Goal: Transaction & Acquisition: Purchase product/service

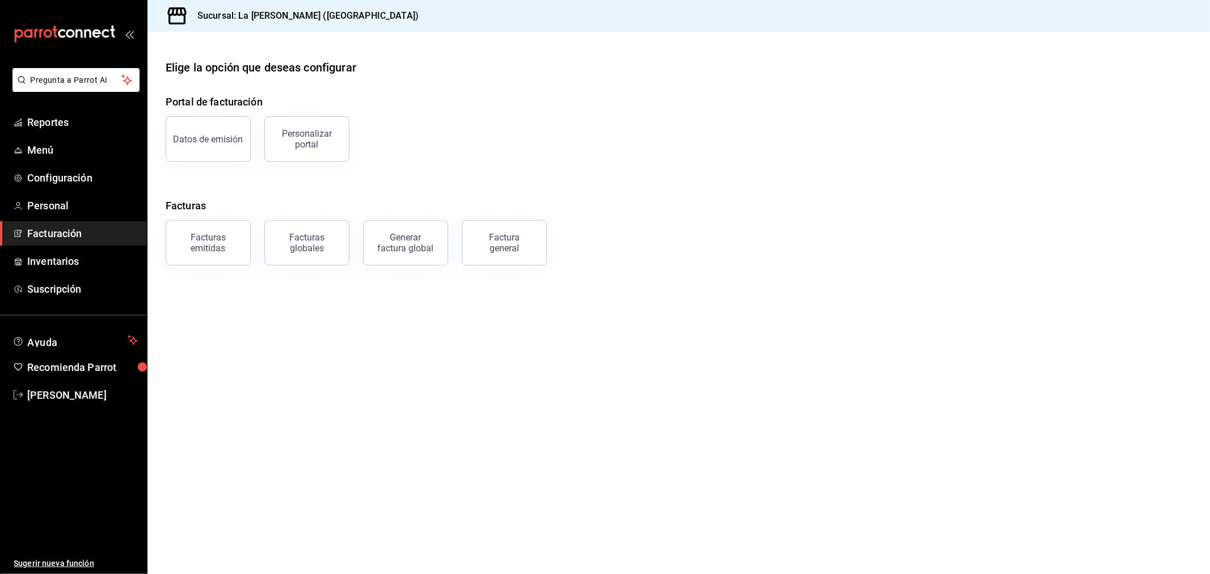
click at [126, 33] on icon "open_drawer_menu" at bounding box center [129, 33] width 9 height 9
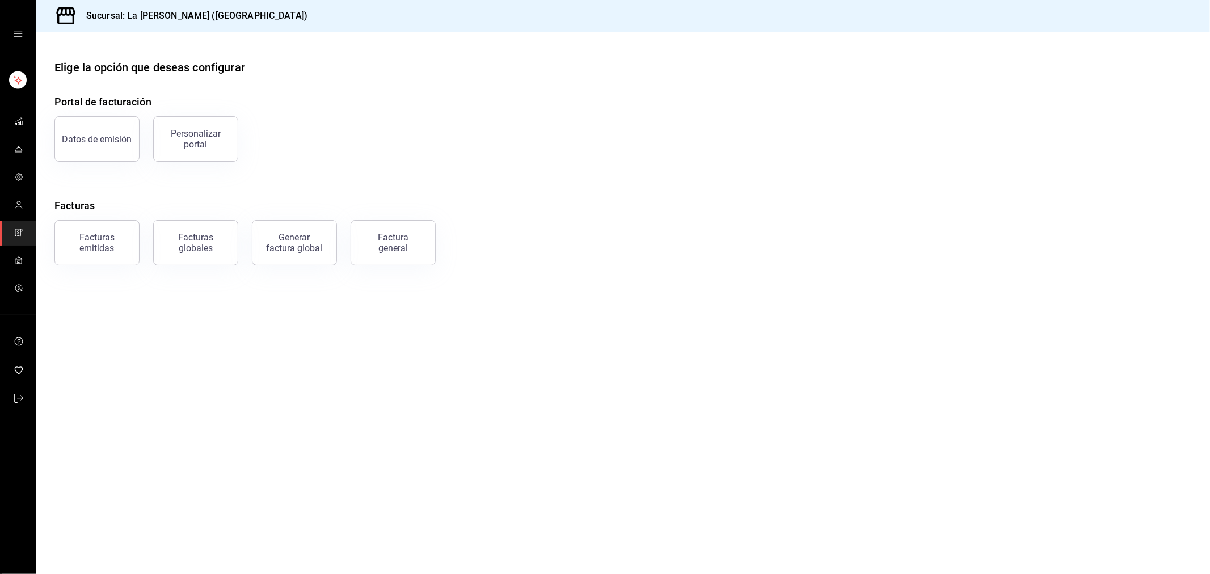
click at [18, 35] on icon "open drawer" at bounding box center [18, 33] width 9 height 9
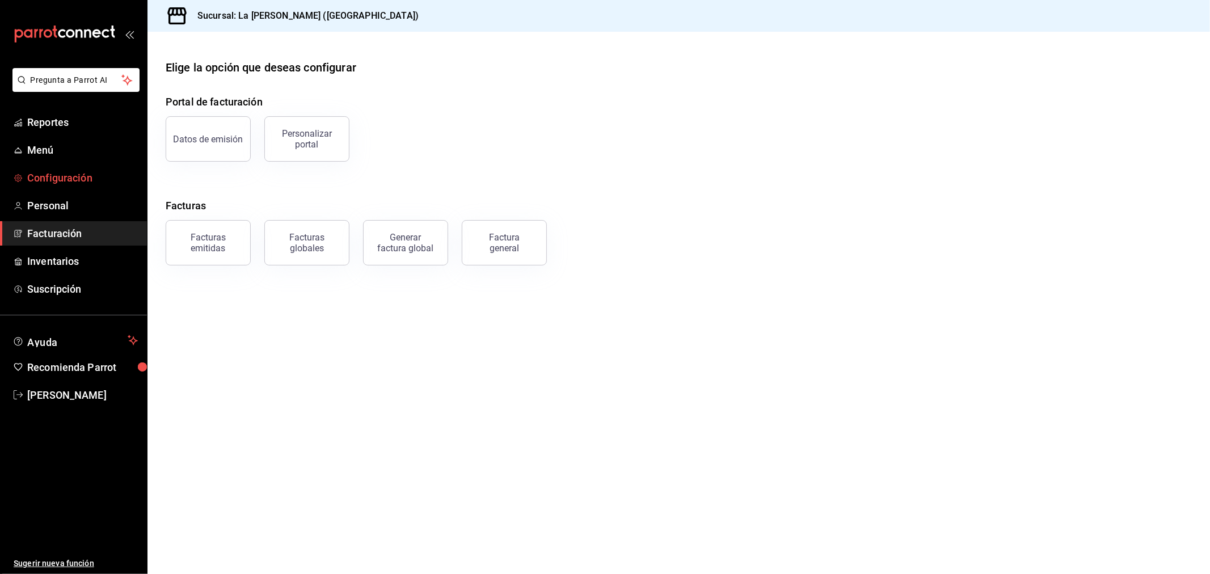
click at [47, 181] on span "Configuración" at bounding box center [82, 177] width 111 height 15
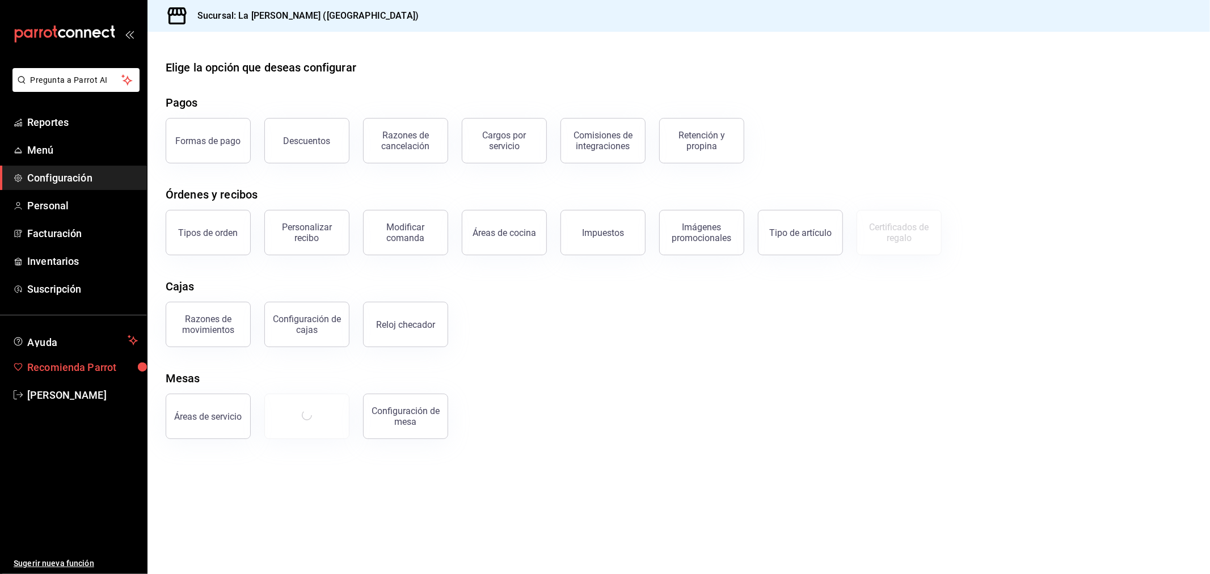
click at [37, 365] on span "Recomienda Parrot" at bounding box center [82, 367] width 111 height 15
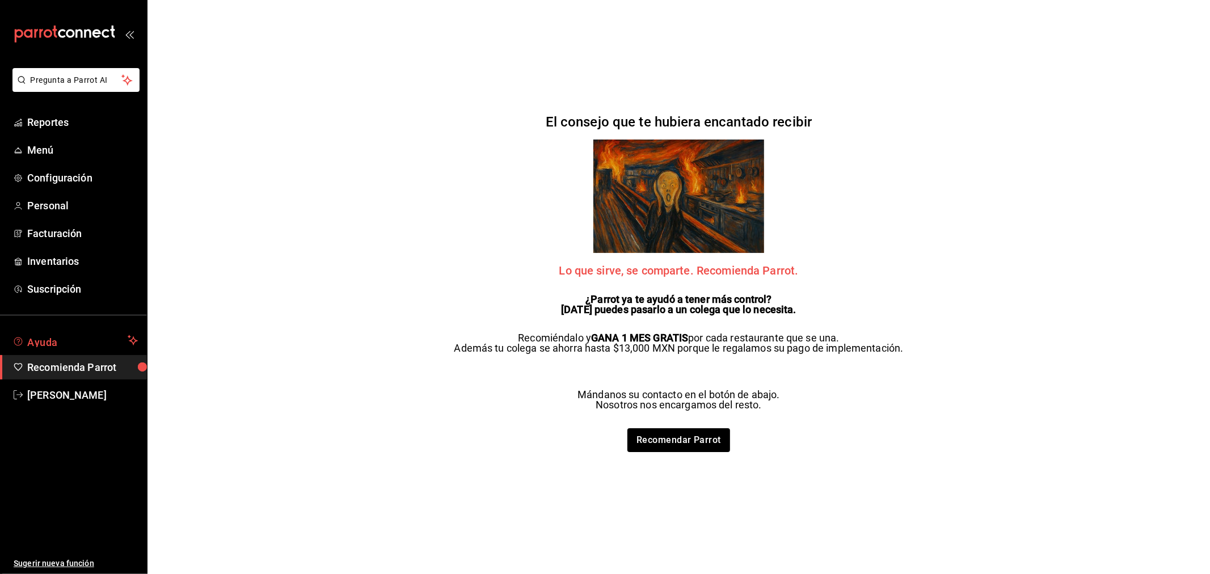
click at [41, 336] on span "Ayuda" at bounding box center [75, 340] width 96 height 14
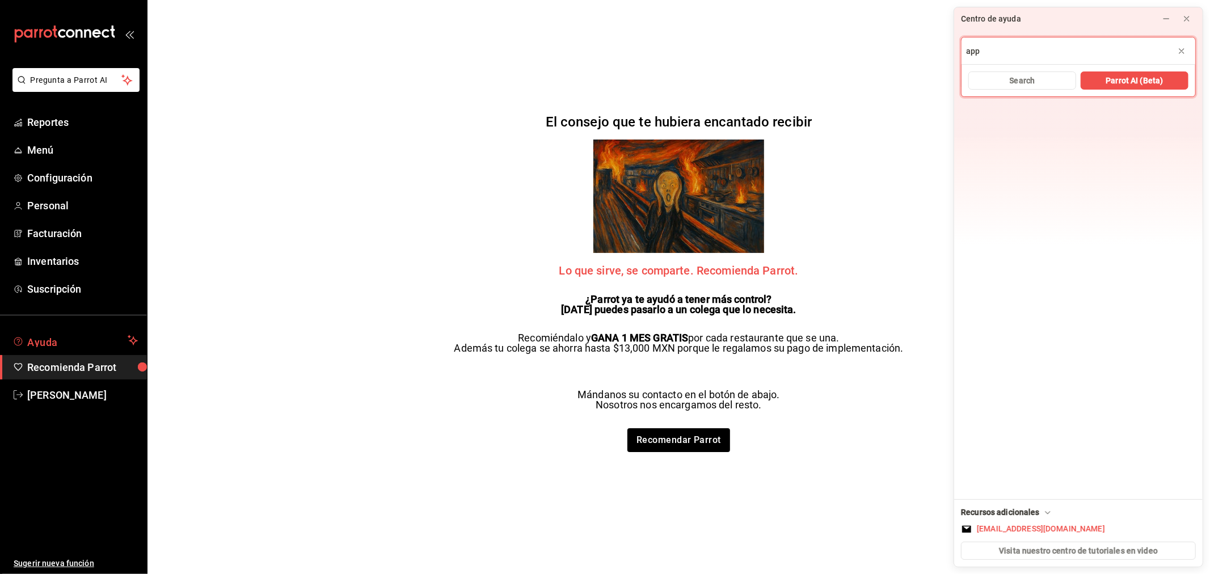
type input "app"
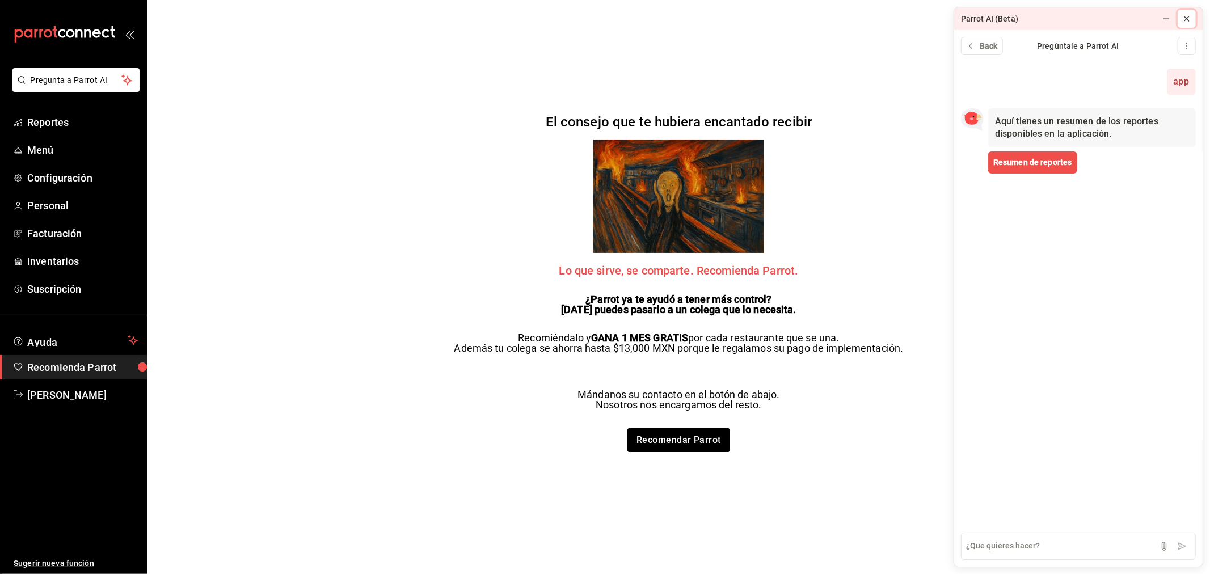
click at [1184, 16] on icon at bounding box center [1186, 18] width 5 height 5
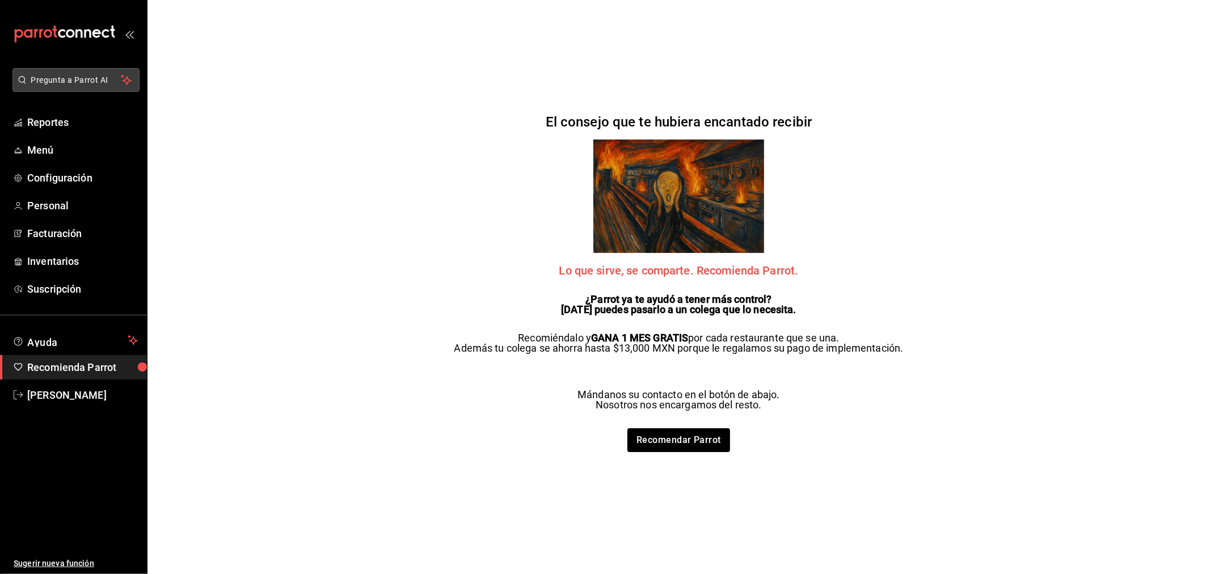
click at [92, 74] on span "Pregunta a Parrot AI" at bounding box center [76, 80] width 90 height 12
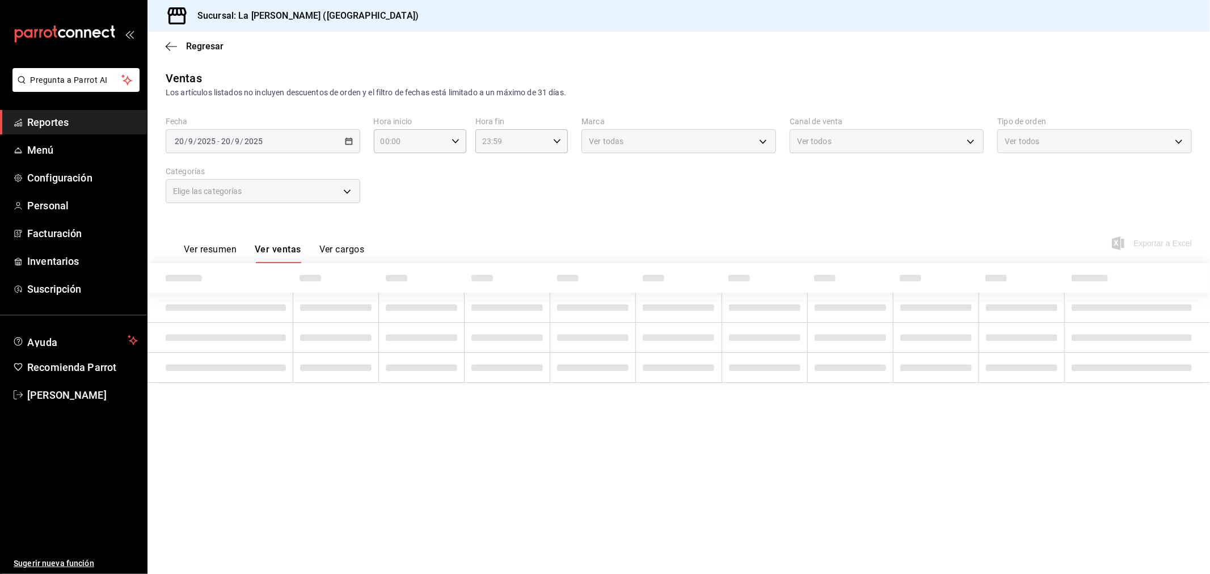
type input "10:00"
type input "04:59"
type input "999f802a-b8b1-4dcd-aac5-240a88f4f949"
click at [62, 235] on span "Facturación" at bounding box center [82, 233] width 111 height 15
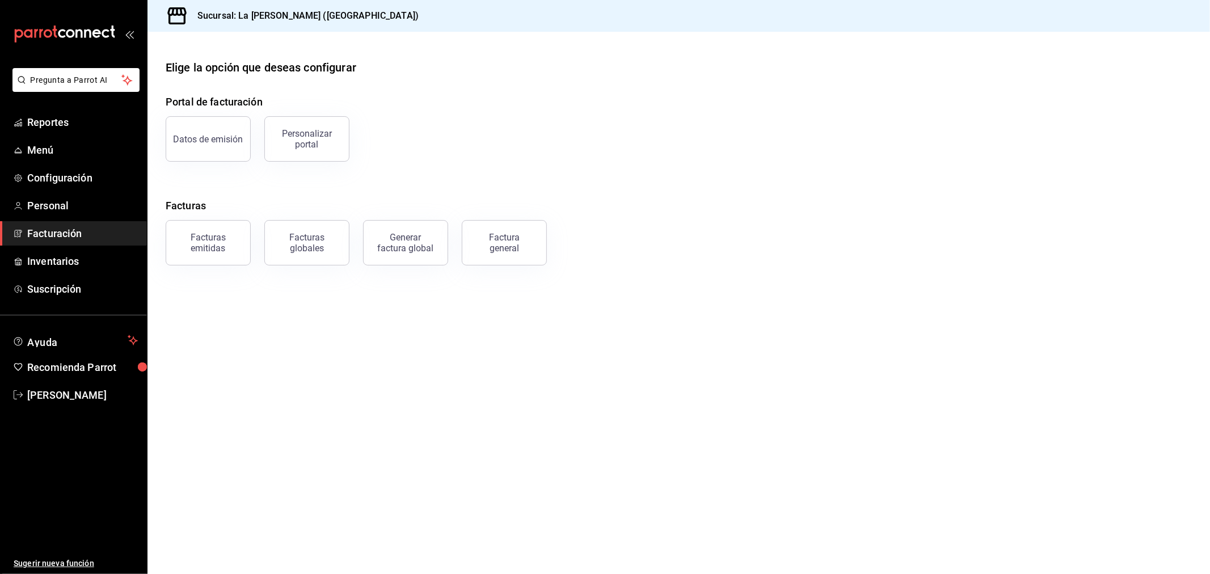
click at [486, 245] on div "Factura general" at bounding box center [504, 243] width 57 height 22
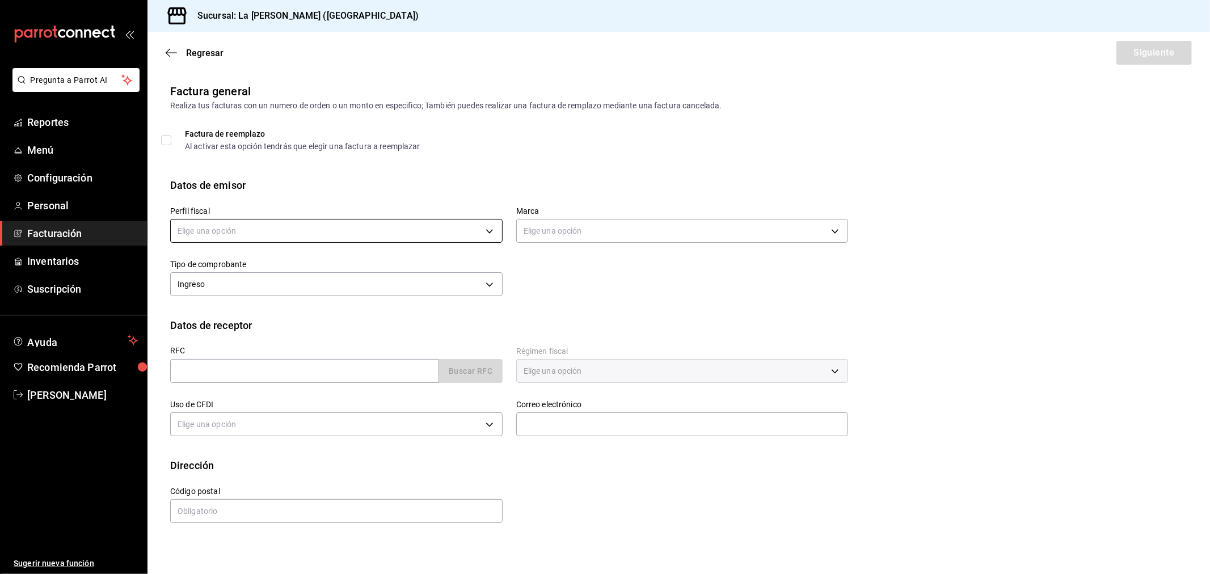
click at [409, 226] on body "Pregunta a Parrot AI Reportes Menú Configuración Personal Facturación Inventari…" at bounding box center [605, 287] width 1210 height 574
click at [327, 288] on li "STRANA" at bounding box center [336, 288] width 331 height 21
type input "d36eceeb-f451-4f62-8527-fdcfc00e458f"
type input "768cf5f5-9f29-4846-9f23-2ee3d48c8f52"
click at [354, 376] on input "text" at bounding box center [304, 371] width 269 height 24
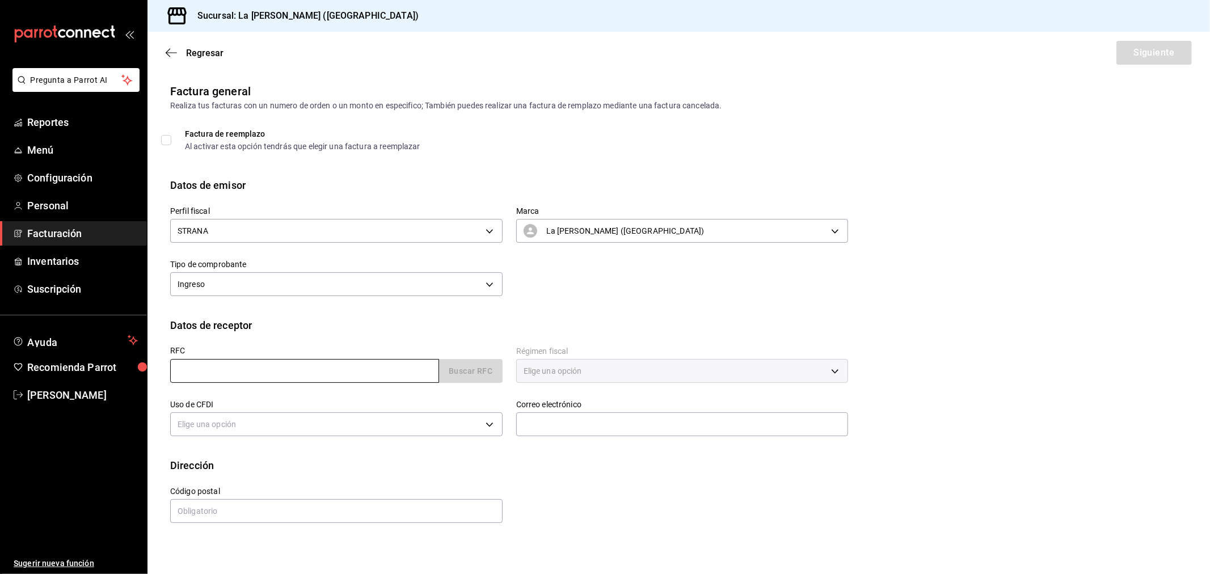
type input "XAXX010101000"
type input "48333"
type input "616"
type input "S01"
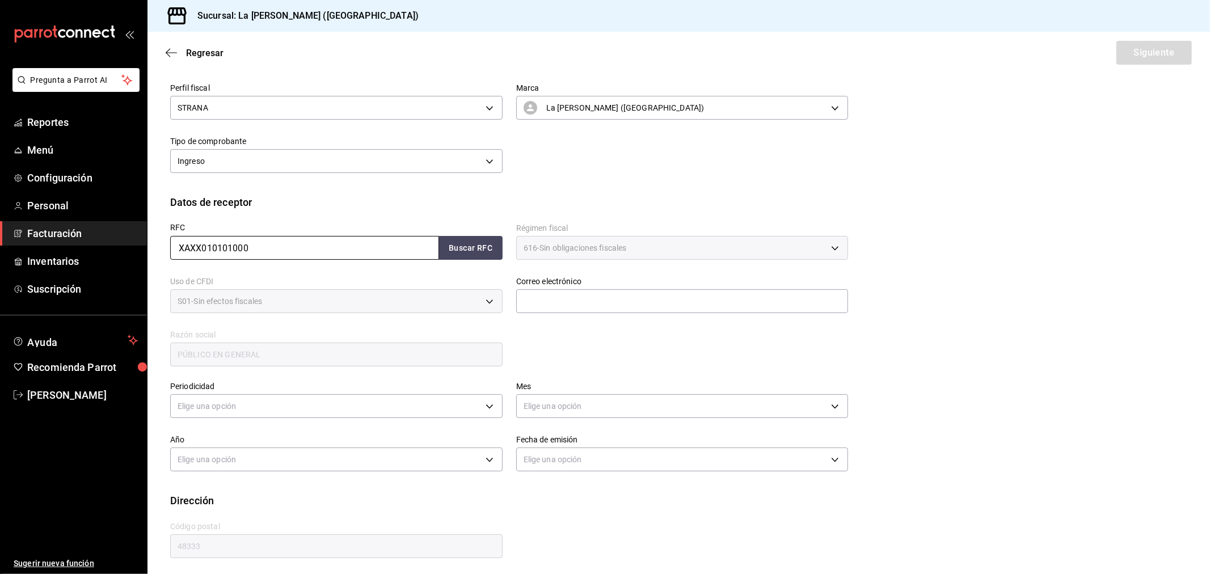
scroll to position [126, 0]
click at [647, 297] on input "text" at bounding box center [682, 298] width 332 height 24
type input "madacancun24@outlook.com"
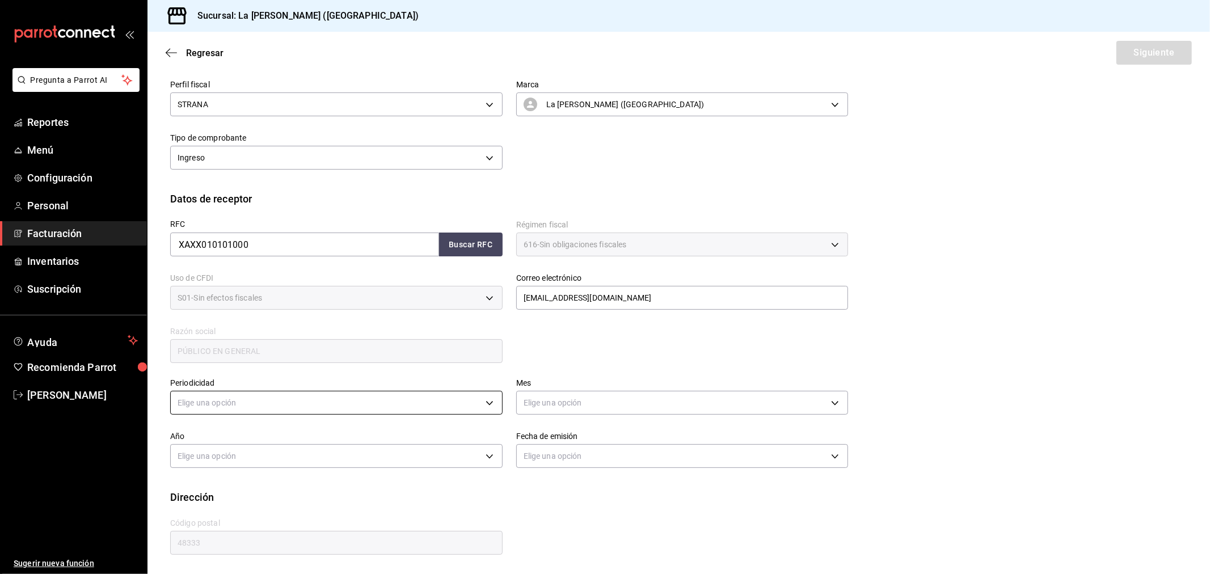
click at [290, 399] on body "Pregunta a Parrot AI Reportes Menú Configuración Personal Facturación Inventari…" at bounding box center [605, 287] width 1210 height 574
click at [269, 437] on li "Diario" at bounding box center [335, 437] width 328 height 19
type input "DAILY"
click at [538, 411] on body "Pregunta a Parrot AI Reportes Menú Configuración Personal Facturación Inventari…" at bounding box center [605, 287] width 1210 height 574
click at [537, 499] on li "Septiembre" at bounding box center [677, 503] width 328 height 19
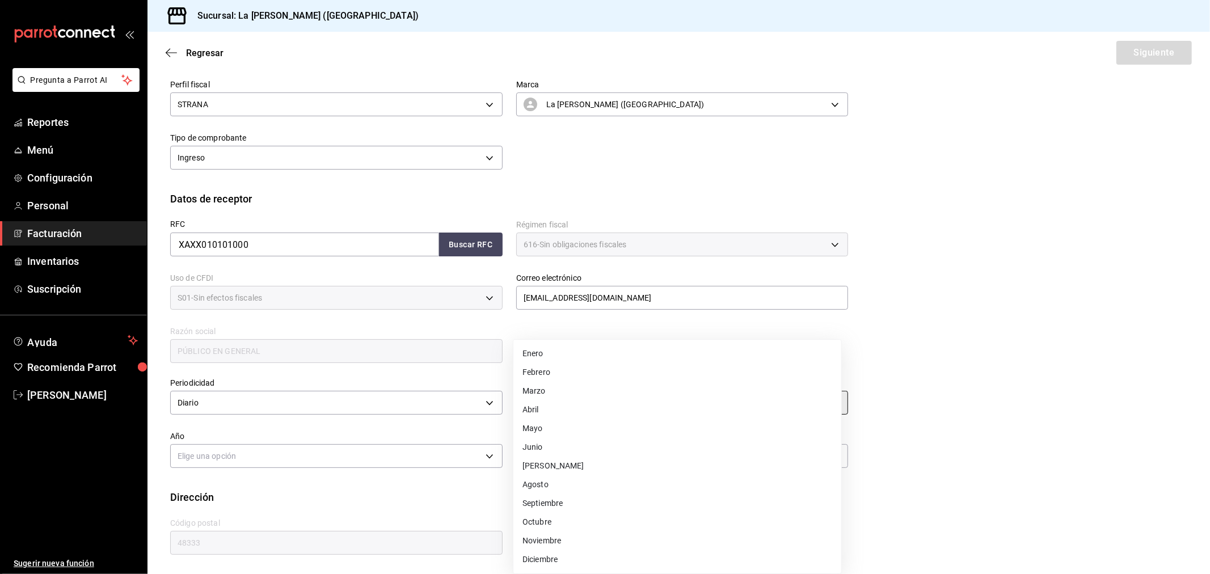
type input "9"
click at [346, 457] on body "Pregunta a Parrot AI Reportes Menú Configuración Personal Facturación Inventari…" at bounding box center [605, 287] width 1210 height 574
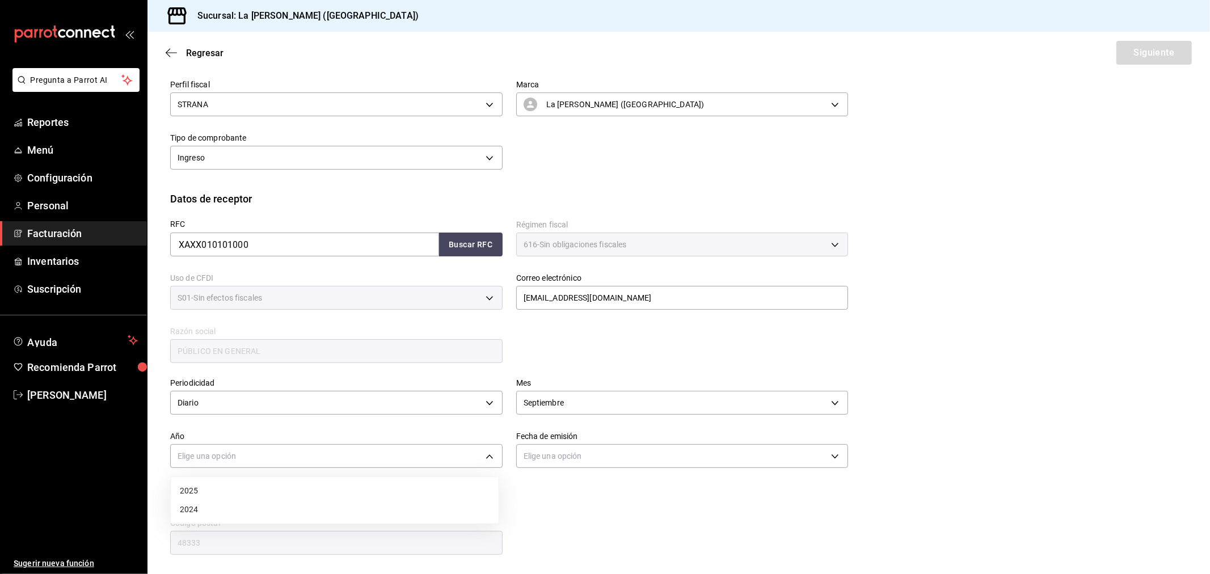
click at [292, 484] on li "2025" at bounding box center [335, 490] width 328 height 19
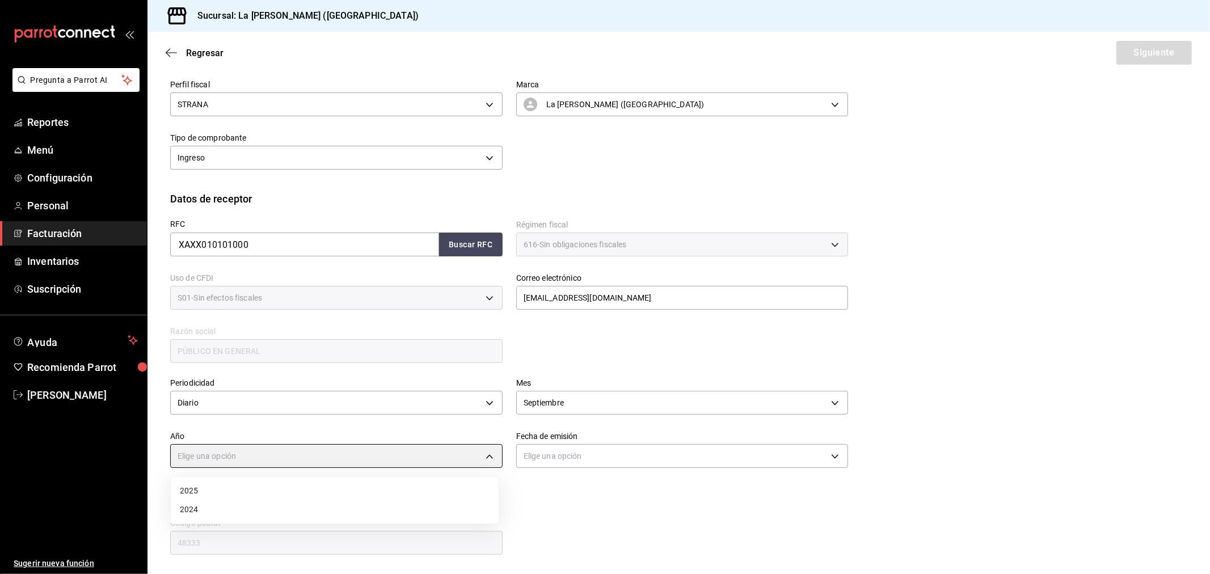
type input "2025"
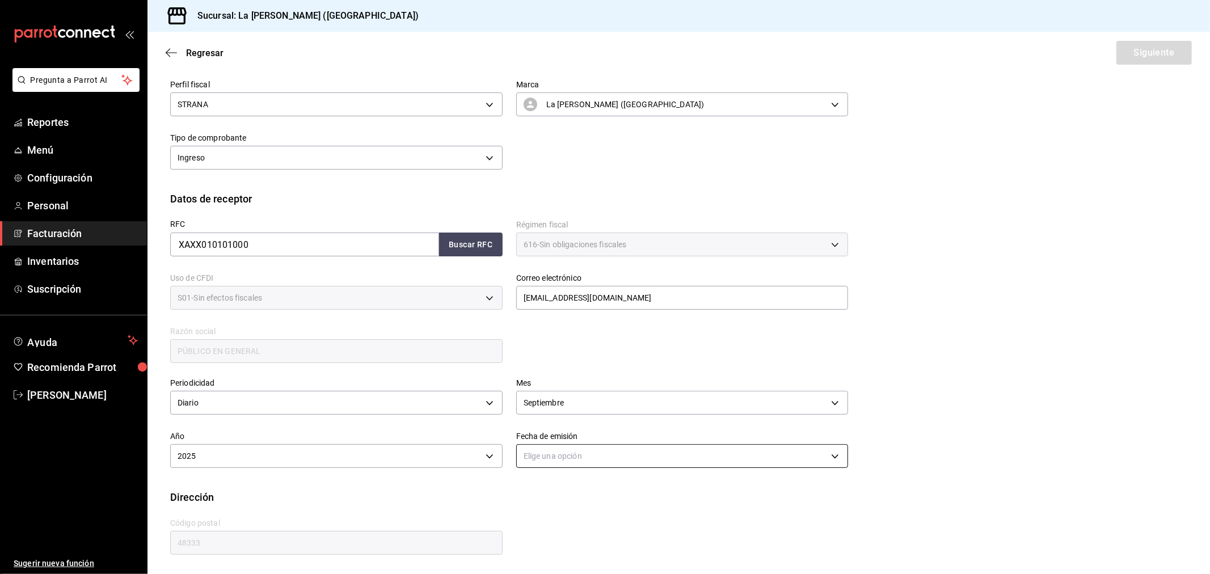
click at [574, 457] on body "Pregunta a Parrot AI Reportes Menú Configuración Personal Facturación Inventari…" at bounding box center [605, 287] width 1210 height 574
click at [556, 497] on li "Hoy" at bounding box center [677, 490] width 328 height 19
type input "TODAY"
click at [1151, 49] on button "Siguiente" at bounding box center [1153, 53] width 75 height 24
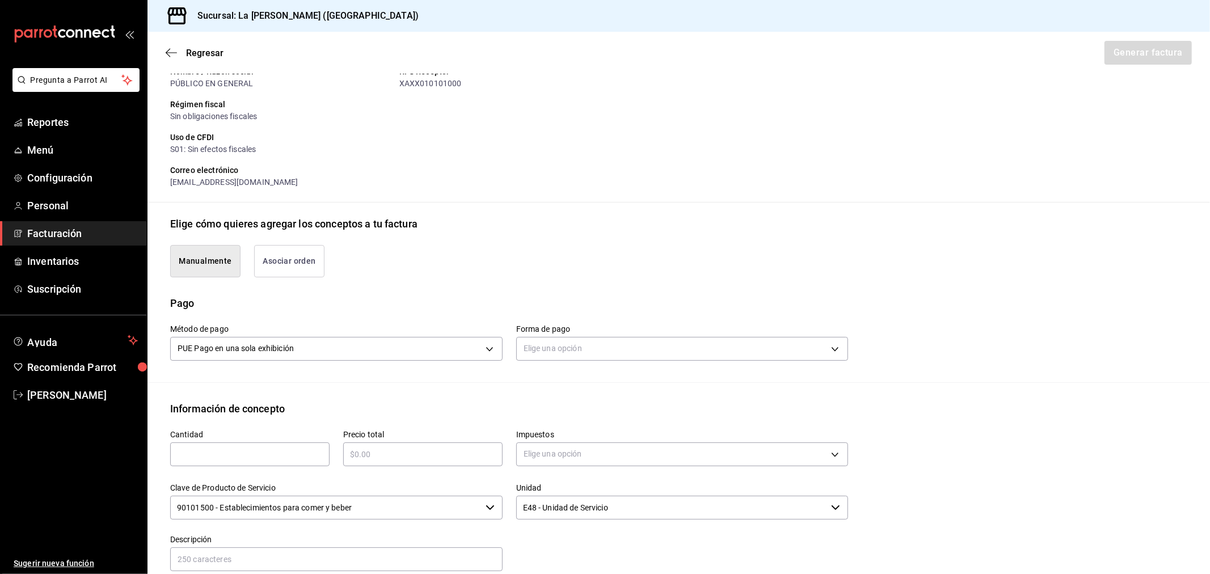
scroll to position [252, 0]
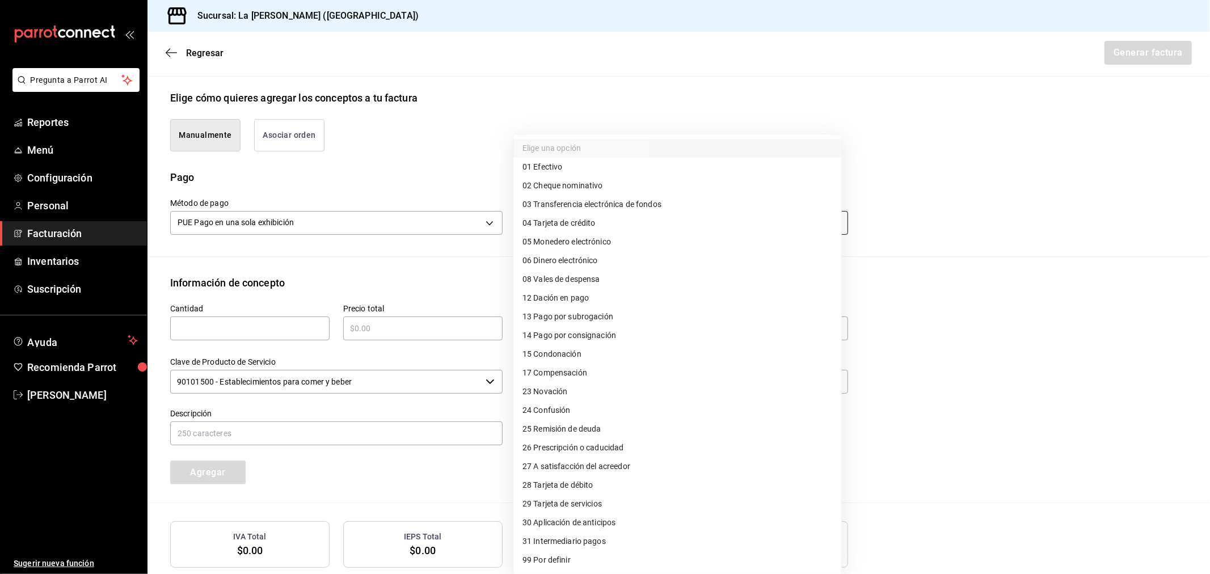
click at [619, 216] on body "Pregunta a Parrot AI Reportes Menú Configuración Personal Facturación Inventari…" at bounding box center [605, 287] width 1210 height 574
click at [610, 222] on li "04 Tarjeta de crédito" at bounding box center [677, 223] width 328 height 19
type input "04"
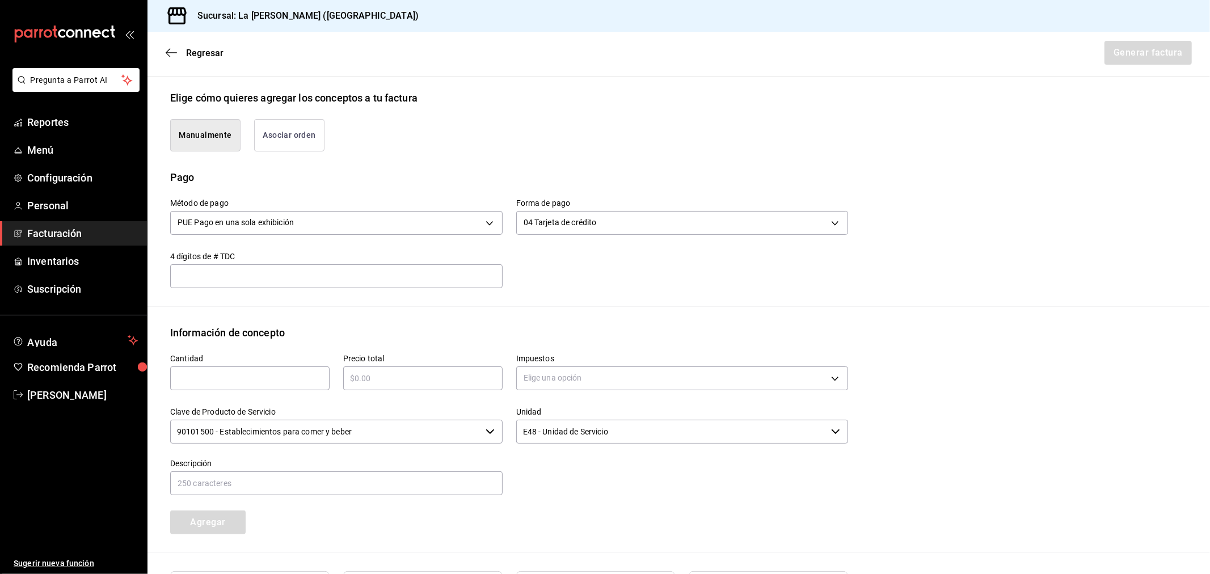
click at [197, 382] on input "text" at bounding box center [249, 378] width 159 height 14
type input "1"
type input "$98696"
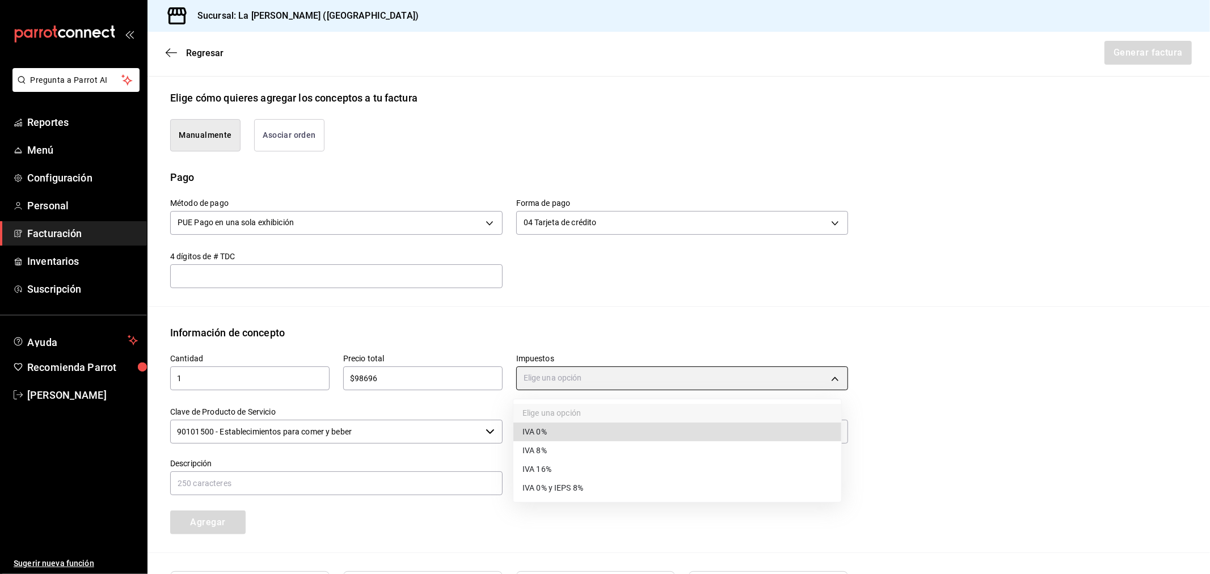
type input "IVA_0"
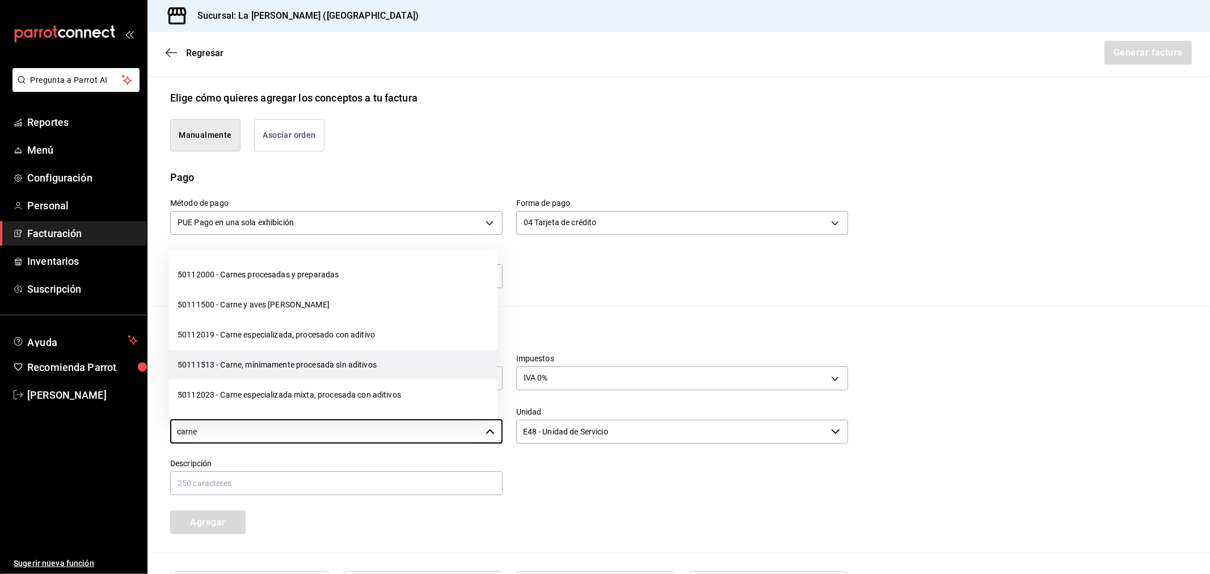
click at [333, 371] on li "50111513 - Carne, mínimamente procesada sin aditivos" at bounding box center [332, 365] width 329 height 30
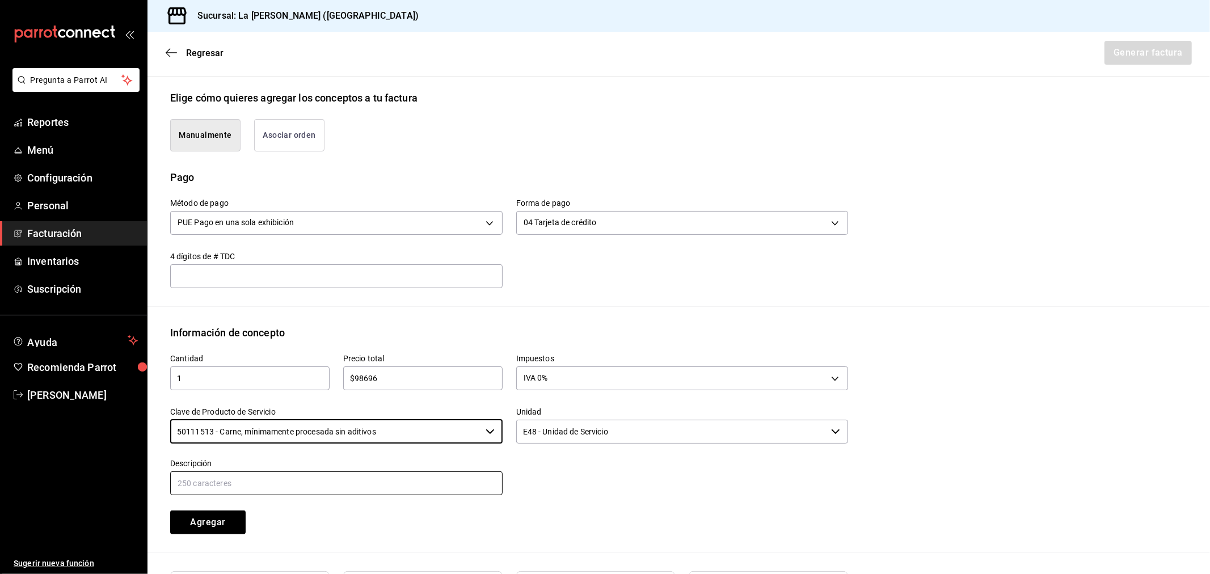
type input "50111513 - Carne, mínimamente procesada sin aditivos"
click at [406, 478] on input "text" at bounding box center [336, 483] width 332 height 24
drag, startPoint x: 303, startPoint y: 480, endPoint x: 251, endPoint y: 478, distance: 52.3
click at [251, 478] on input "CONSUMO DEL DIA 27/11/2024" at bounding box center [336, 483] width 332 height 24
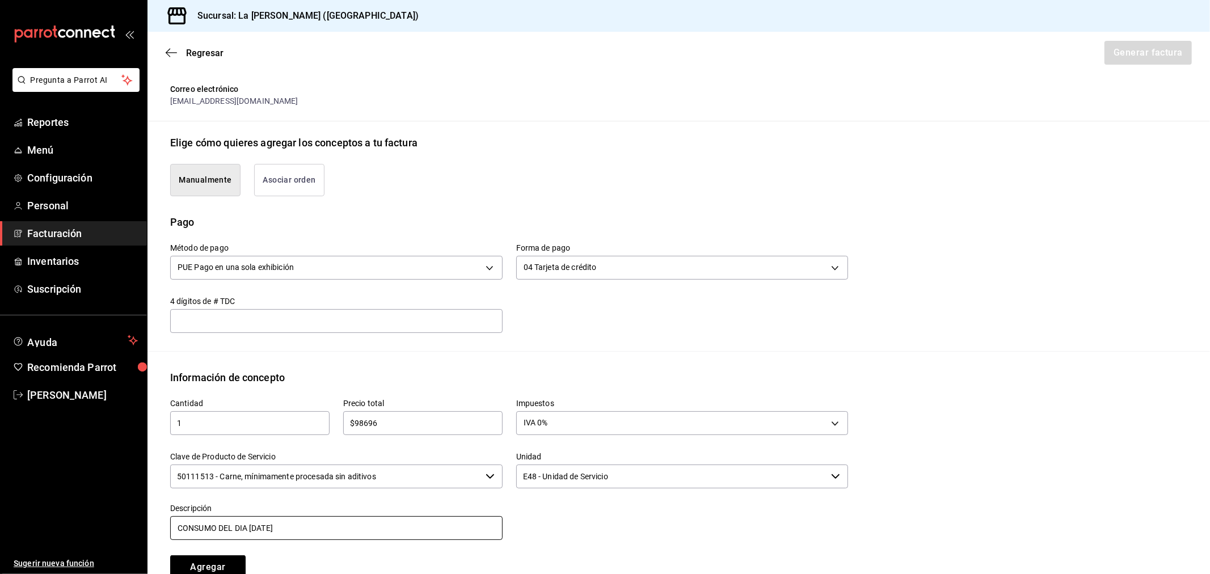
scroll to position [189, 0]
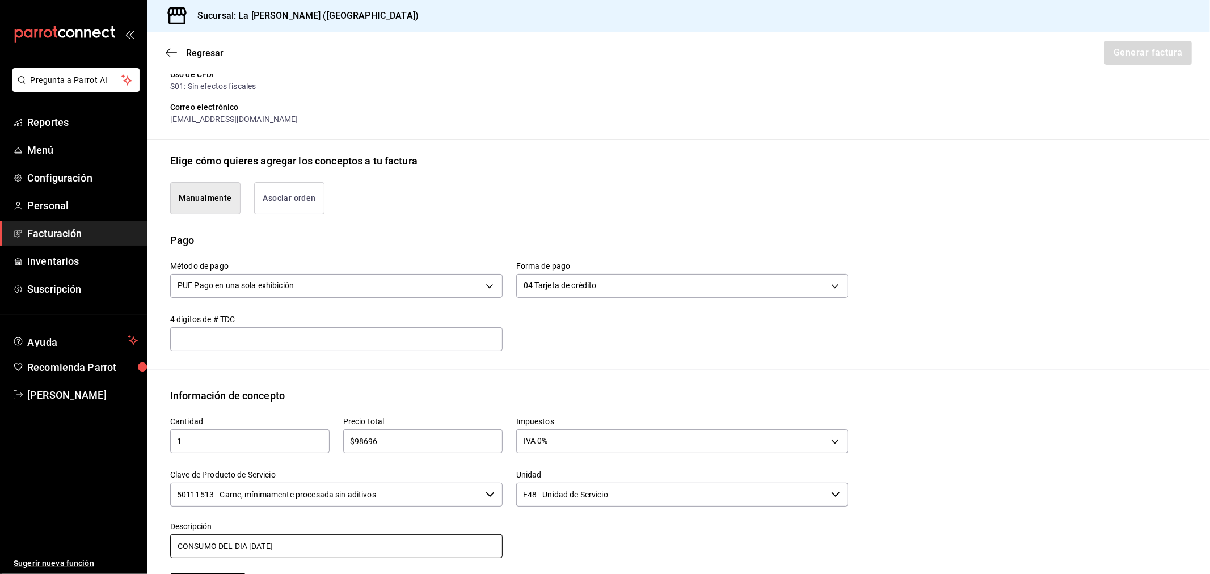
drag, startPoint x: 297, startPoint y: 548, endPoint x: 63, endPoint y: 549, distance: 234.2
click at [63, 549] on div "Pregunta a Parrot AI Reportes Menú Configuración Personal Facturación Inventari…" at bounding box center [605, 287] width 1210 height 574
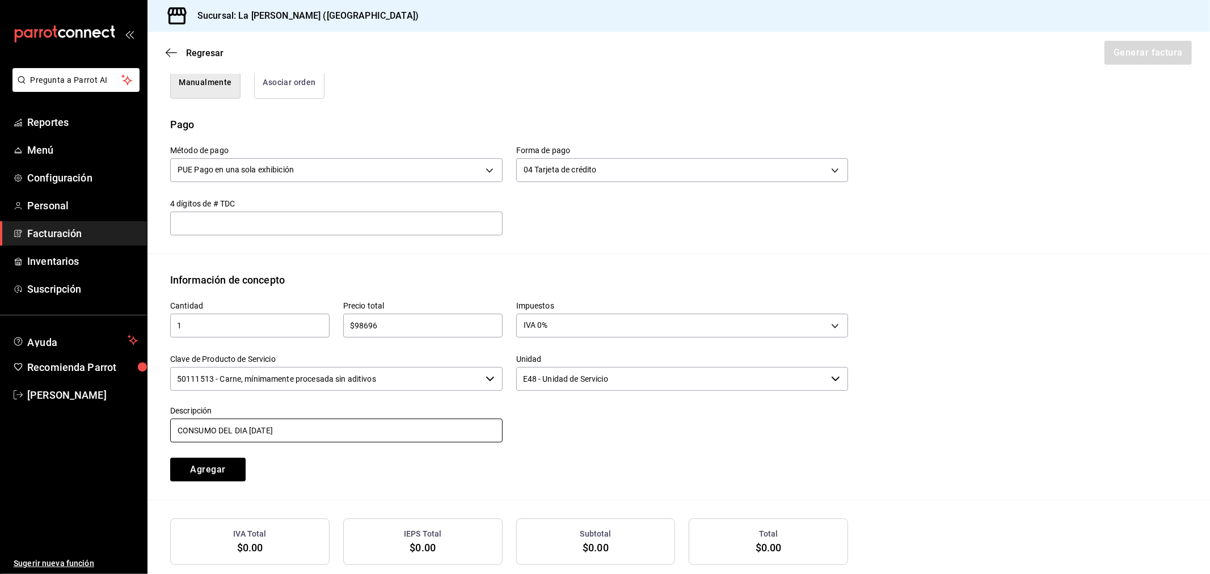
scroll to position [364, 0]
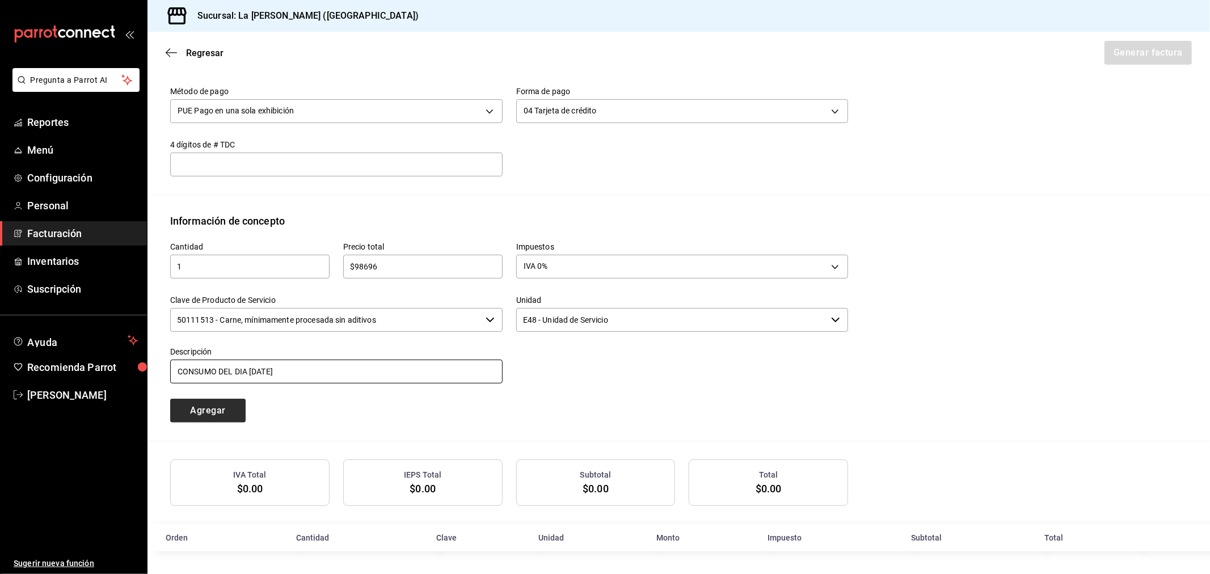
type input "CONSUMO DEL DIA 15/09/2025"
click at [213, 415] on button "Agregar" at bounding box center [207, 411] width 75 height 24
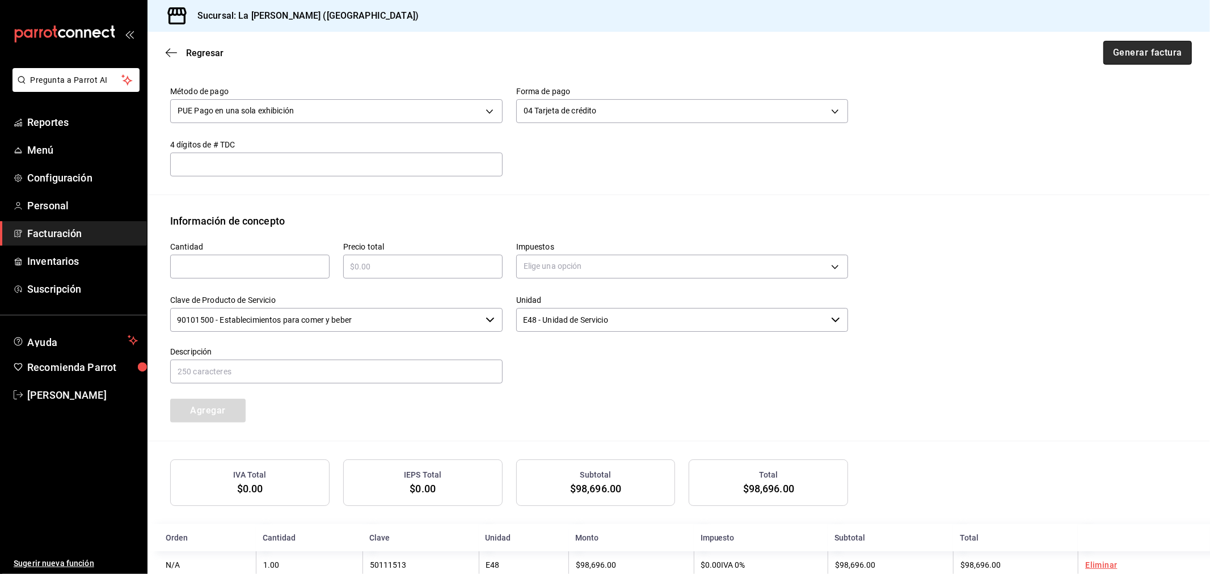
click at [1141, 52] on button "Generar factura" at bounding box center [1147, 53] width 88 height 24
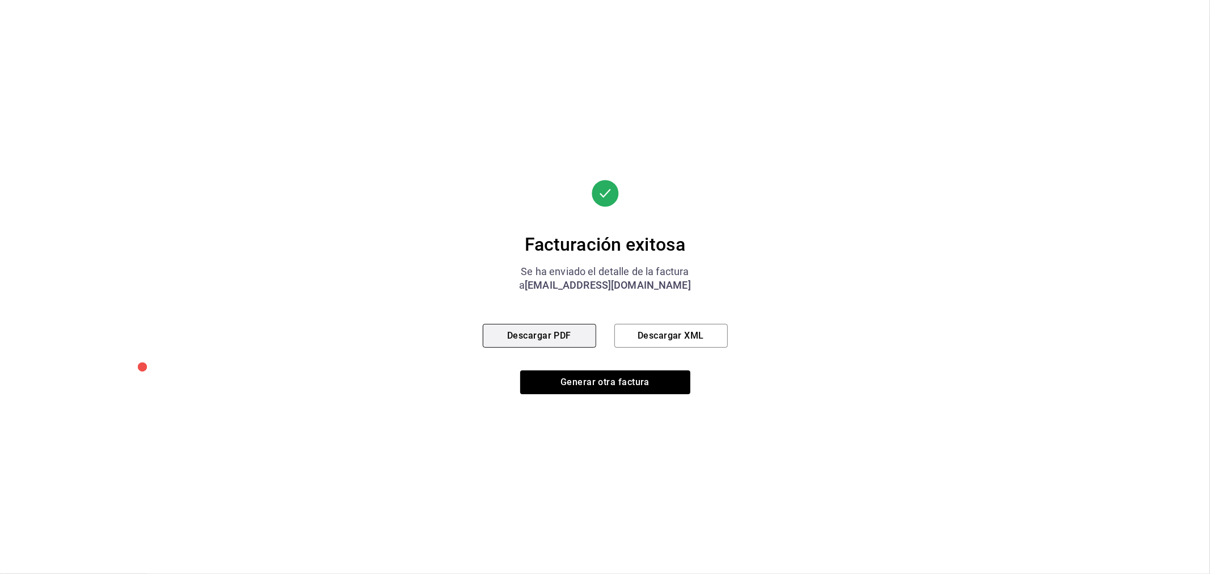
click at [538, 339] on button "Descargar PDF" at bounding box center [539, 336] width 113 height 24
click at [639, 383] on button "Generar otra factura" at bounding box center [605, 382] width 170 height 24
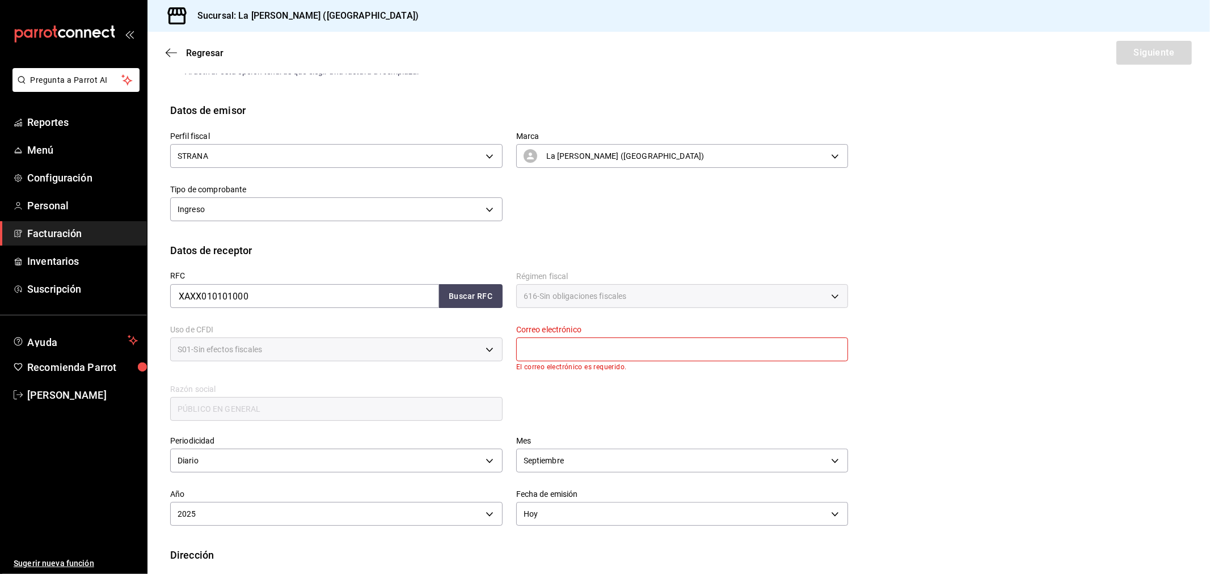
click at [577, 355] on input "text" at bounding box center [682, 349] width 332 height 24
type input "madacancun24@outlook.com"
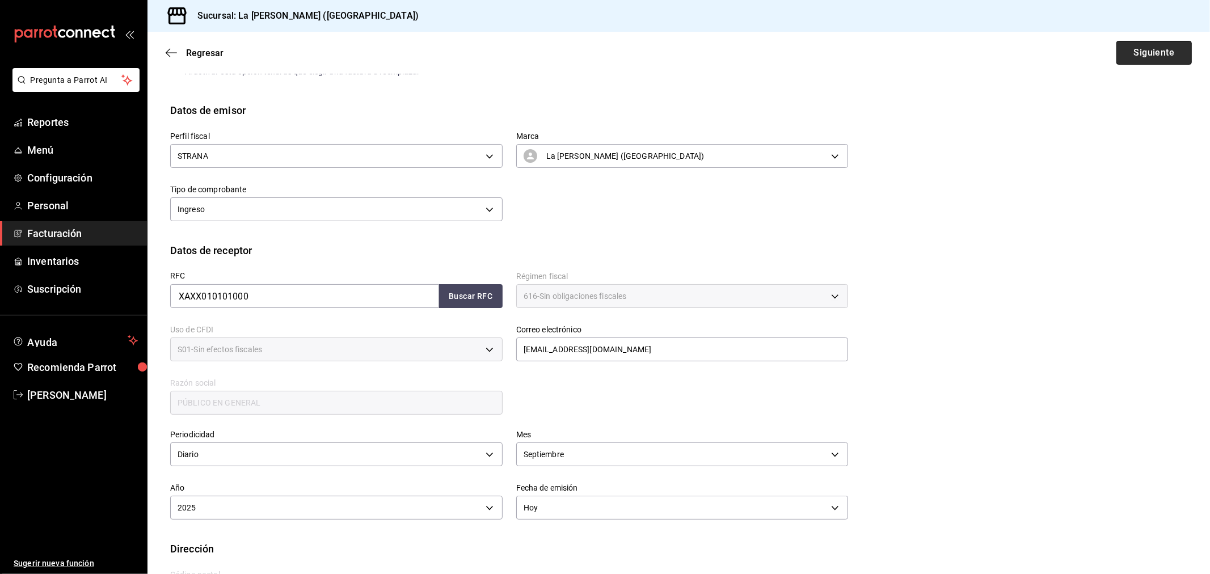
click at [1153, 48] on button "Siguiente" at bounding box center [1153, 53] width 75 height 24
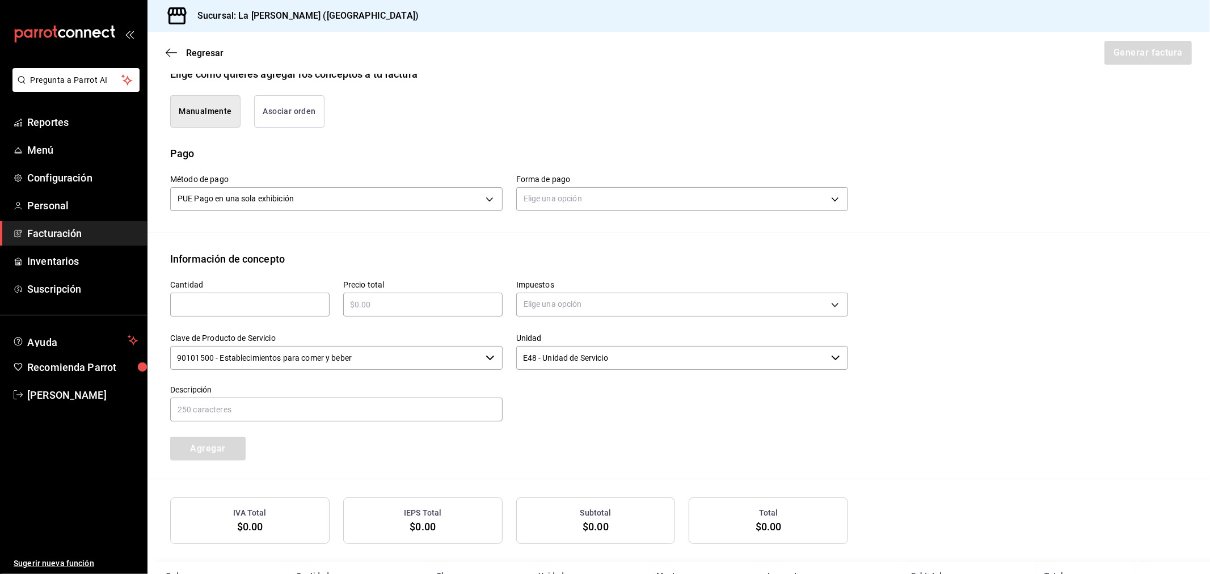
scroll to position [314, 0]
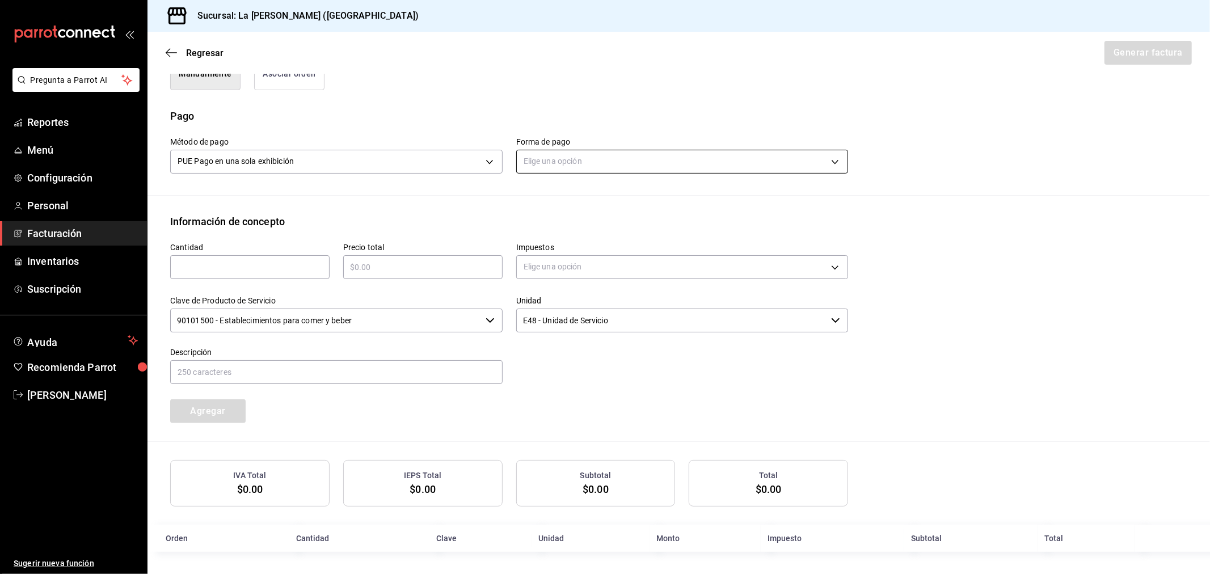
click at [545, 163] on body "Pregunta a Parrot AI Reportes Menú Configuración Personal Facturación Inventari…" at bounding box center [605, 287] width 1210 height 574
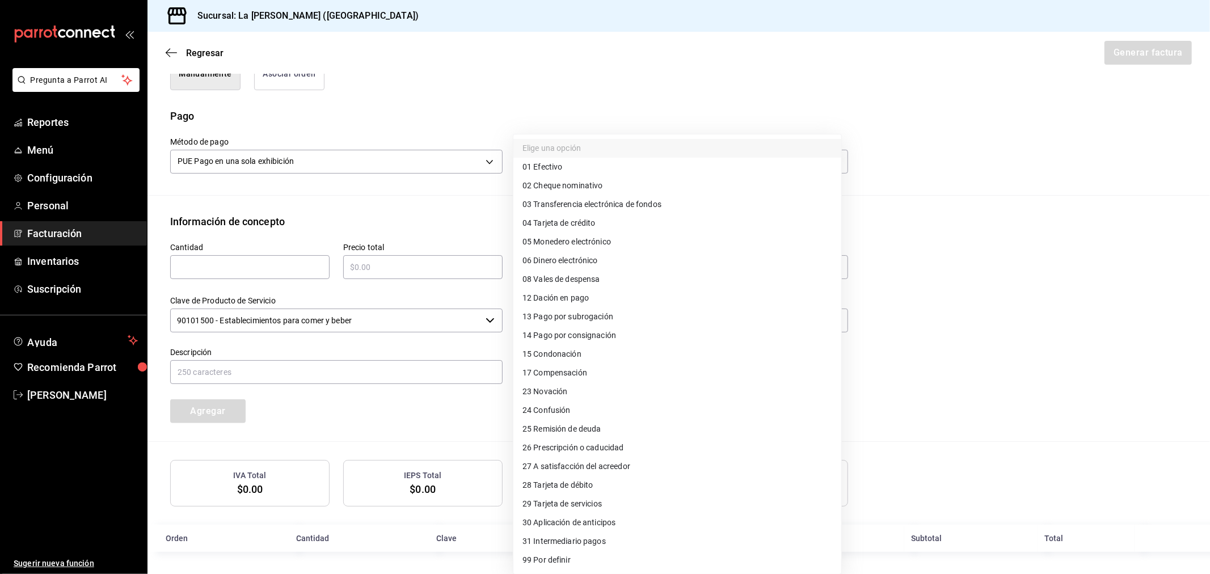
click at [554, 490] on span "28 Tarjeta de débito" at bounding box center [557, 485] width 71 height 12
type input "28"
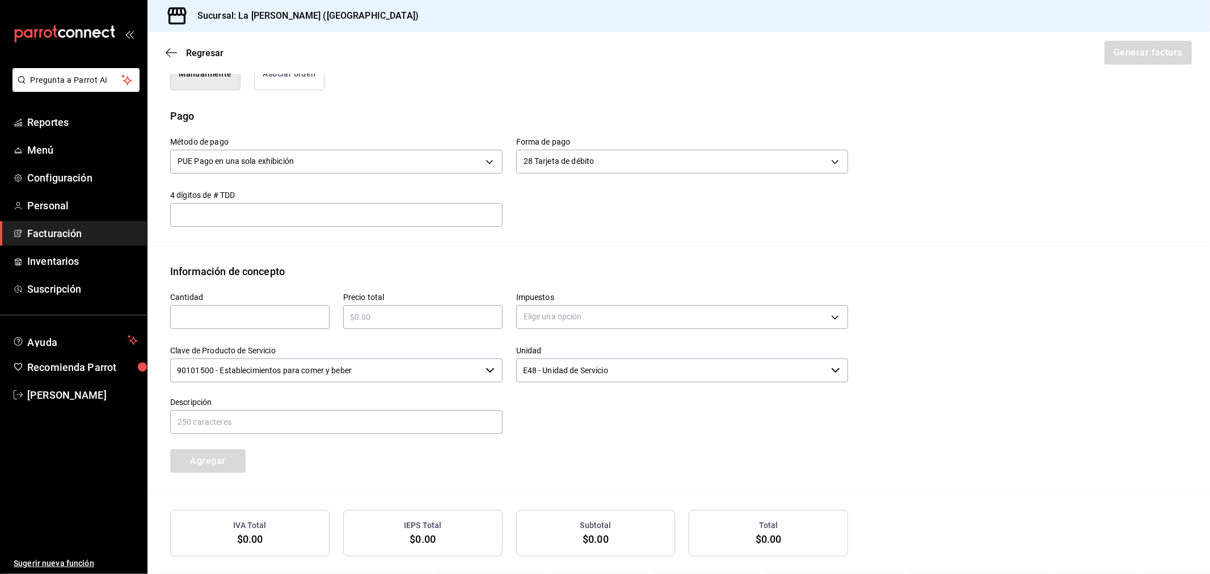
click at [267, 315] on input "text" at bounding box center [249, 317] width 159 height 14
type input "1"
type input "$24674"
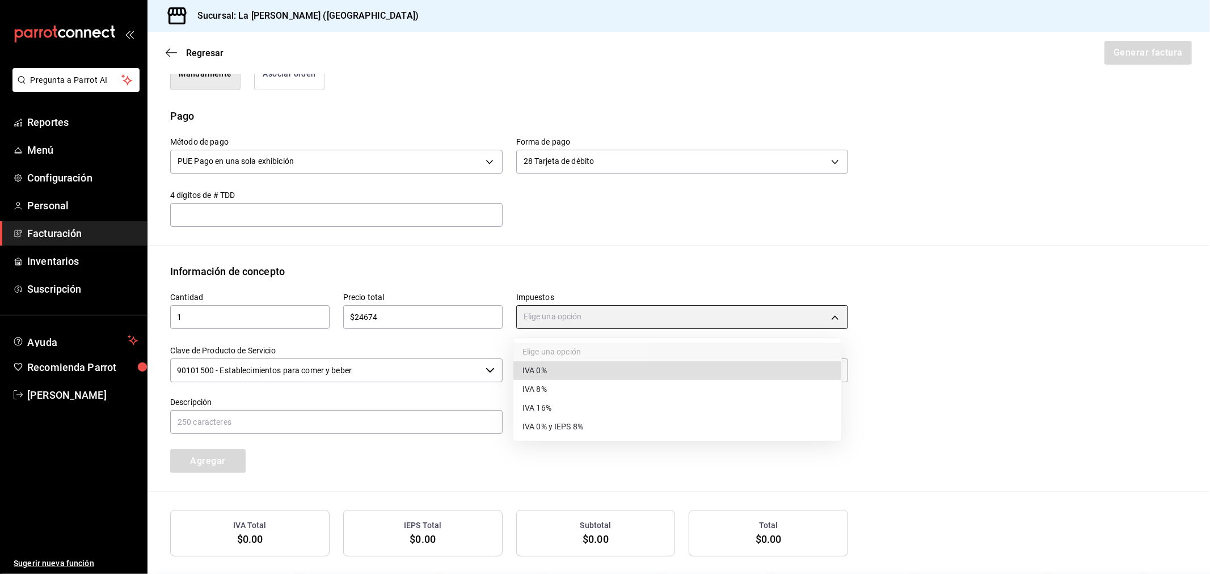
type input "IVA_0"
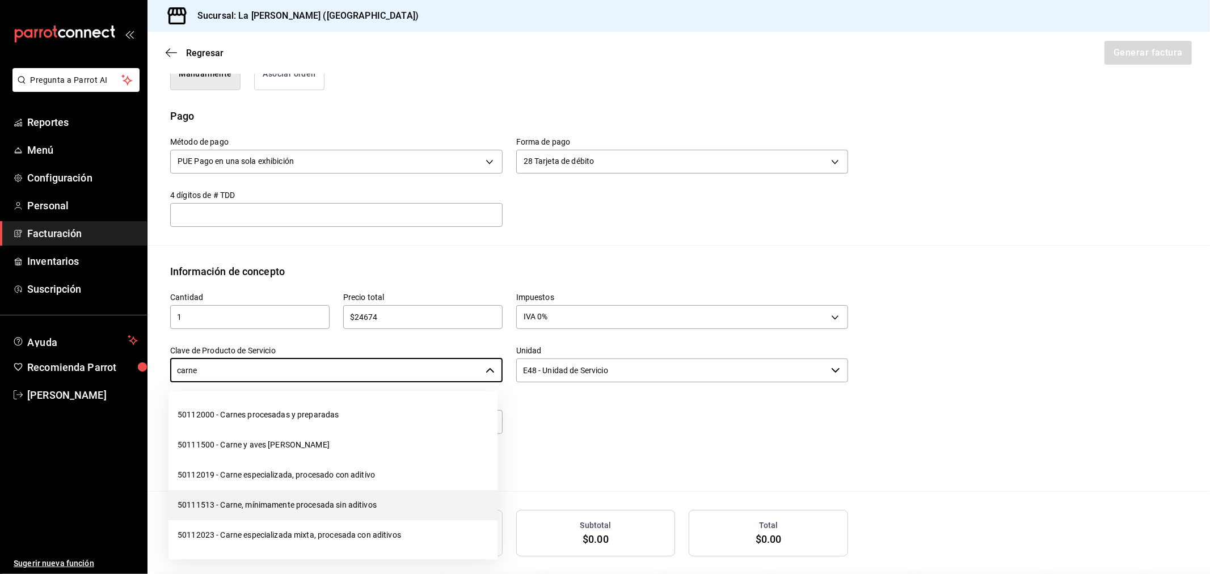
click at [236, 508] on li "50111513 - Carne, mínimamente procesada sin aditivos" at bounding box center [332, 505] width 329 height 30
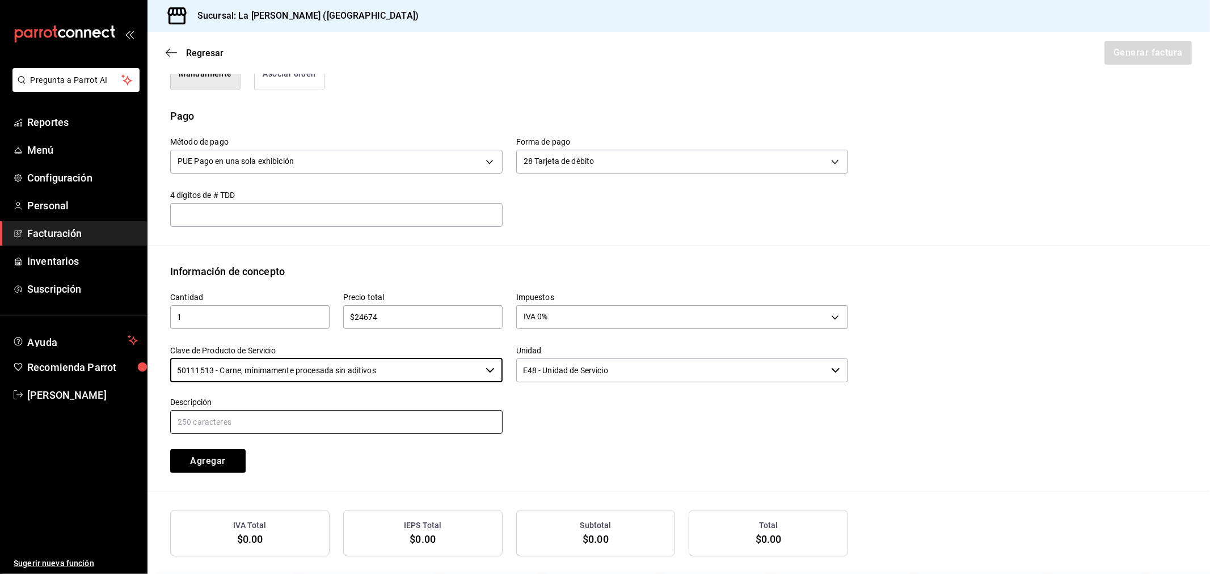
type input "50111513 - Carne, mínimamente procesada sin aditivos"
click at [246, 421] on input "text" at bounding box center [336, 422] width 332 height 24
paste input "CONSUMO DEL DIA 15/09/2025"
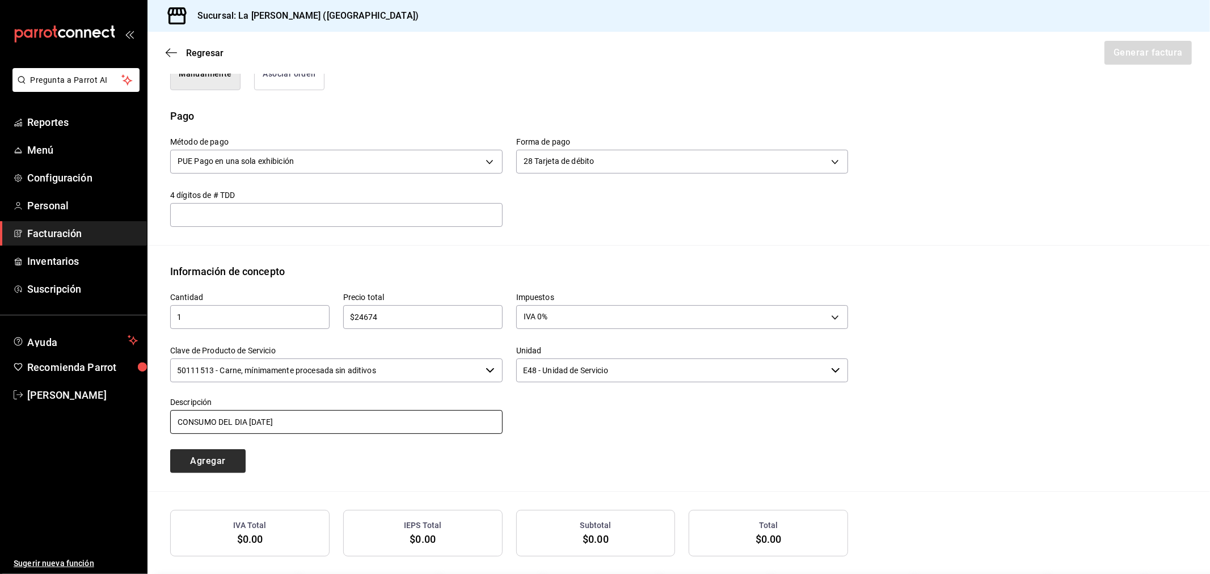
type input "CONSUMO DEL DIA 15/09/2025"
click at [234, 462] on button "Agregar" at bounding box center [207, 461] width 75 height 24
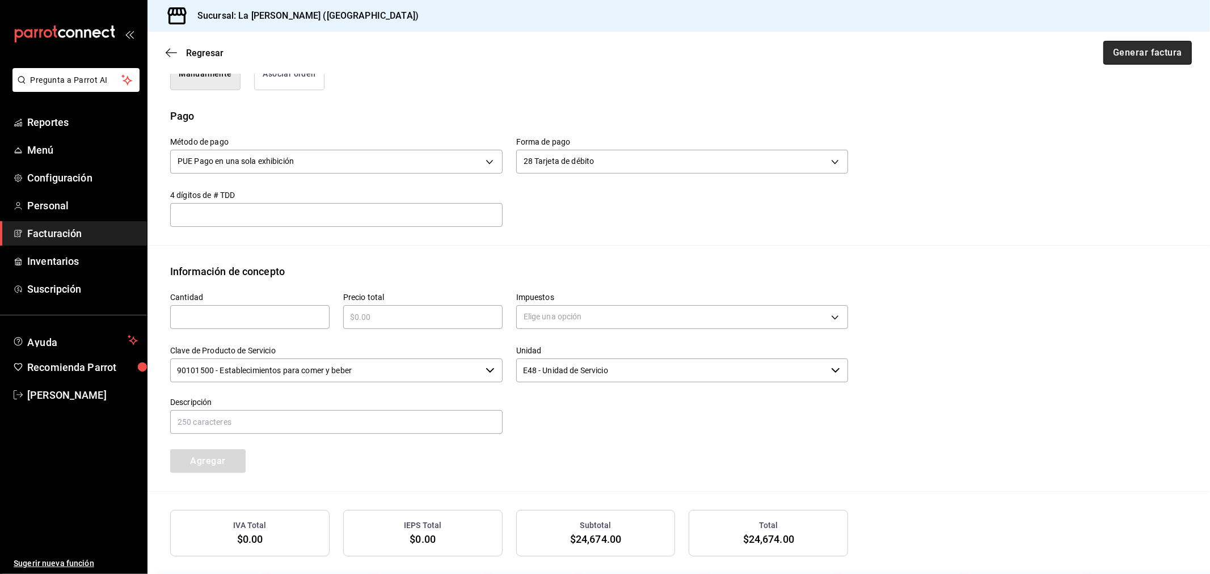
click at [1136, 54] on button "Generar factura" at bounding box center [1147, 53] width 88 height 24
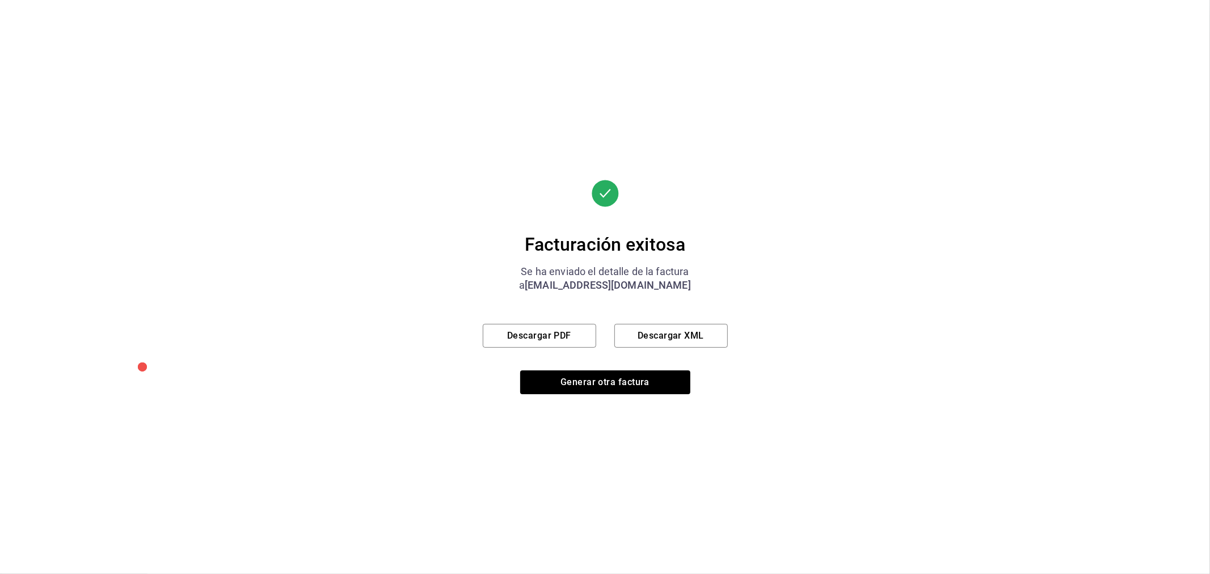
click at [558, 319] on div "Facturación exitosa Se ha enviado el detalle de la factura a madacancun24@outlo…" at bounding box center [605, 287] width 245 height 214
click at [561, 332] on button "Descargar PDF" at bounding box center [539, 336] width 113 height 24
click at [592, 382] on button "Generar otra factura" at bounding box center [605, 382] width 170 height 24
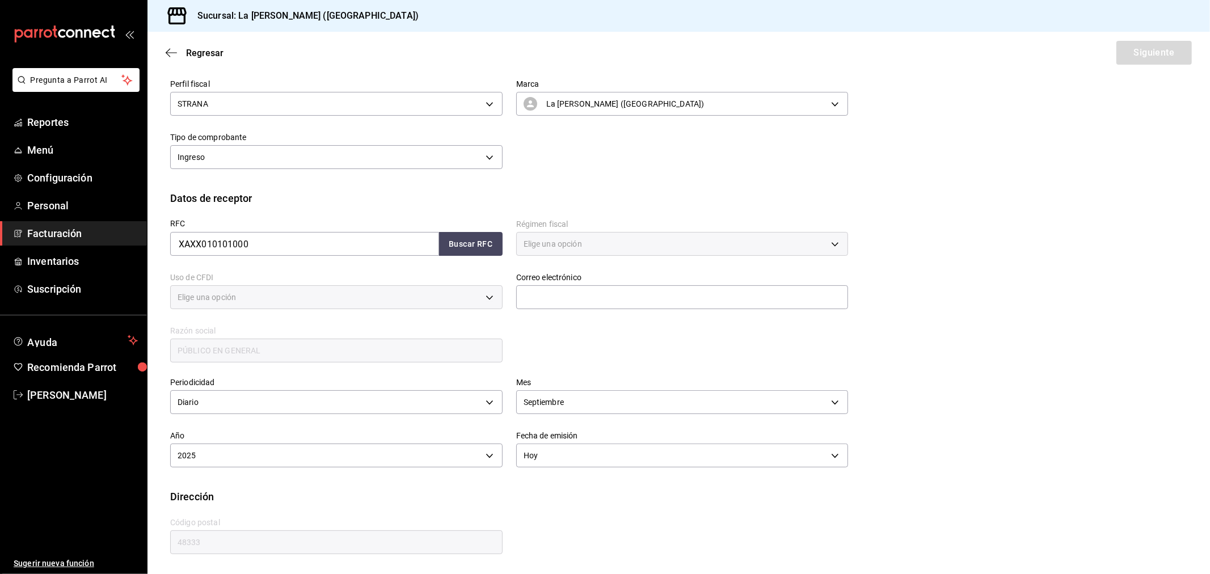
type input "616"
type input "S01"
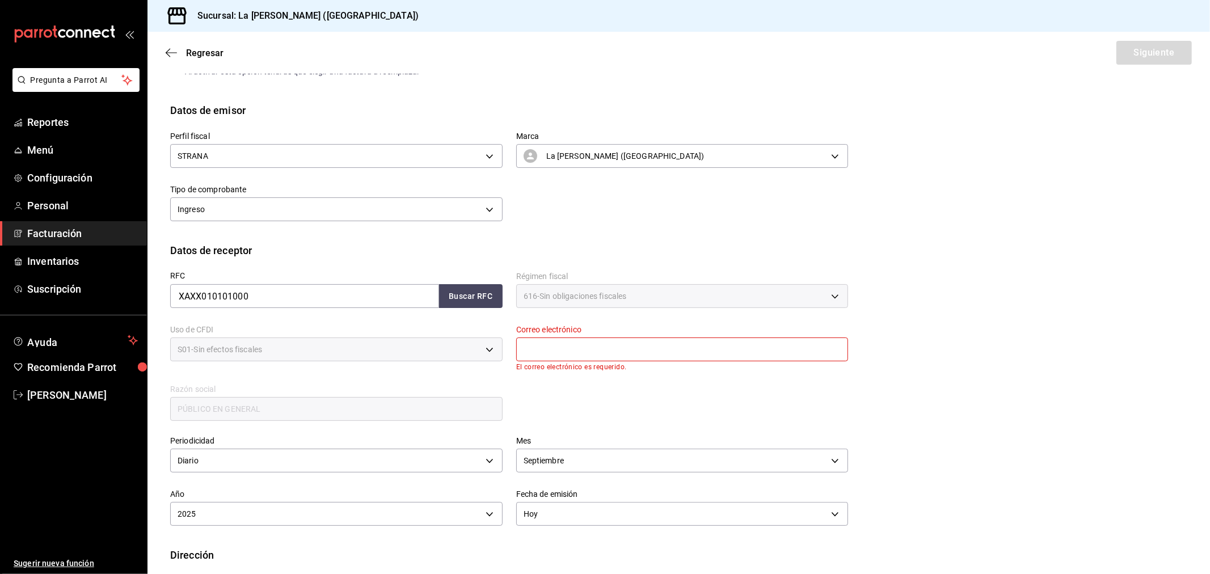
click at [666, 346] on input "text" at bounding box center [682, 349] width 332 height 24
type input "madacancun24@outlook.com"
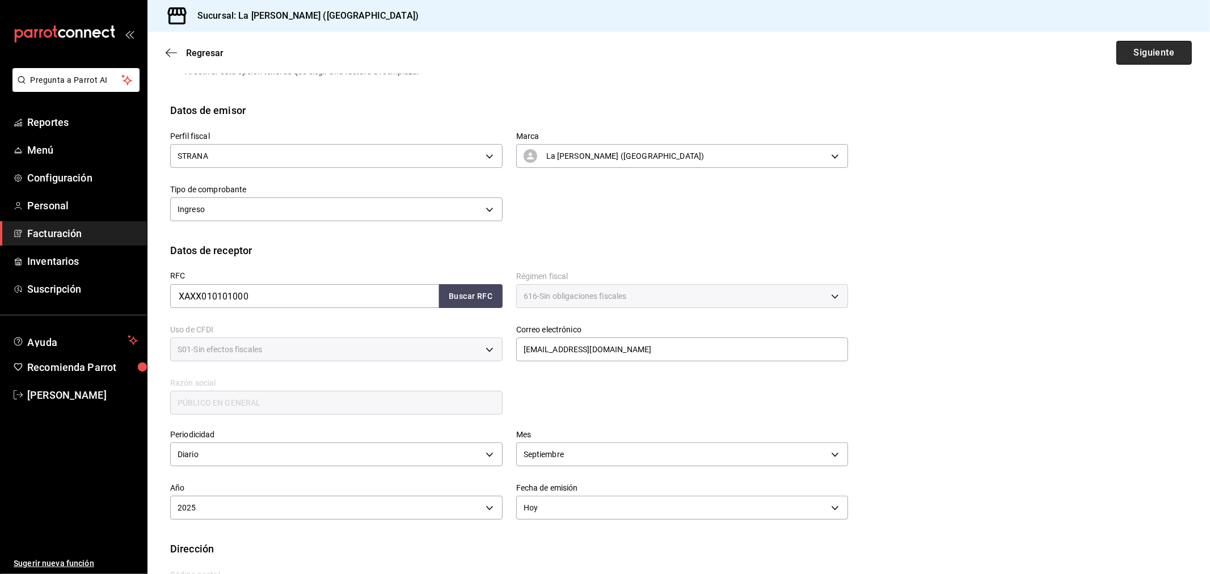
click at [1144, 58] on button "Siguiente" at bounding box center [1153, 53] width 75 height 24
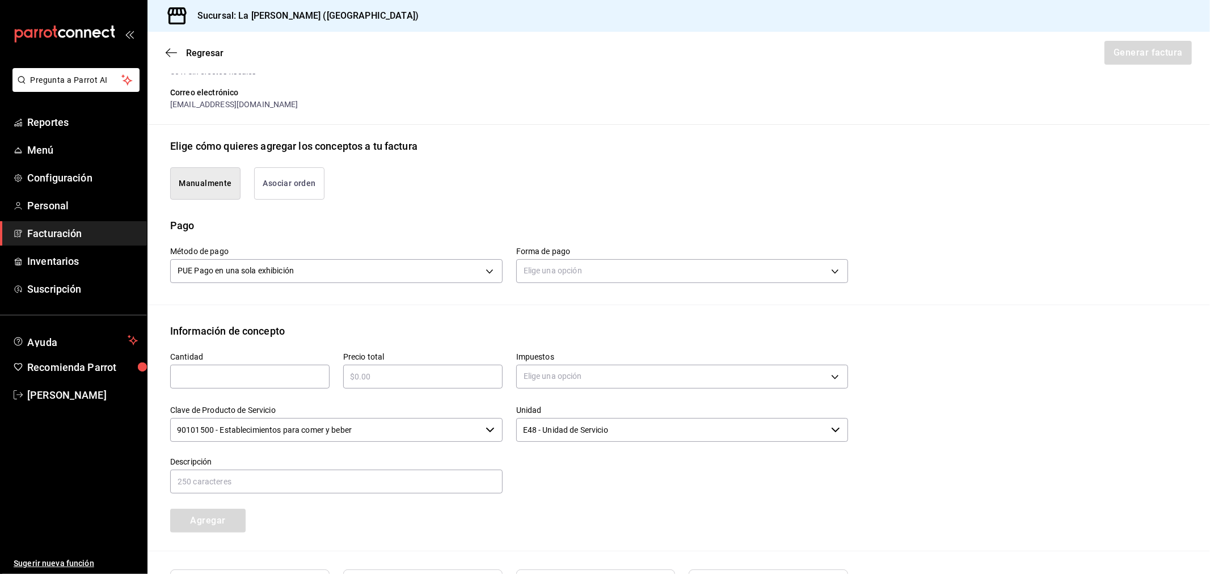
scroll to position [314, 0]
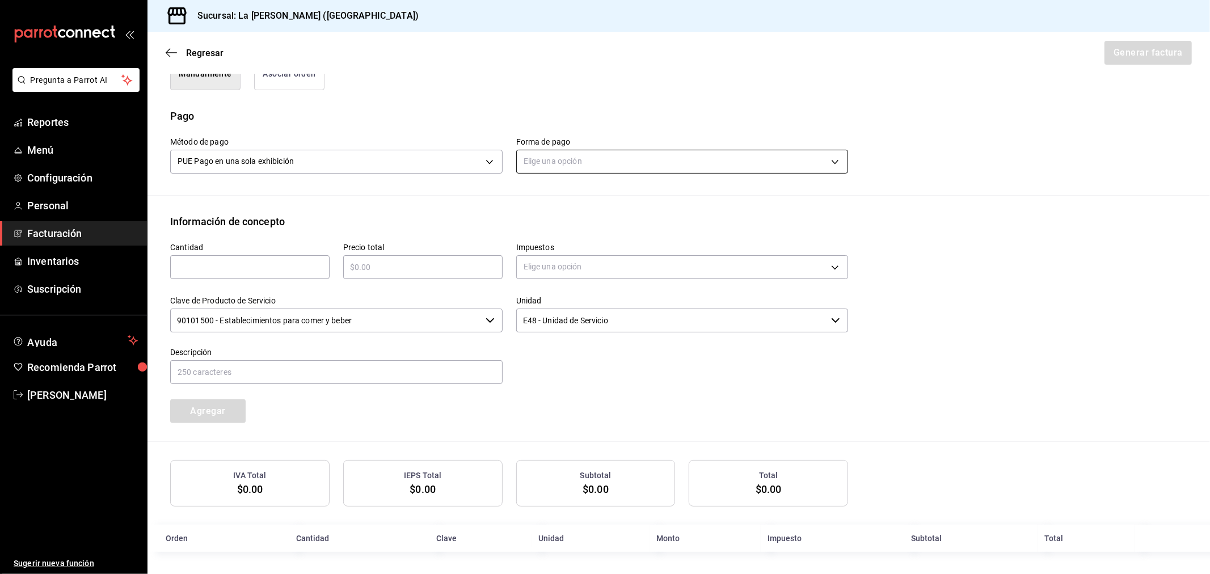
click at [571, 157] on body "Pregunta a Parrot AI Reportes Menú Configuración Personal Facturación Inventari…" at bounding box center [605, 287] width 1210 height 574
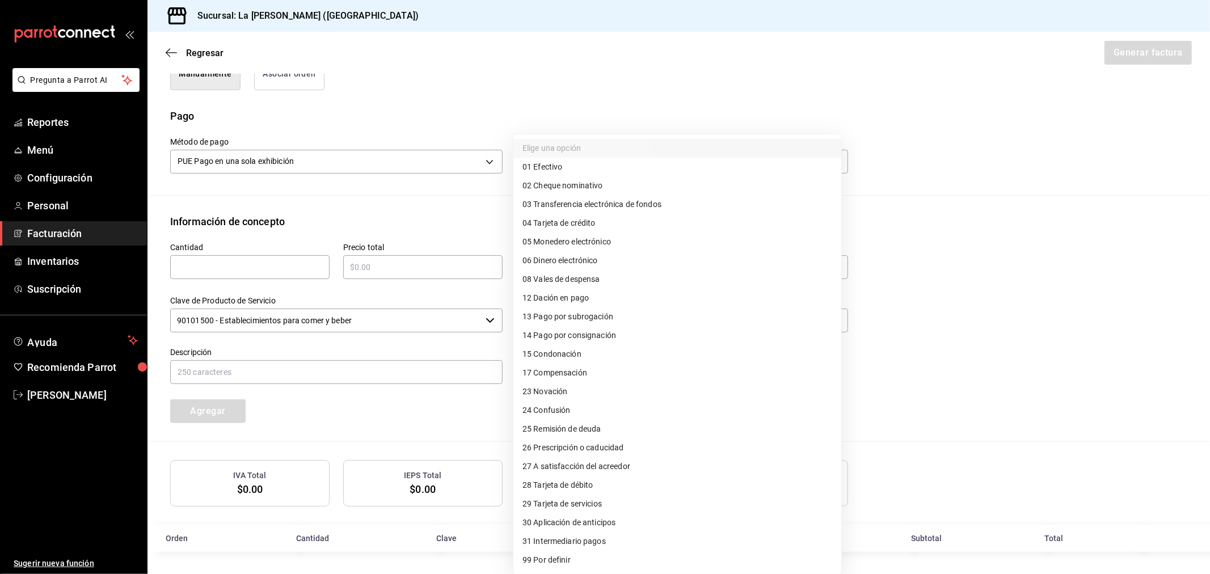
click at [580, 219] on span "04 Tarjeta de crédito" at bounding box center [558, 223] width 73 height 12
type input "04"
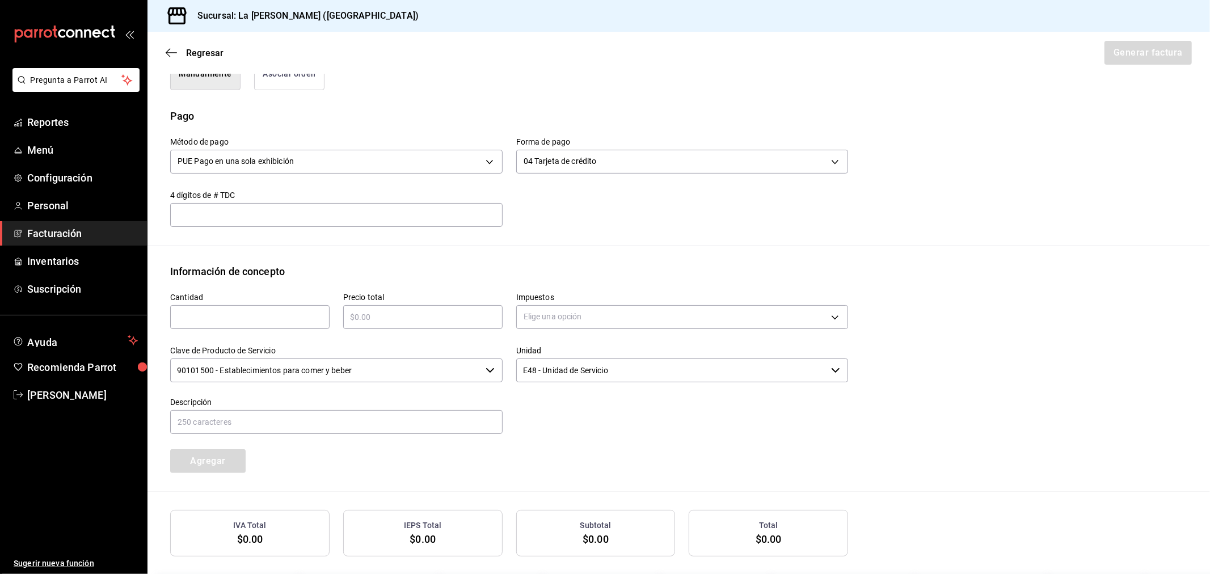
click at [280, 316] on input "text" at bounding box center [249, 317] width 159 height 14
type input "1"
type input "$60411.55"
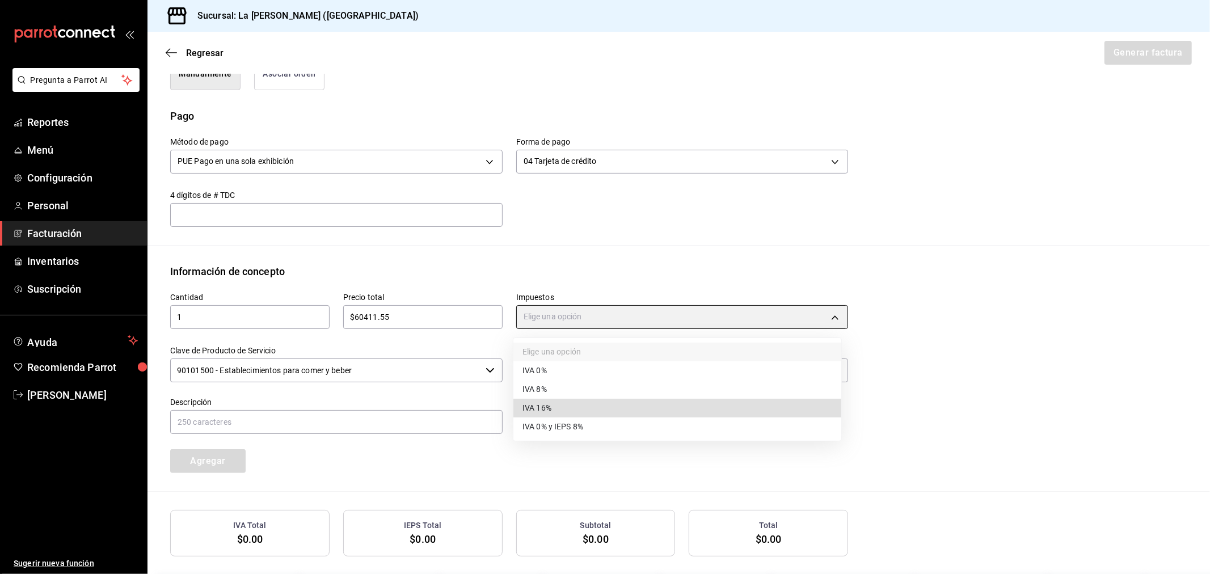
type input "IVA_16"
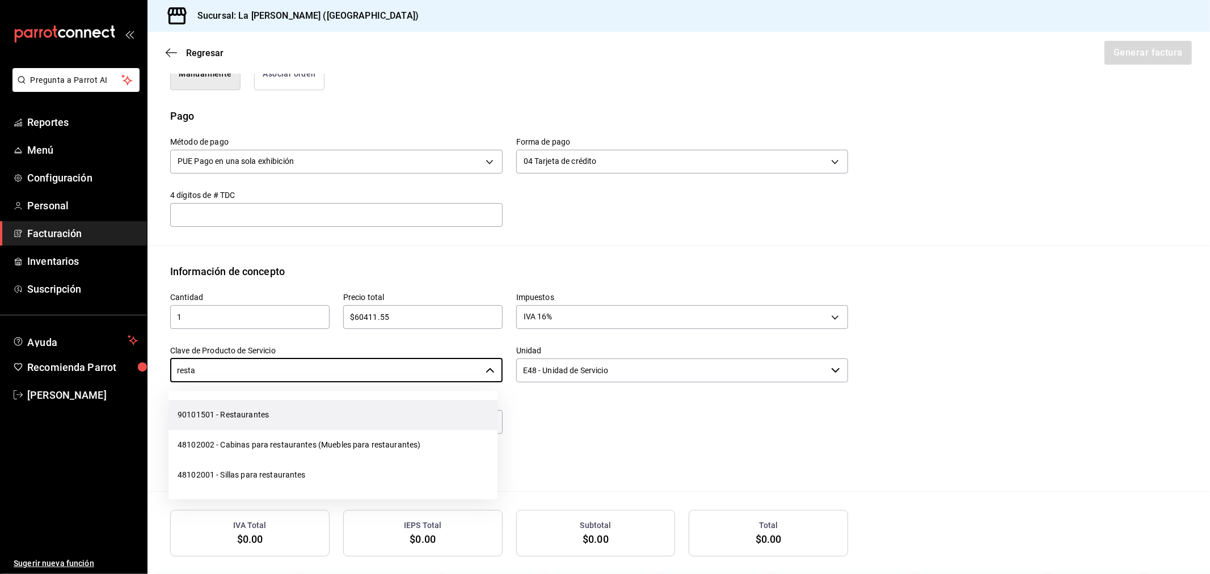
click at [301, 413] on li "90101501 - Restaurantes" at bounding box center [332, 415] width 329 height 30
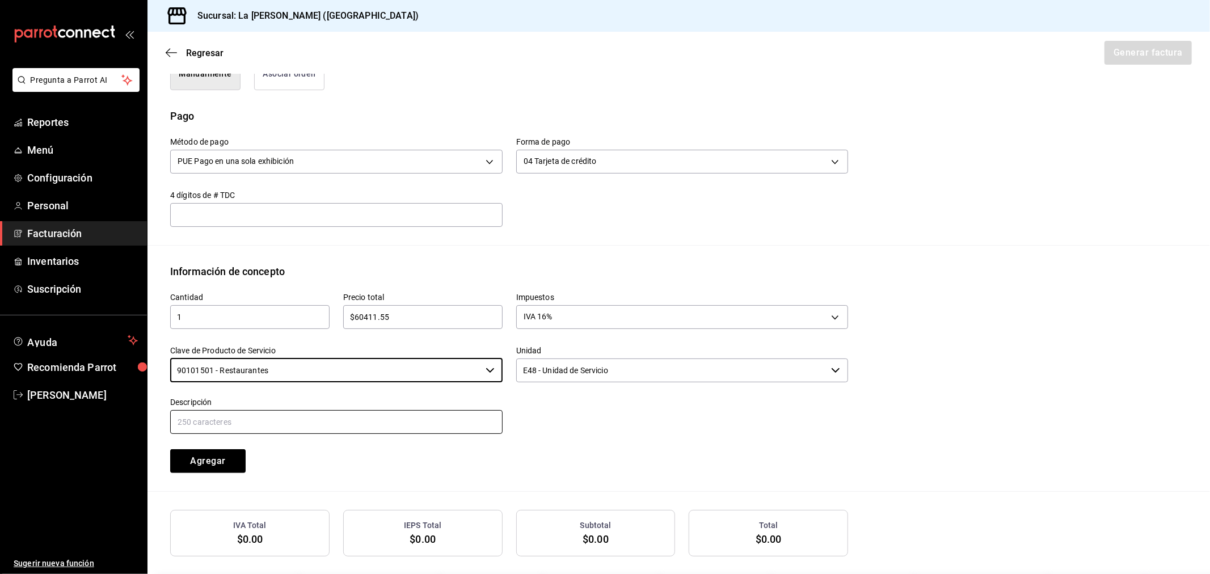
type input "90101501 - Restaurantes"
click at [301, 419] on input "text" at bounding box center [336, 422] width 332 height 24
paste input "CONSUMO DEL DIA 15/09/2025"
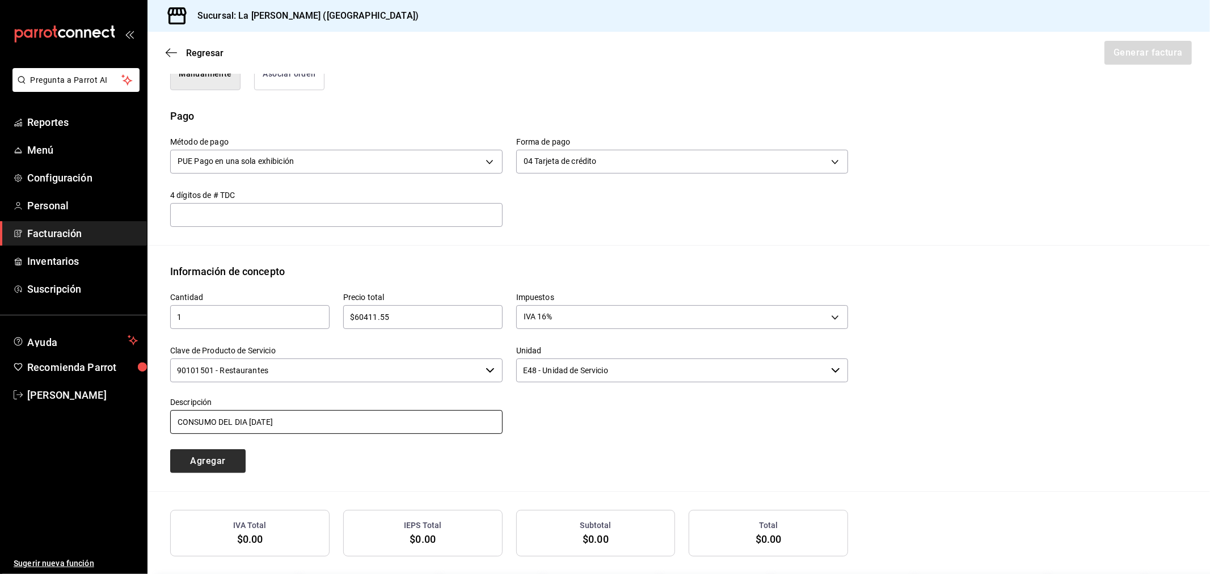
type input "CONSUMO DEL DIA 15/09/2025"
click at [218, 455] on button "Agregar" at bounding box center [207, 461] width 75 height 24
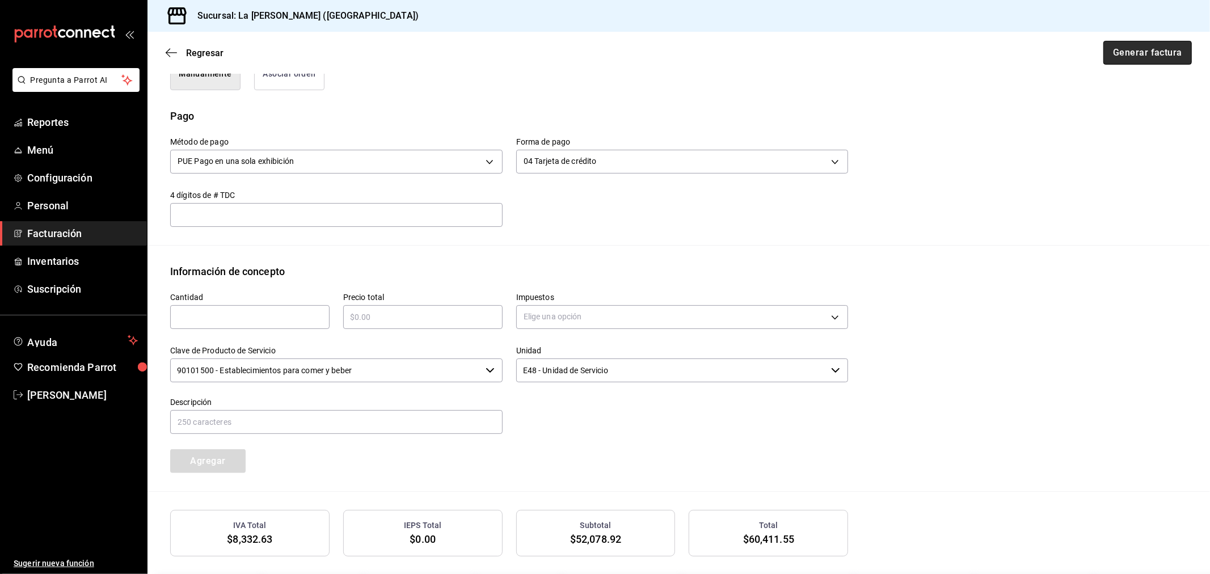
click at [1160, 48] on button "Generar factura" at bounding box center [1147, 53] width 88 height 24
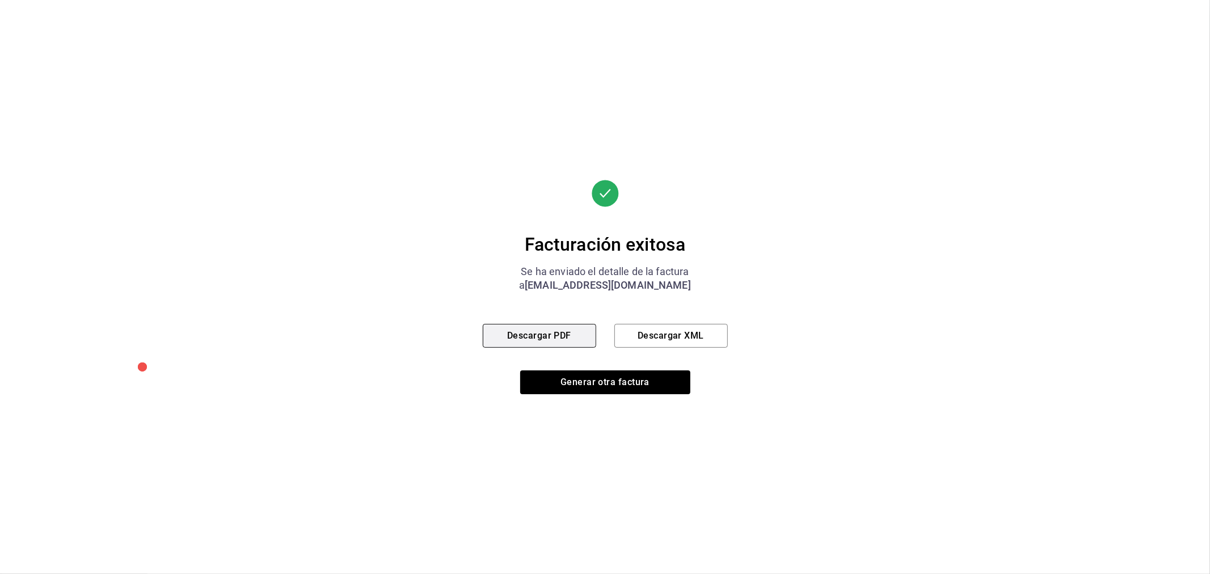
click at [580, 330] on button "Descargar PDF" at bounding box center [539, 336] width 113 height 24
click at [622, 376] on button "Generar otra factura" at bounding box center [605, 382] width 170 height 24
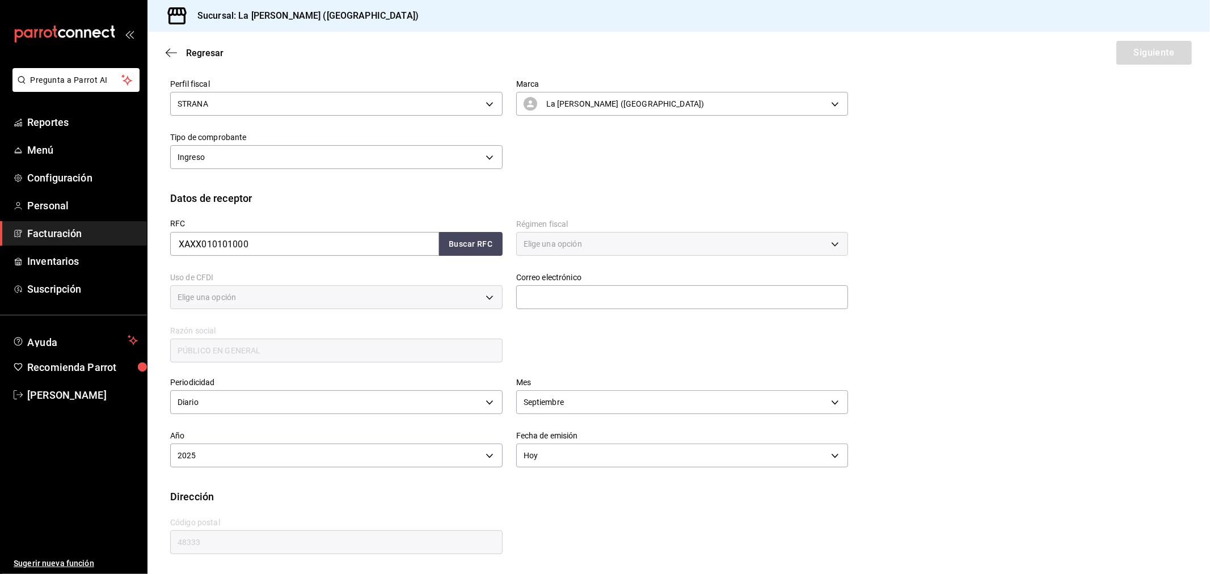
type input "616"
type input "S01"
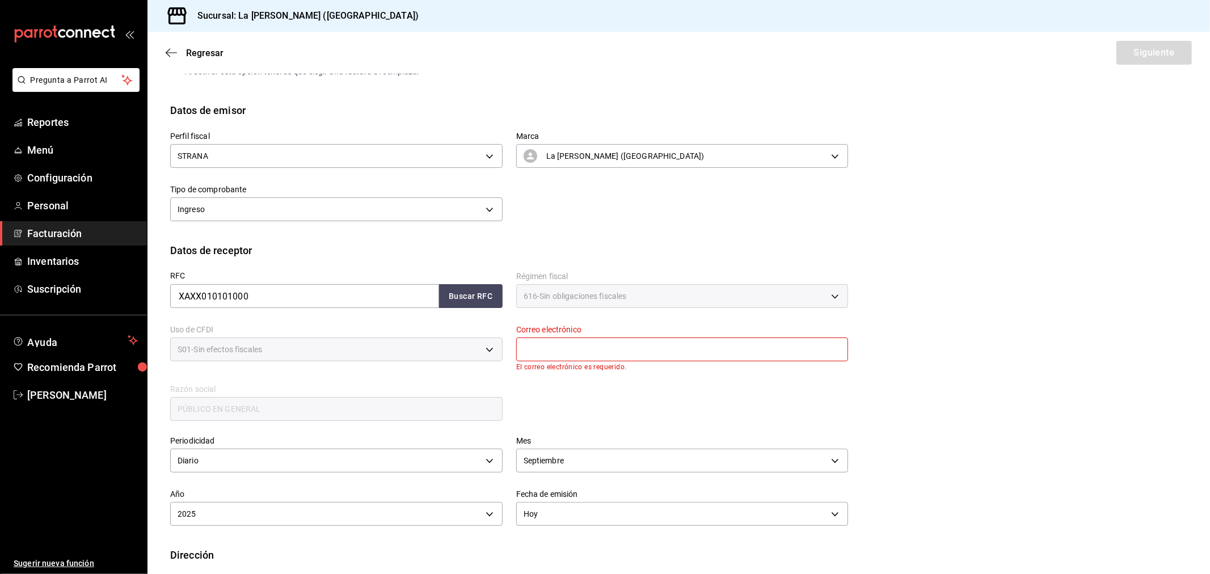
click at [682, 343] on input "text" at bounding box center [682, 349] width 332 height 24
type input "madacancun24@outlook.com"
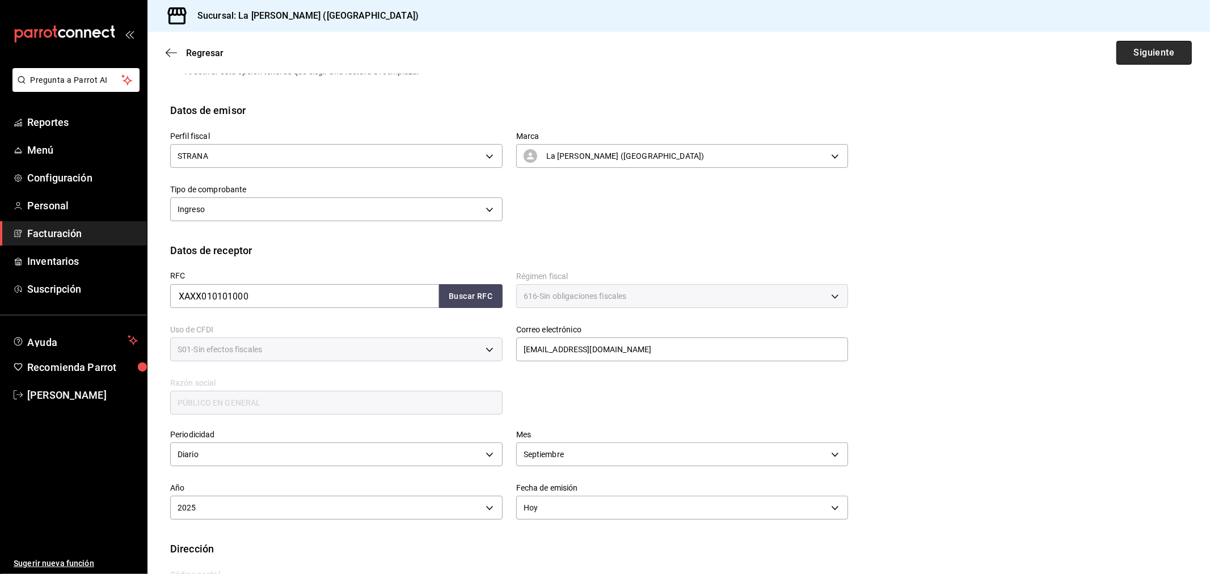
click at [1156, 53] on button "Siguiente" at bounding box center [1153, 53] width 75 height 24
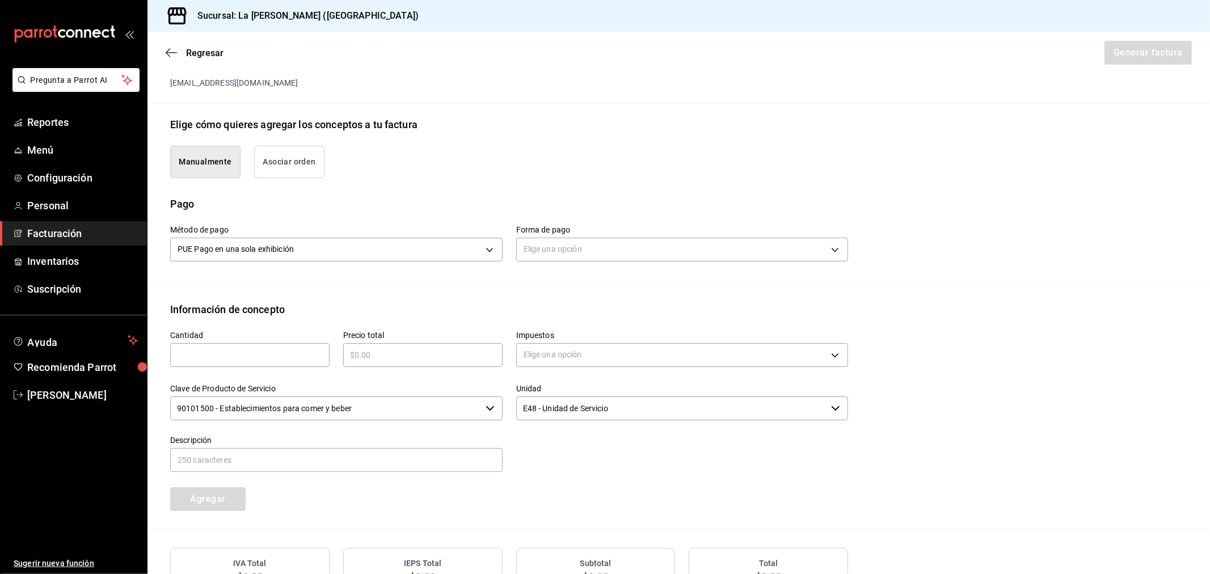
scroll to position [314, 0]
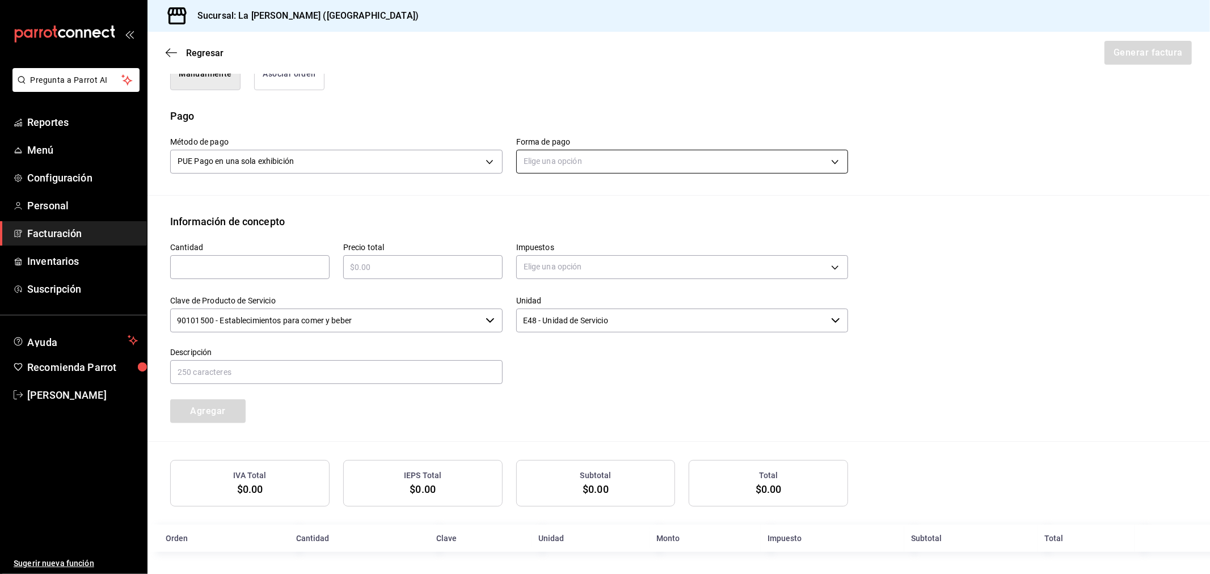
click at [685, 167] on body "Pregunta a Parrot AI Reportes Menú Configuración Personal Facturación Inventari…" at bounding box center [605, 287] width 1210 height 574
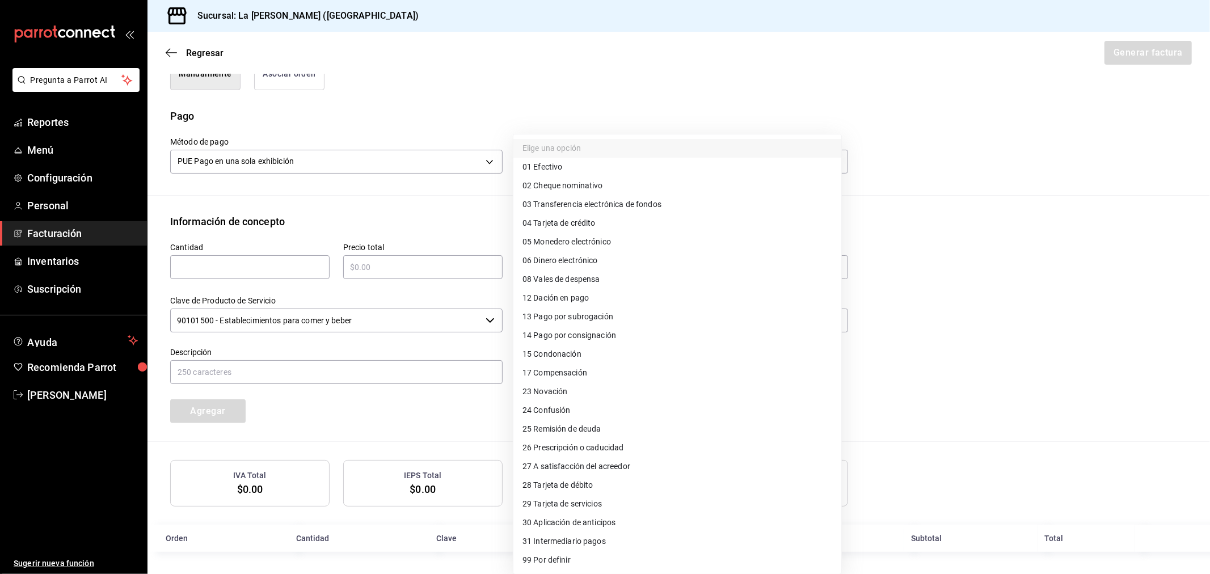
click at [571, 489] on span "28 Tarjeta de débito" at bounding box center [557, 485] width 71 height 12
type input "28"
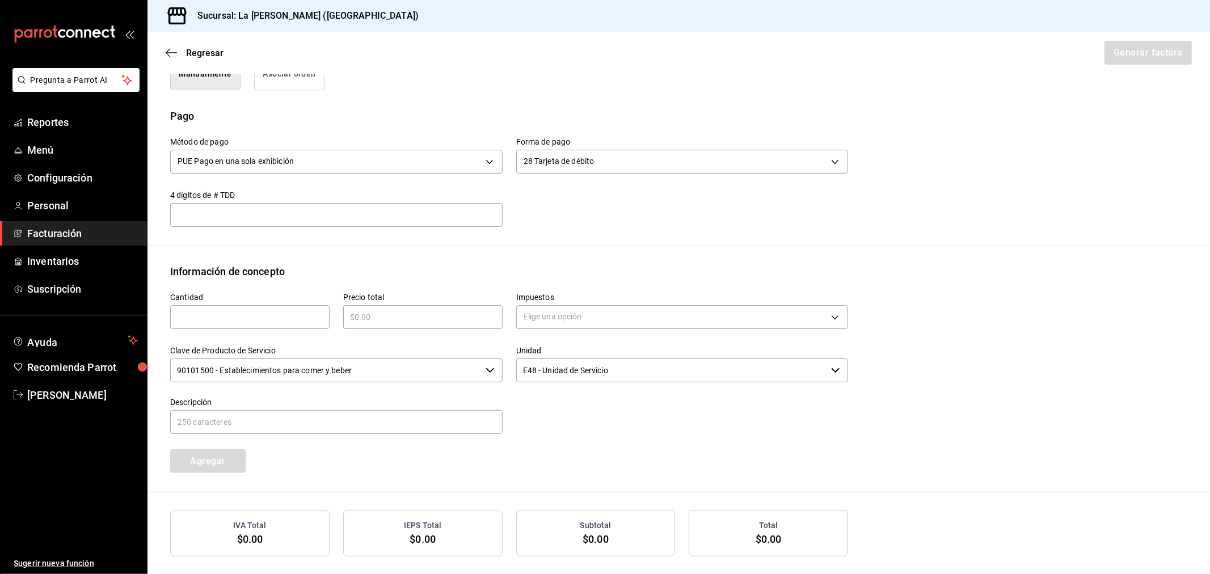
click at [277, 316] on input "text" at bounding box center [249, 317] width 159 height 14
type input "1"
type input "$57883.65"
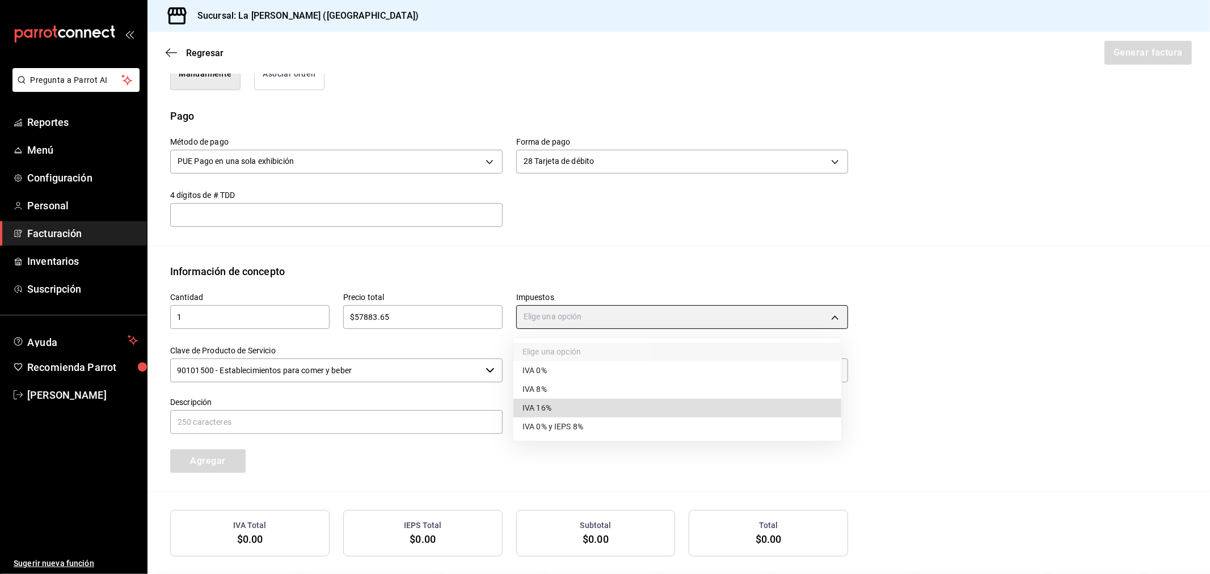
type input "IVA_16"
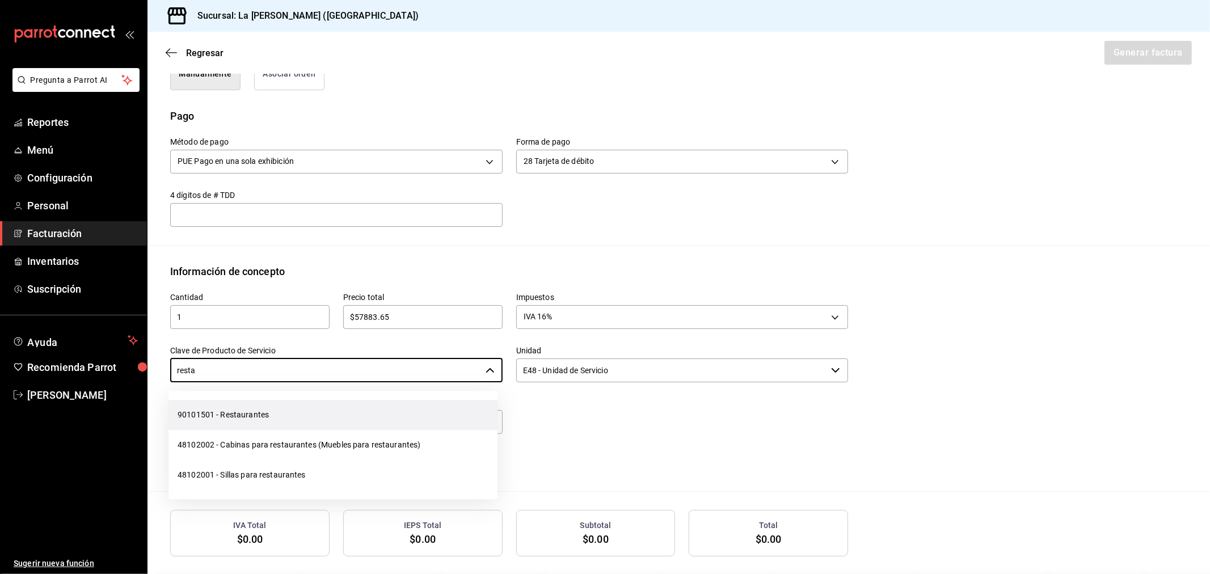
click at [287, 405] on li "90101501 - Restaurantes" at bounding box center [332, 415] width 329 height 30
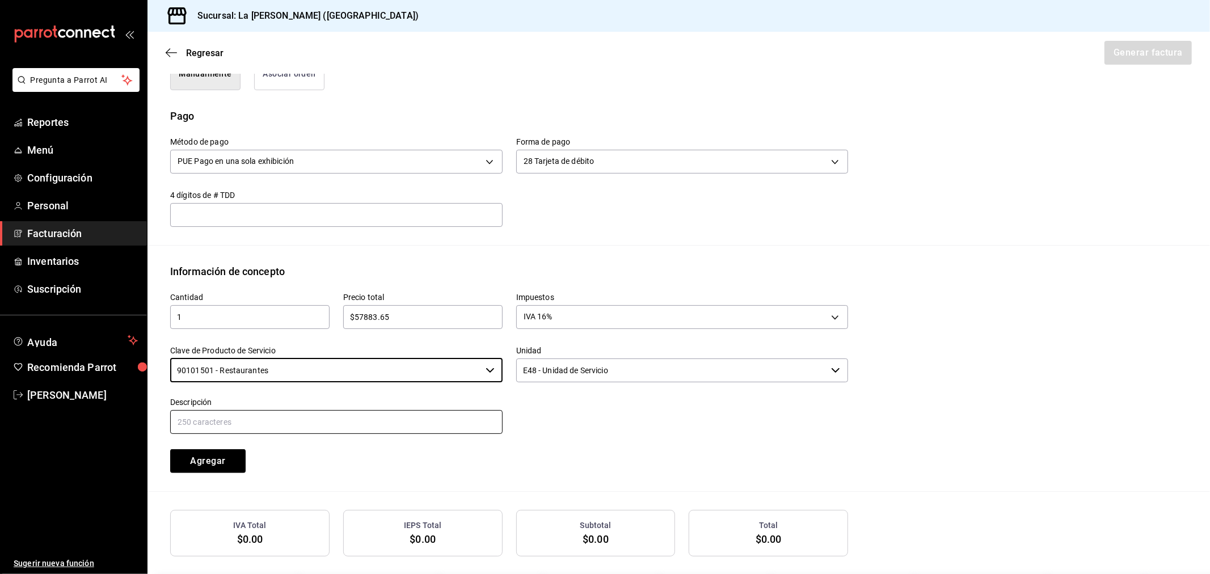
type input "90101501 - Restaurantes"
click at [285, 415] on input "text" at bounding box center [336, 422] width 332 height 24
paste input "CONSUMO DEL DIA 15/09/2025"
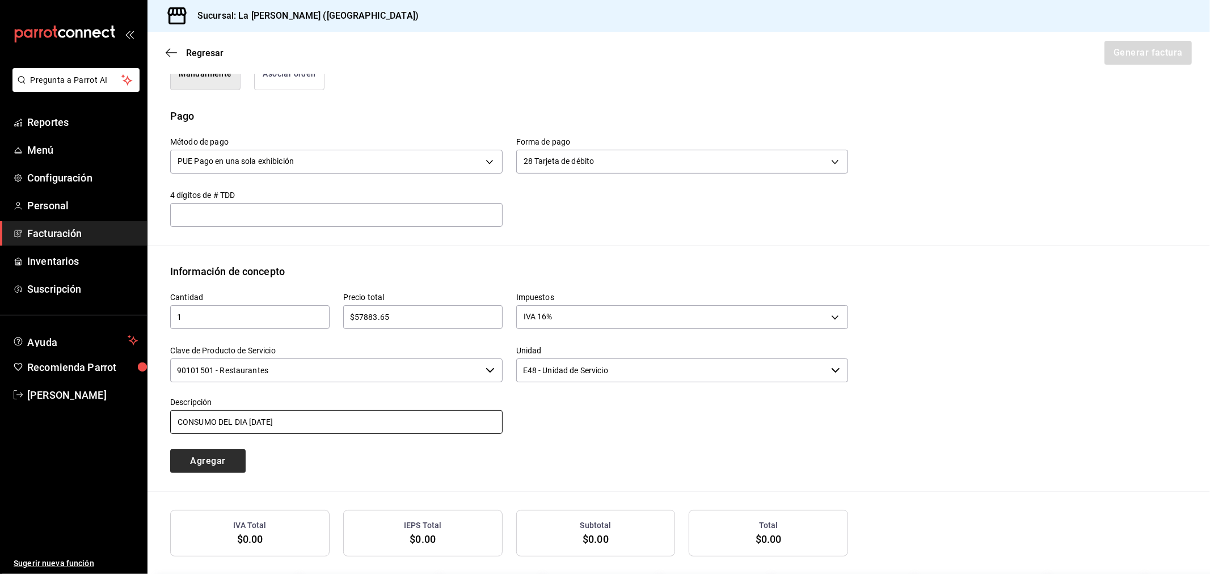
type input "CONSUMO DEL DIA 15/09/2025"
click at [222, 455] on button "Agregar" at bounding box center [207, 461] width 75 height 24
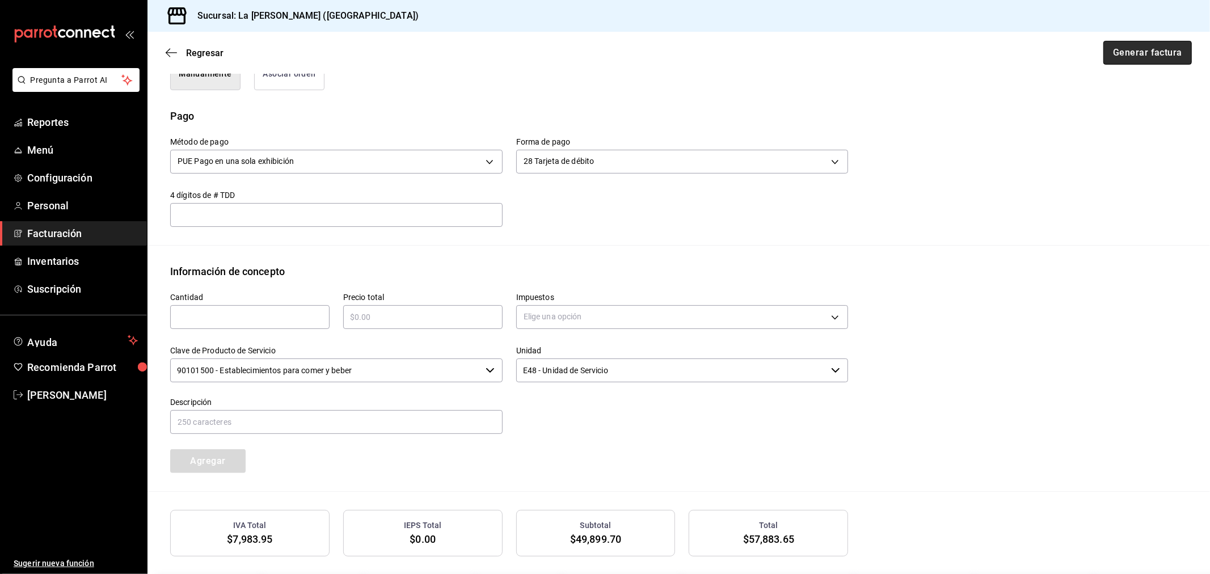
click at [1126, 57] on button "Generar factura" at bounding box center [1147, 53] width 88 height 24
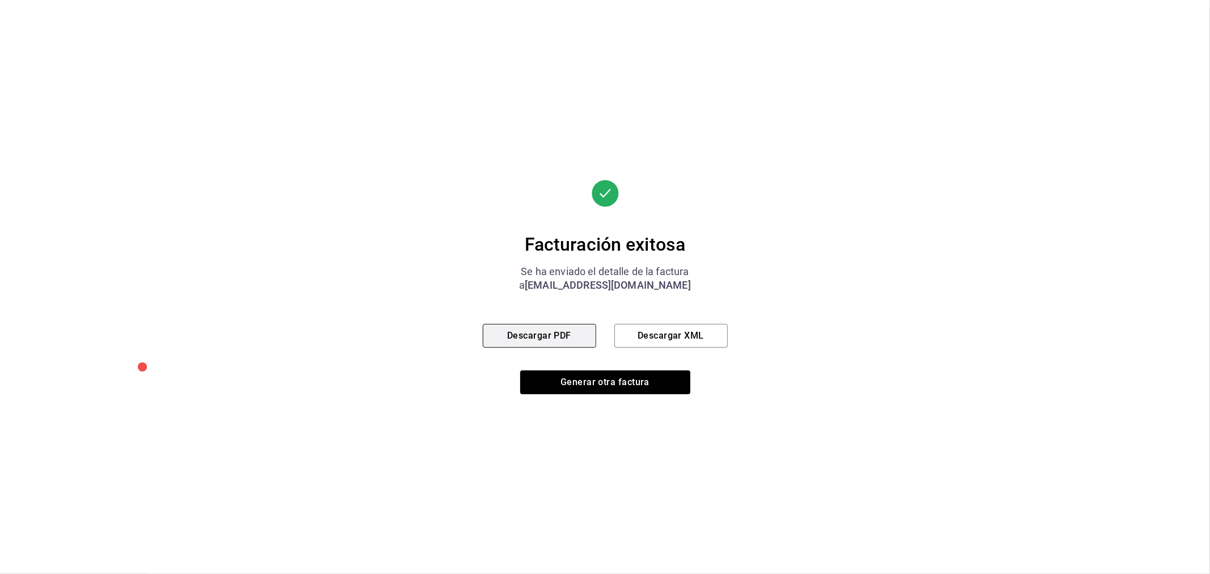
click at [572, 333] on button "Descargar PDF" at bounding box center [539, 336] width 113 height 24
click at [606, 382] on button "Generar otra factura" at bounding box center [605, 382] width 170 height 24
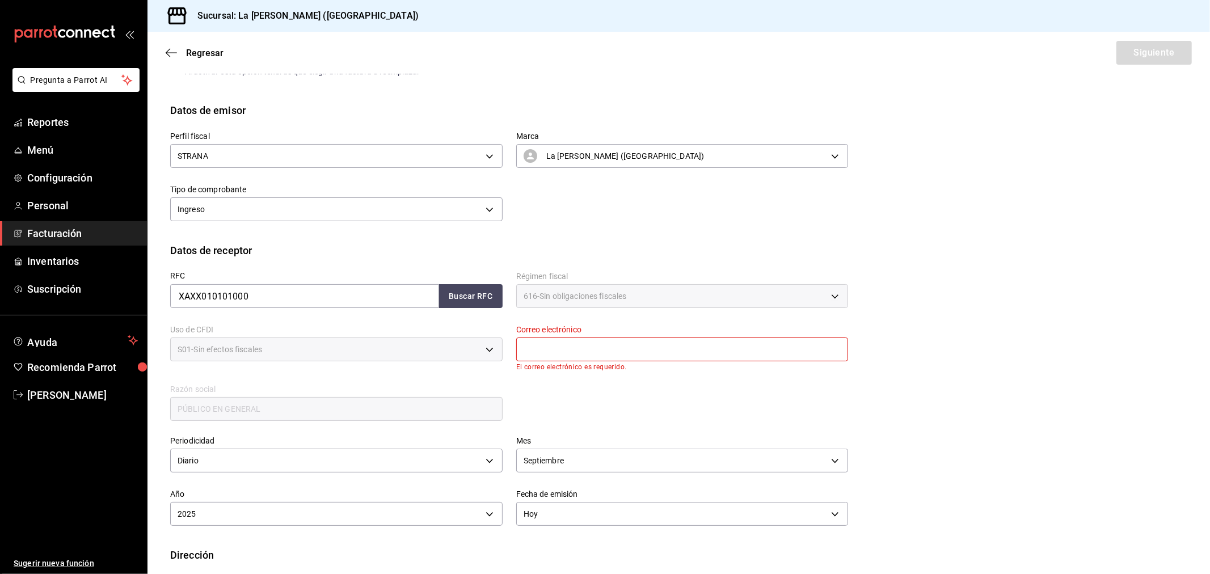
click at [597, 353] on input "text" at bounding box center [682, 349] width 332 height 24
type input "madacancun24@outlook.com"
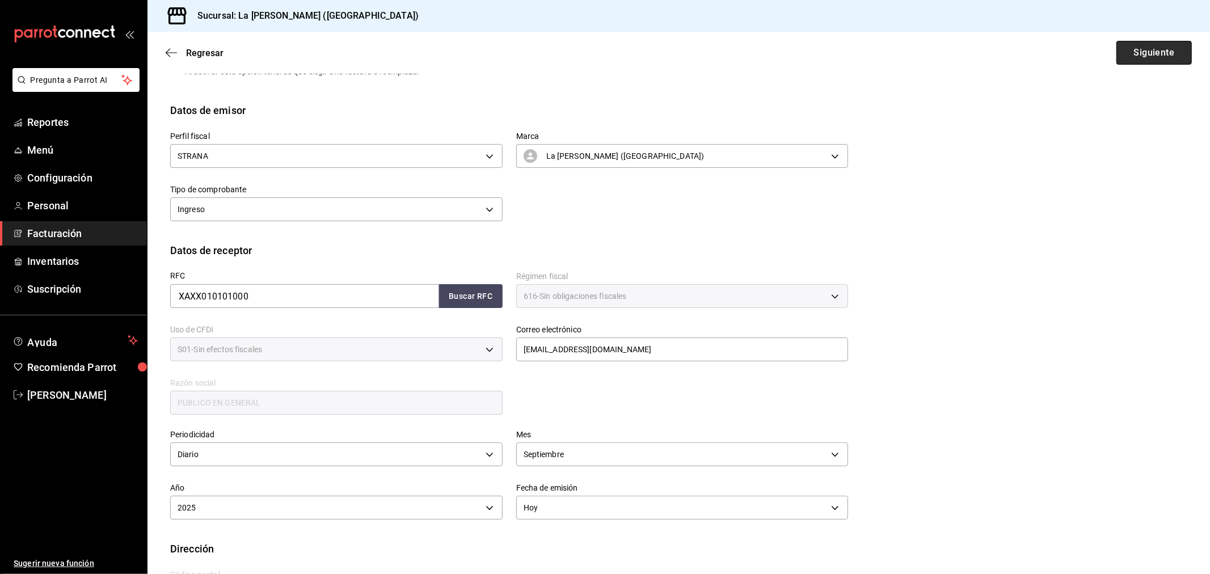
click at [1146, 48] on button "Siguiente" at bounding box center [1153, 53] width 75 height 24
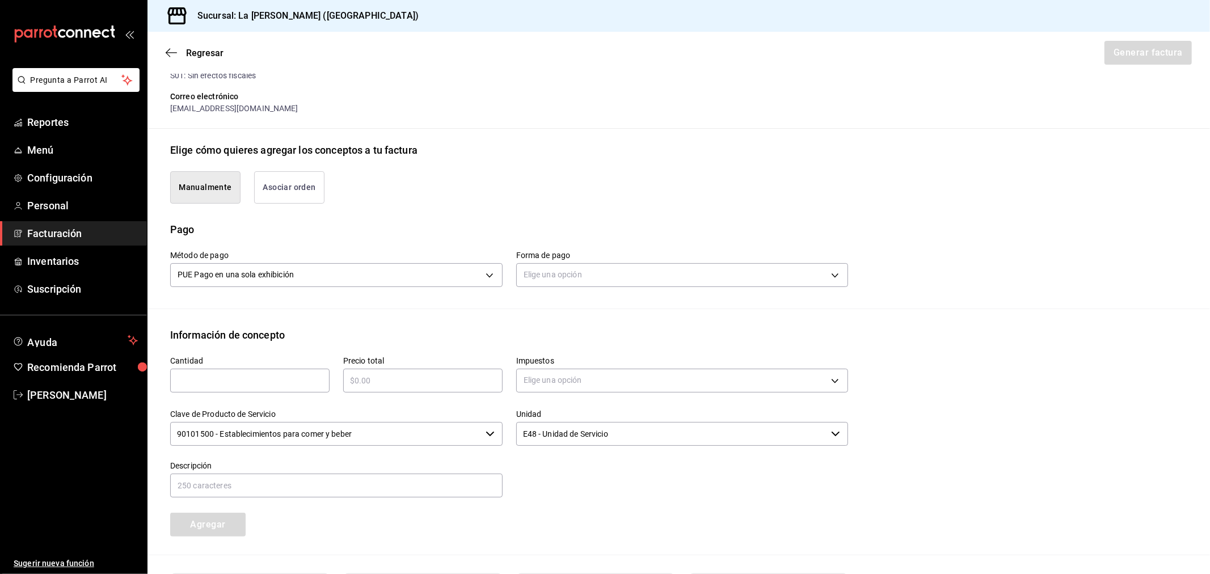
scroll to position [314, 0]
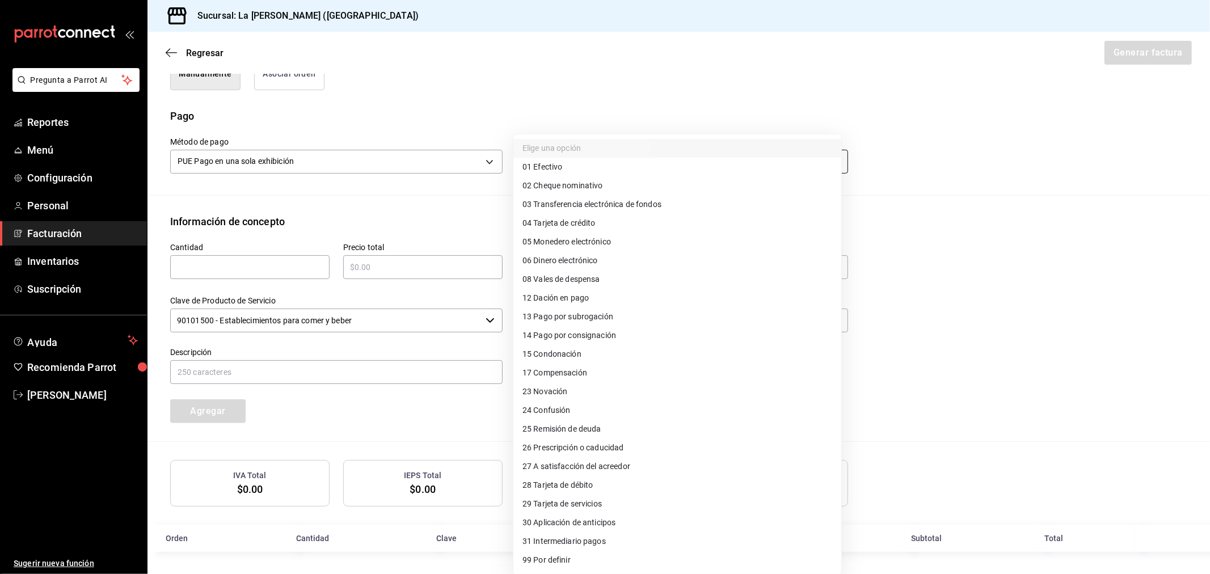
click at [559, 158] on body "Pregunta a Parrot AI Reportes Menú Configuración Personal Facturación Inventari…" at bounding box center [605, 287] width 1210 height 574
click at [566, 220] on span "04 Tarjeta de crédito" at bounding box center [558, 223] width 73 height 12
type input "04"
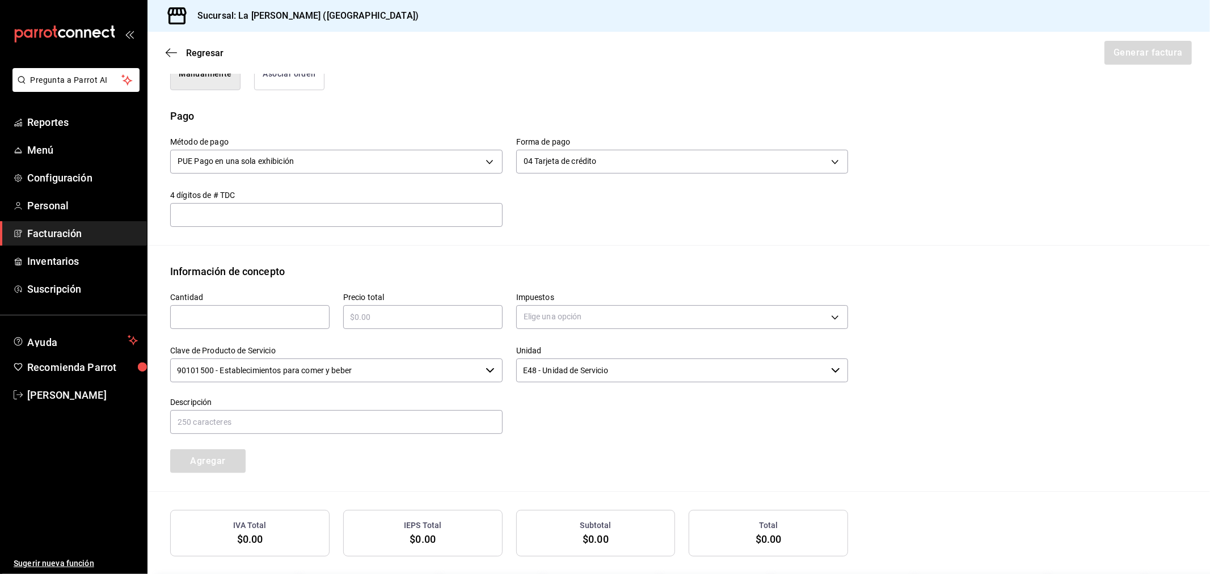
click at [280, 319] on input "text" at bounding box center [249, 317] width 159 height 14
type input "1"
type input "$58808"
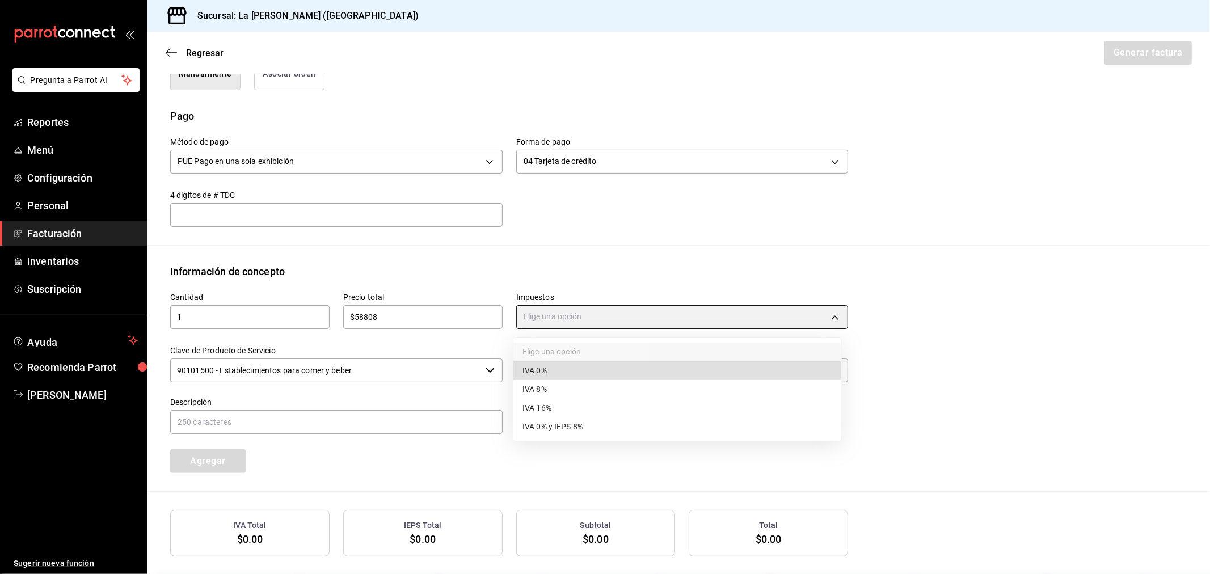
type input "IVA_0"
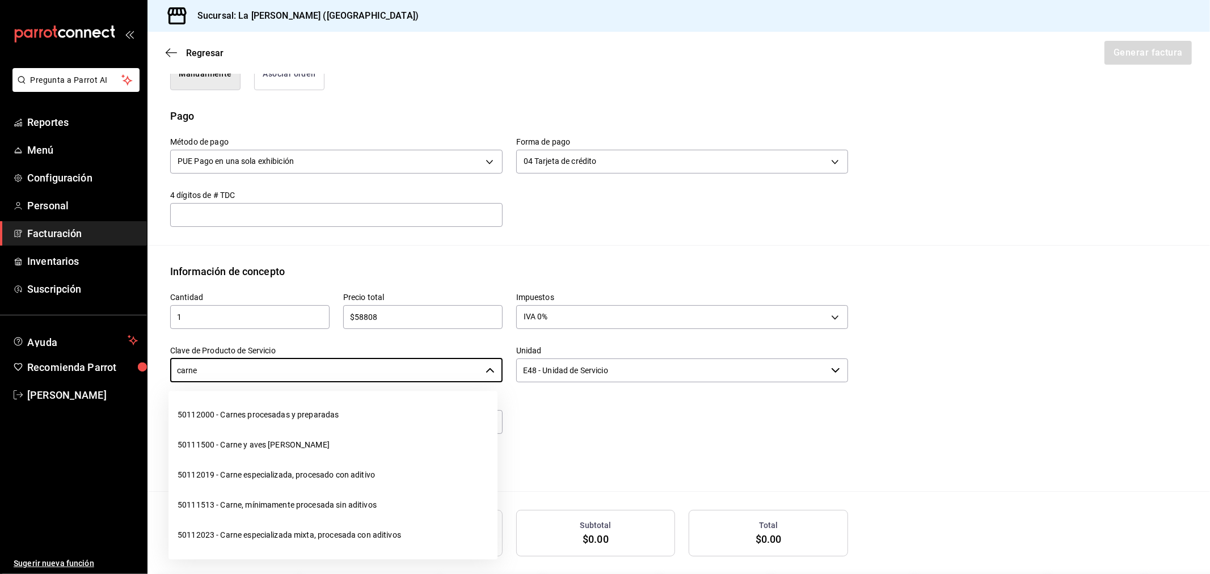
click at [327, 506] on li "50111513 - Carne, mínimamente procesada sin aditivos" at bounding box center [332, 505] width 329 height 30
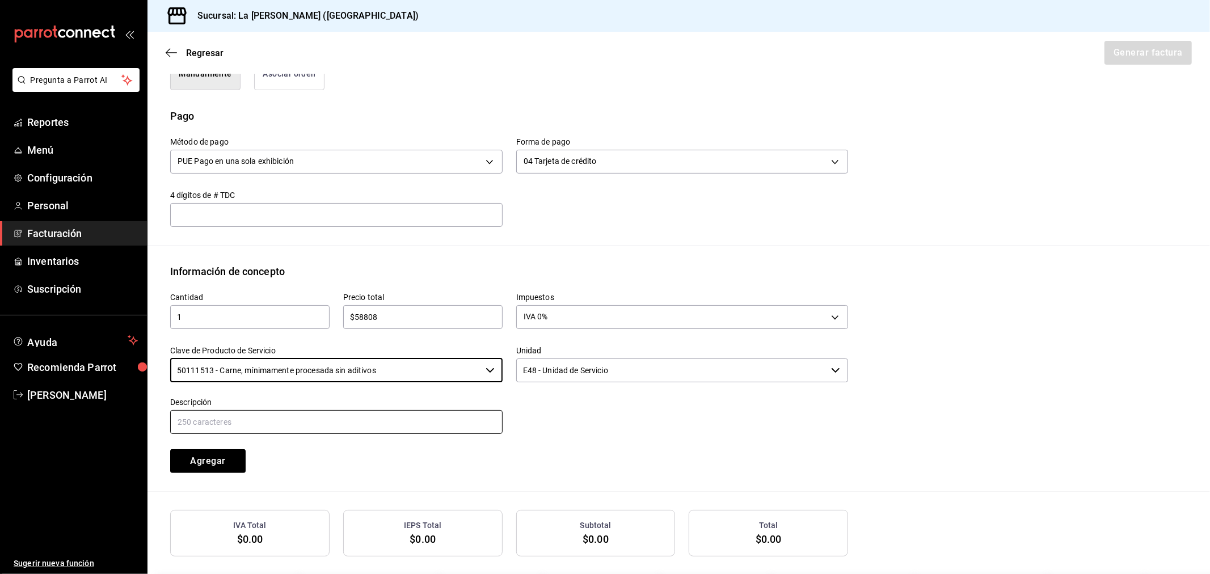
type input "50111513 - Carne, mínimamente procesada sin aditivos"
click at [335, 417] on input "text" at bounding box center [336, 422] width 332 height 24
paste input "CONSUMO DEL DIA 15/09/2025"
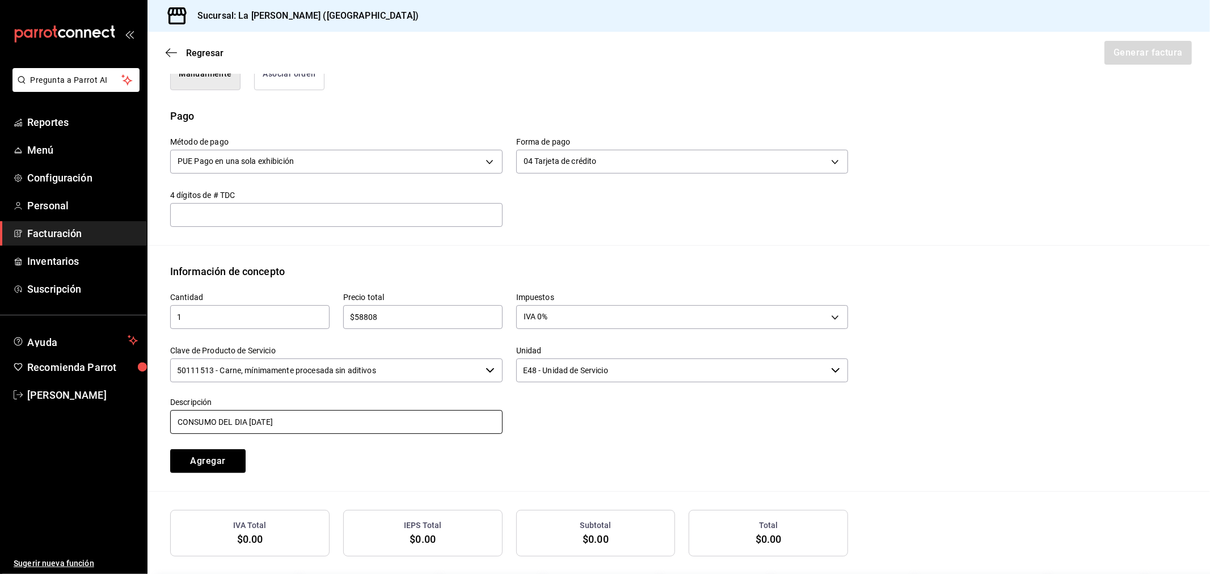
click at [257, 419] on input "CONSUMO DEL DIA 15/09/2025" at bounding box center [336, 422] width 332 height 24
drag, startPoint x: 304, startPoint y: 424, endPoint x: 0, endPoint y: 395, distance: 305.4
click at [0, 395] on div "Pregunta a Parrot AI Reportes Menú Configuración Personal Facturación Inventari…" at bounding box center [605, 287] width 1210 height 574
type input "CONSUMO DEL DIA 16/09/2025"
click at [219, 462] on button "Agregar" at bounding box center [207, 461] width 75 height 24
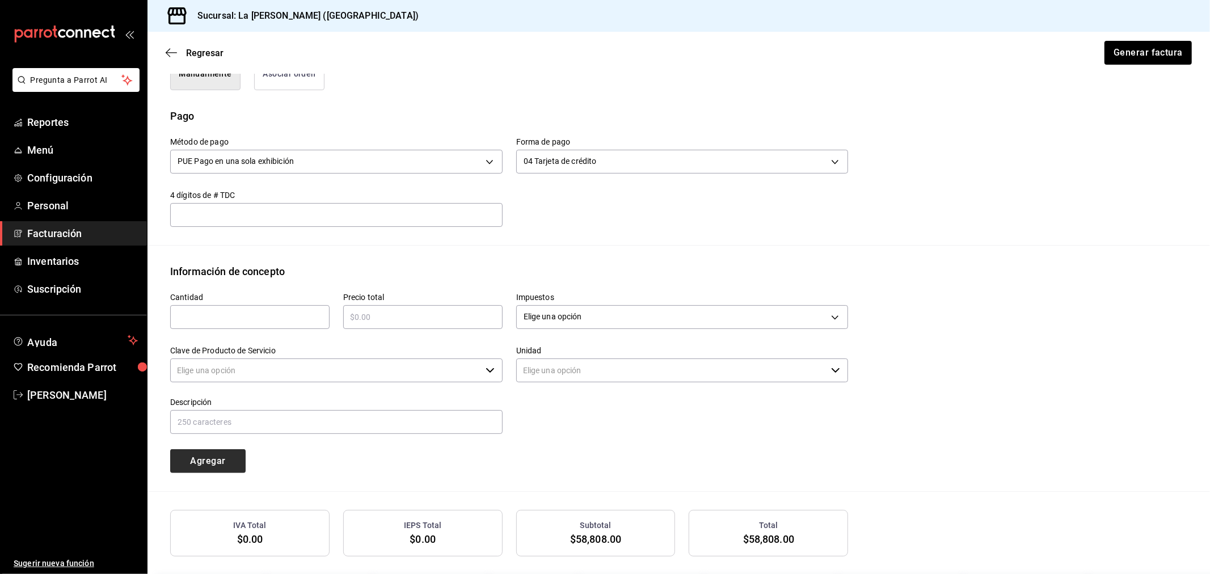
type input "90101500 - Establecimientos para comer y beber"
type input "E48 - Unidad de Servicio"
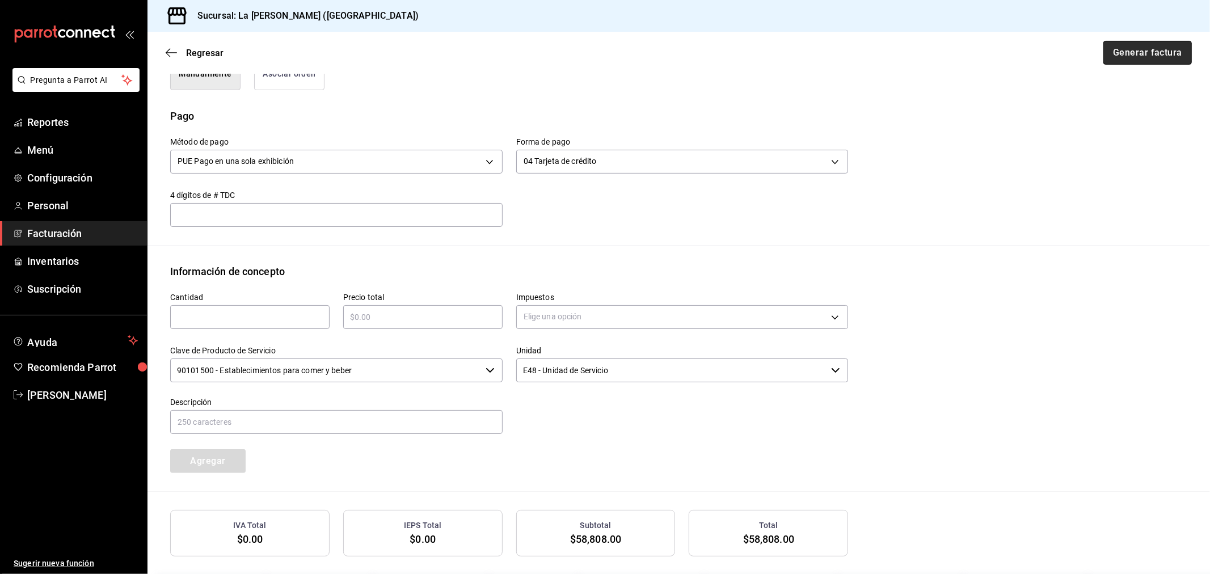
click at [1137, 57] on button "Generar factura" at bounding box center [1147, 53] width 88 height 24
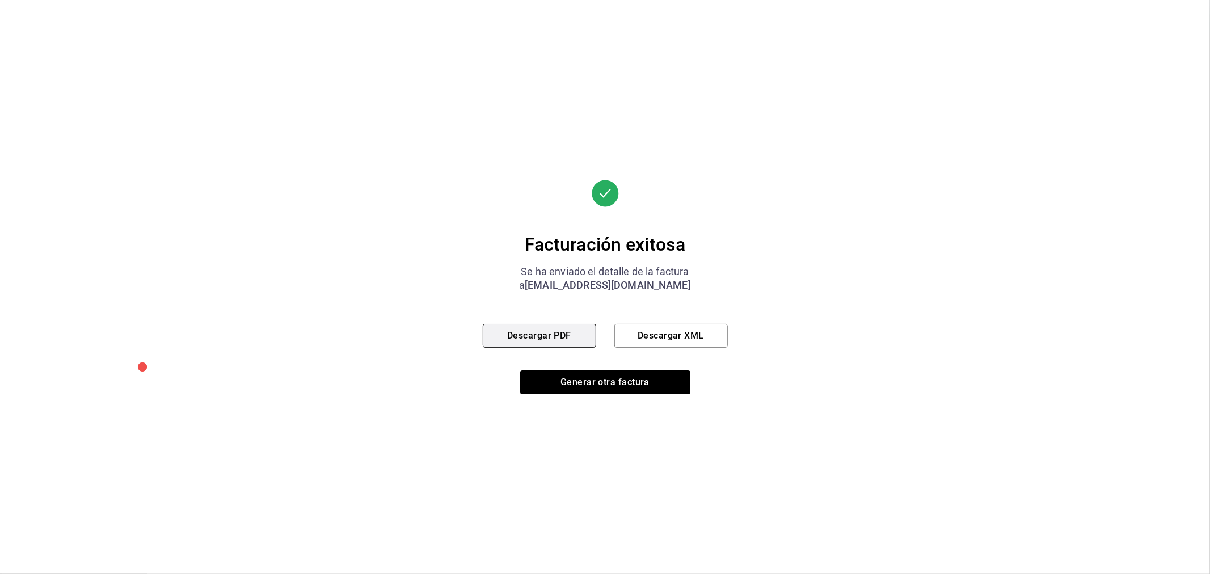
click at [517, 331] on button "Descargar PDF" at bounding box center [539, 336] width 113 height 24
click at [596, 385] on button "Generar otra factura" at bounding box center [605, 382] width 170 height 24
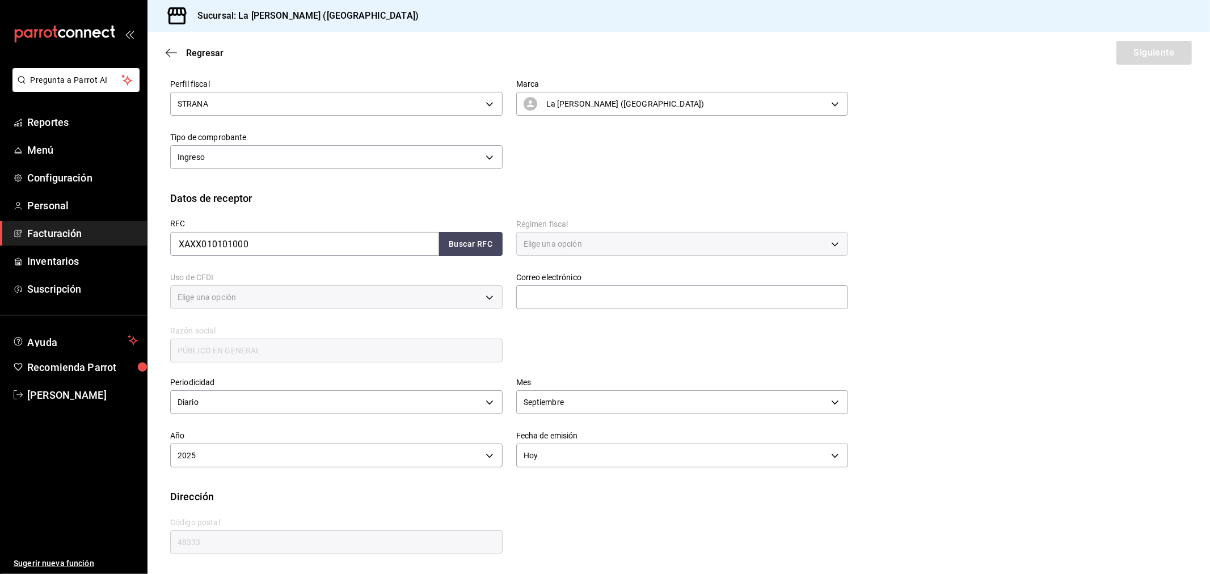
type input "616"
type input "S01"
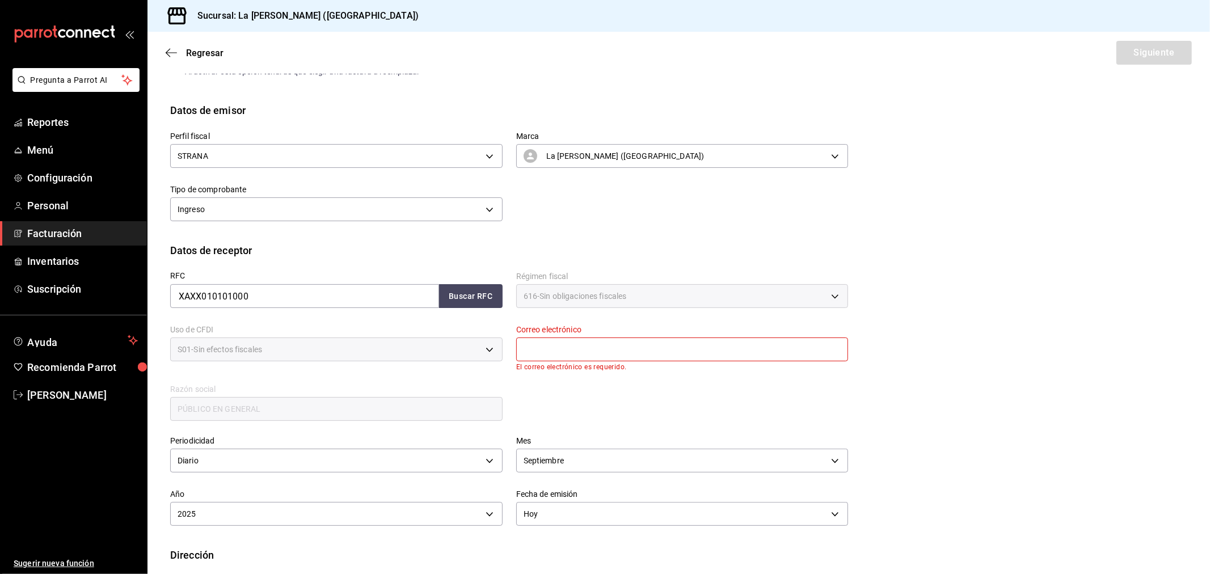
click at [666, 350] on input "text" at bounding box center [682, 349] width 332 height 24
type input "madacancun24@outlook.com"
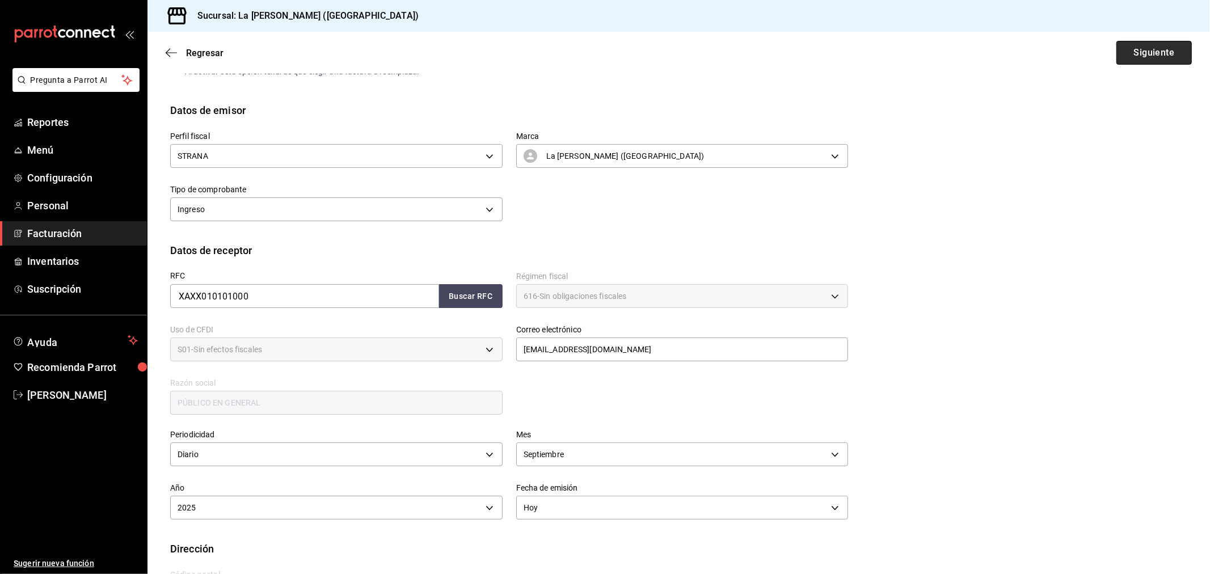
click at [1144, 47] on button "Siguiente" at bounding box center [1153, 53] width 75 height 24
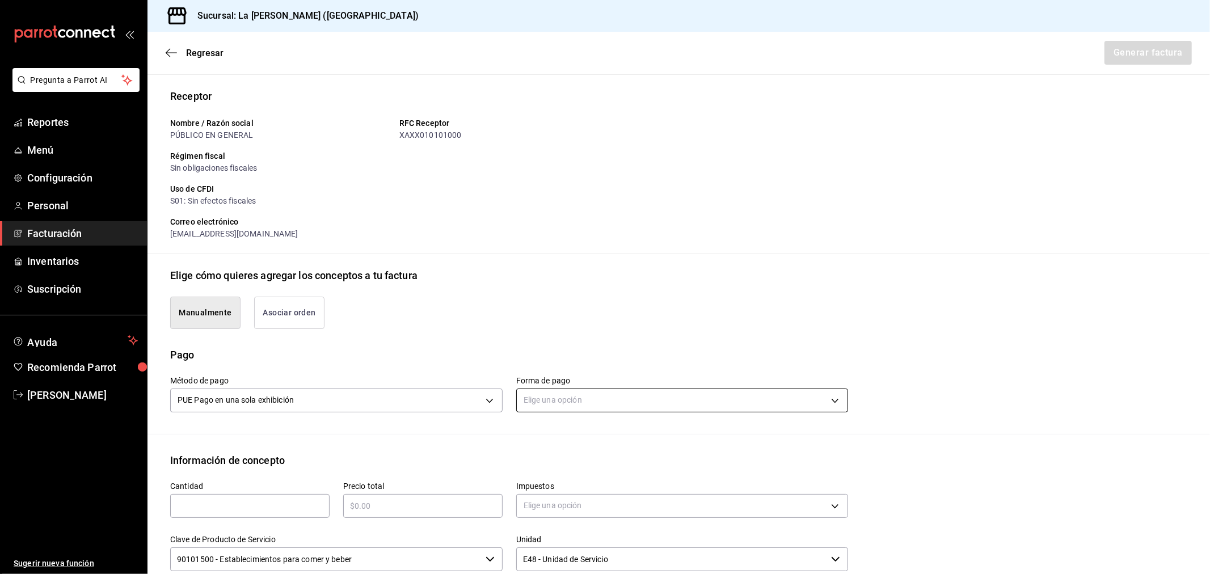
click at [717, 403] on body "Pregunta a Parrot AI Reportes Menú Configuración Personal Facturación Inventari…" at bounding box center [605, 287] width 1210 height 574
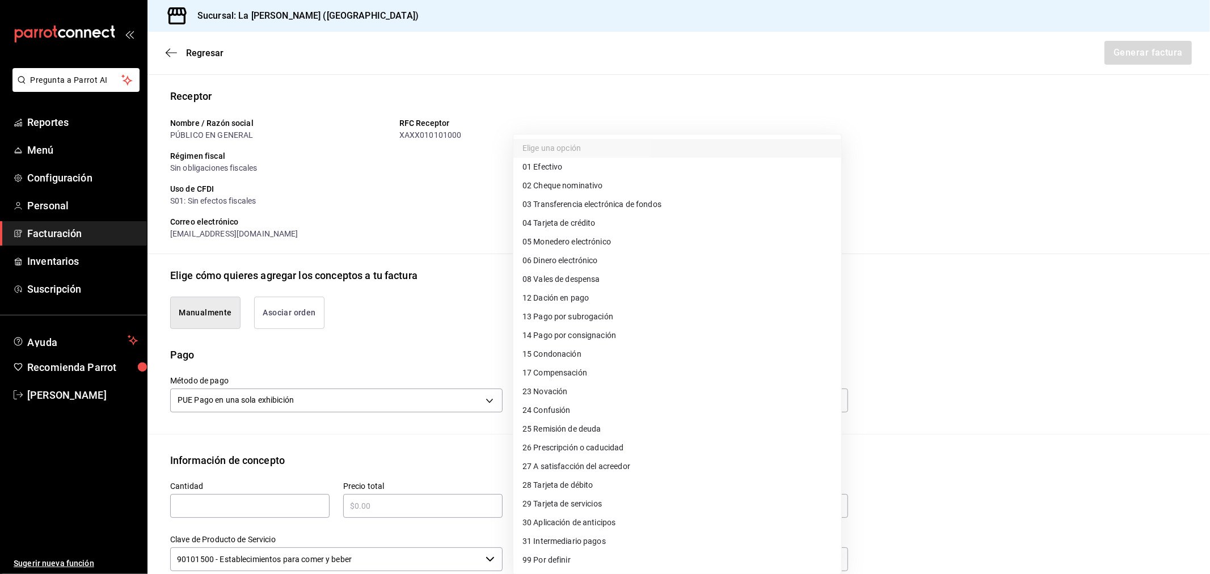
click at [576, 485] on span "28 Tarjeta de débito" at bounding box center [557, 485] width 71 height 12
type input "28"
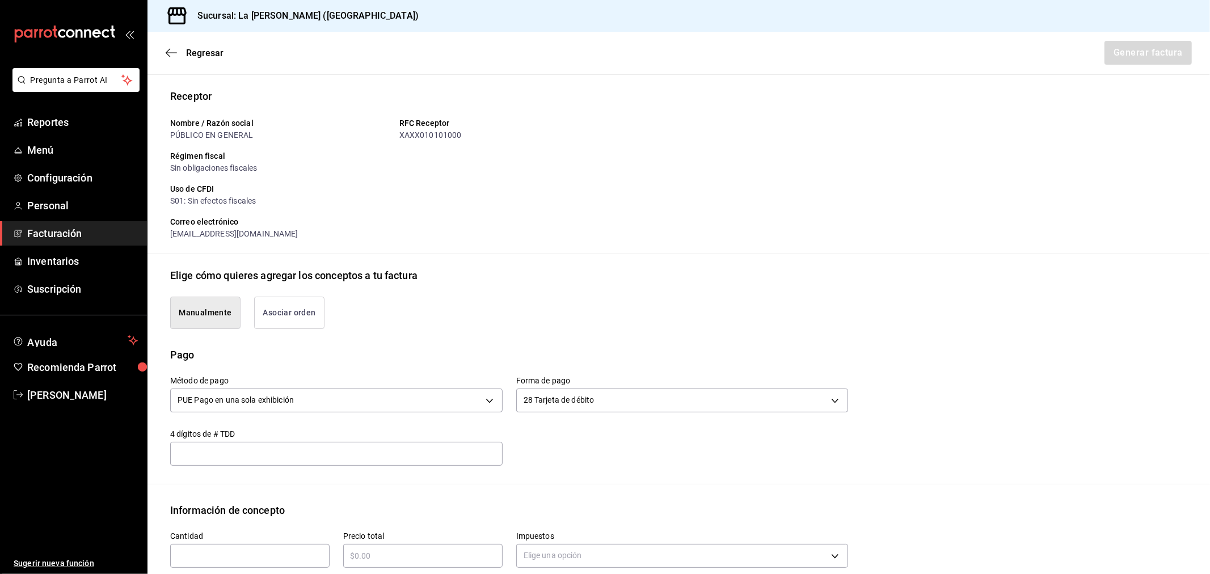
click at [267, 555] on input "text" at bounding box center [249, 556] width 159 height 14
type input "1"
type input "$14708"
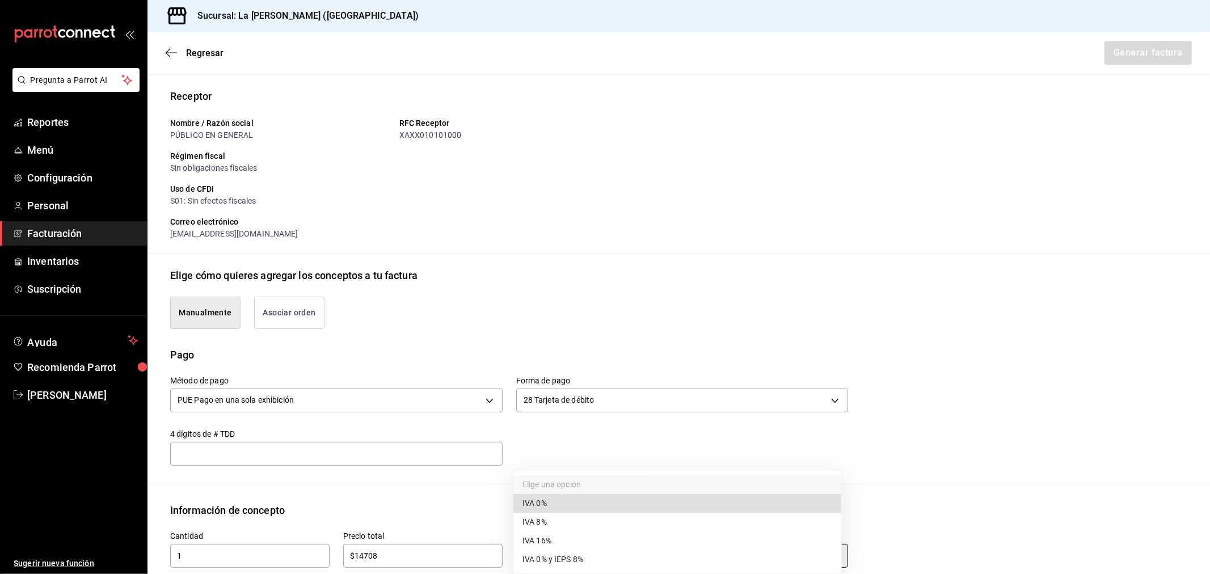
type input "IVA_0"
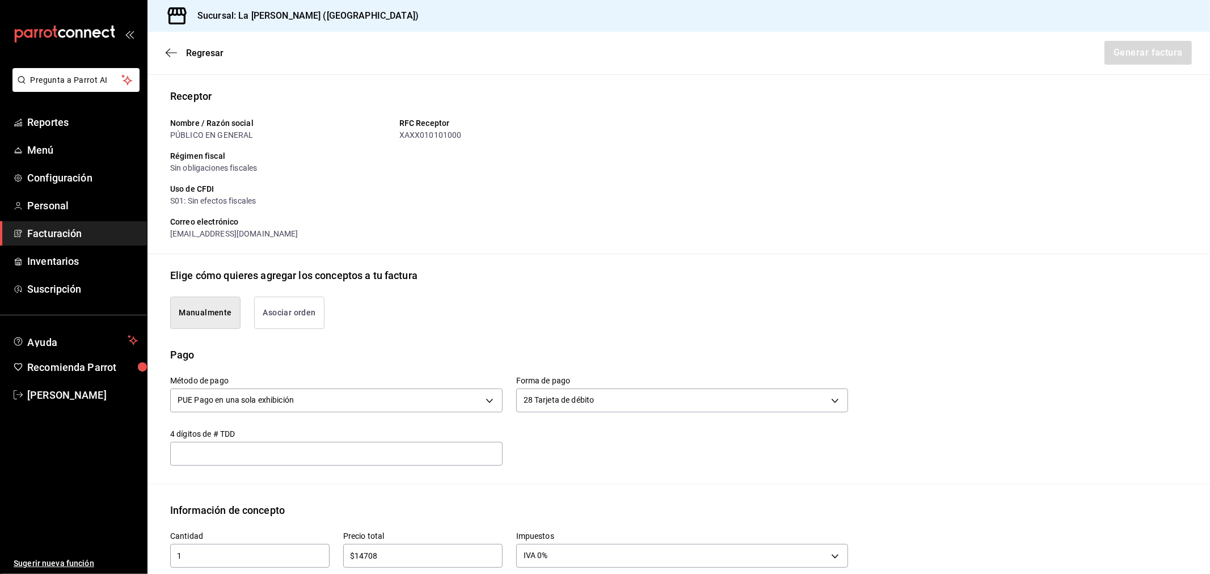
scroll to position [364, 0]
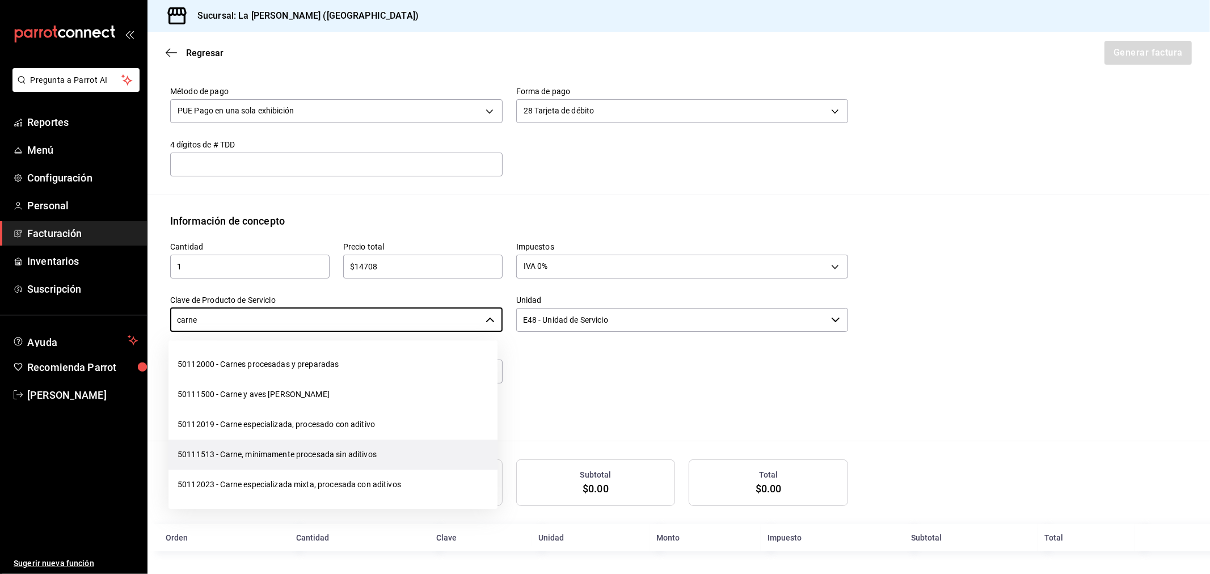
click at [406, 450] on li "50111513 - Carne, mínimamente procesada sin aditivos" at bounding box center [332, 455] width 329 height 30
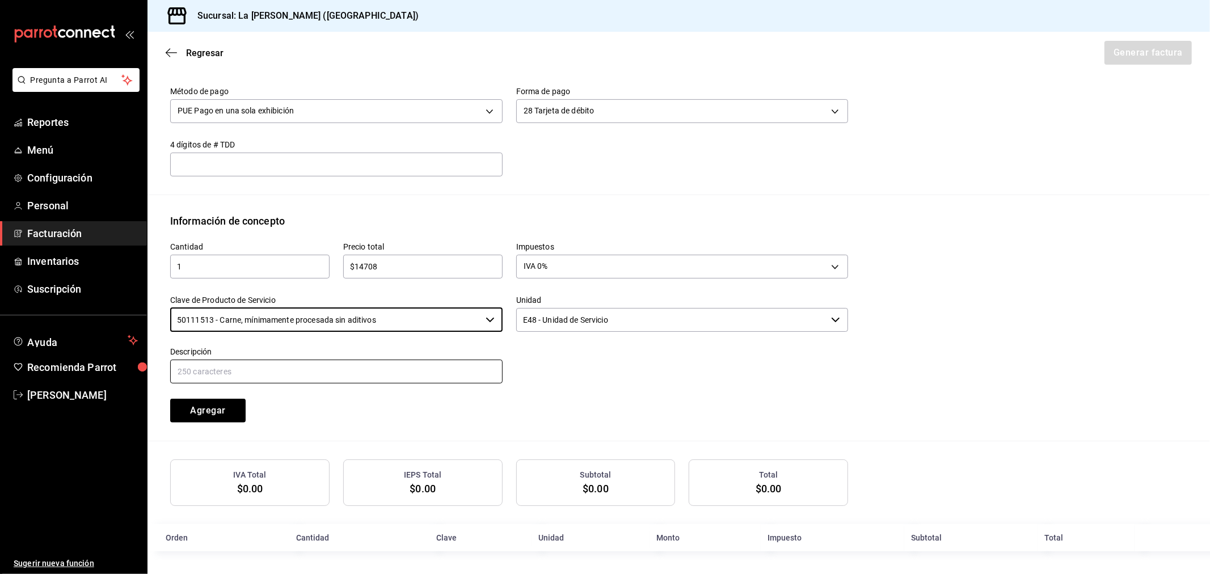
type input "50111513 - Carne, mínimamente procesada sin aditivos"
click at [322, 369] on input "text" at bounding box center [336, 372] width 332 height 24
paste input "CONSUMO DEL DIA 16/09/2025"
type input "CONSUMO DEL DIA 16/09/2025"
click at [382, 265] on input "$14708" at bounding box center [422, 267] width 159 height 14
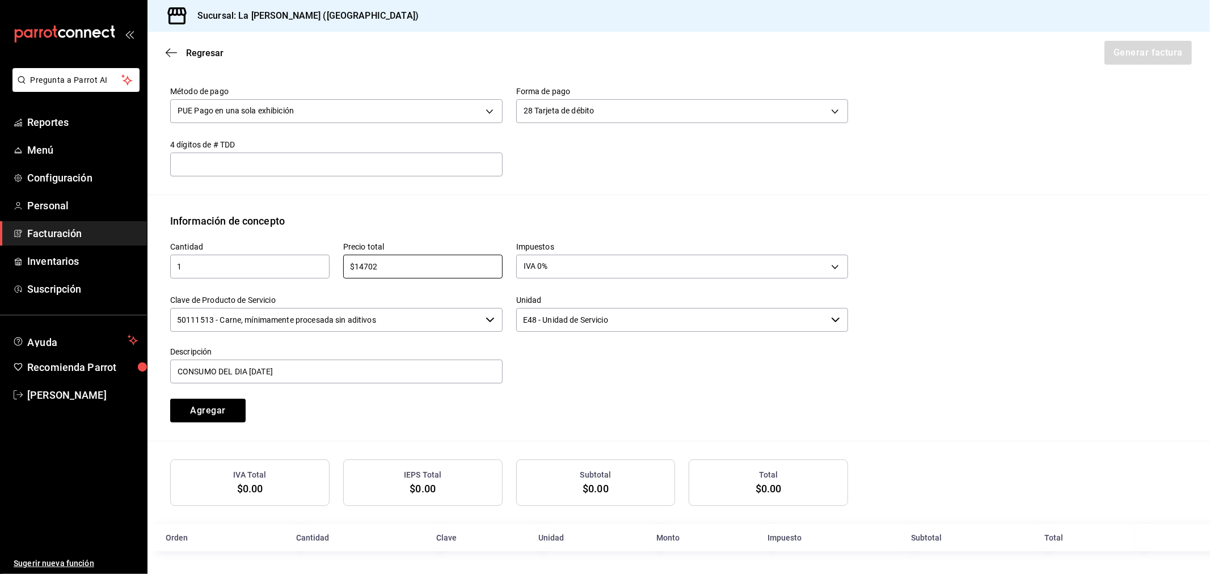
type input "$14702"
click at [207, 403] on button "Agregar" at bounding box center [207, 411] width 75 height 24
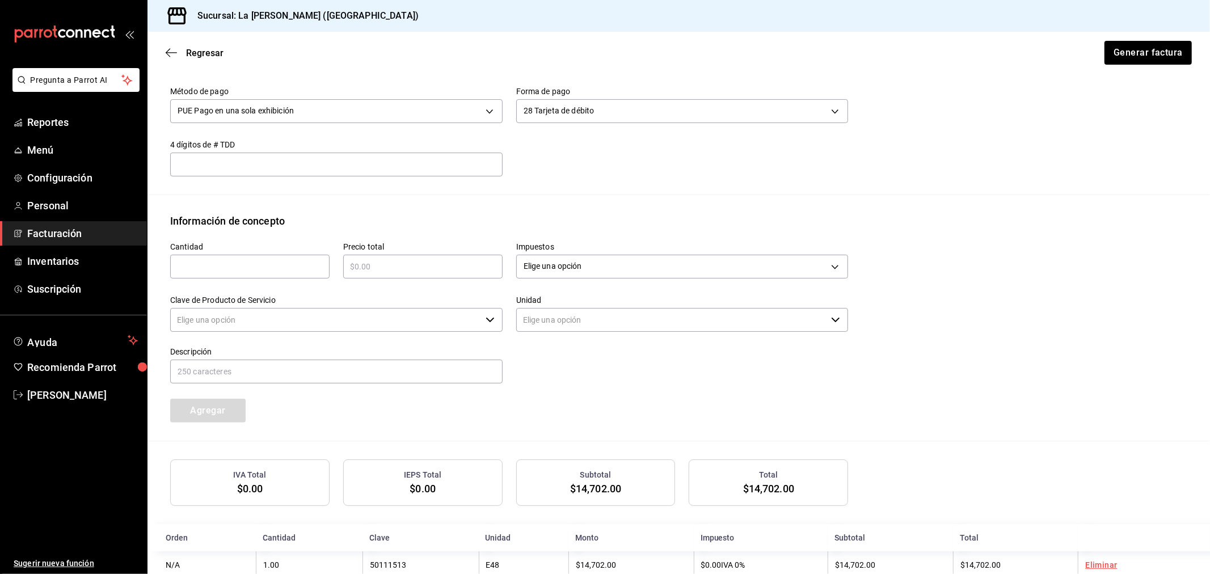
type input "90101500 - Establecimientos para comer y beber"
type input "E48 - Unidad de Servicio"
click at [1164, 49] on button "Generar factura" at bounding box center [1147, 53] width 88 height 24
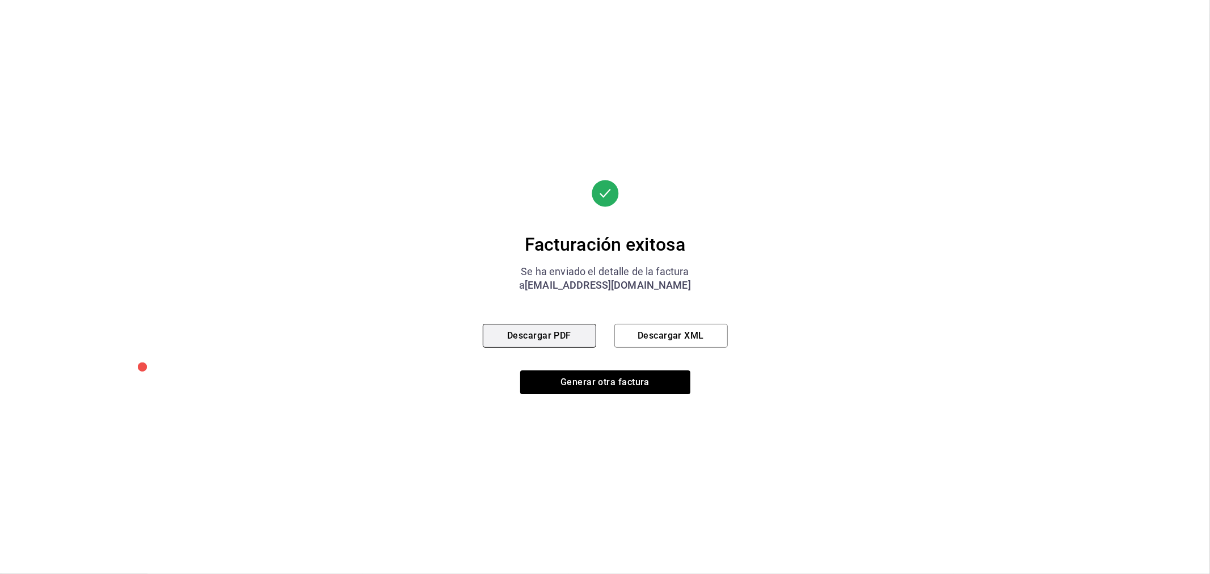
click at [552, 341] on button "Descargar PDF" at bounding box center [539, 336] width 113 height 24
click at [656, 381] on button "Generar otra factura" at bounding box center [605, 382] width 170 height 24
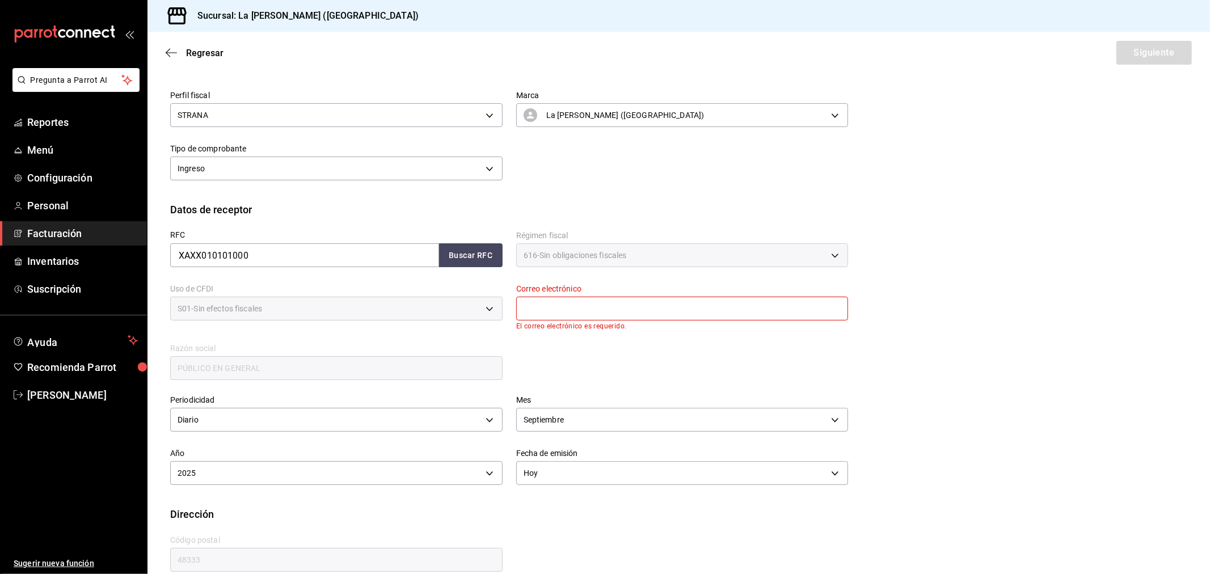
scroll to position [133, 0]
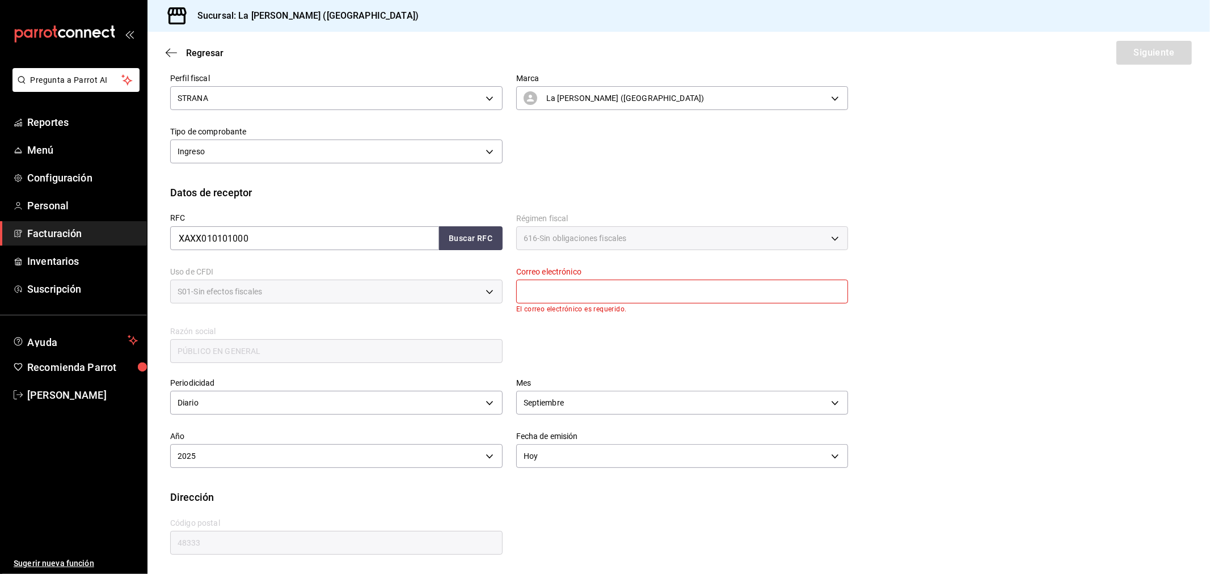
click at [590, 286] on input "text" at bounding box center [682, 292] width 332 height 24
type input "madacancun24@outlook.com"
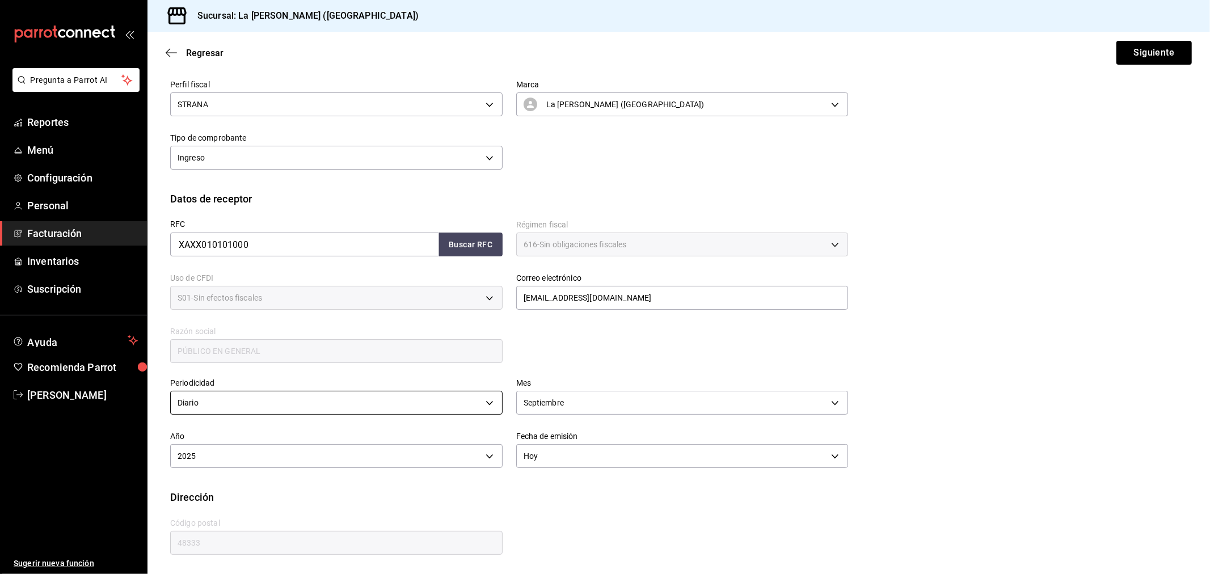
click at [304, 401] on body "Pregunta a Parrot AI Reportes Menú Configuración Personal Facturación Inventari…" at bounding box center [605, 287] width 1210 height 574
click at [327, 361] on div at bounding box center [605, 287] width 1210 height 574
click at [1139, 59] on button "Siguiente" at bounding box center [1153, 53] width 75 height 24
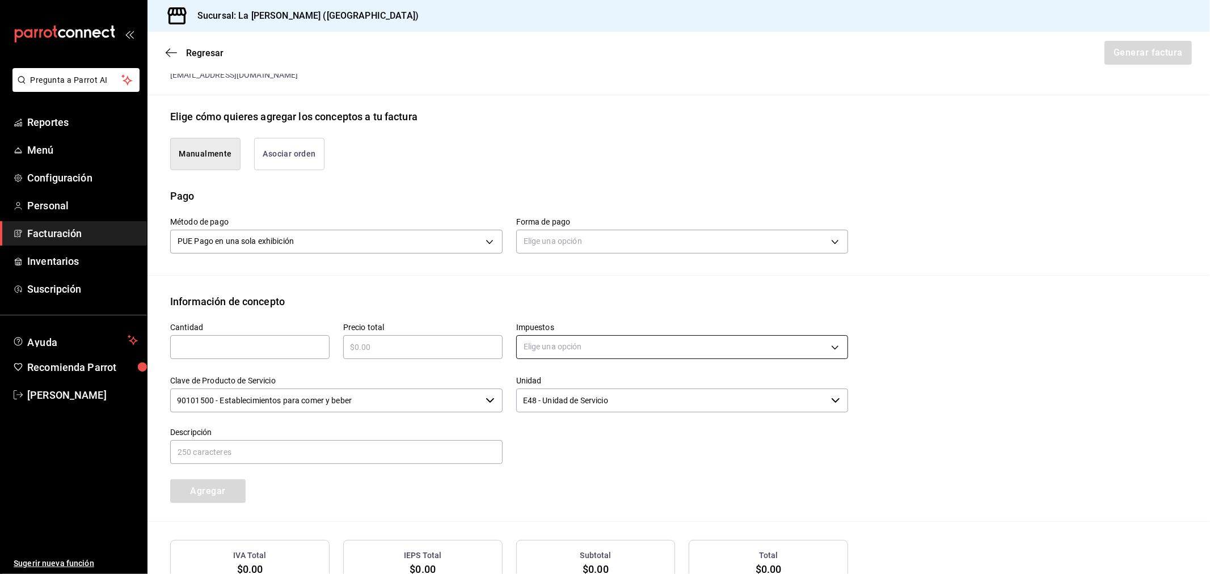
scroll to position [314, 0]
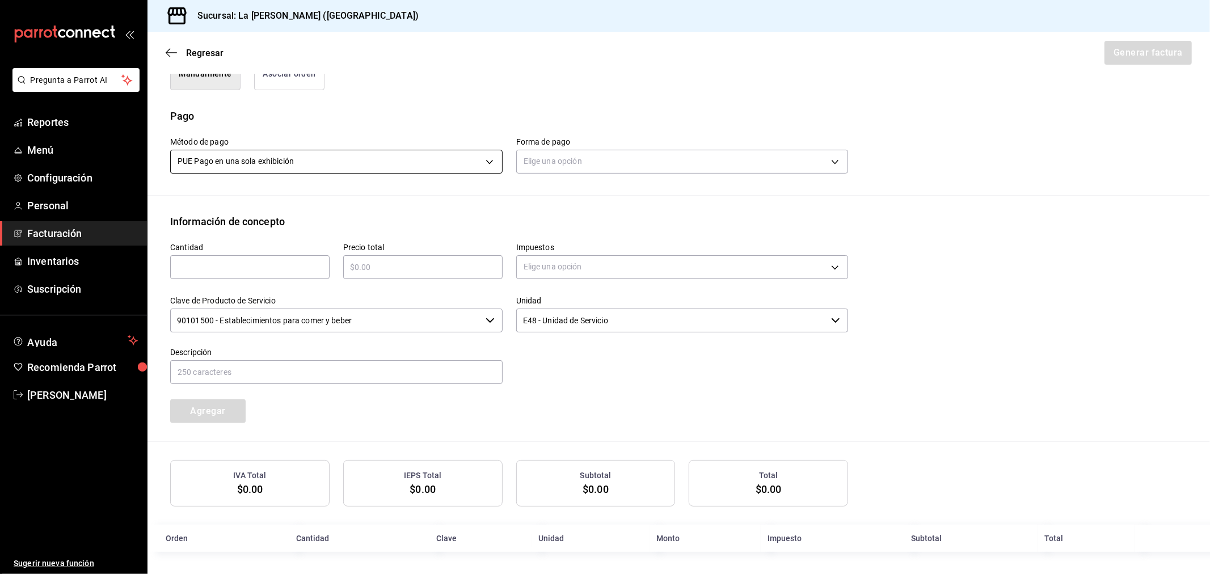
click at [255, 159] on body "Pregunta a Parrot AI Reportes Menú Configuración Personal Facturación Inventari…" at bounding box center [605, 287] width 1210 height 574
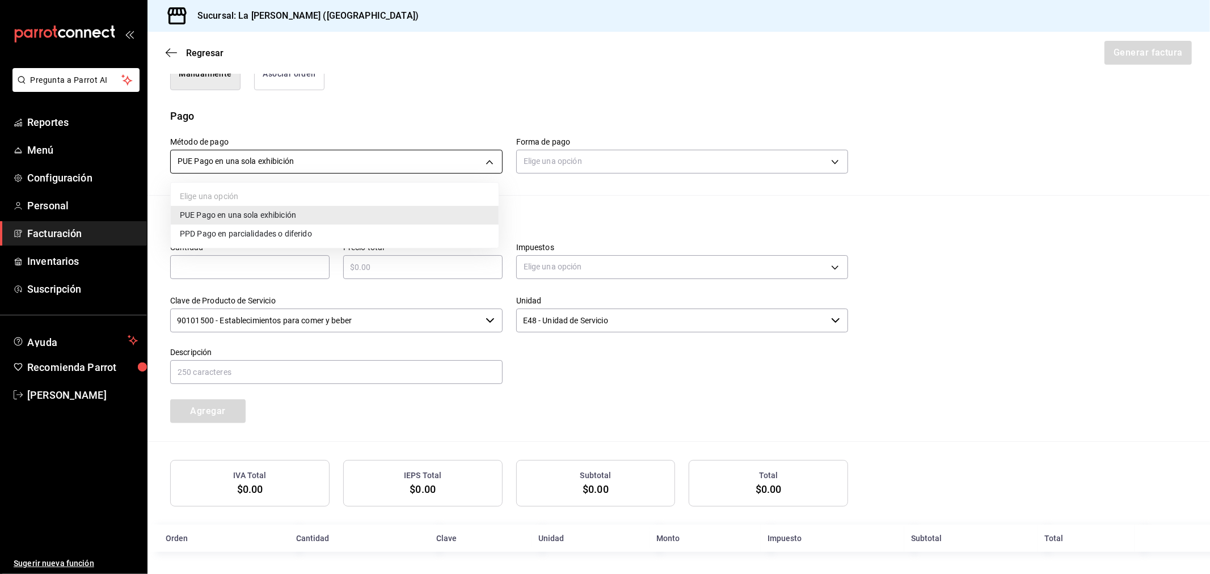
click at [255, 159] on div at bounding box center [605, 287] width 1210 height 574
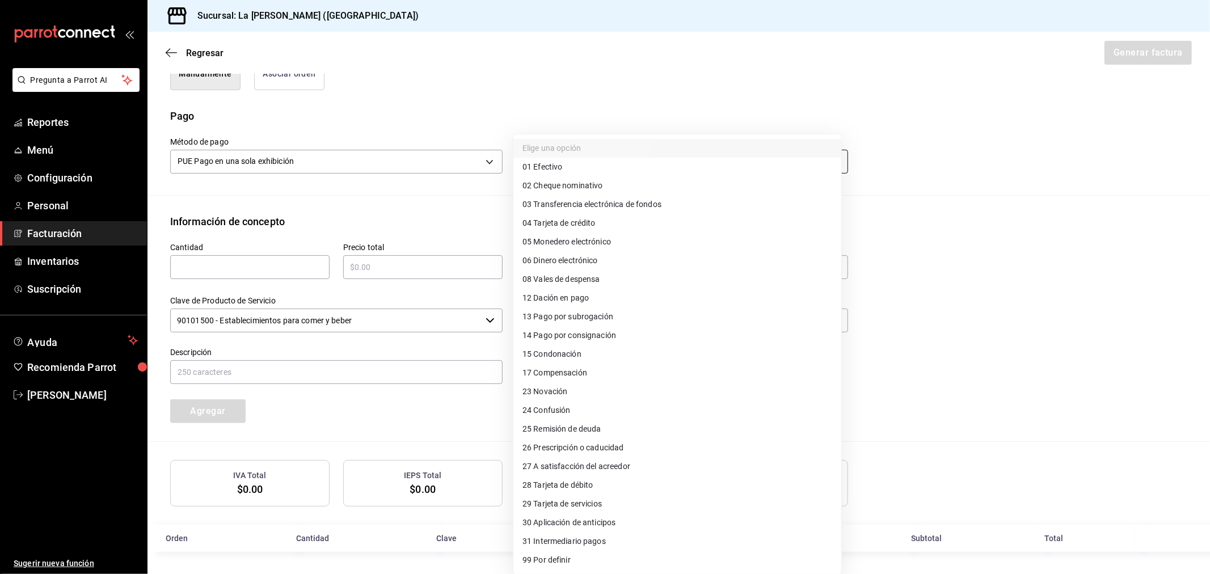
click at [530, 157] on body "Pregunta a Parrot AI Reportes Menú Configuración Personal Facturación Inventari…" at bounding box center [605, 287] width 1210 height 574
click at [563, 218] on span "04 Tarjeta de crédito" at bounding box center [558, 223] width 73 height 12
type input "04"
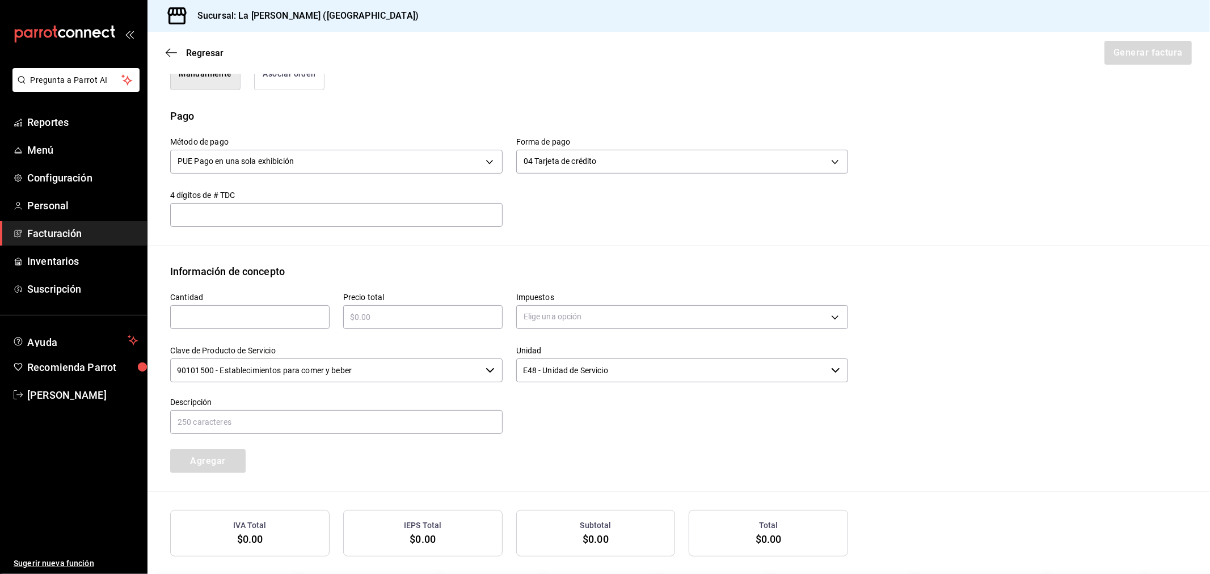
click at [240, 212] on input "text" at bounding box center [336, 215] width 332 height 14
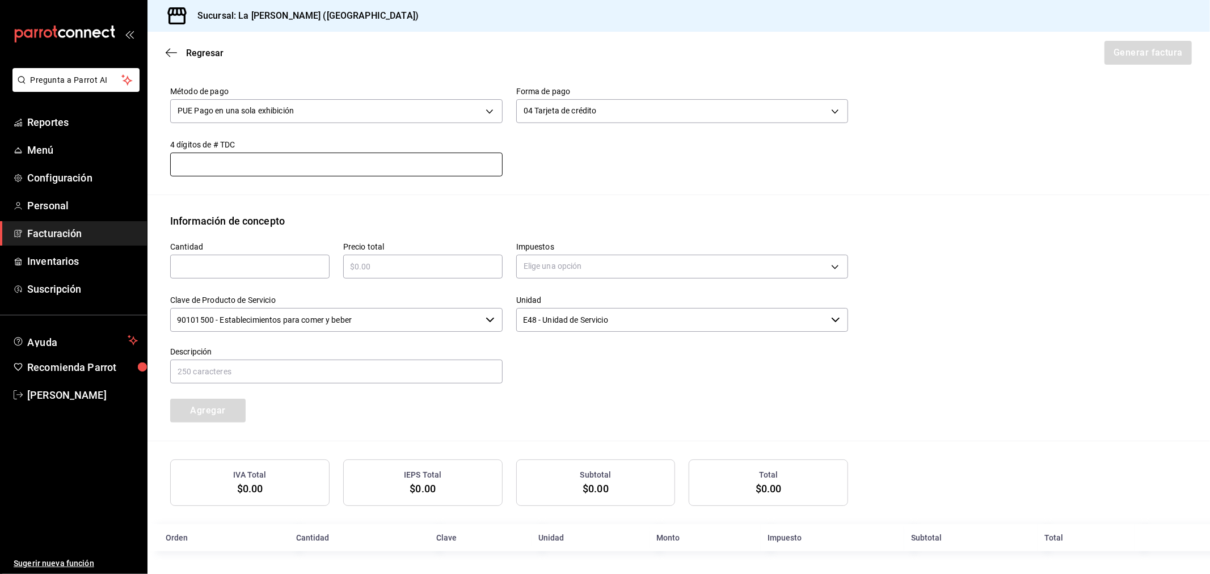
click at [292, 261] on input "text" at bounding box center [249, 267] width 159 height 14
click at [297, 292] on div "Clave de Producto de Servicio 90101500 - Establecimientos para comer y beber ​" at bounding box center [330, 308] width 346 height 52
click at [297, 260] on input "text" at bounding box center [249, 267] width 159 height 14
type input "1"
click at [370, 267] on input "text" at bounding box center [422, 267] width 159 height 14
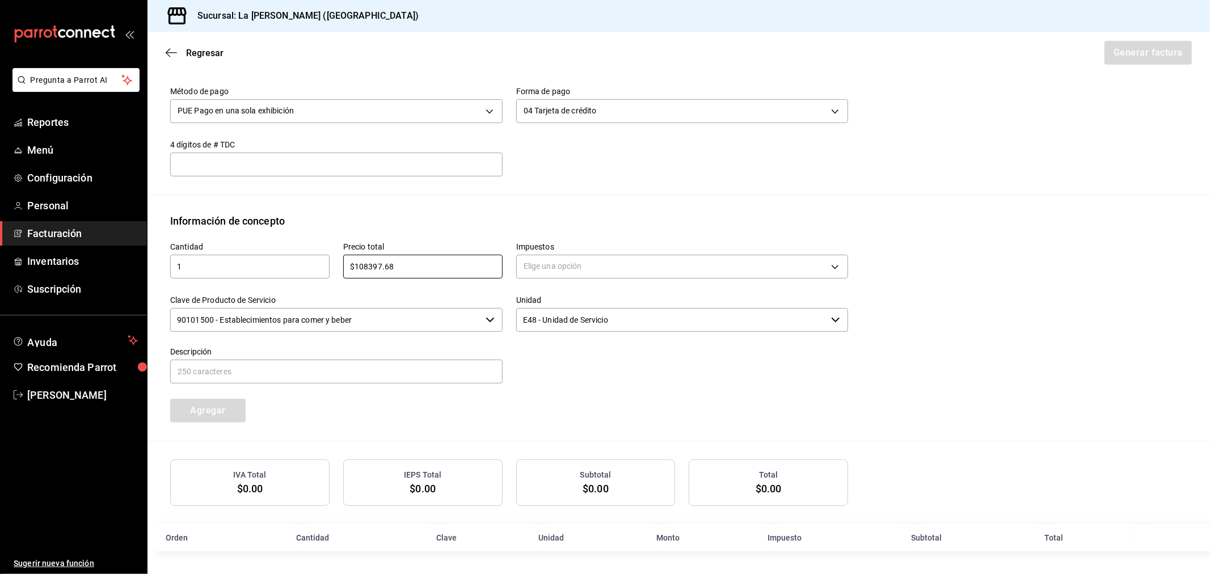
type input "$108397.68"
click at [588, 252] on div "Elige una opción" at bounding box center [682, 265] width 332 height 30
click at [586, 267] on body "Pregunta a Parrot AI Reportes Menú Configuración Personal Facturación Inventari…" at bounding box center [605, 287] width 1210 height 574
click at [559, 358] on li "IVA 16%" at bounding box center [677, 357] width 328 height 19
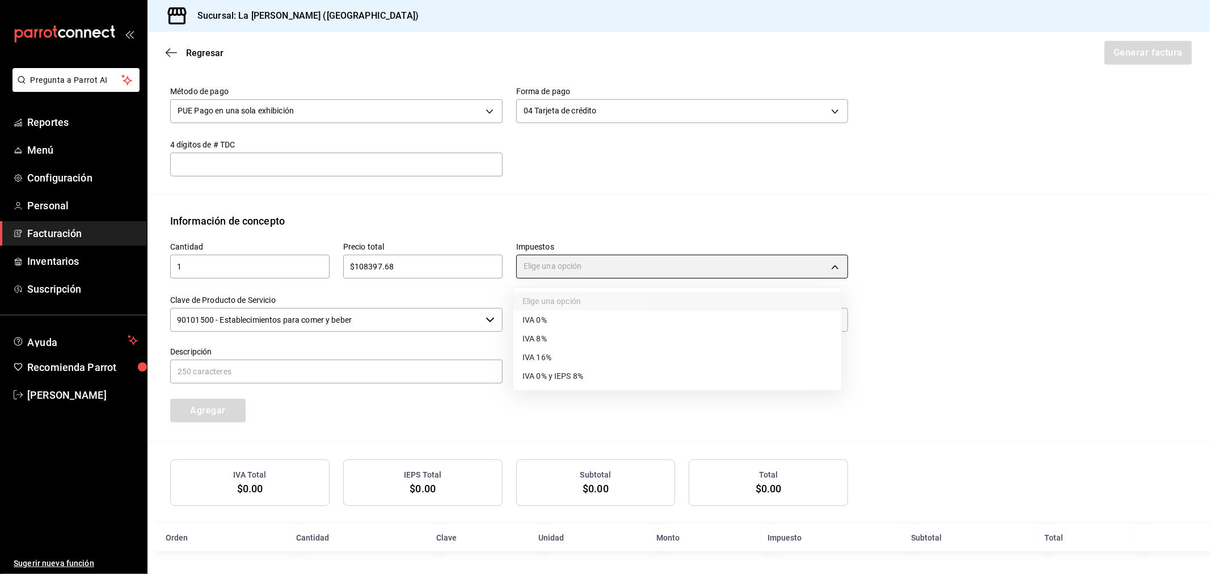
type input "IVA_16"
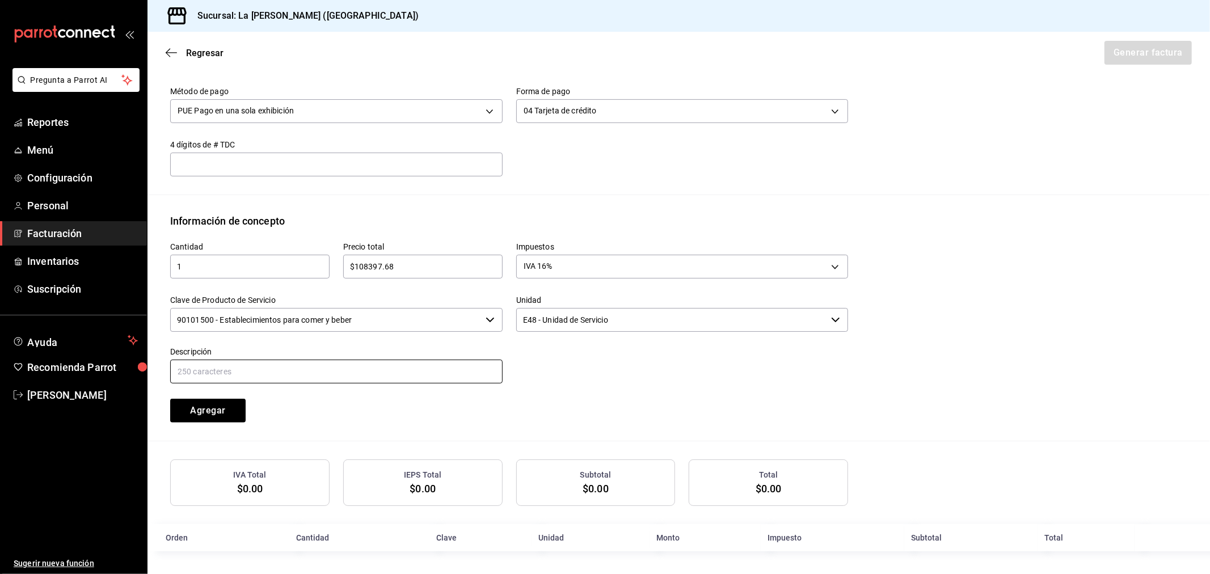
click at [270, 373] on input "text" at bounding box center [336, 372] width 332 height 24
drag, startPoint x: 286, startPoint y: 396, endPoint x: 286, endPoint y: 387, distance: 8.5
click at [286, 388] on div "Agregar" at bounding box center [243, 403] width 173 height 37
click at [293, 372] on input "text" at bounding box center [336, 372] width 332 height 24
paste input "CONSUMO DEL DIA 16/09/2025"
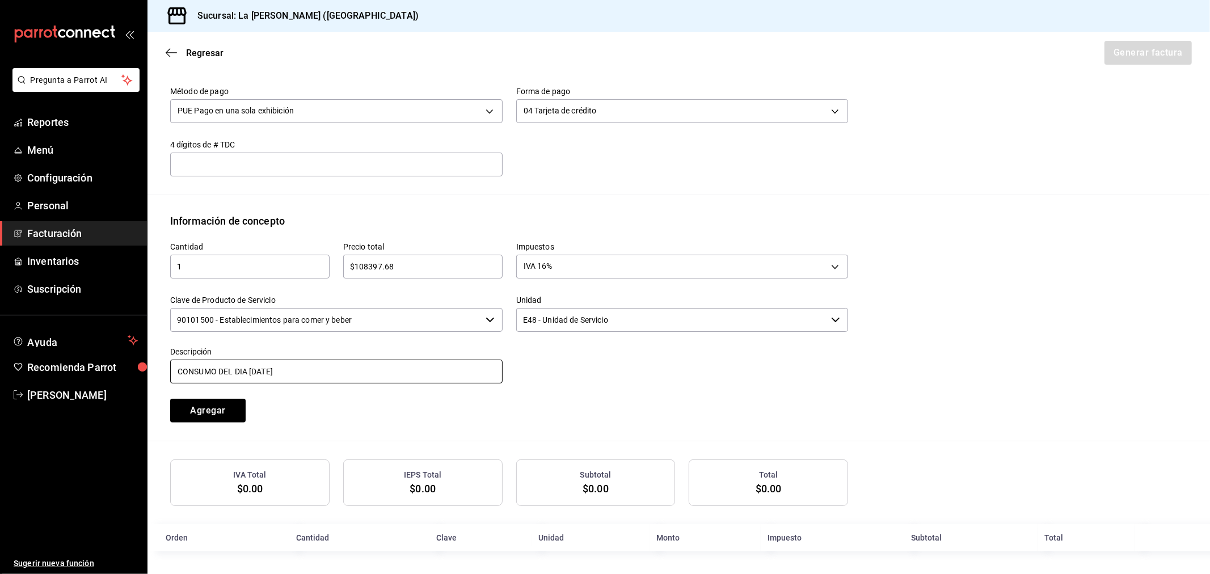
type input "CONSUMO DEL DIA 16/09/2025"
click at [676, 322] on input "E48 - Unidad de Servicio" at bounding box center [671, 320] width 311 height 24
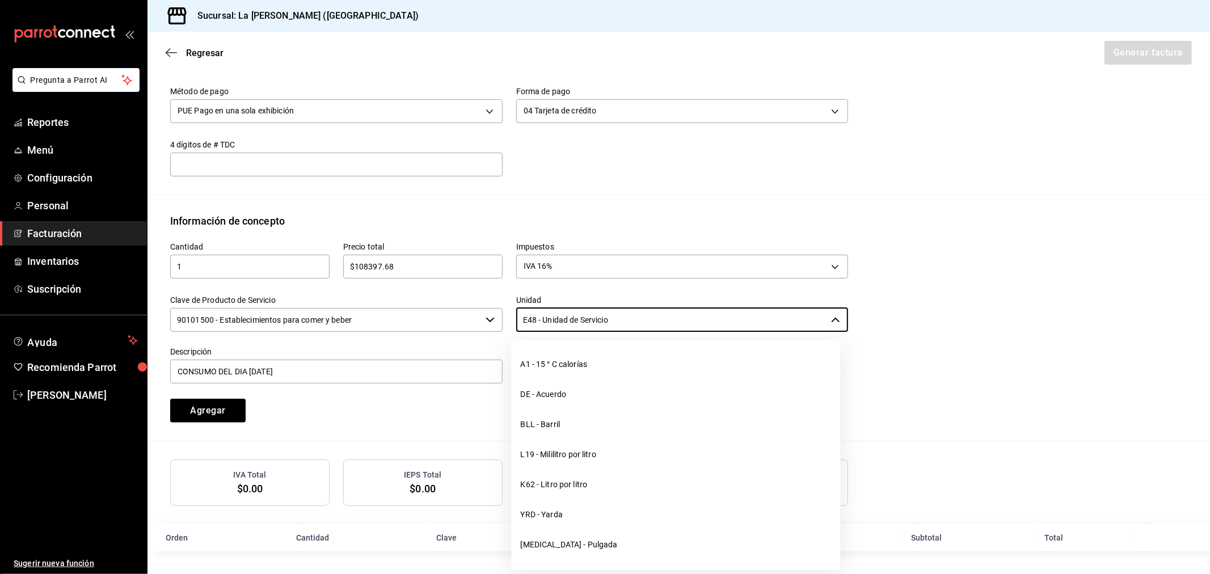
click at [333, 401] on div "Cantidad 1 ​ Precio total $108397.68 ​ Impuestos IVA 16% IVA_16 Clave de Produc…" at bounding box center [502, 326] width 691 height 194
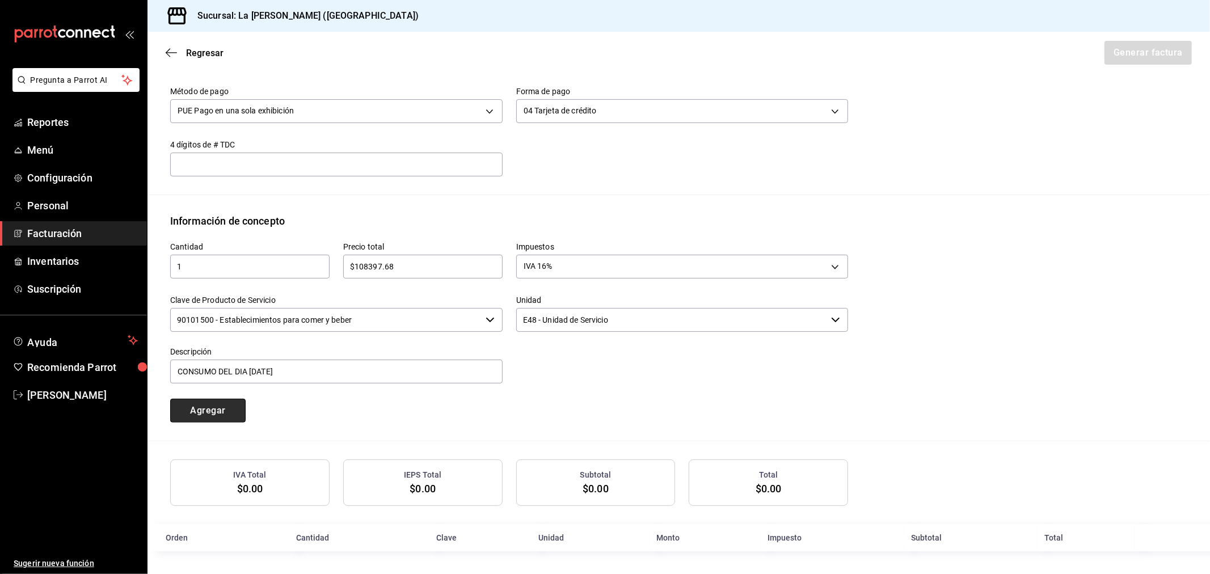
click at [219, 411] on button "Agregar" at bounding box center [207, 411] width 75 height 24
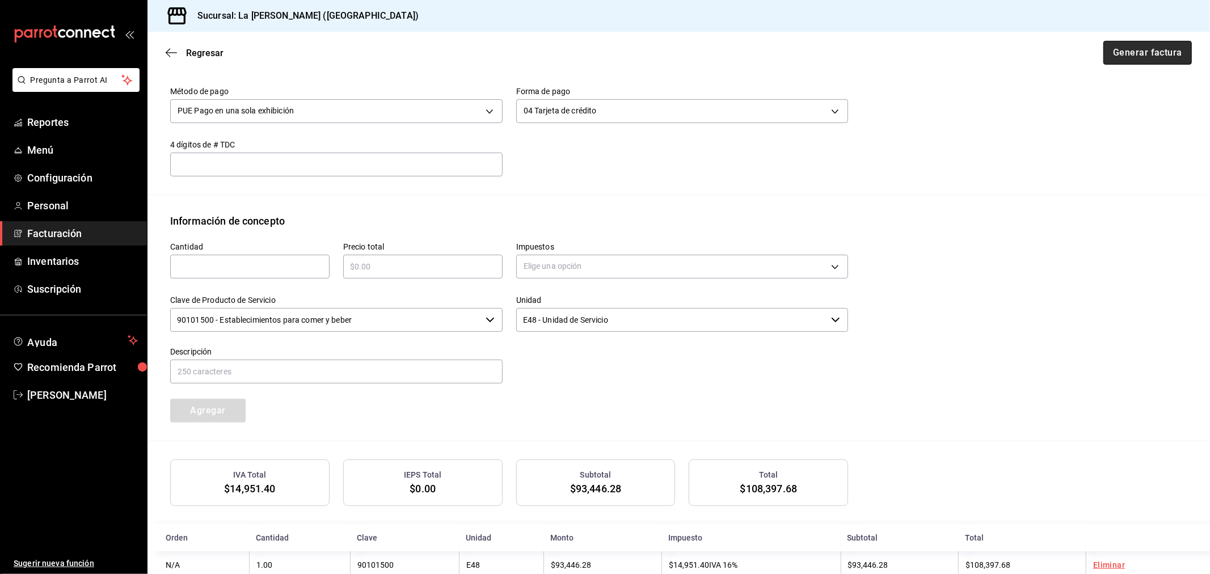
click at [1144, 54] on button "Generar factura" at bounding box center [1147, 53] width 88 height 24
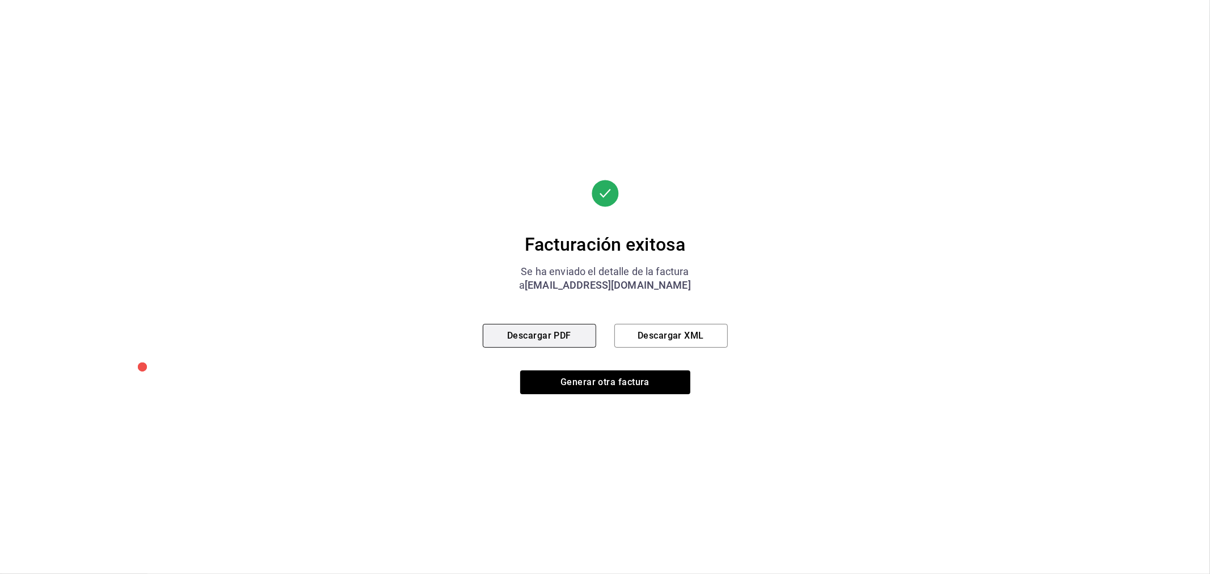
click at [579, 337] on button "Descargar PDF" at bounding box center [539, 336] width 113 height 24
click at [645, 382] on button "Generar otra factura" at bounding box center [605, 382] width 170 height 24
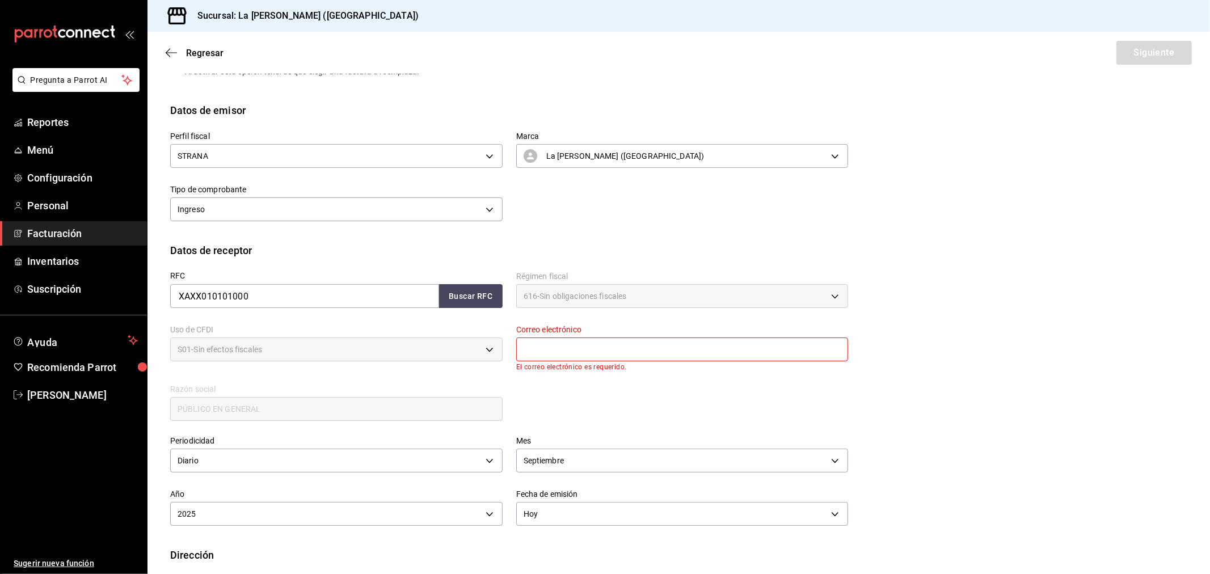
click at [521, 346] on input "text" at bounding box center [682, 349] width 332 height 24
click at [636, 350] on input "text" at bounding box center [682, 349] width 332 height 24
type input "madacancun24@outlook.com"
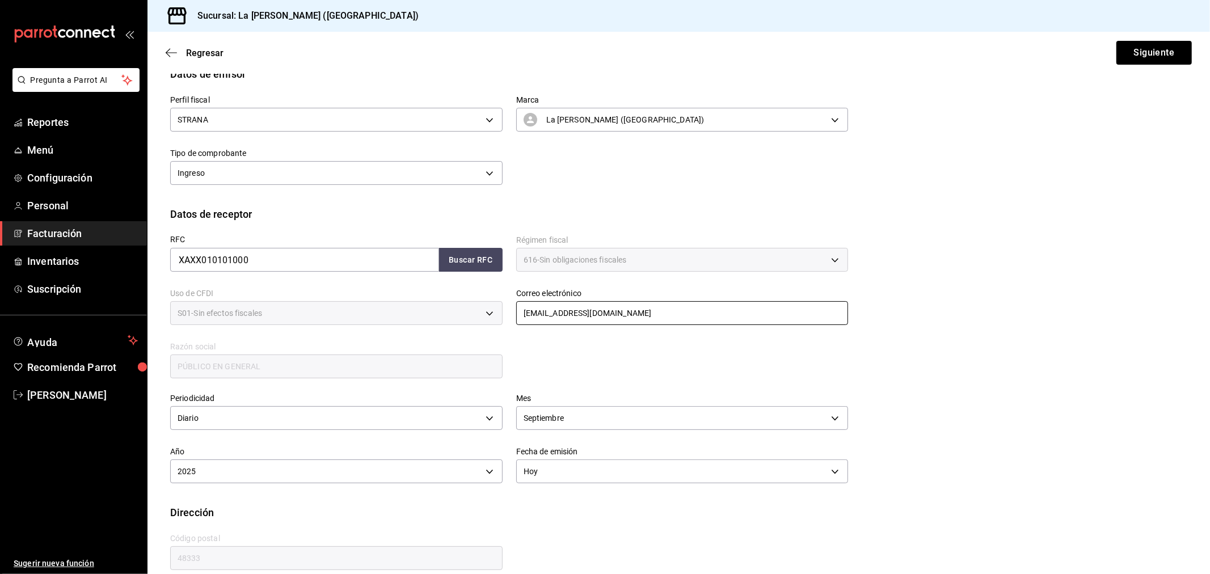
scroll to position [126, 0]
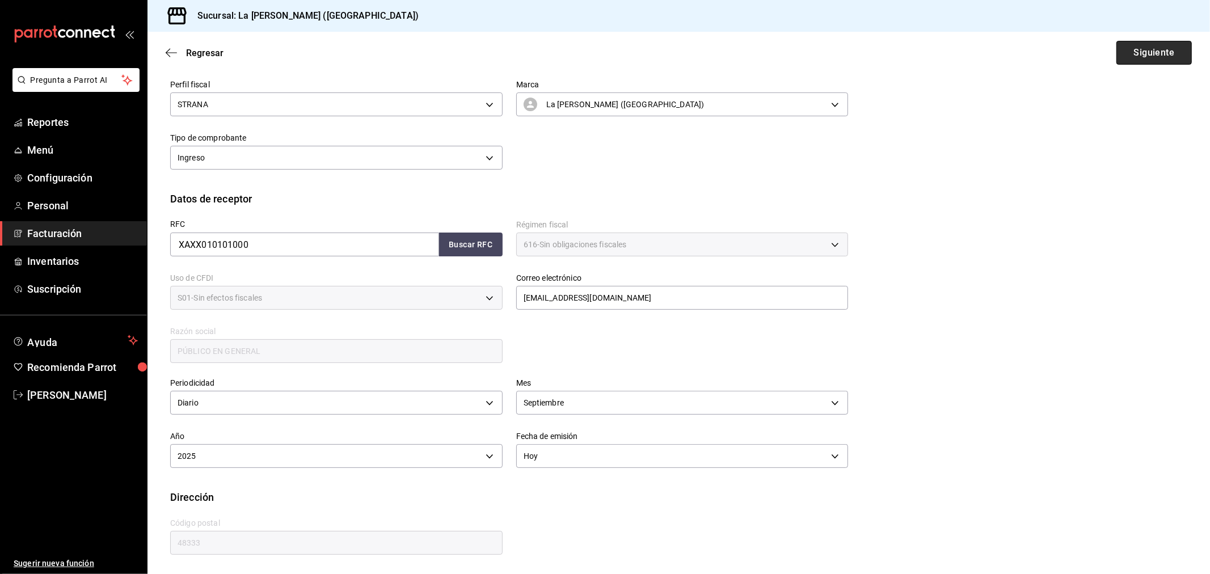
click at [1163, 53] on button "Siguiente" at bounding box center [1153, 53] width 75 height 24
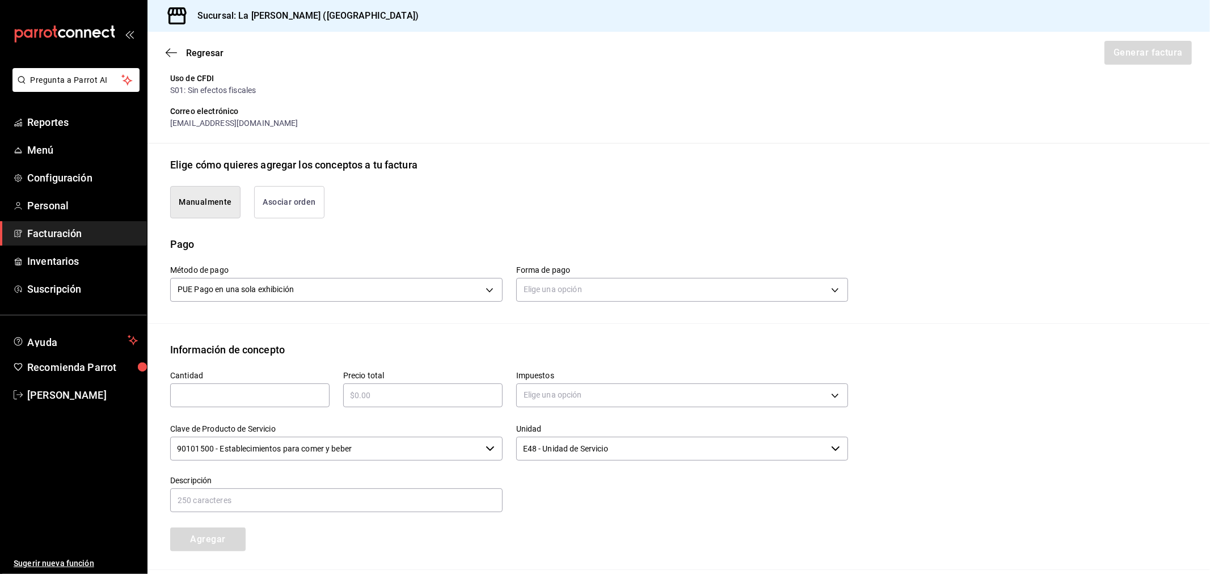
scroll to position [314, 0]
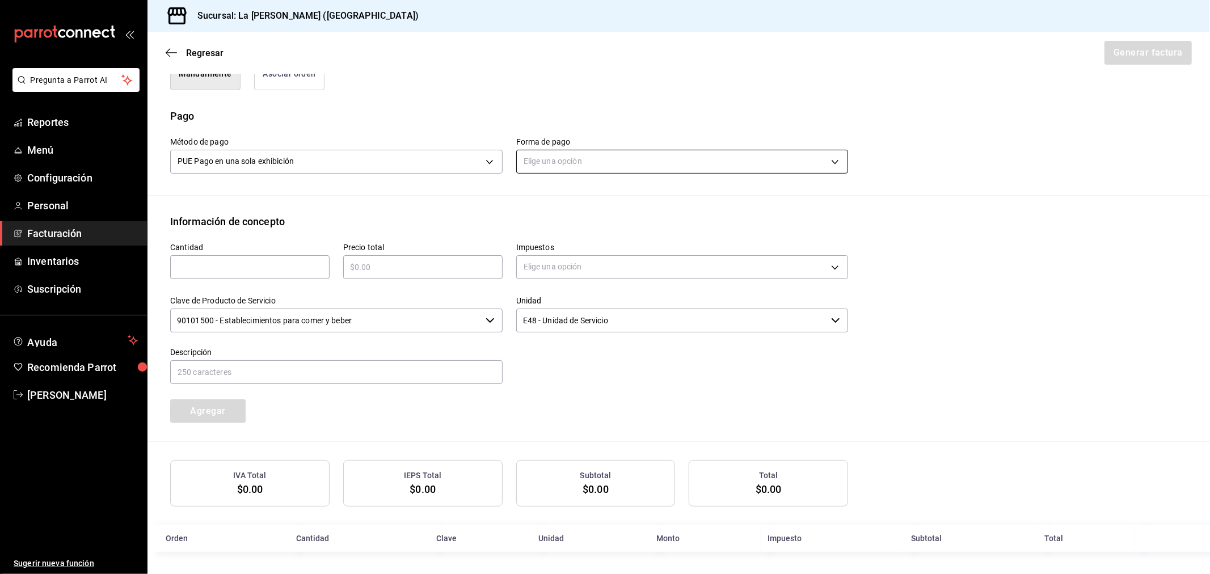
click at [603, 165] on body "Pregunta a Parrot AI Reportes Menú Configuración Personal Facturación Inventari…" at bounding box center [605, 287] width 1210 height 574
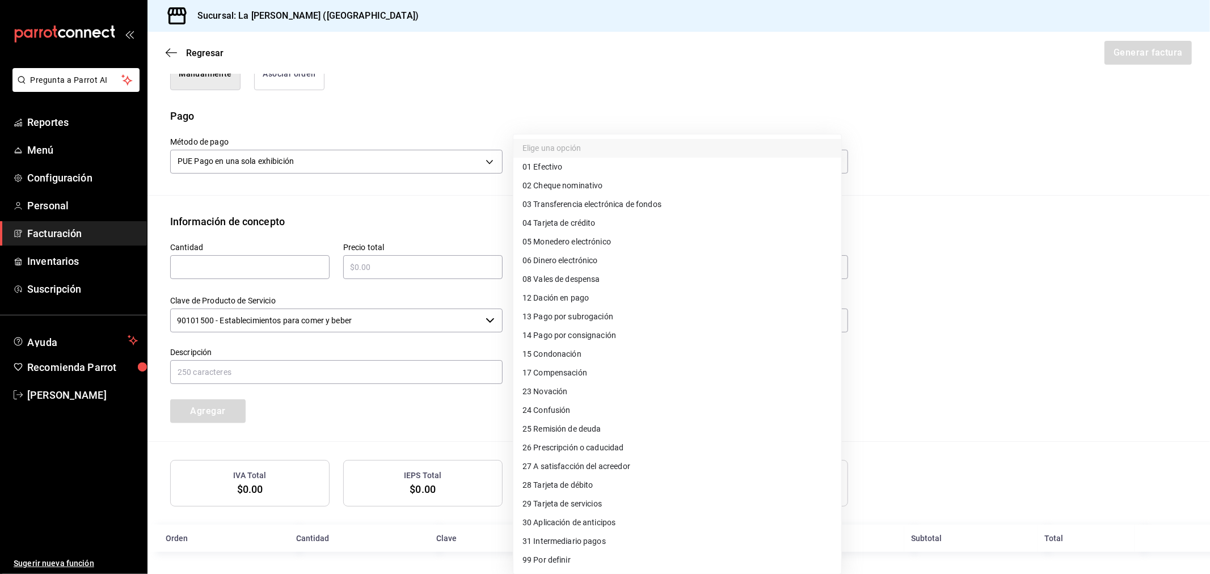
click at [569, 489] on span "28 Tarjeta de débito" at bounding box center [557, 485] width 71 height 12
type input "28"
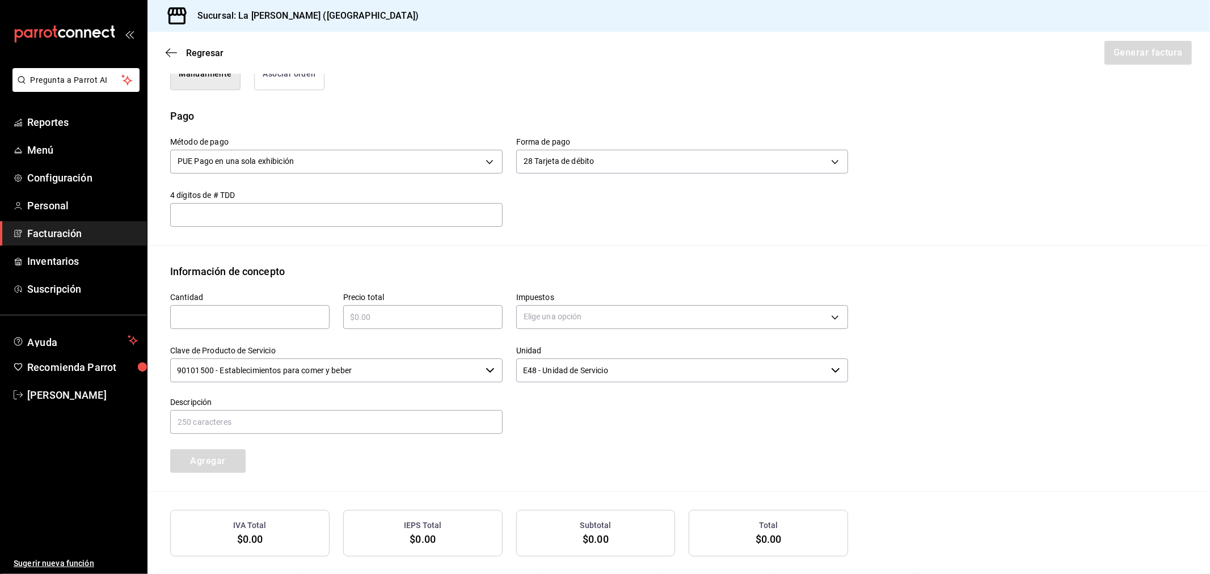
click at [250, 320] on input "text" at bounding box center [249, 317] width 159 height 14
type input "1"
click at [543, 322] on body "Pregunta a Parrot AI Reportes Menú Configuración Personal Facturación Inventari…" at bounding box center [605, 287] width 1210 height 574
click at [547, 407] on span "IVA 16%" at bounding box center [536, 408] width 29 height 12
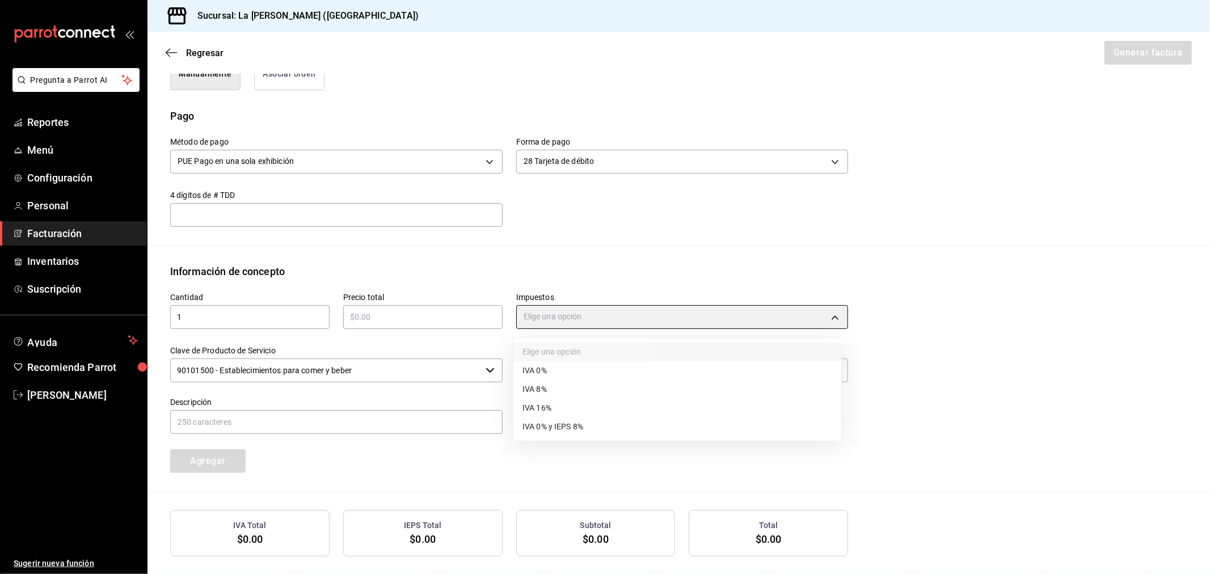
type input "IVA_16"
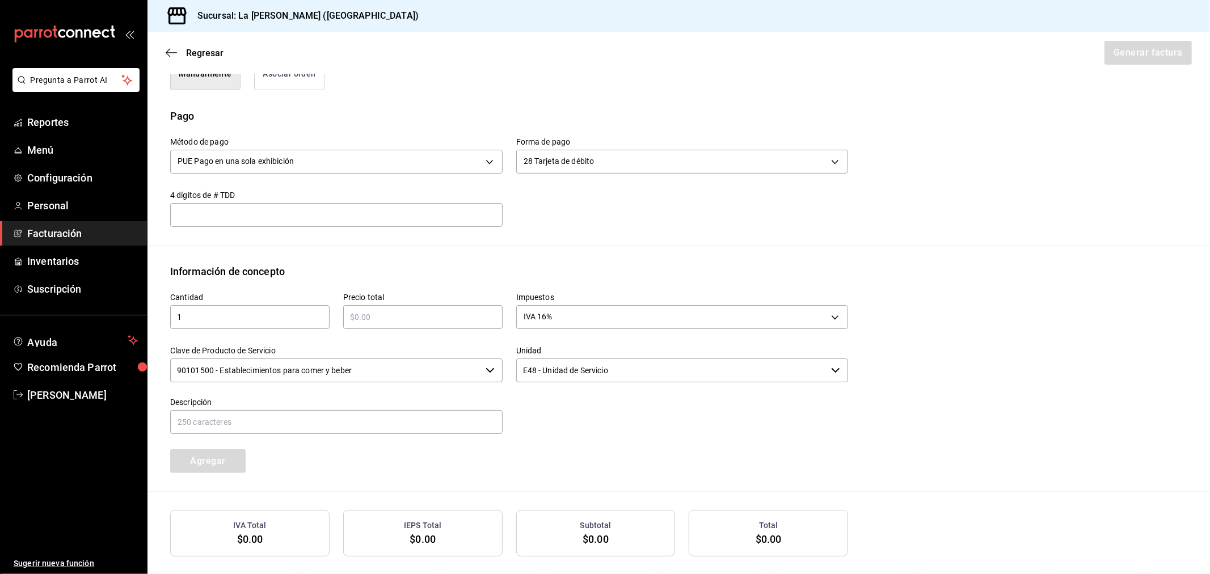
click at [430, 318] on input "text" at bounding box center [422, 317] width 159 height 14
type input "$36819.66"
click at [386, 367] on input "90101500 - Establecimientos para comer y beber" at bounding box center [325, 370] width 311 height 24
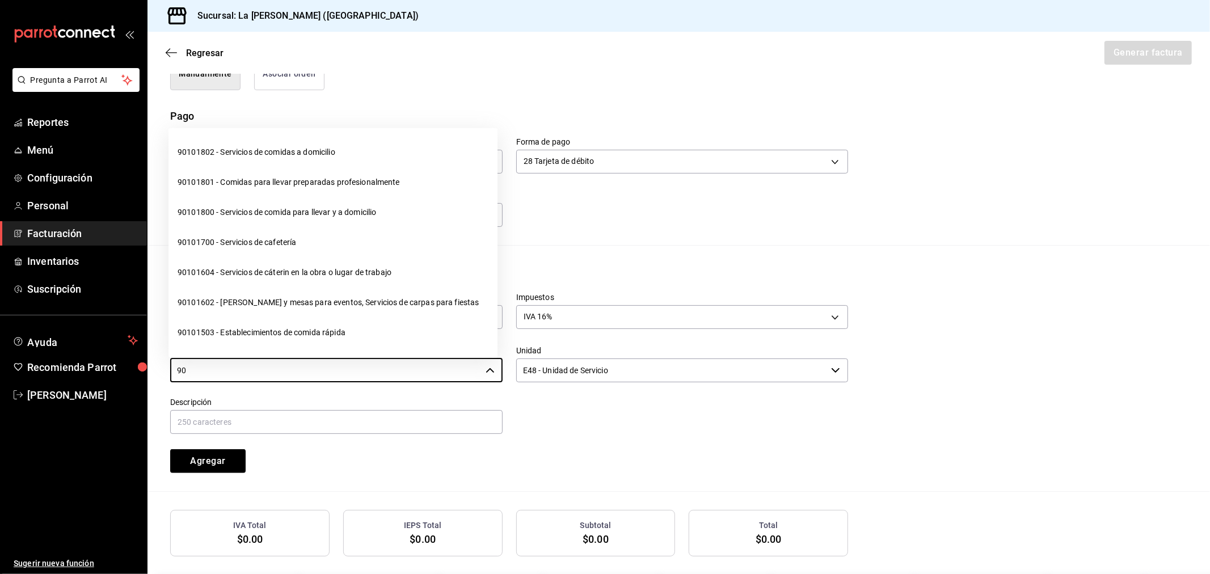
type input "9"
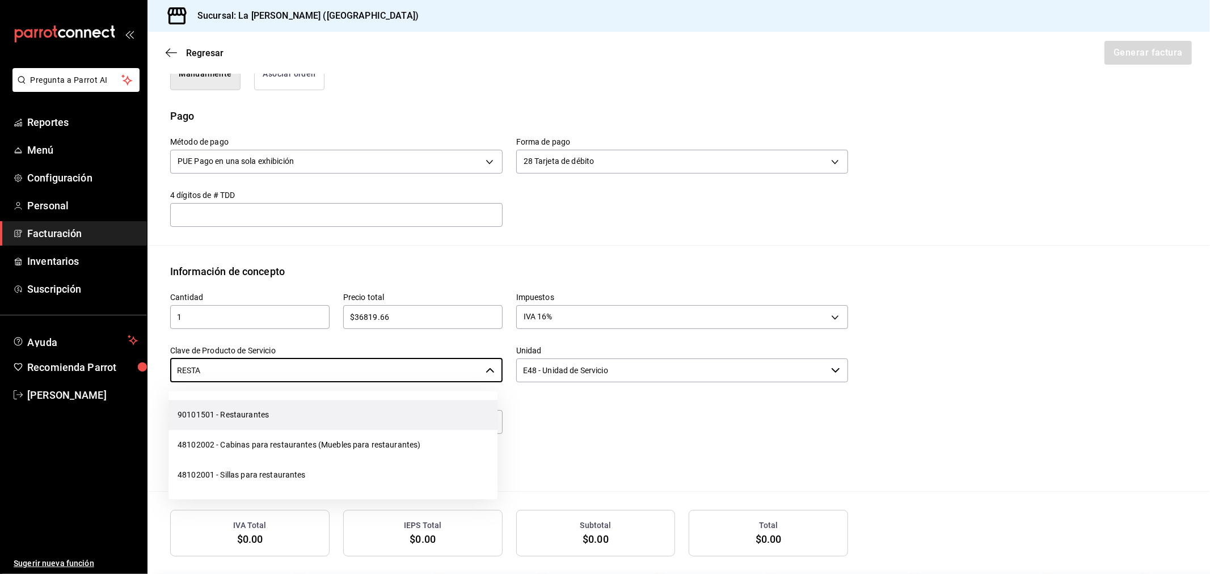
click at [335, 424] on li "90101501 - Restaurantes" at bounding box center [332, 415] width 329 height 30
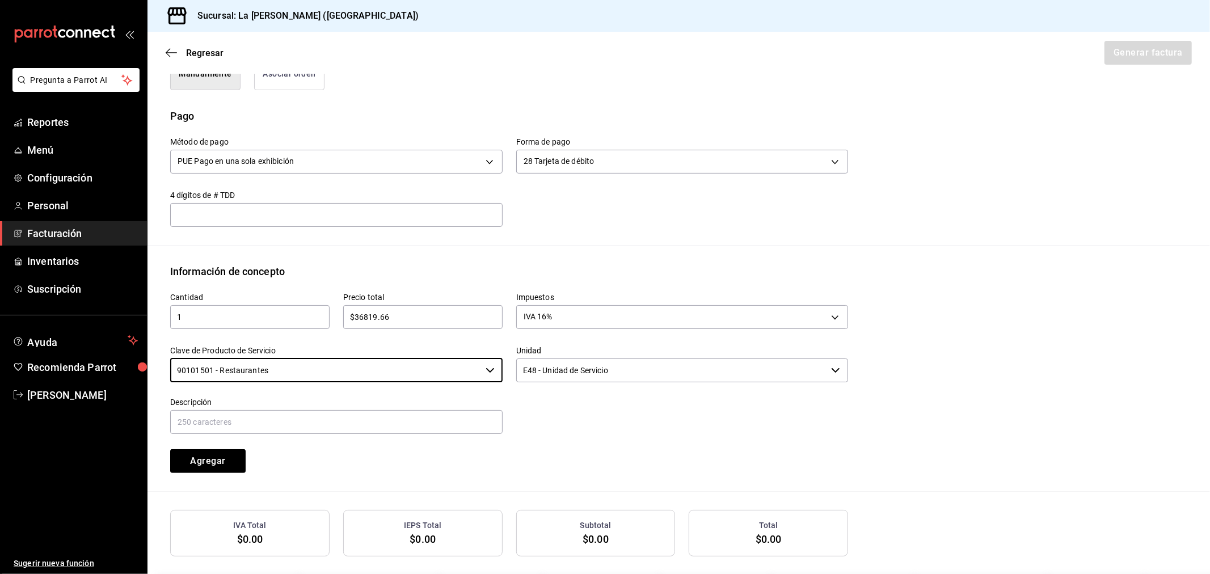
type input "90101501 - Restaurantes"
click at [298, 406] on label "Descripción" at bounding box center [336, 402] width 332 height 8
click at [299, 416] on input "text" at bounding box center [336, 422] width 332 height 24
paste input "CONSUMO DEL DIA 16/09/2025"
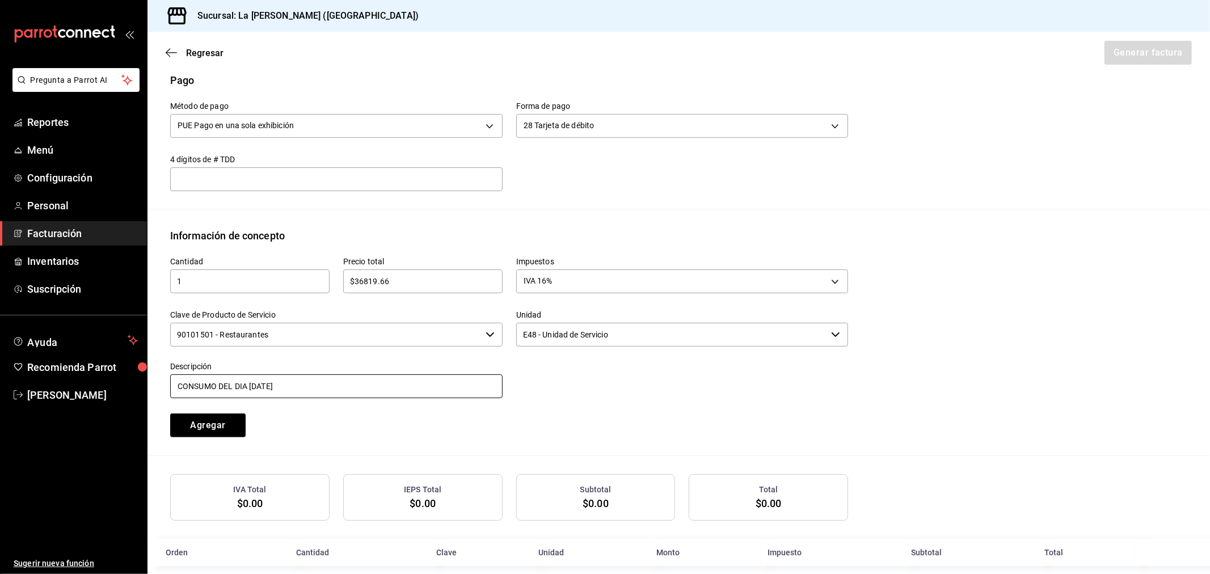
scroll to position [364, 0]
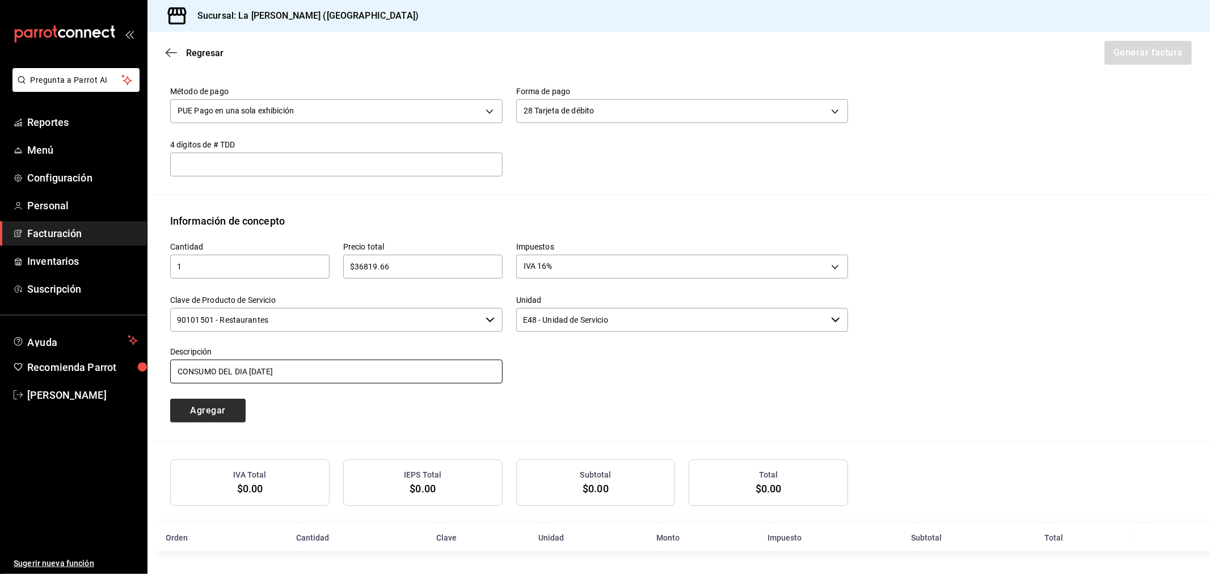
type input "CONSUMO DEL DIA 16/09/2025"
click at [230, 412] on button "Agregar" at bounding box center [207, 411] width 75 height 24
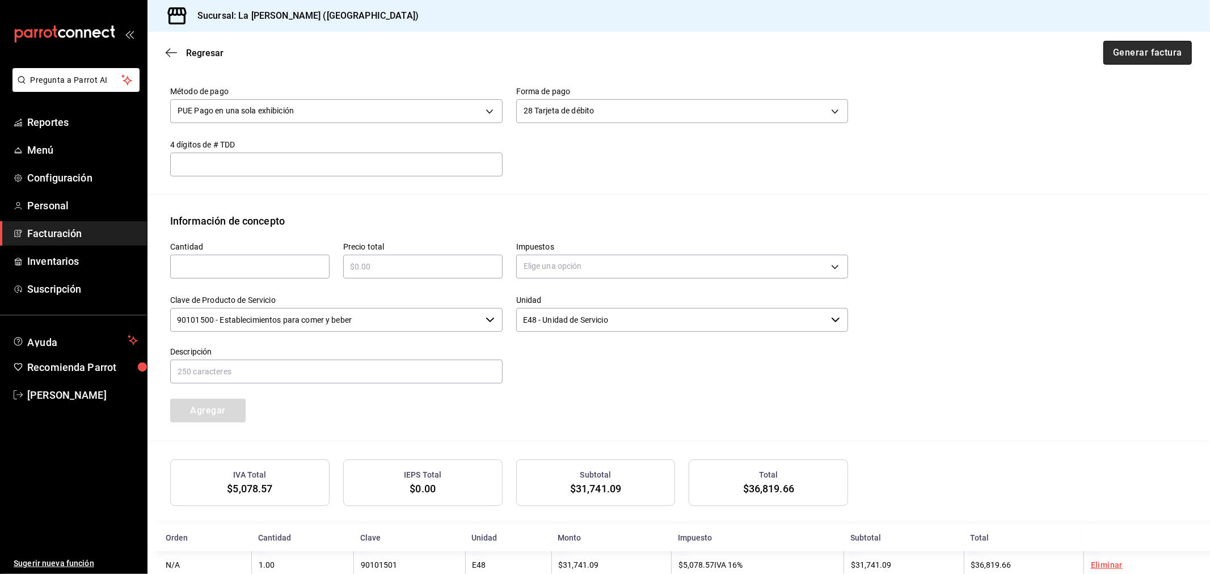
click at [1166, 57] on button "Generar factura" at bounding box center [1147, 53] width 88 height 24
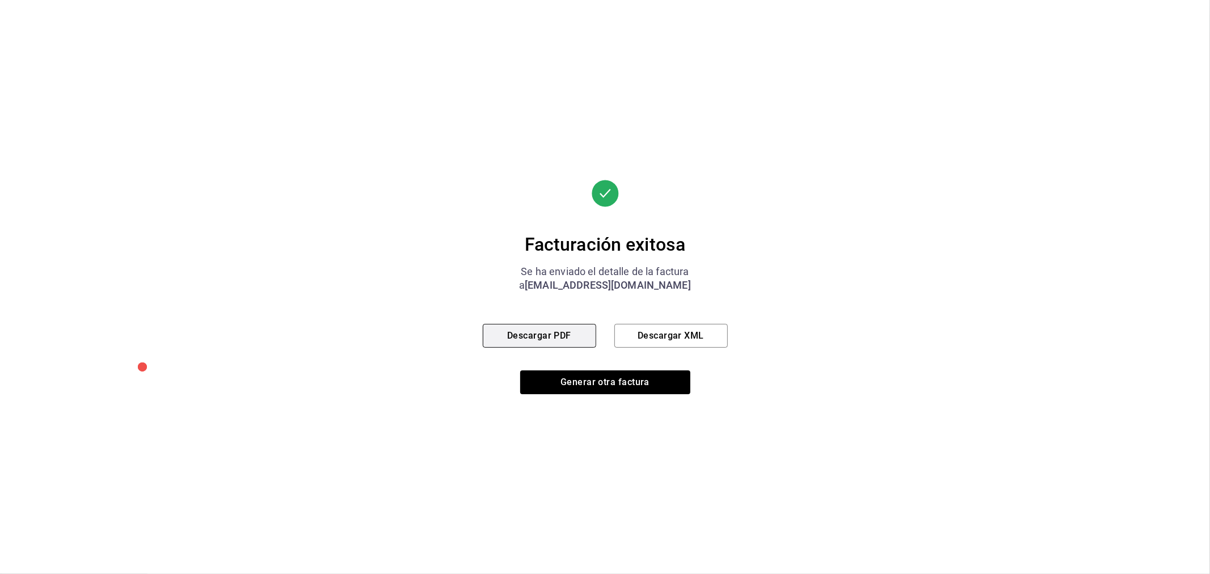
click at [573, 337] on button "Descargar PDF" at bounding box center [539, 336] width 113 height 24
click at [111, 43] on div "Facturación exitosa Se ha enviado el detalle de la factura a madacancun24@outlo…" at bounding box center [605, 287] width 1210 height 574
click at [619, 380] on button "Generar otra factura" at bounding box center [605, 382] width 170 height 24
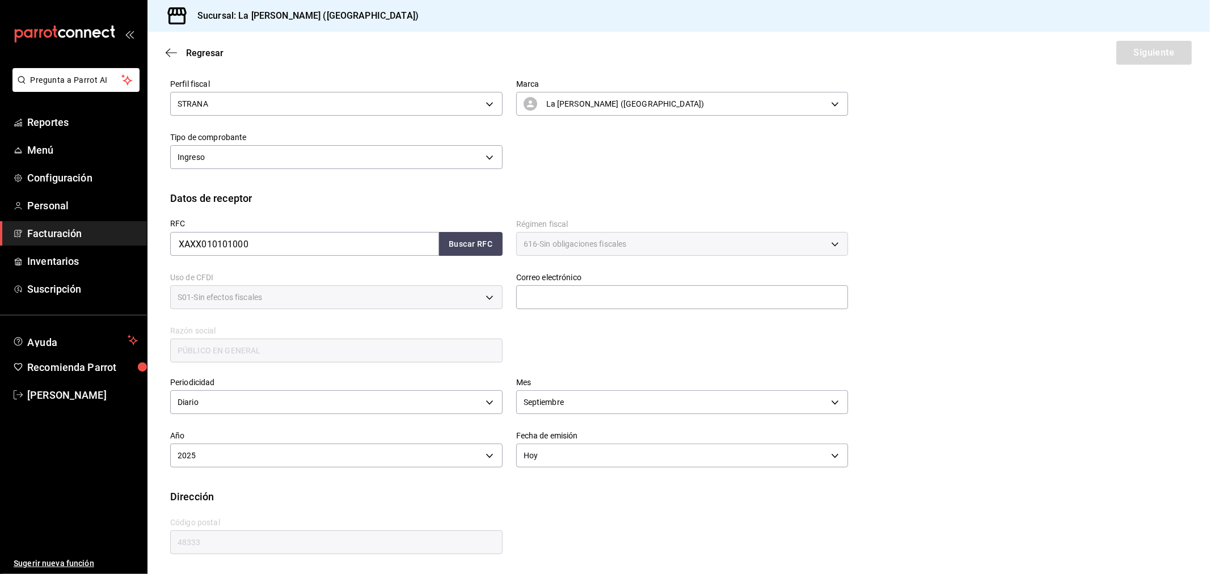
scroll to position [75, 0]
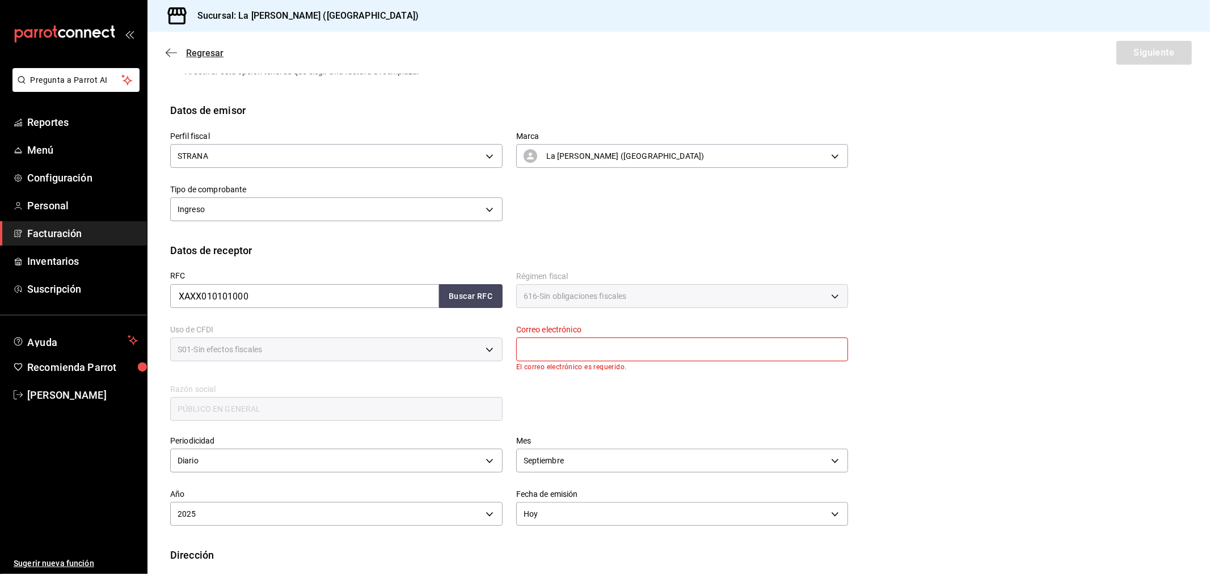
click at [187, 53] on span "Regresar" at bounding box center [195, 53] width 58 height 11
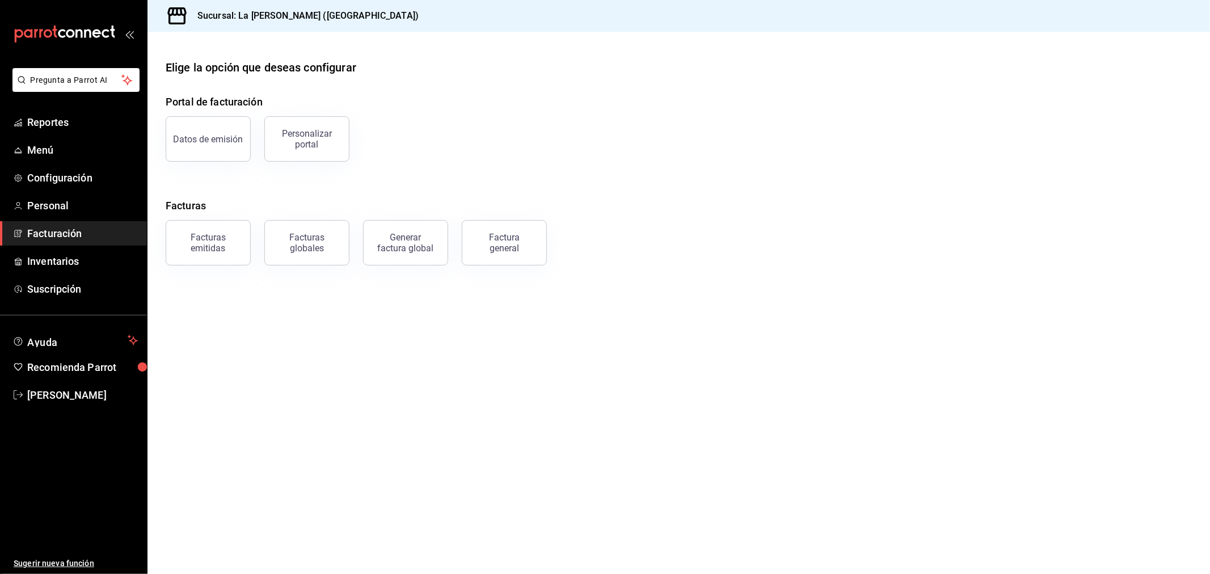
click at [195, 259] on button "Facturas emitidas" at bounding box center [208, 242] width 85 height 45
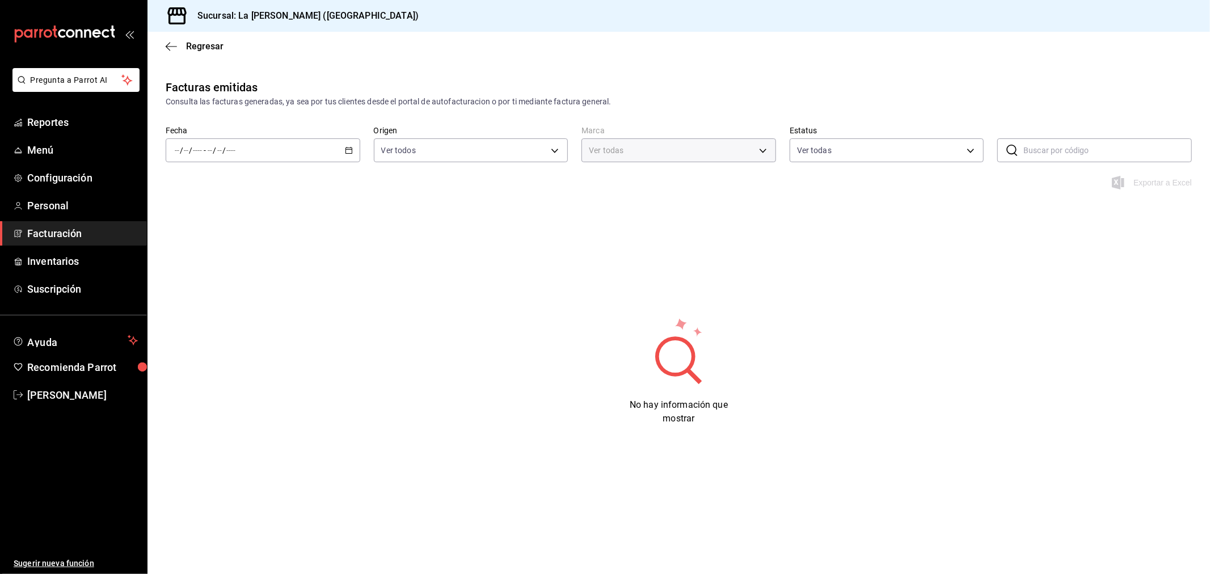
type input "768cf5f5-9f29-4846-9f23-2ee3d48c8f52"
click at [348, 145] on div "/ / - / /" at bounding box center [263, 150] width 195 height 24
click at [225, 184] on span "Hoy" at bounding box center [219, 185] width 88 height 12
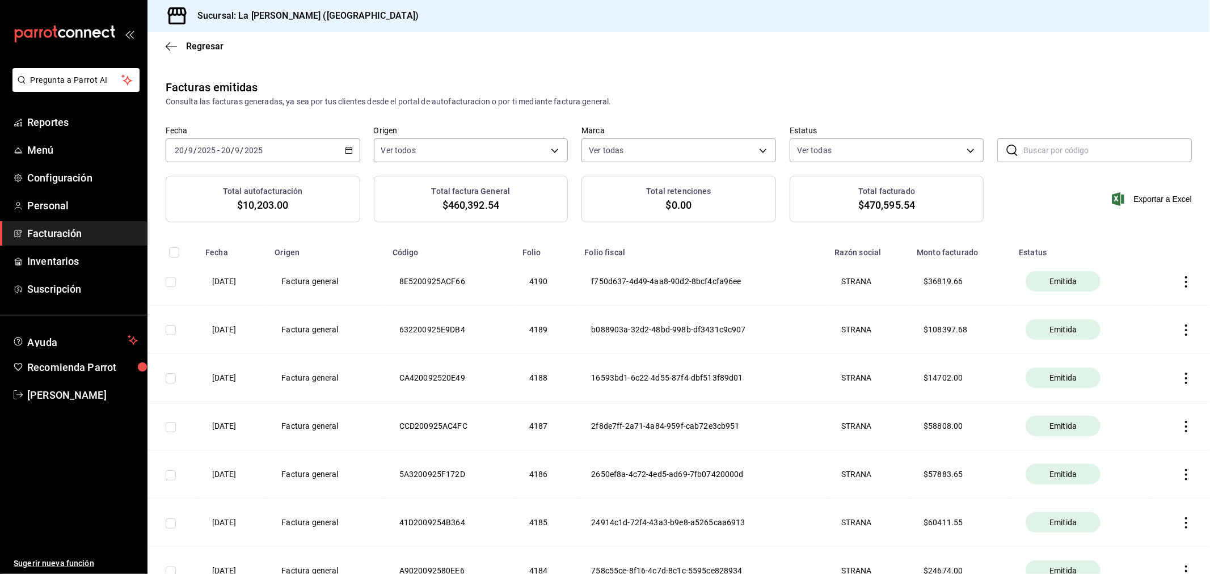
click at [1180, 330] on icon "button" at bounding box center [1185, 329] width 11 height 11
click at [940, 344] on div at bounding box center [605, 287] width 1210 height 574
click at [1185, 330] on icon "button" at bounding box center [1186, 329] width 2 height 11
click at [1131, 358] on div "Cancelar factura" at bounding box center [1125, 360] width 58 height 9
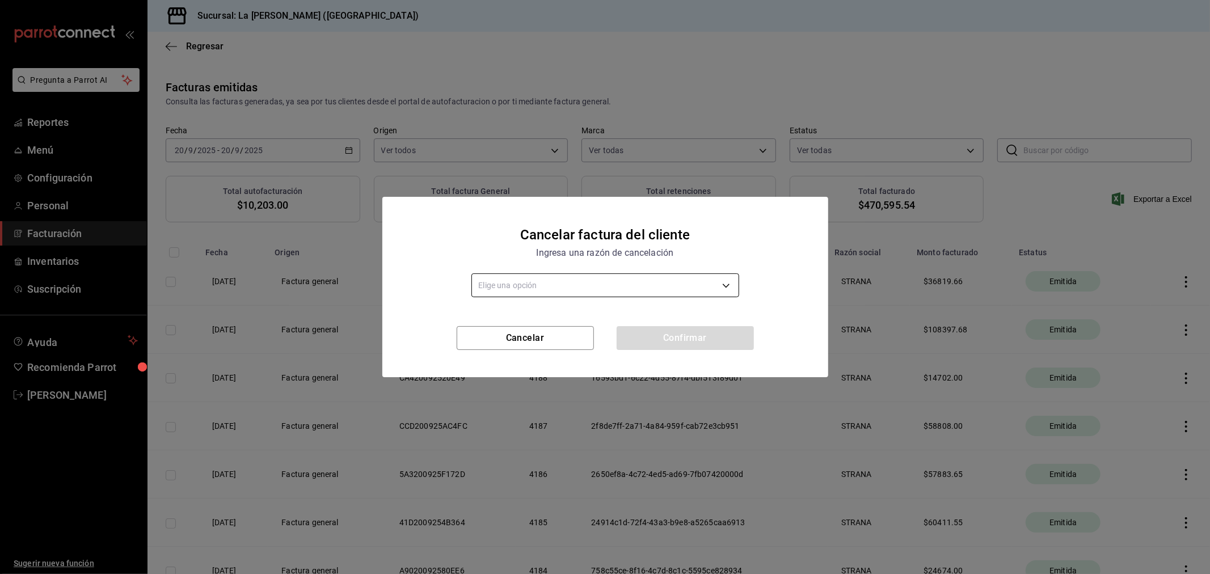
click at [532, 289] on body "Pregunta a Parrot AI Reportes Menú Configuración Personal Facturación Inventari…" at bounding box center [605, 287] width 1210 height 574
click at [607, 325] on li "01 Comprobantes emitidos con errores con relación." at bounding box center [605, 321] width 267 height 19
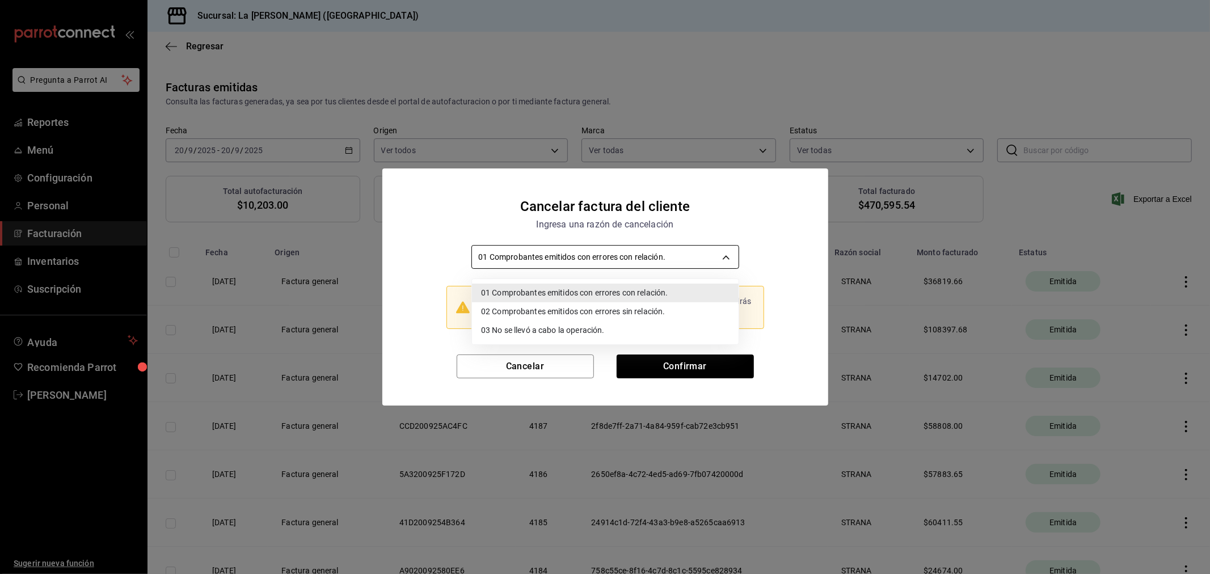
click at [664, 252] on body "Pregunta a Parrot AI Reportes Menú Configuración Personal Facturación Inventari…" at bounding box center [605, 287] width 1210 height 574
click at [591, 337] on li "03 No se llevó a cabo la operación." at bounding box center [605, 330] width 267 height 19
type input "INCOMPLETE_OPERATION"
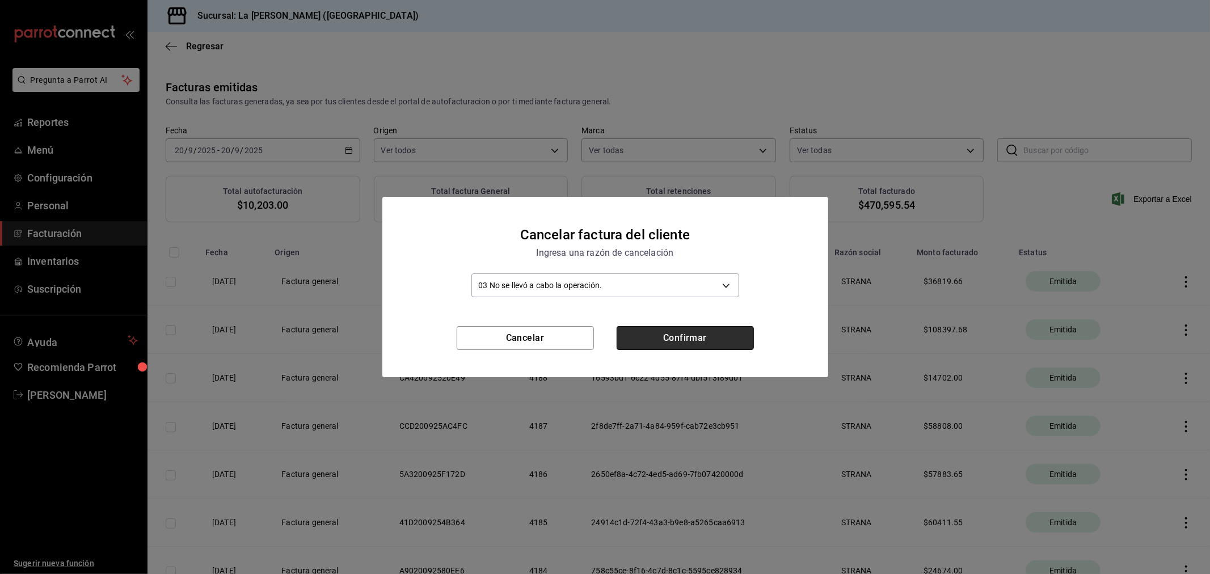
click at [661, 346] on button "Confirmar" at bounding box center [684, 338] width 137 height 24
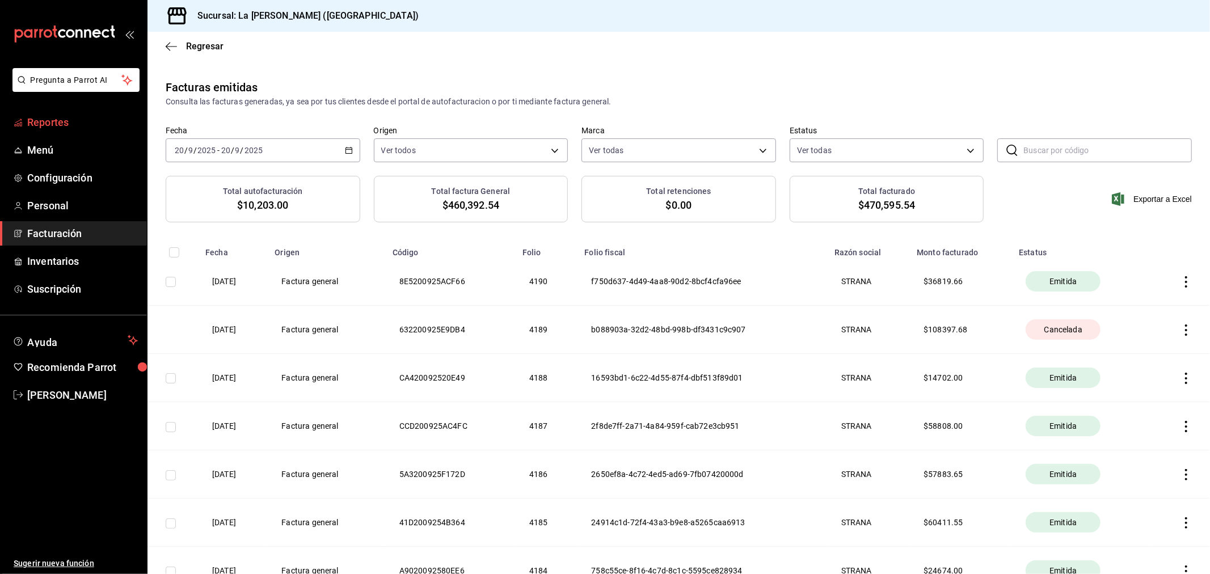
click at [56, 126] on span "Reportes" at bounding box center [82, 122] width 111 height 15
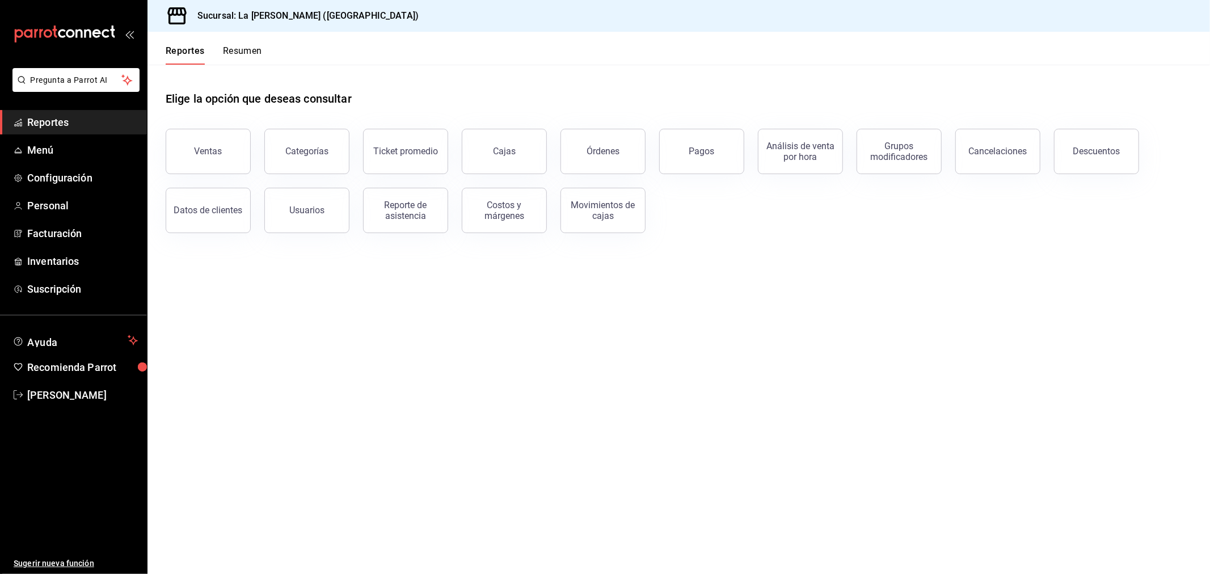
click at [49, 117] on span "Reportes" at bounding box center [82, 122] width 111 height 15
click at [51, 230] on span "Facturación" at bounding box center [82, 233] width 111 height 15
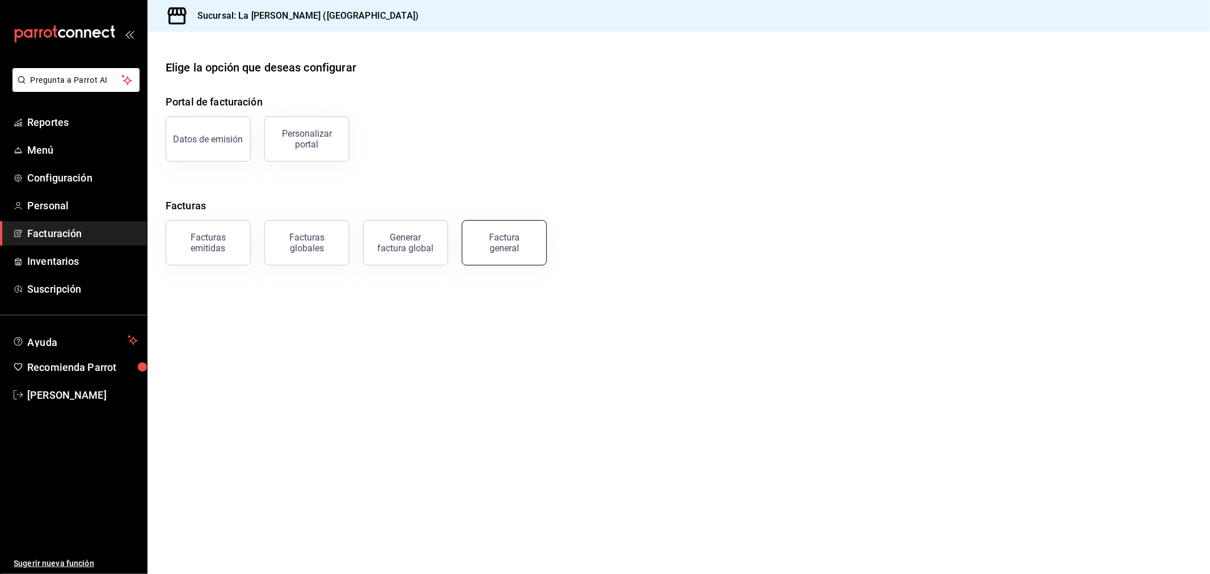
click at [502, 248] on div "Factura general" at bounding box center [504, 243] width 57 height 22
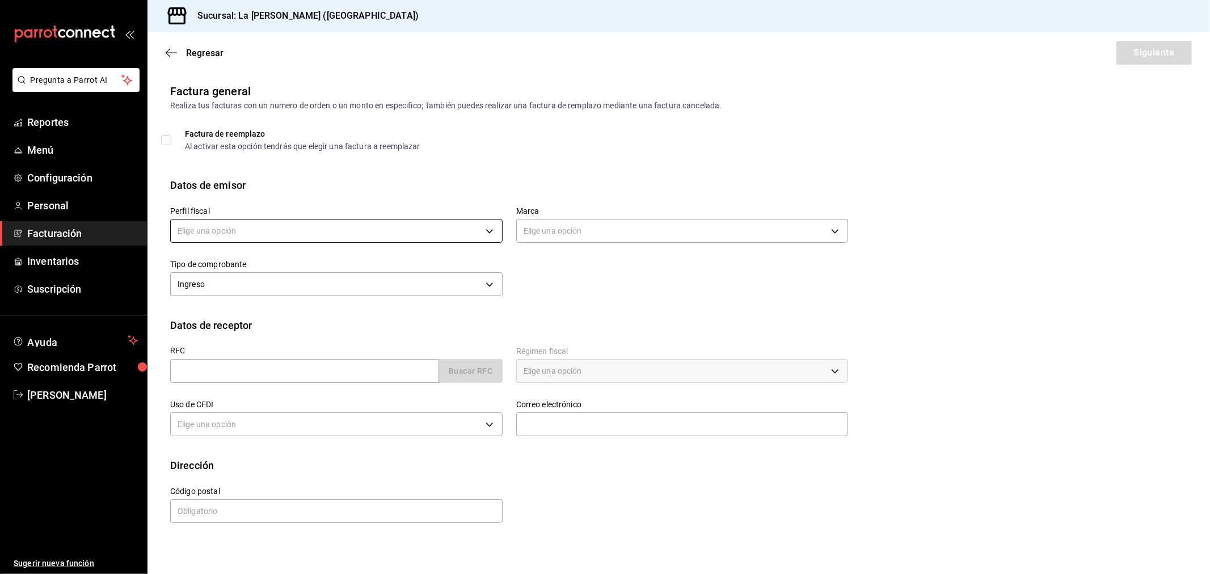
click at [248, 224] on body "Pregunta a Parrot AI Reportes Menú Configuración Personal Facturación Inventari…" at bounding box center [605, 287] width 1210 height 574
click at [222, 288] on li "STRANA" at bounding box center [336, 288] width 331 height 21
type input "d36eceeb-f451-4f62-8527-fdcfc00e458f"
type input "768cf5f5-9f29-4846-9f23-2ee3d48c8f52"
click at [282, 269] on div "Ingreso I" at bounding box center [336, 283] width 332 height 30
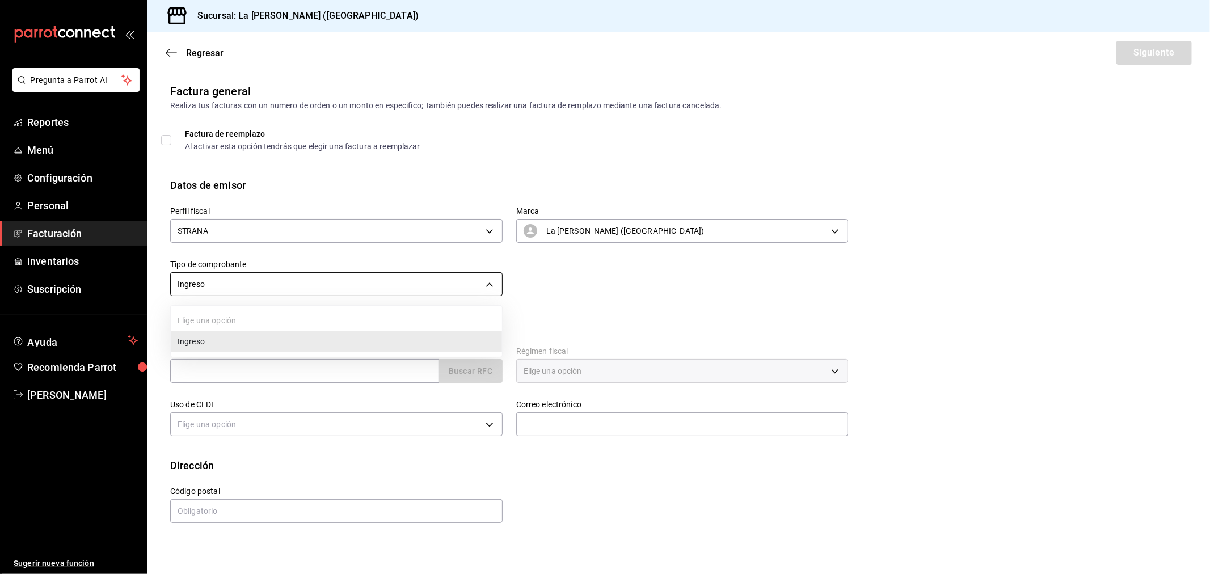
click at [276, 281] on body "Pregunta a Parrot AI Reportes Menú Configuración Personal Facturación Inventari…" at bounding box center [605, 287] width 1210 height 574
click at [244, 340] on li "Ingreso" at bounding box center [336, 341] width 331 height 21
click at [284, 371] on input "text" at bounding box center [304, 371] width 269 height 24
type input "XAXX010101000"
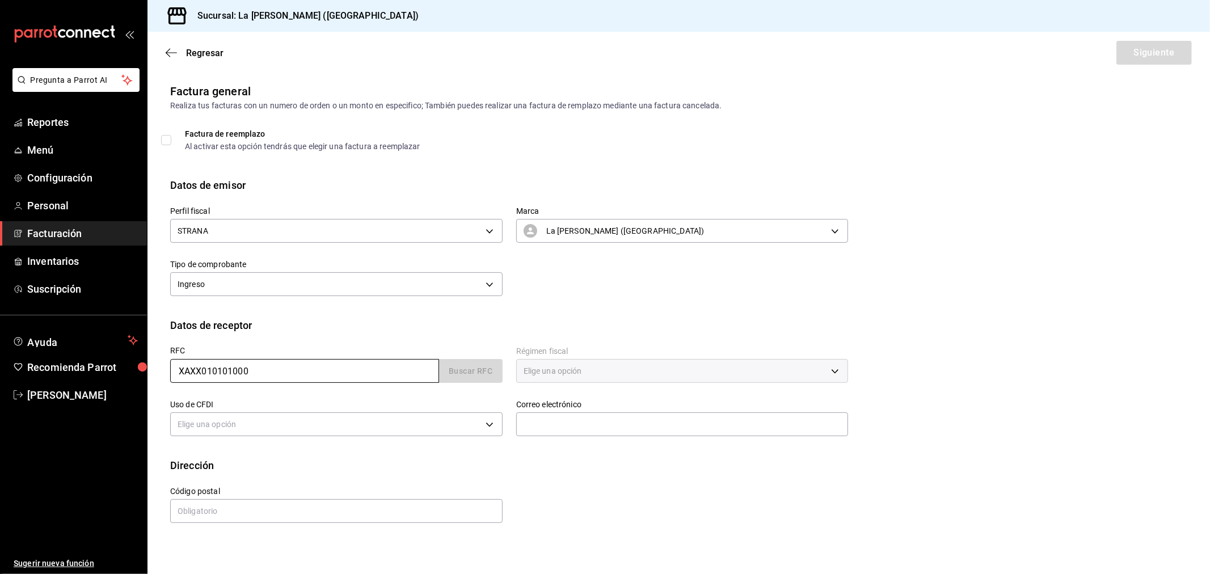
type input "48333"
type input "616"
type input "S01"
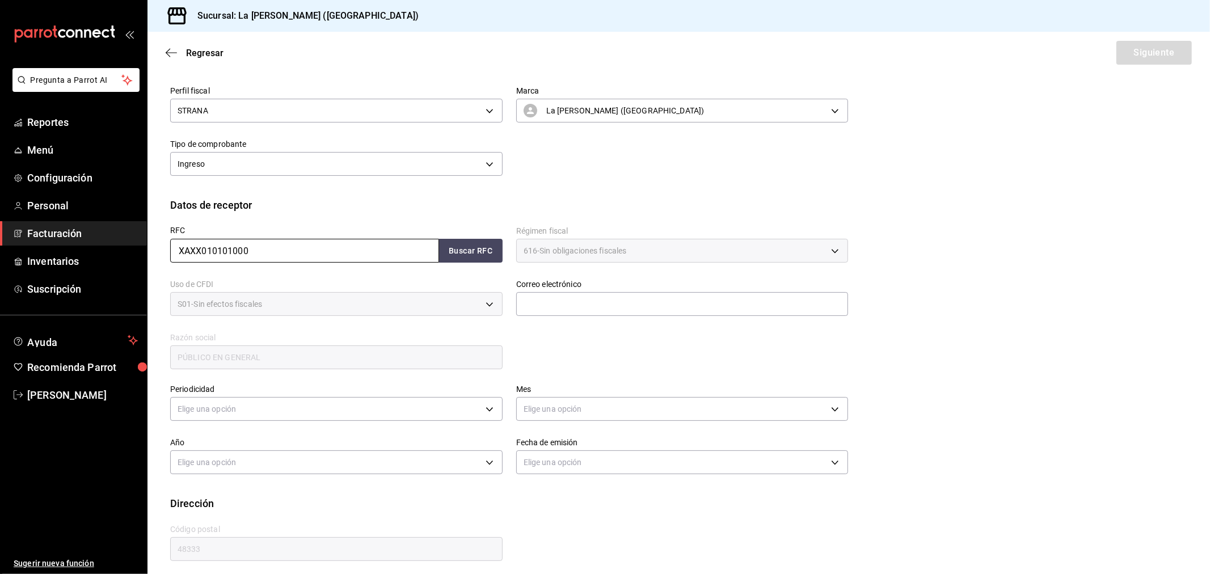
scroll to position [126, 0]
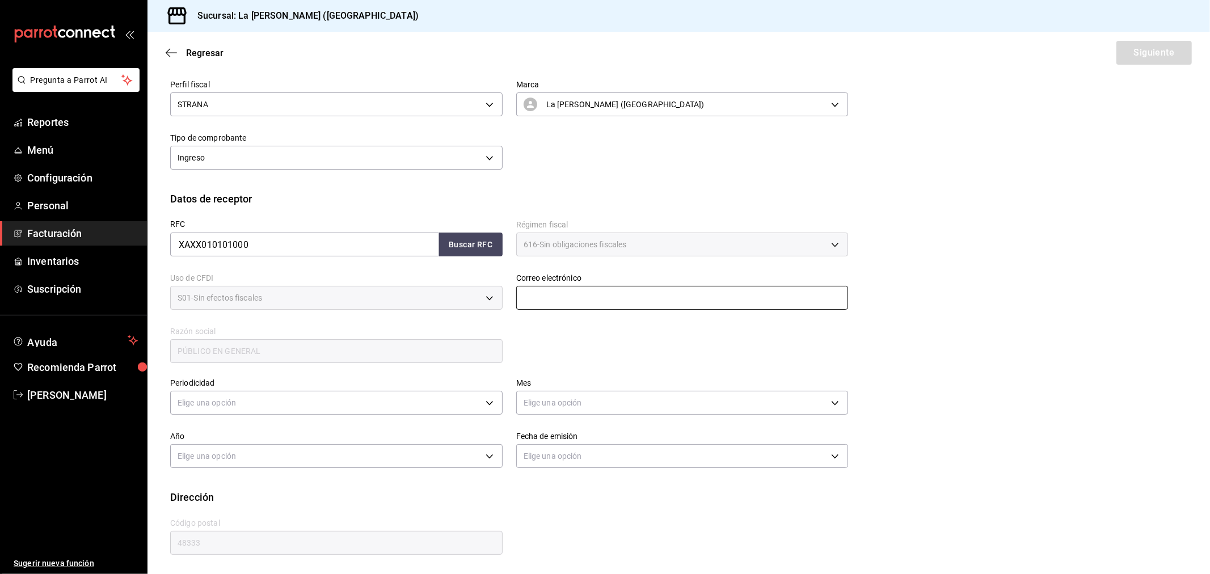
click at [661, 299] on input "text" at bounding box center [682, 298] width 332 height 24
type input "madacancun24@outlook.com"
click at [298, 403] on body "Pregunta a Parrot AI Reportes Menú Configuración Personal Facturación Inventari…" at bounding box center [605, 287] width 1210 height 574
click at [244, 434] on li "Diario" at bounding box center [335, 437] width 328 height 19
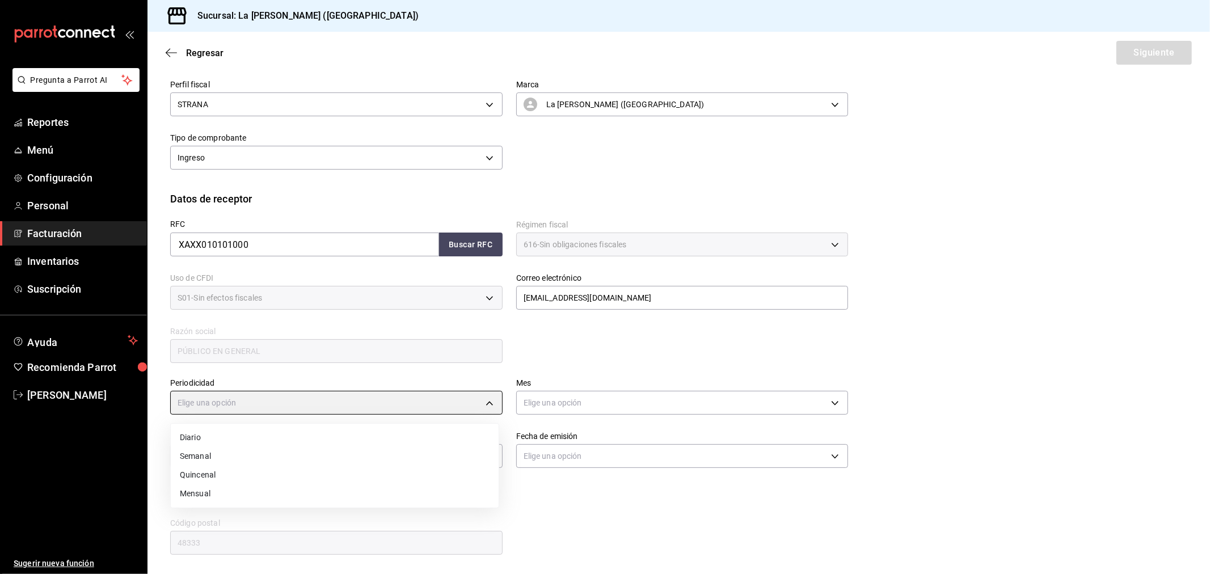
type input "DAILY"
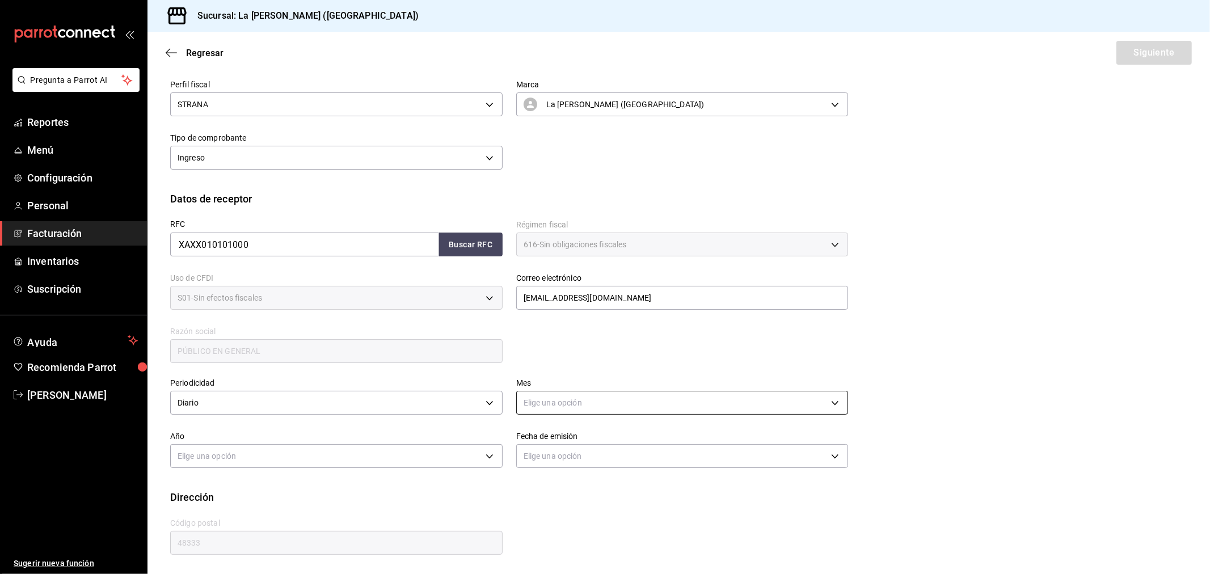
click at [581, 387] on div "Elige una opción" at bounding box center [682, 401] width 332 height 30
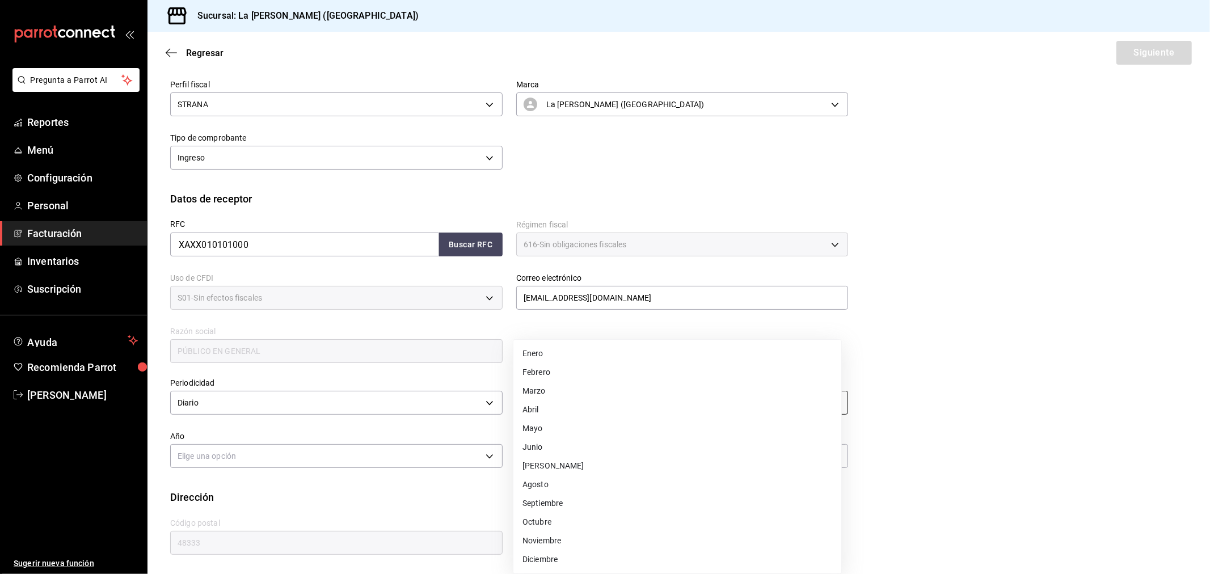
click at [569, 402] on body "Pregunta a Parrot AI Reportes Menú Configuración Personal Facturación Inventari…" at bounding box center [605, 287] width 1210 height 574
click at [555, 501] on li "Septiembre" at bounding box center [677, 503] width 328 height 19
type input "9"
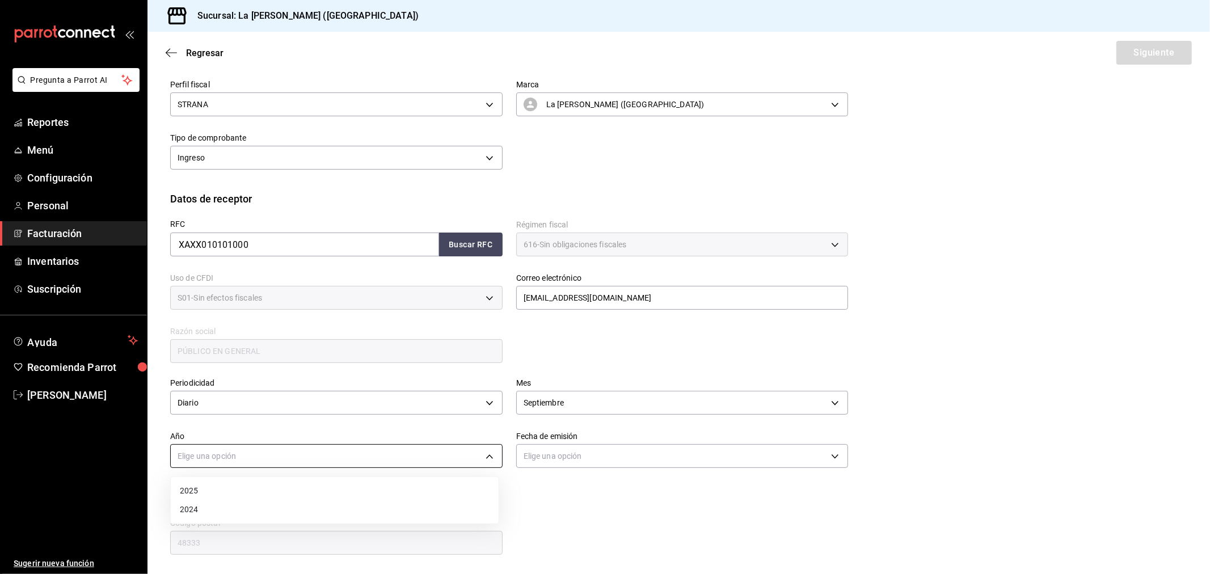
click at [400, 460] on body "Pregunta a Parrot AI Reportes Menú Configuración Personal Facturación Inventari…" at bounding box center [605, 287] width 1210 height 574
click at [274, 488] on li "2025" at bounding box center [335, 490] width 328 height 19
type input "2025"
click at [573, 457] on body "Pregunta a Parrot AI Reportes Menú Configuración Personal Facturación Inventari…" at bounding box center [605, 287] width 1210 height 574
click at [537, 492] on li "Hoy" at bounding box center [677, 490] width 328 height 19
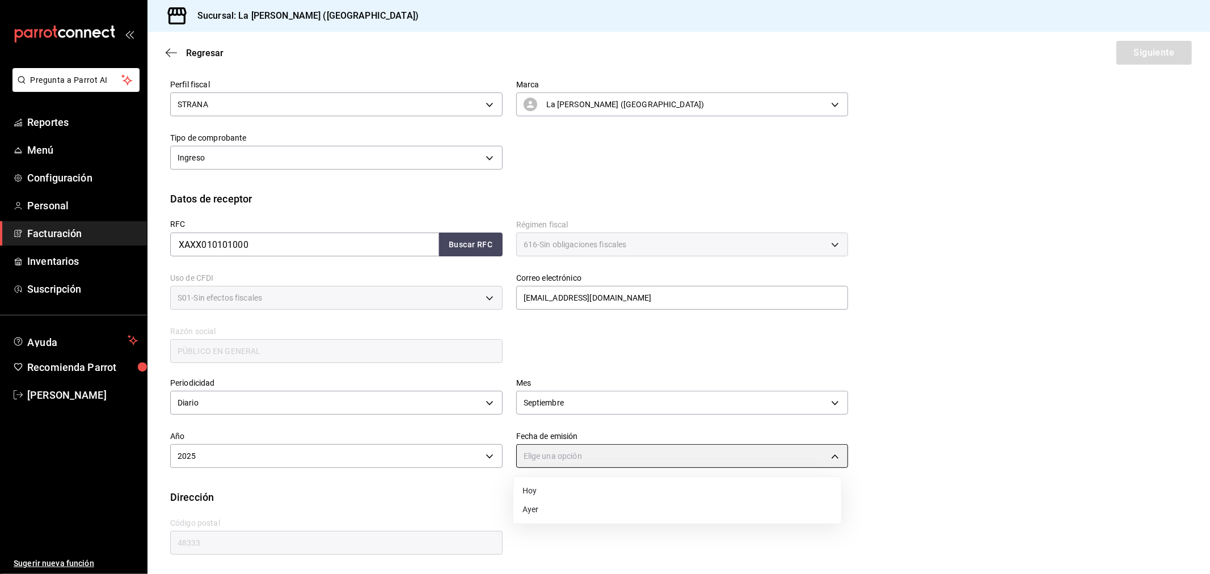
type input "TODAY"
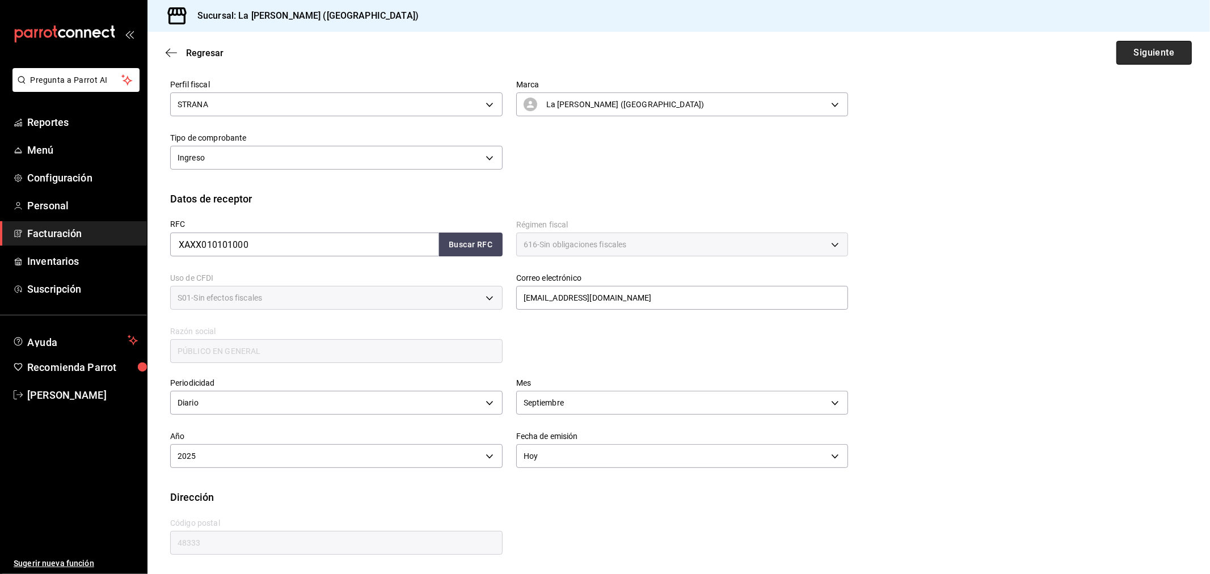
click at [1147, 51] on button "Siguiente" at bounding box center [1153, 53] width 75 height 24
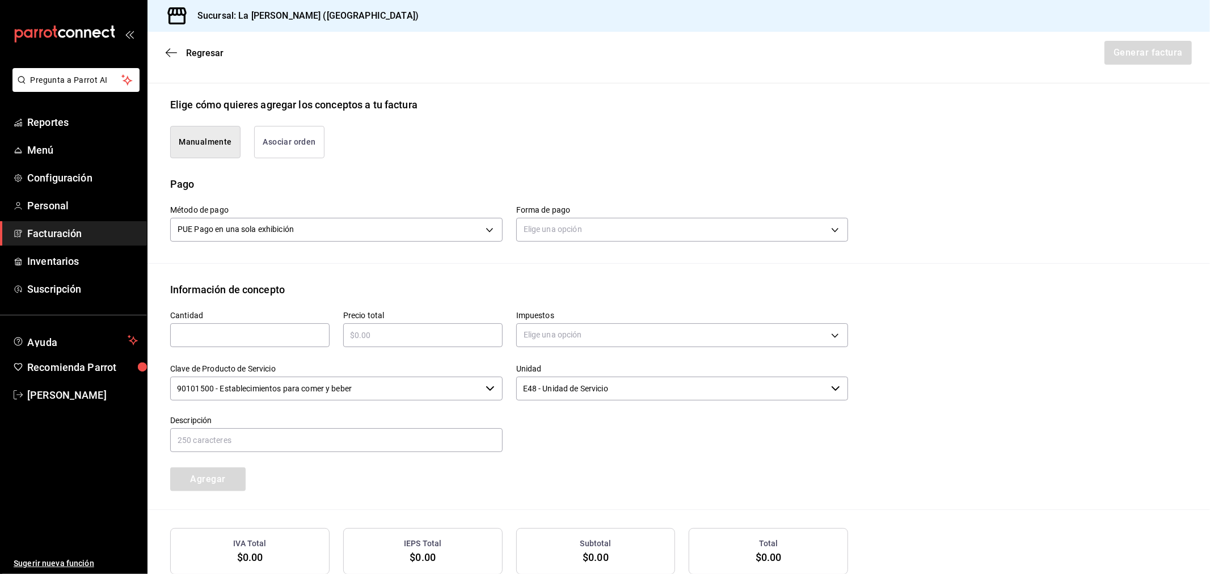
scroll to position [314, 0]
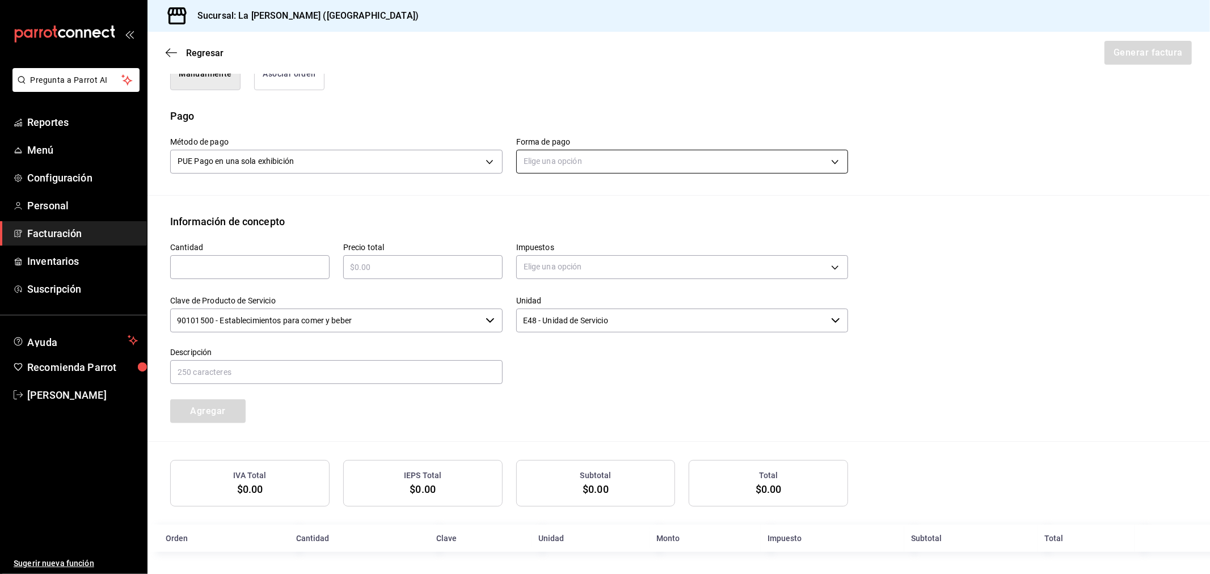
click at [540, 157] on body "Pregunta a Parrot AI Reportes Menú Configuración Personal Facturación Inventari…" at bounding box center [605, 287] width 1210 height 574
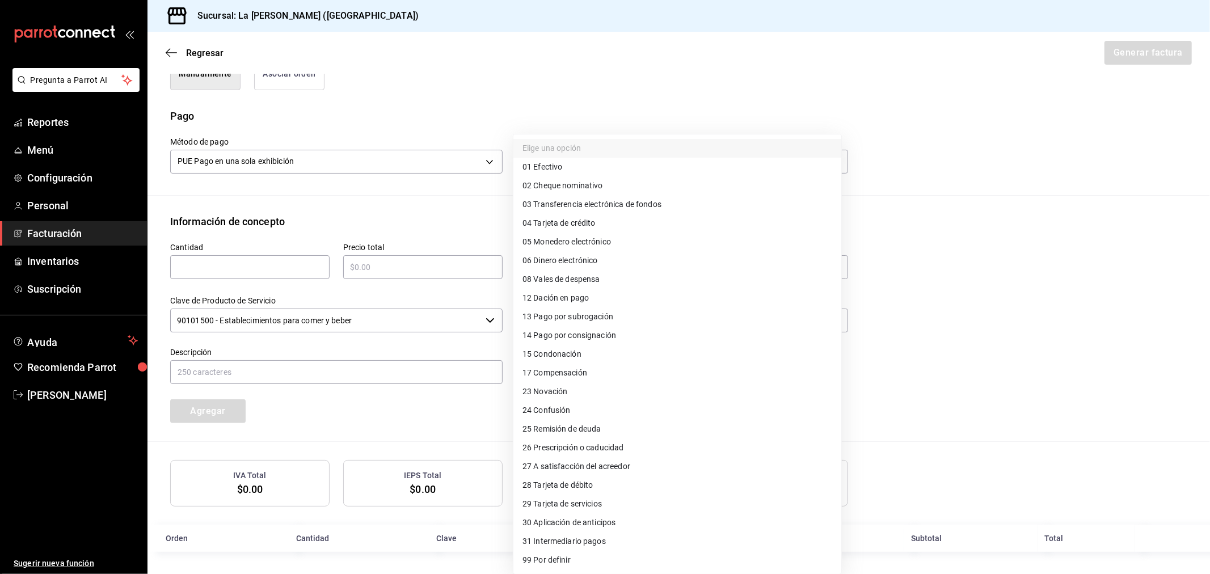
click at [592, 223] on span "04 Tarjeta de crédito" at bounding box center [558, 223] width 73 height 12
type input "04"
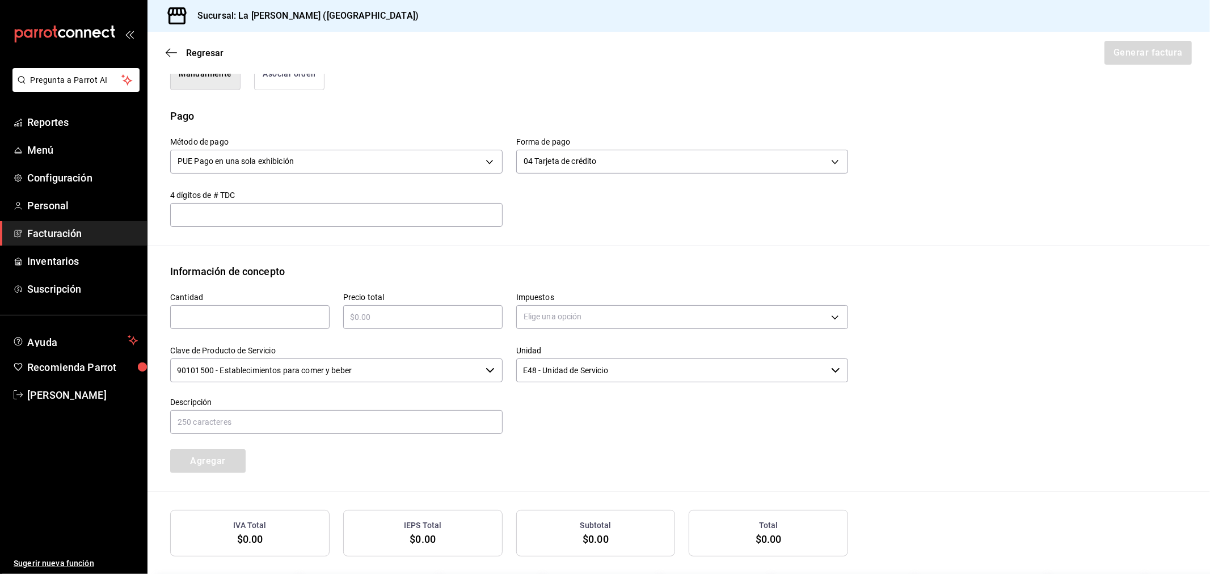
click at [247, 316] on input "text" at bounding box center [249, 317] width 159 height 14
type input "1"
click at [368, 323] on input "text" at bounding box center [422, 317] width 159 height 14
type input "$108397.68"
click at [547, 320] on body "Pregunta a Parrot AI Reportes Menú Configuración Personal Facturación Inventari…" at bounding box center [605, 287] width 1210 height 574
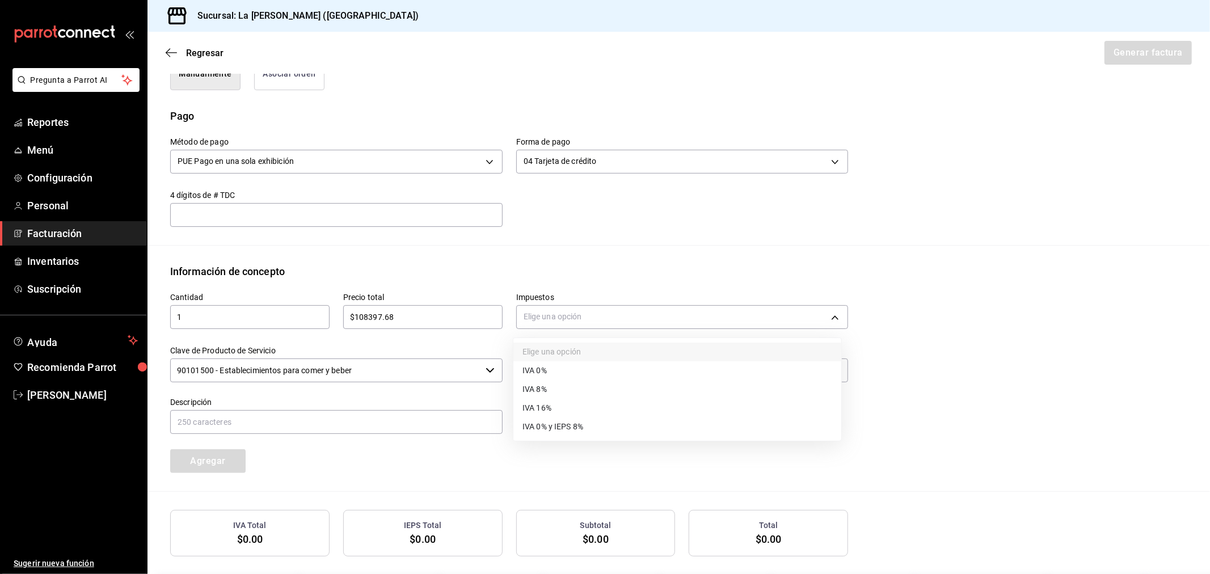
click at [546, 408] on span "IVA 16%" at bounding box center [536, 408] width 29 height 12
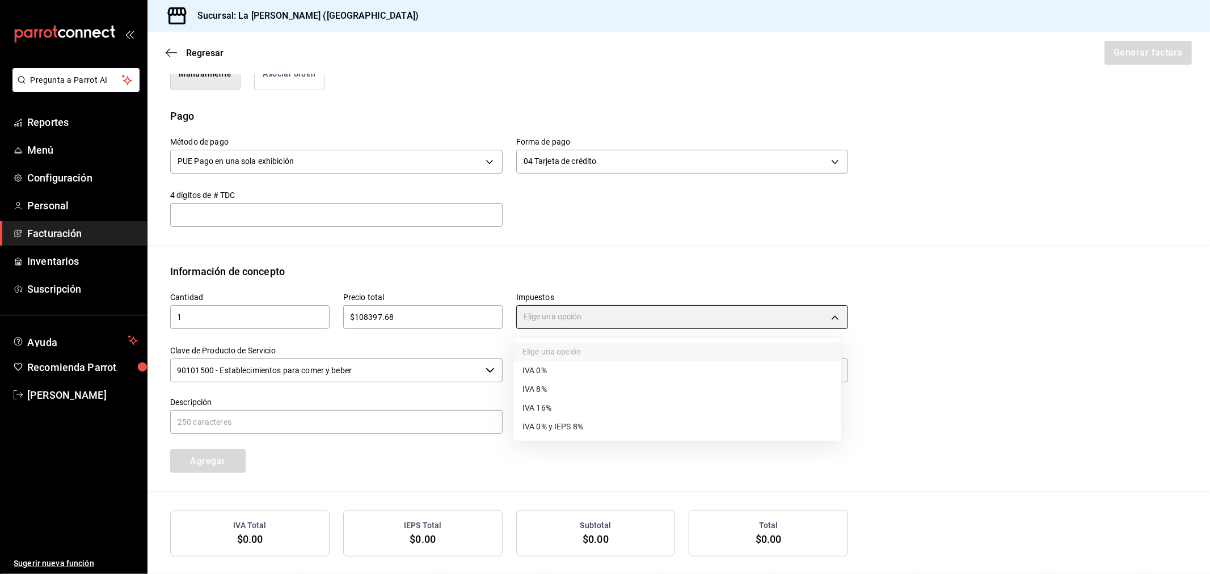
type input "IVA_16"
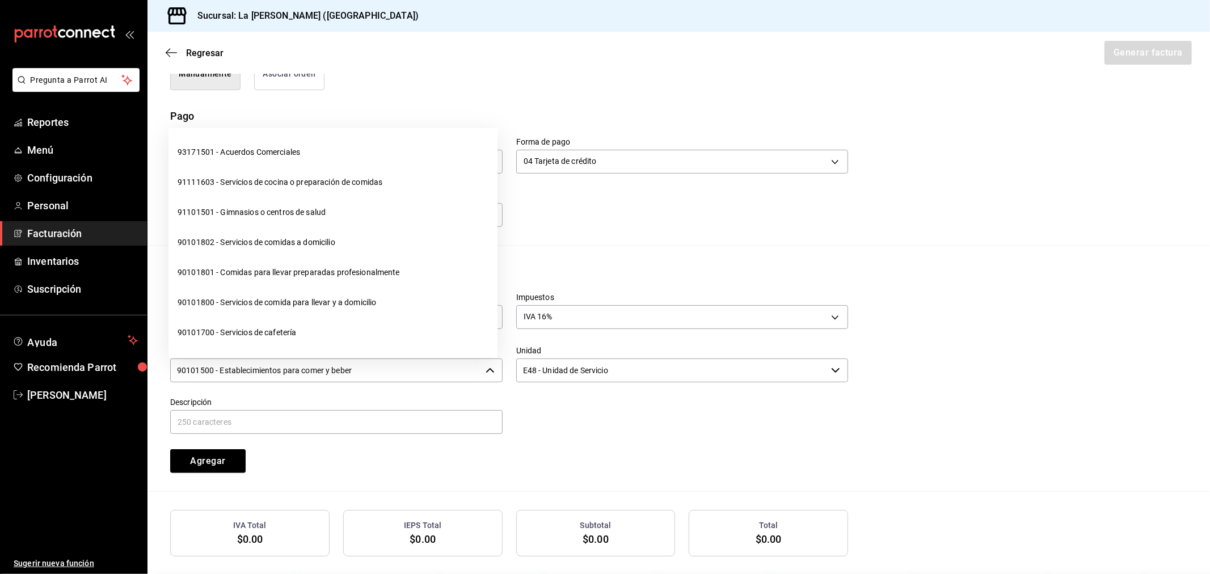
click at [366, 372] on input "90101500 - Establecimientos para comer y beber" at bounding box center [325, 370] width 311 height 24
type input "9"
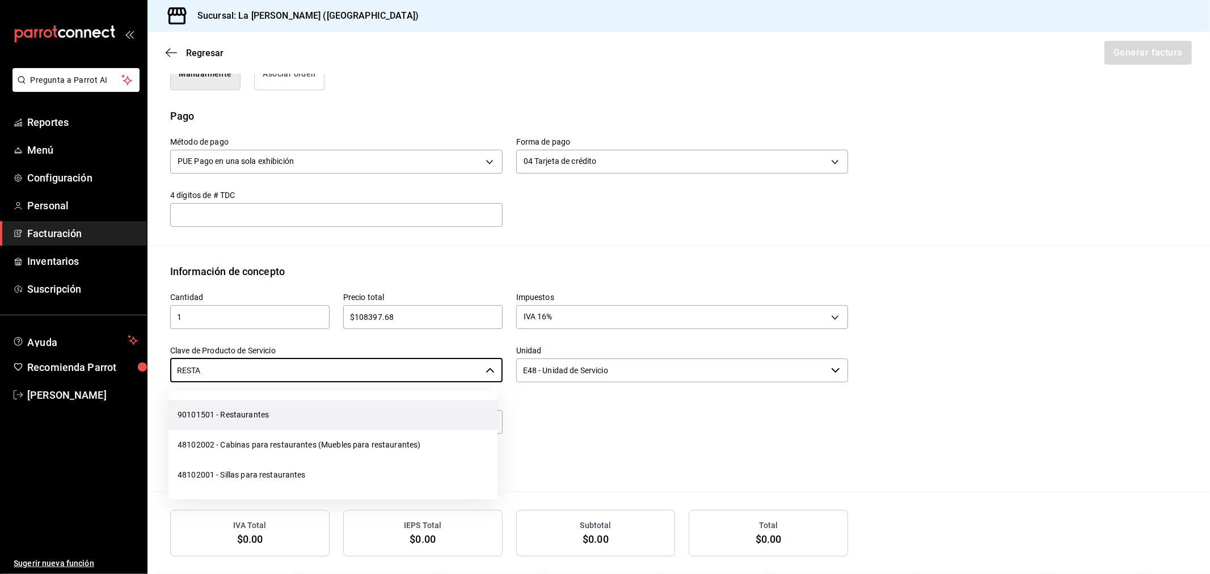
click at [284, 412] on li "90101501 - Restaurantes" at bounding box center [332, 415] width 329 height 30
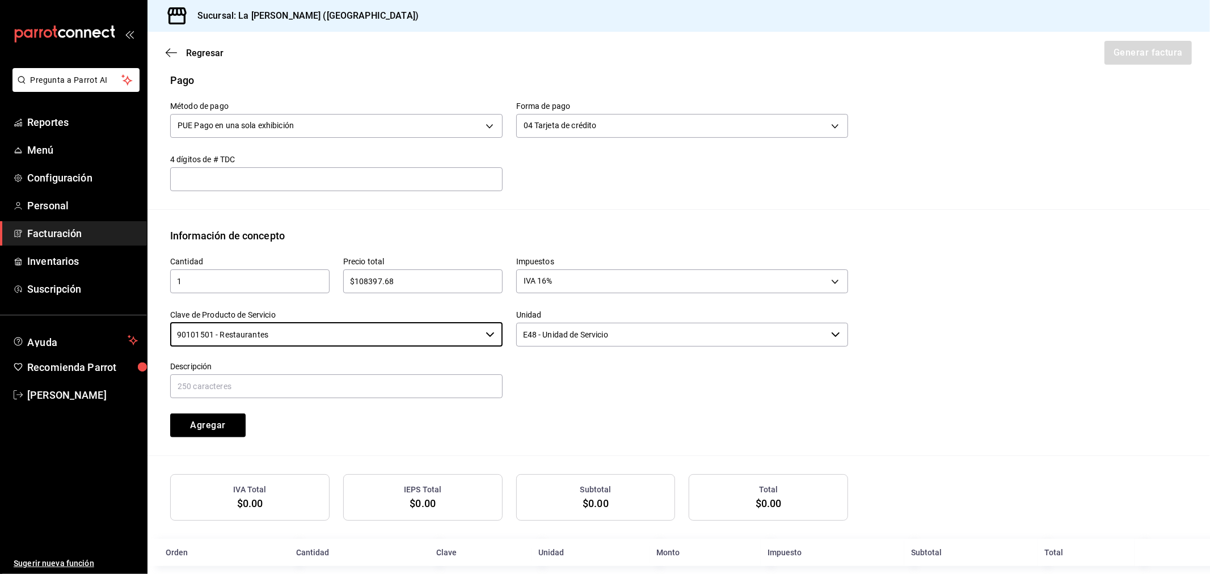
scroll to position [364, 0]
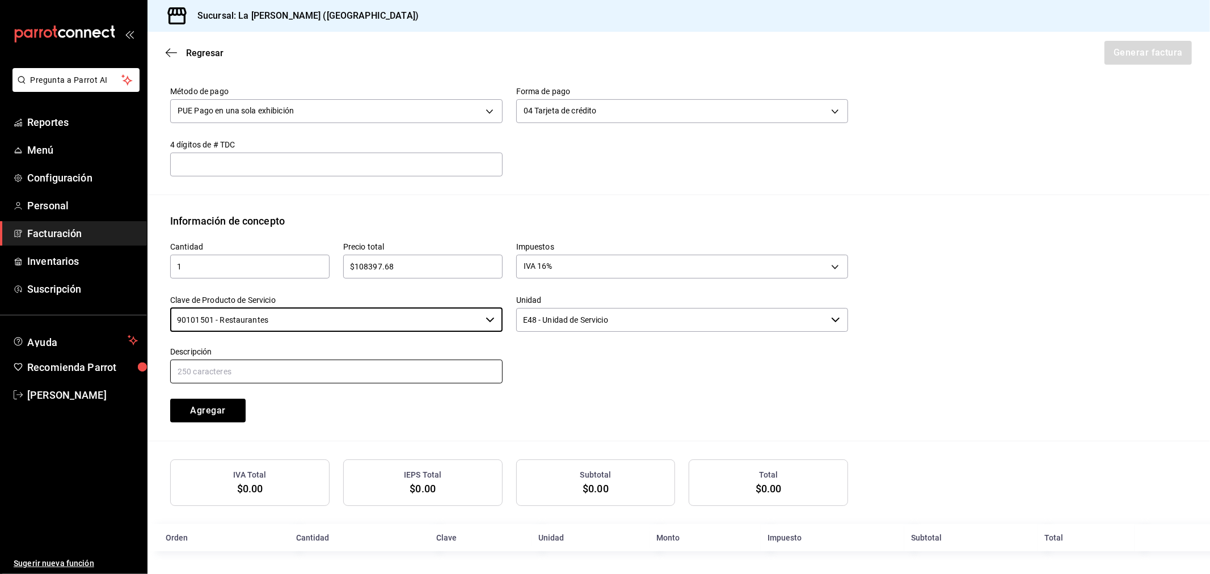
type input "90101501 - Restaurantes"
click at [305, 366] on input "text" at bounding box center [336, 372] width 332 height 24
paste input "CONSUMO DEL DIA 16/09/2025"
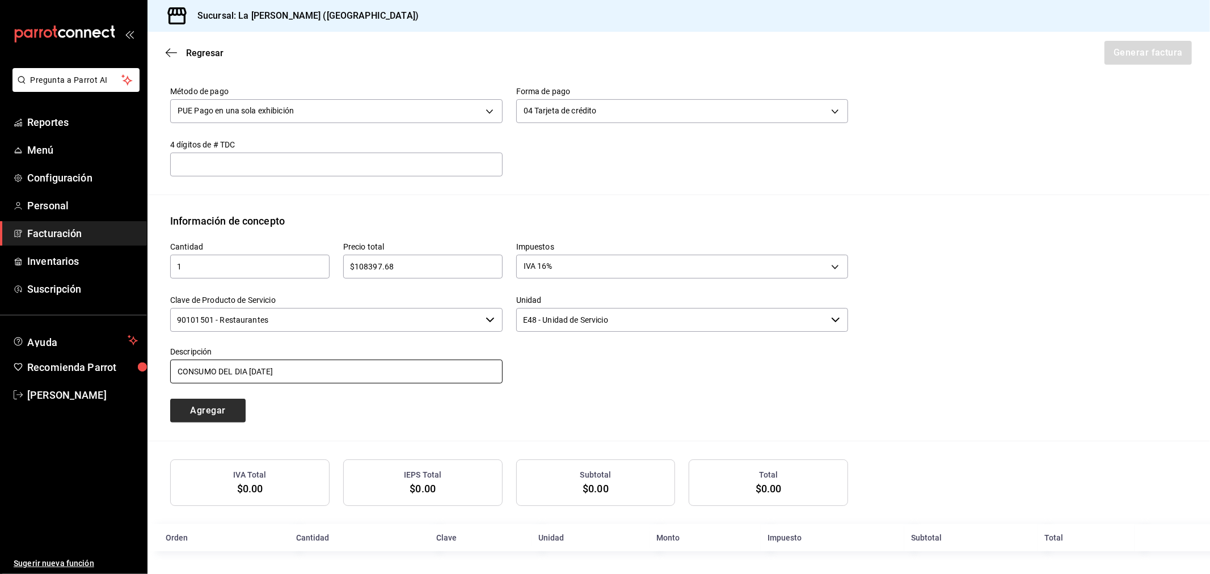
type input "CONSUMO DEL DIA 16/09/2025"
click at [193, 416] on button "Agregar" at bounding box center [207, 411] width 75 height 24
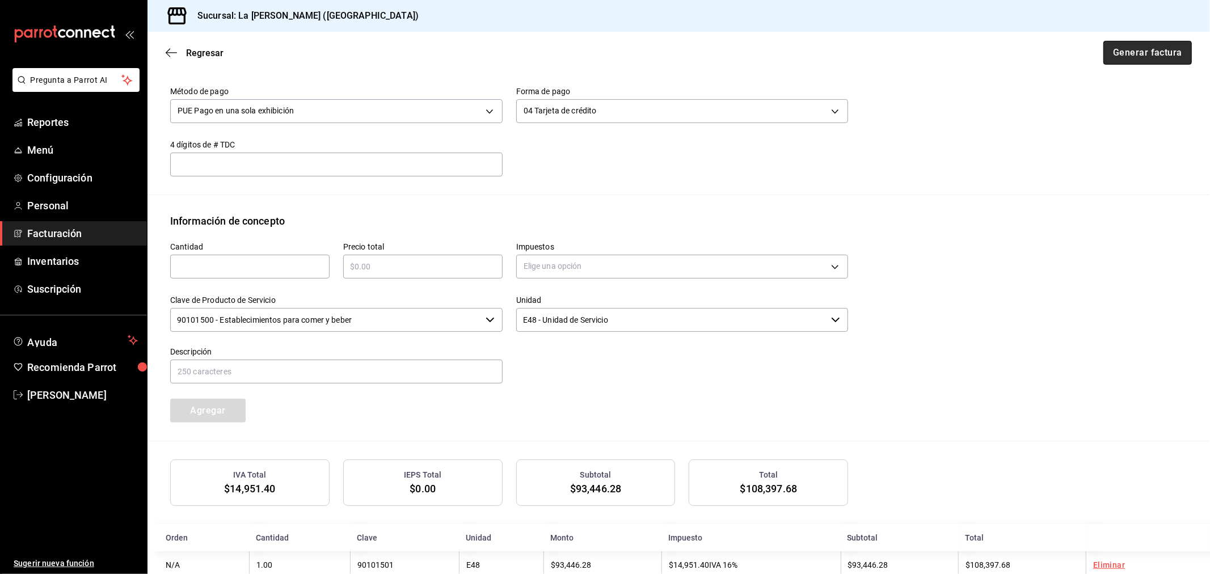
click at [1110, 49] on button "Generar factura" at bounding box center [1147, 53] width 88 height 24
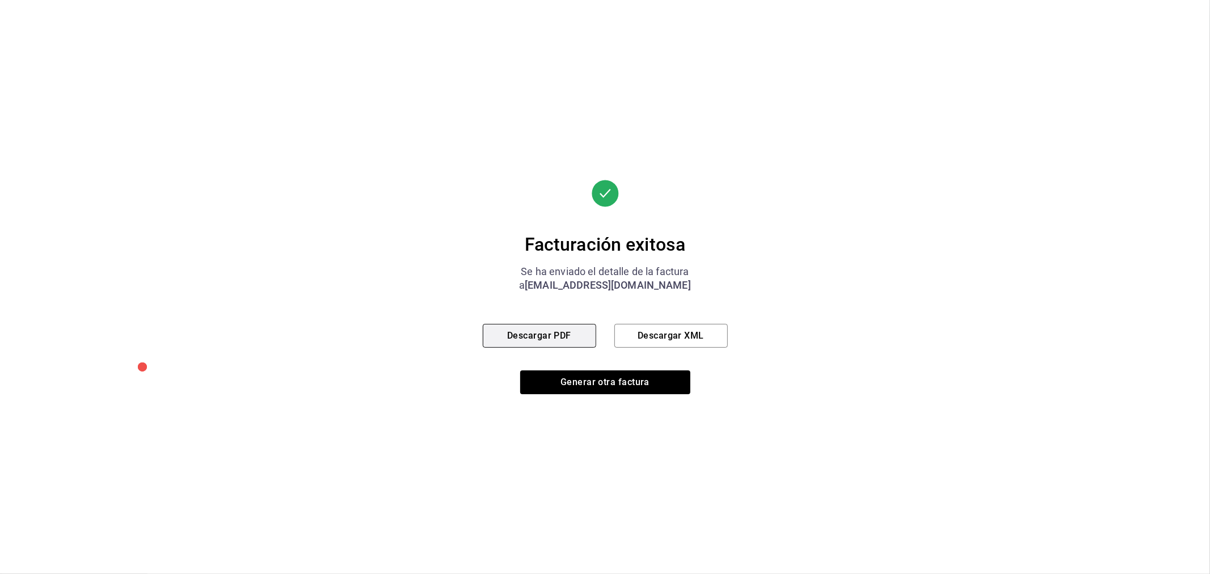
click at [540, 337] on button "Descargar PDF" at bounding box center [539, 336] width 113 height 24
click at [619, 381] on button "Generar otra factura" at bounding box center [605, 382] width 170 height 24
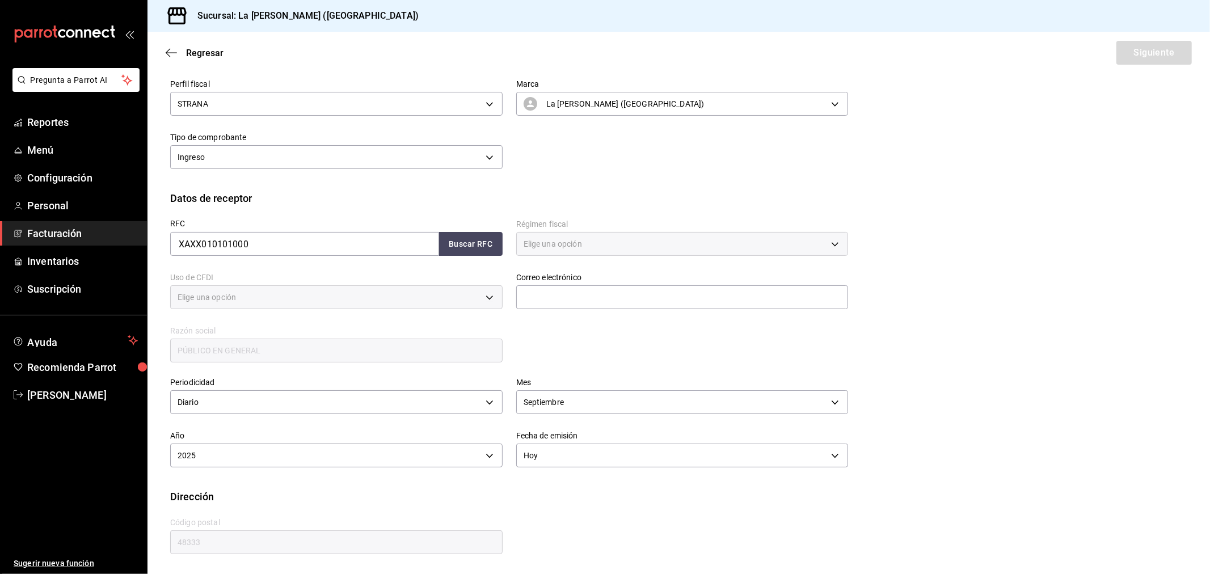
type input "616"
type input "S01"
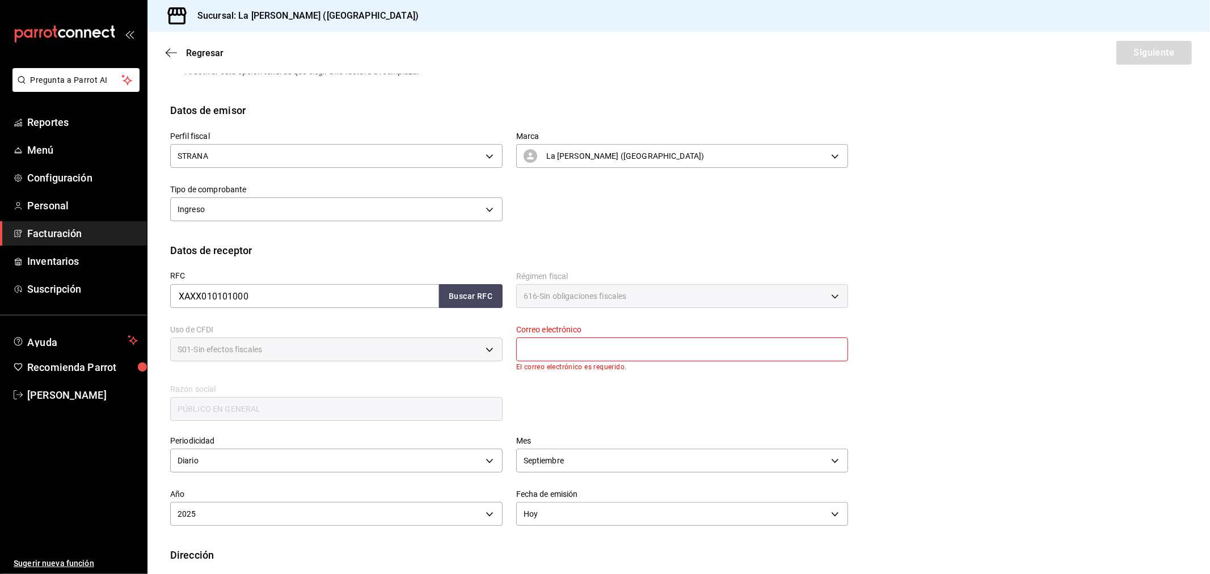
click at [559, 346] on input "text" at bounding box center [682, 349] width 332 height 24
type input "madacancun24@outlook.com"
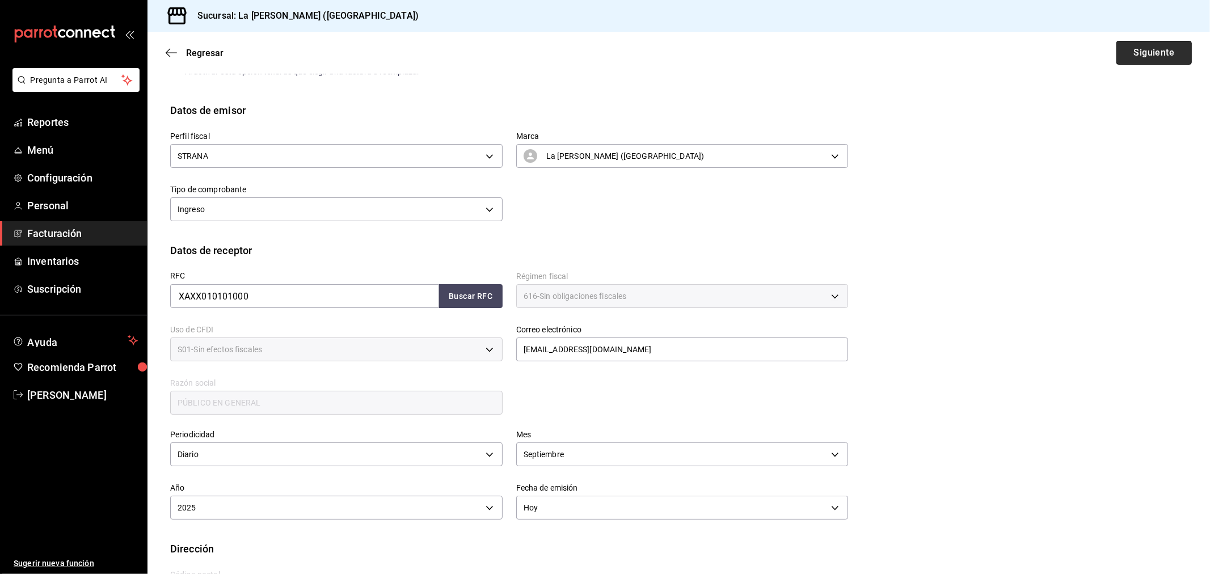
click at [1159, 47] on button "Siguiente" at bounding box center [1153, 53] width 75 height 24
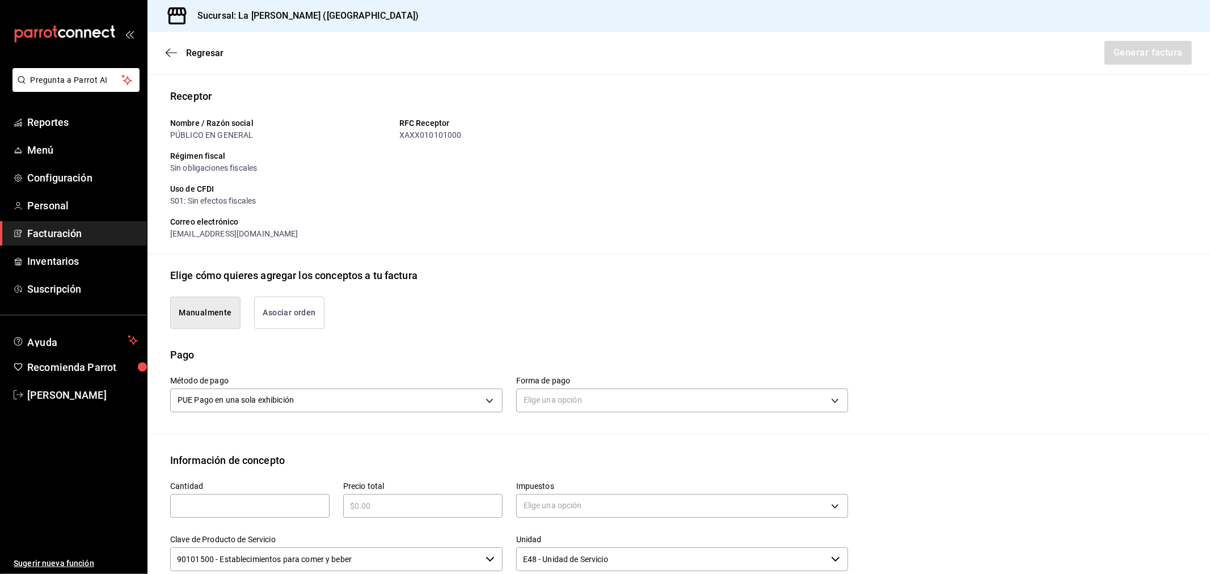
scroll to position [314, 0]
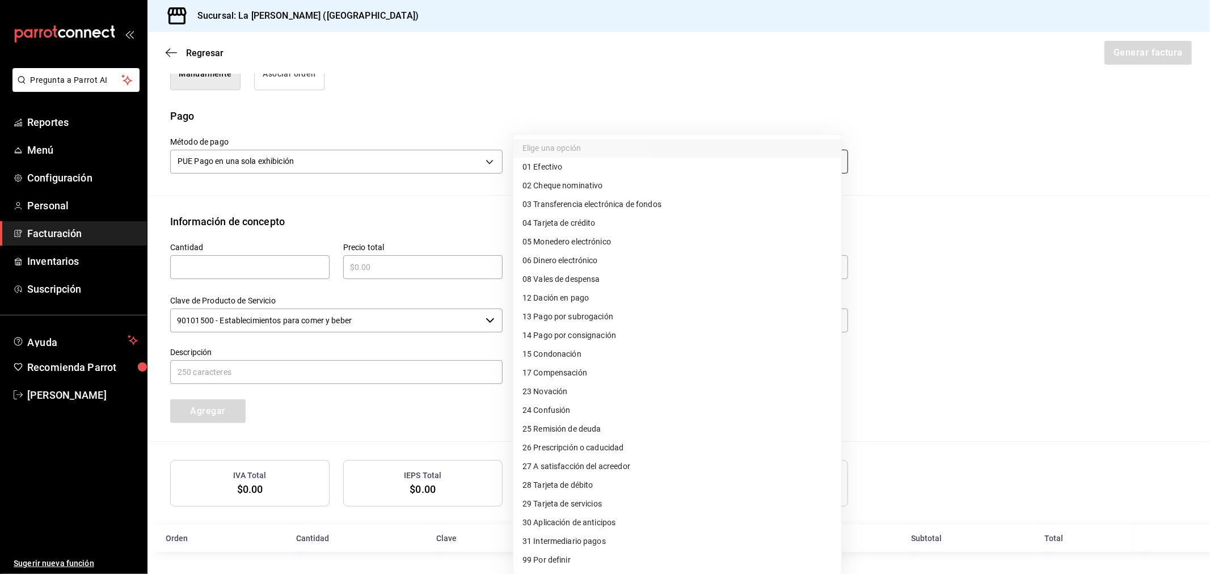
click at [573, 152] on body "Pregunta a Parrot AI Reportes Menú Configuración Personal Facturación Inventari…" at bounding box center [605, 287] width 1210 height 574
click at [593, 219] on span "04 Tarjeta de crédito" at bounding box center [558, 223] width 73 height 12
type input "04"
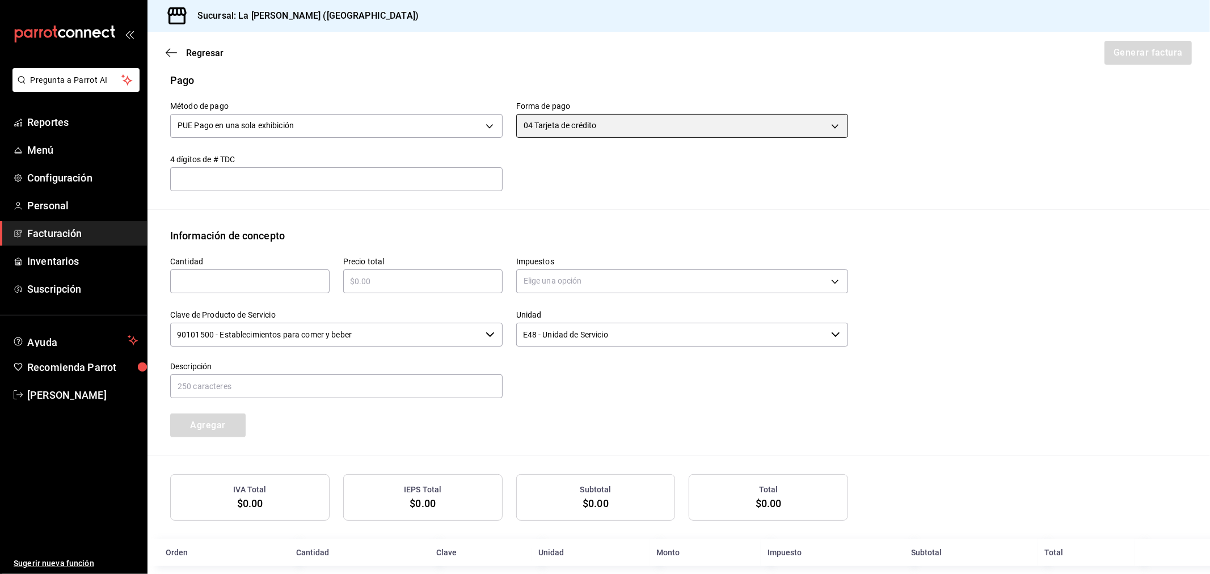
scroll to position [364, 0]
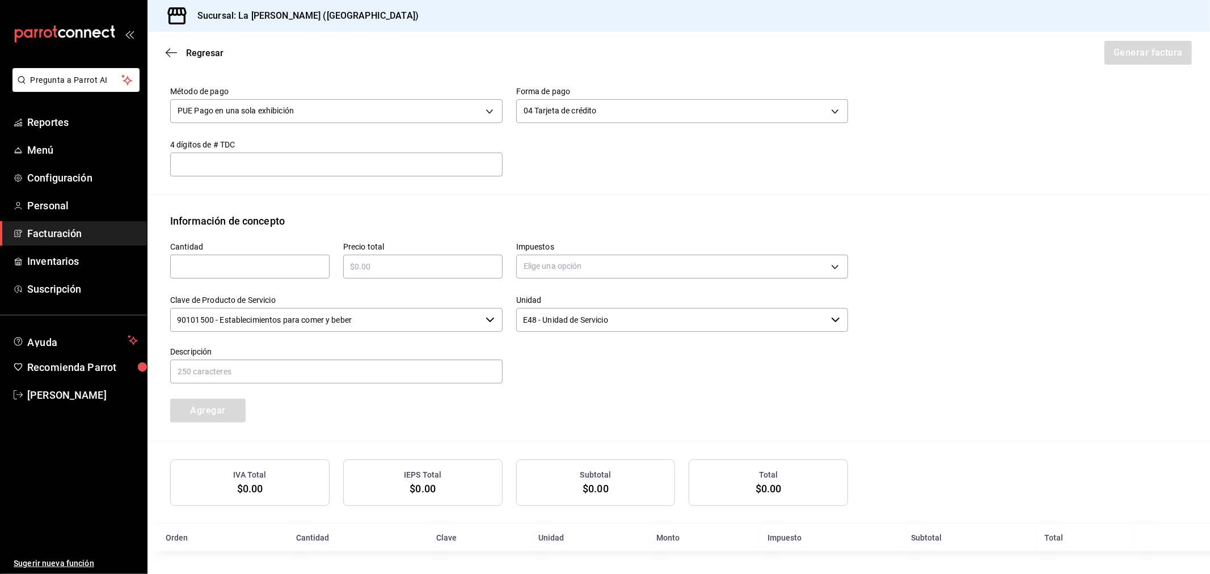
click at [264, 269] on input "text" at bounding box center [249, 267] width 159 height 14
type input "1"
click at [411, 264] on input "text" at bounding box center [422, 267] width 159 height 14
type input "$55952"
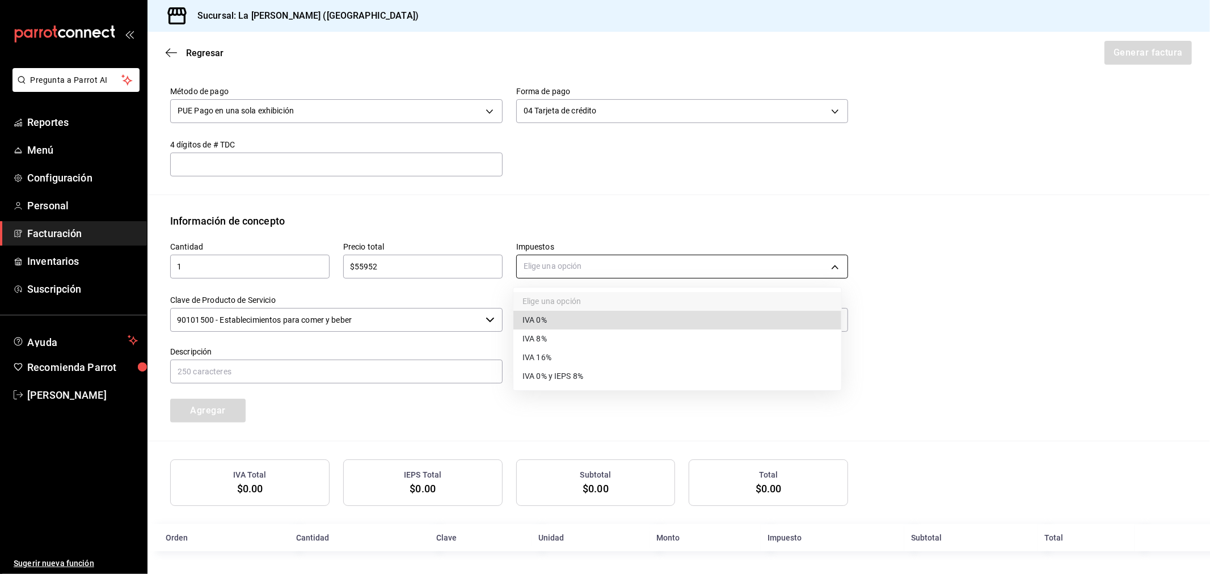
click at [657, 275] on body "Pregunta a Parrot AI Reportes Menú Configuración Personal Facturación Inventari…" at bounding box center [605, 287] width 1210 height 574
click at [563, 320] on li "IVA 0%" at bounding box center [677, 320] width 328 height 19
type input "IVA_0"
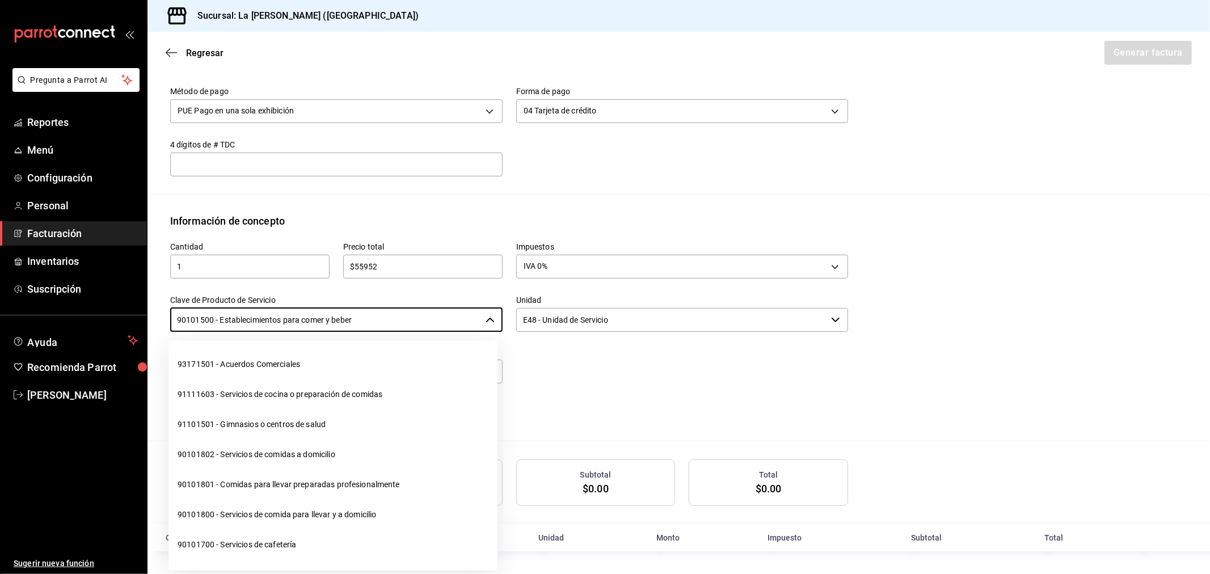
drag, startPoint x: 388, startPoint y: 324, endPoint x: 135, endPoint y: 324, distance: 253.5
click at [135, 324] on div "Pregunta a Parrot AI Reportes Menú Configuración Personal Facturación Inventari…" at bounding box center [605, 287] width 1210 height 574
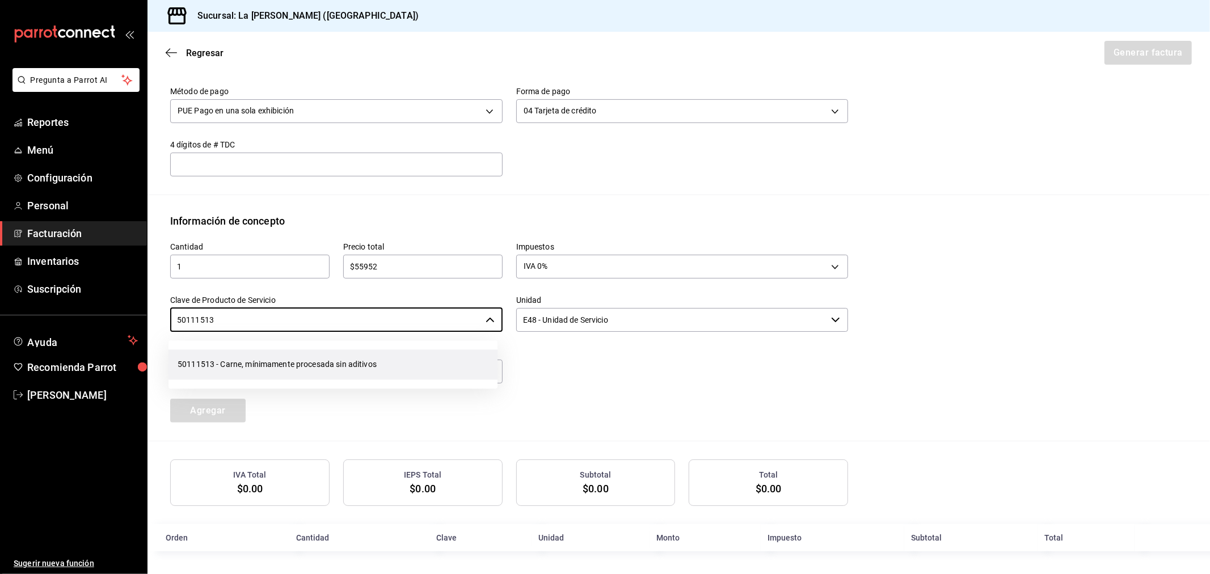
click at [299, 358] on li "50111513 - Carne, mínimamente procesada sin aditivos" at bounding box center [332, 364] width 329 height 30
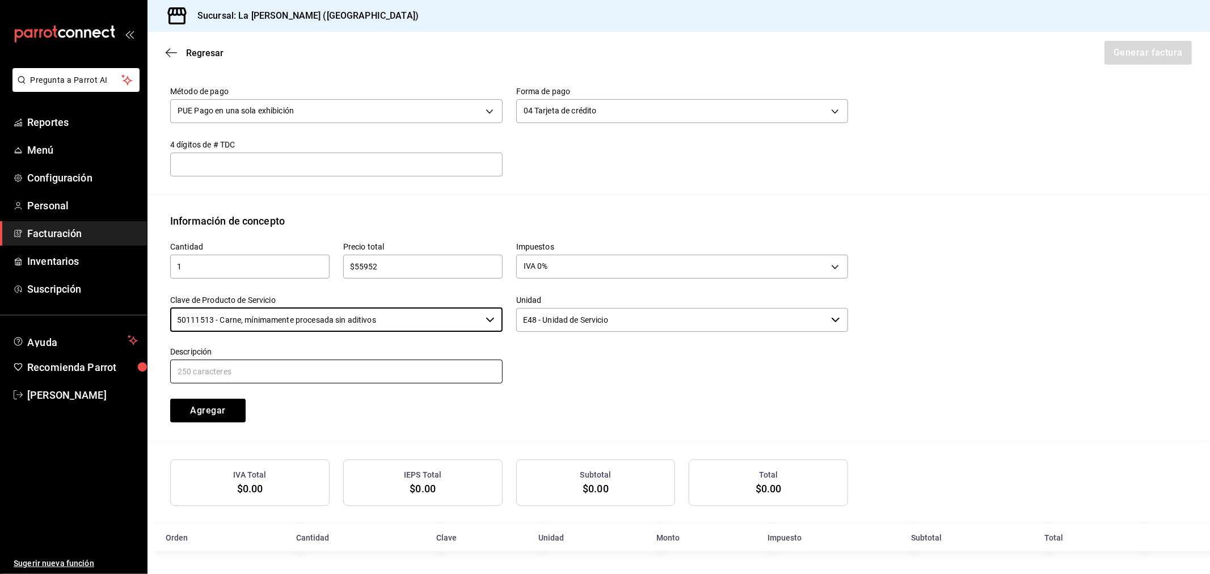
type input "50111513 - Carne, mínimamente procesada sin aditivos"
click at [264, 367] on input "text" at bounding box center [336, 372] width 332 height 24
paste input "CONSUMO DEL DIA 16/09/2025"
click at [257, 370] on input "CONSUMO DEL DIA 16/09/2025" at bounding box center [336, 372] width 332 height 24
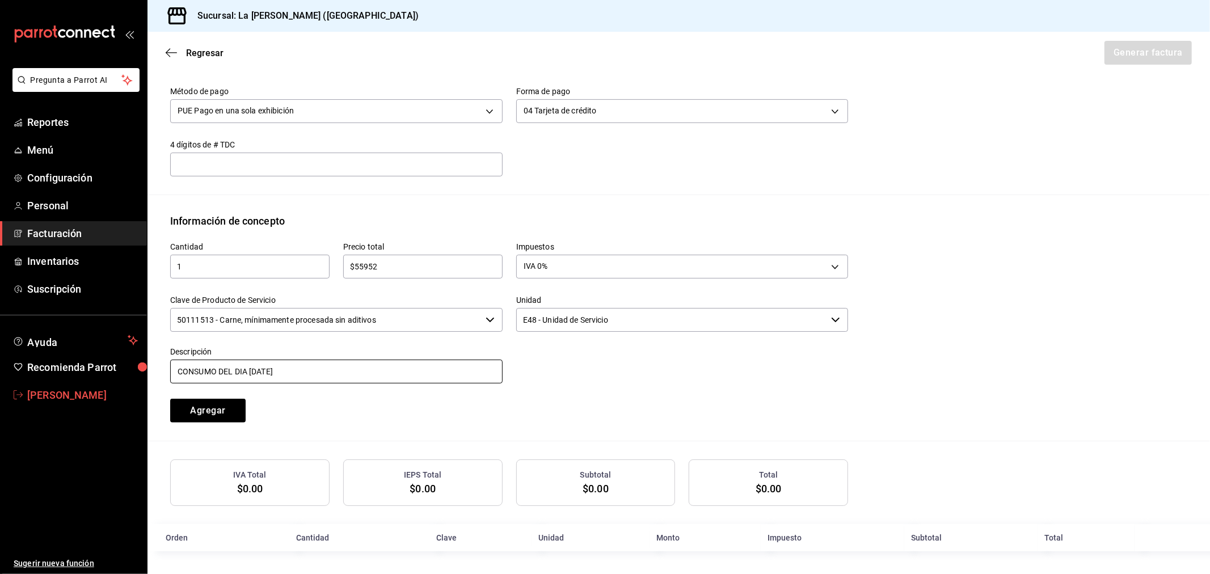
drag, startPoint x: 297, startPoint y: 371, endPoint x: 89, endPoint y: 382, distance: 207.9
click at [93, 384] on div "Pregunta a Parrot AI Reportes Menú Configuración Personal Facturación Inventari…" at bounding box center [605, 287] width 1210 height 574
type input "CONSUMO DEL DIA 17/09/2025"
click at [205, 416] on button "Agregar" at bounding box center [207, 411] width 75 height 24
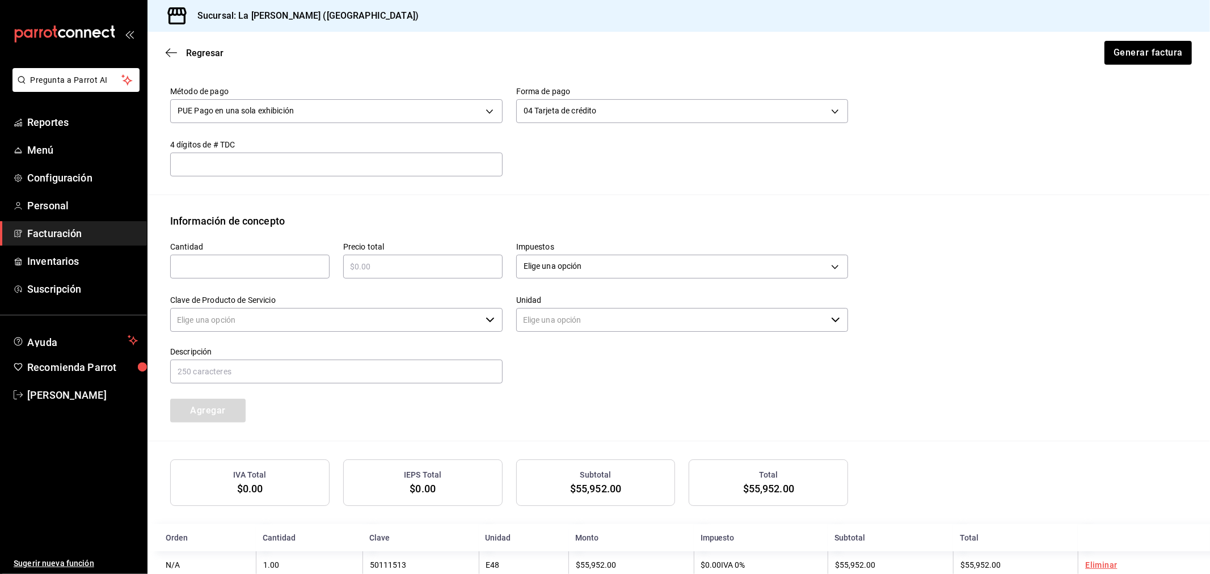
type input "90101500 - Establecimientos para comer y beber"
type input "E48 - Unidad de Servicio"
click at [1120, 53] on button "Generar factura" at bounding box center [1147, 53] width 88 height 24
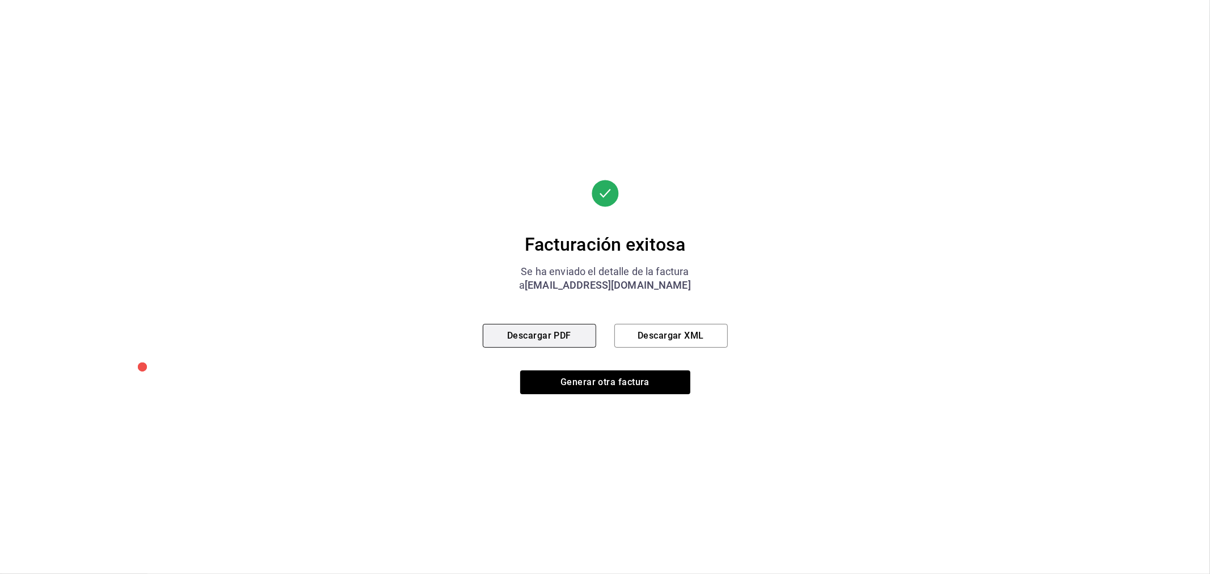
click at [514, 331] on button "Descargar PDF" at bounding box center [539, 336] width 113 height 24
click at [597, 383] on button "Generar otra factura" at bounding box center [605, 382] width 170 height 24
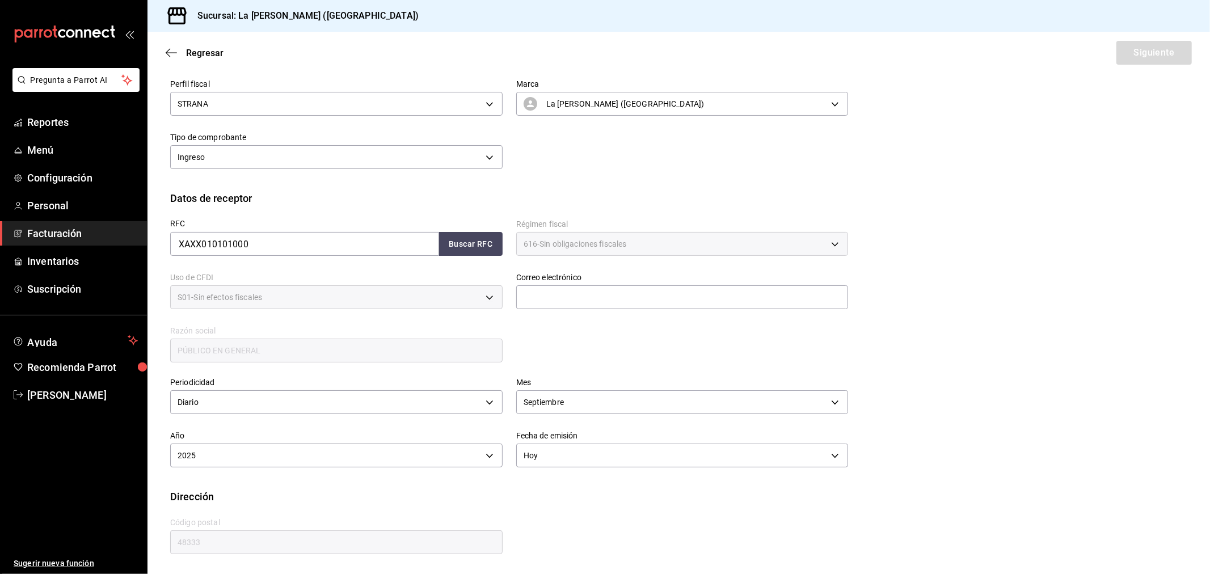
scroll to position [75, 0]
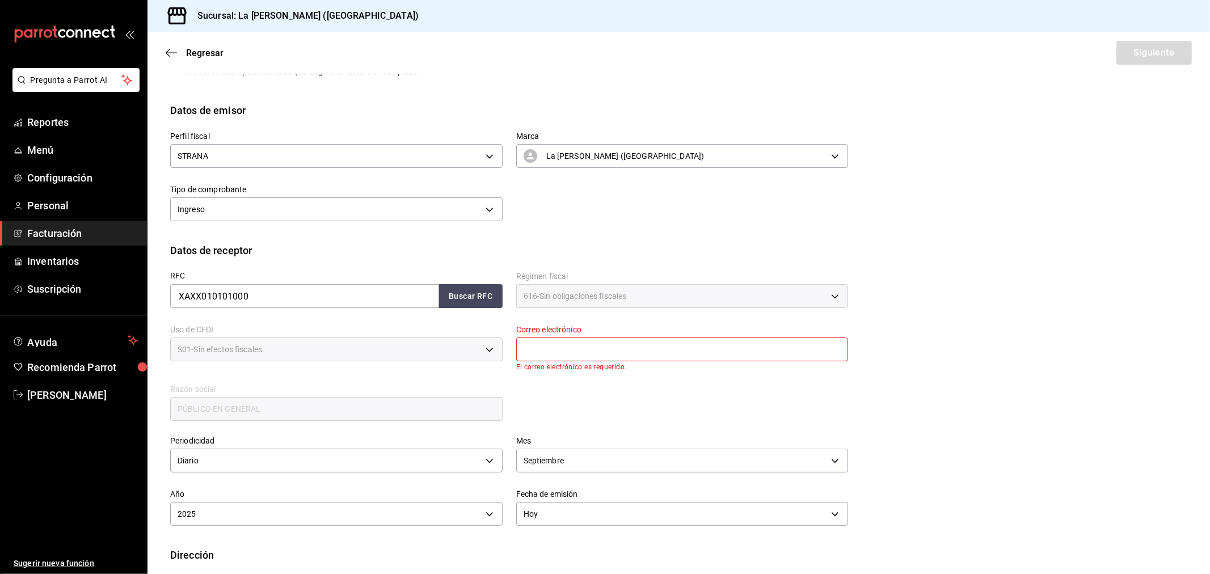
click at [626, 344] on input "text" at bounding box center [682, 349] width 332 height 24
type input "madacancun24@outlook.com"
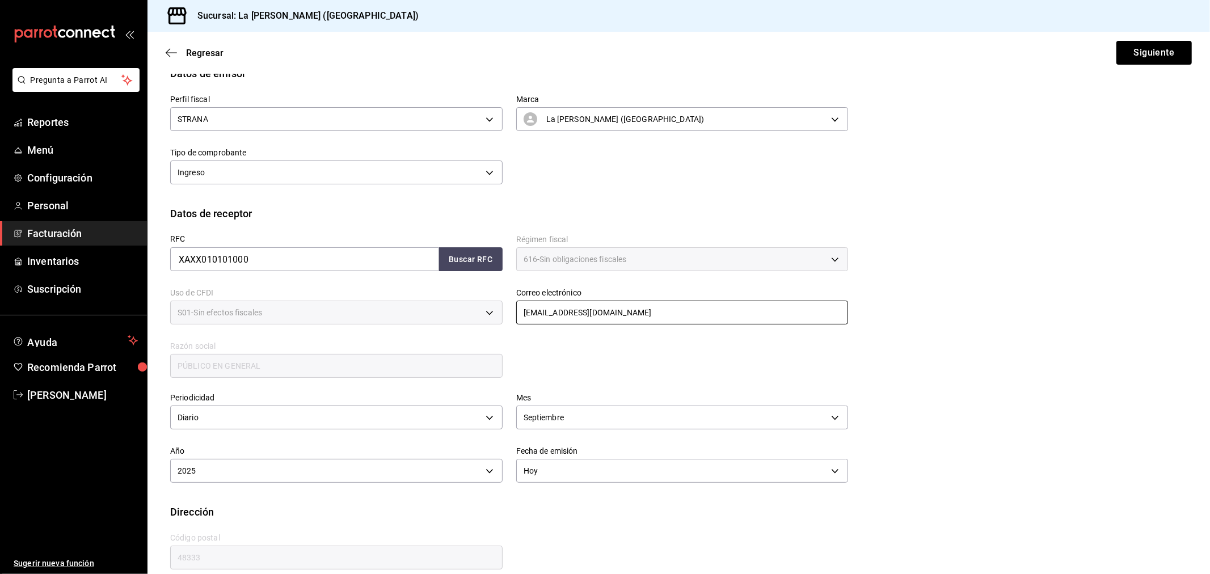
scroll to position [126, 0]
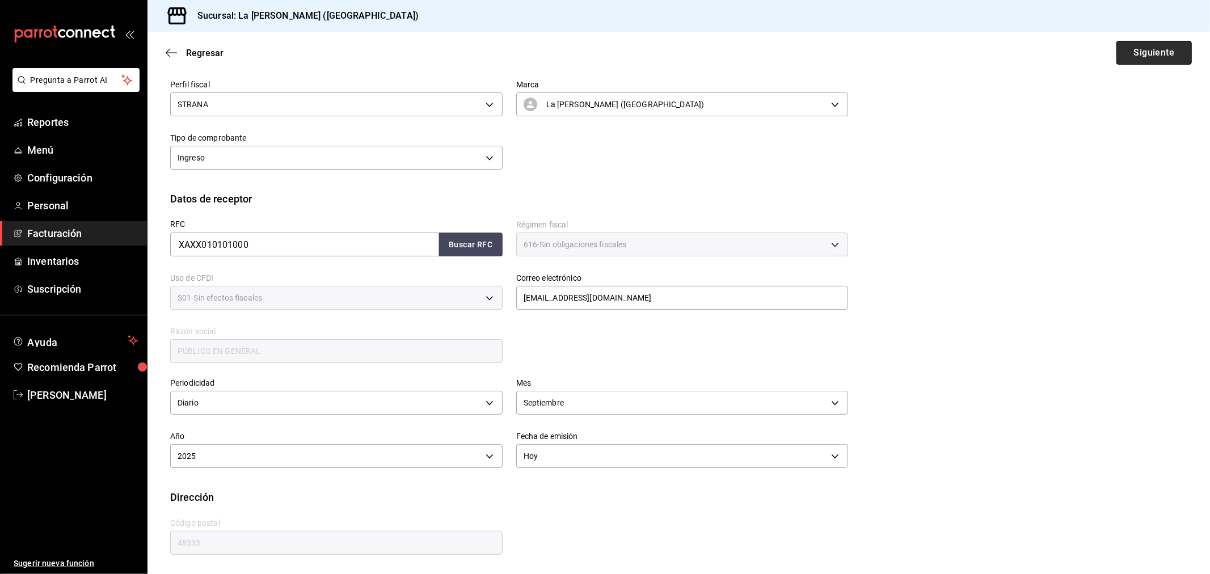
click at [1140, 52] on button "Siguiente" at bounding box center [1153, 53] width 75 height 24
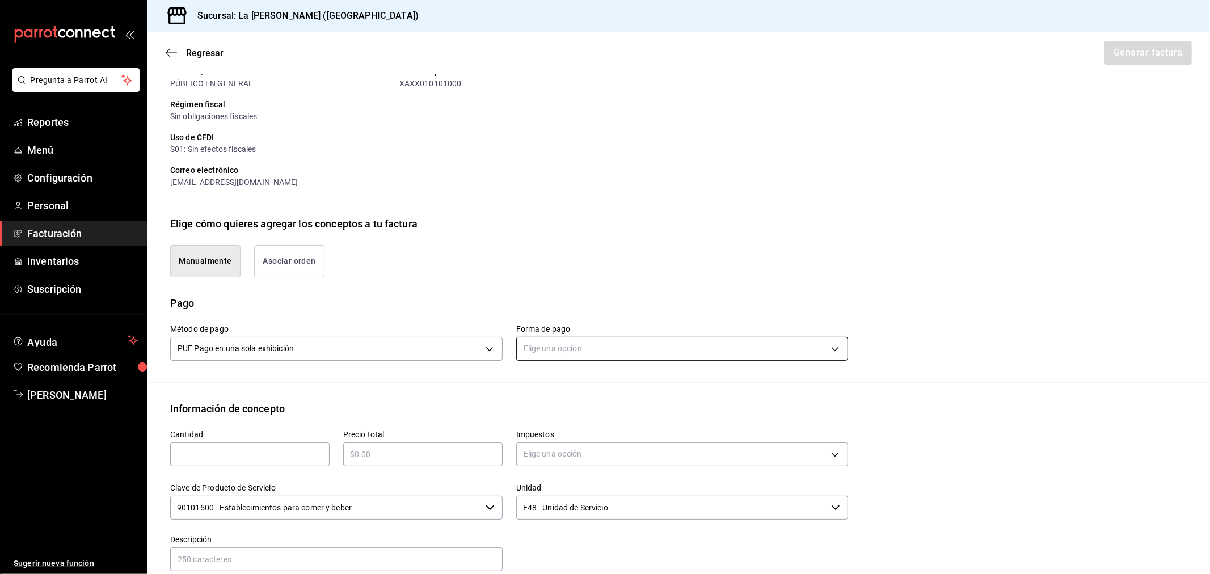
click at [623, 349] on body "Pregunta a Parrot AI Reportes Menú Configuración Personal Facturación Inventari…" at bounding box center [605, 287] width 1210 height 574
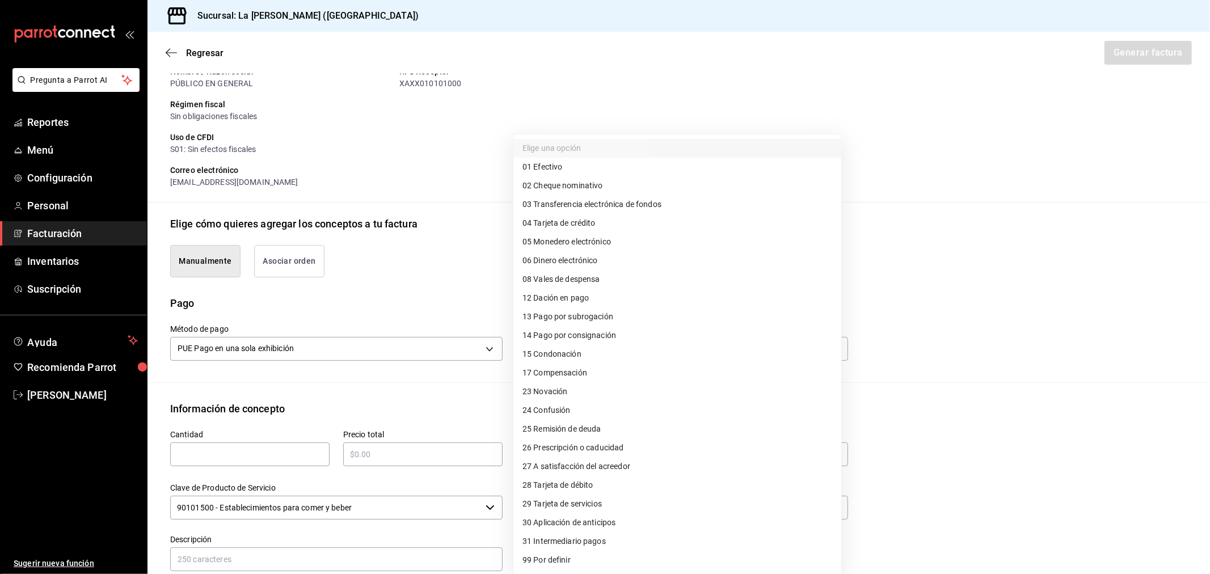
click at [593, 486] on span "28 Tarjeta de débito" at bounding box center [557, 485] width 71 height 12
type input "28"
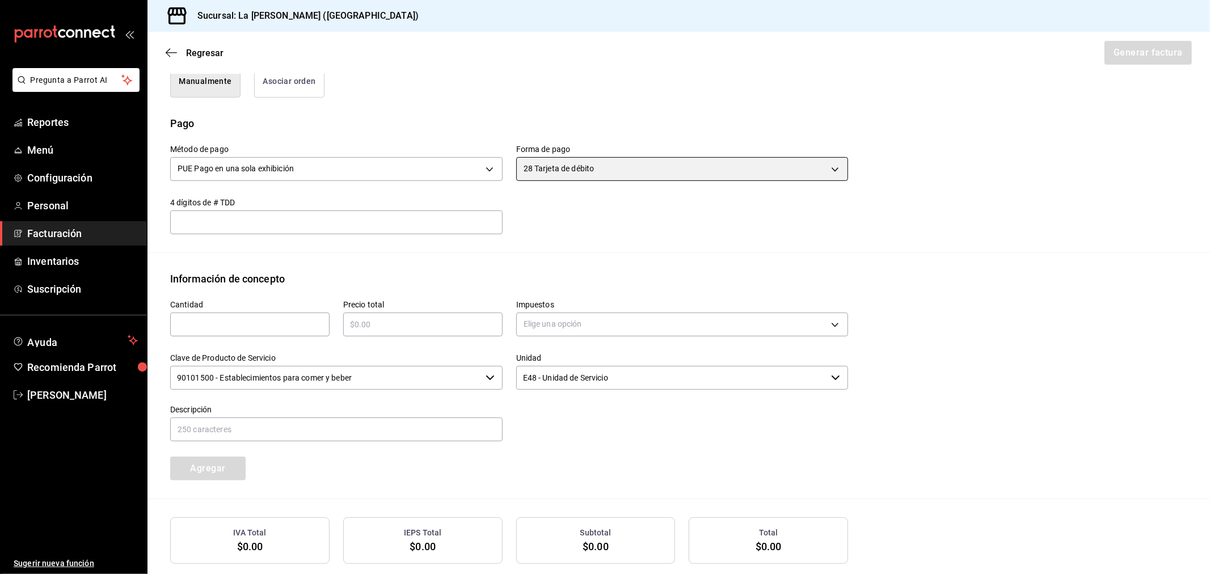
scroll to position [364, 0]
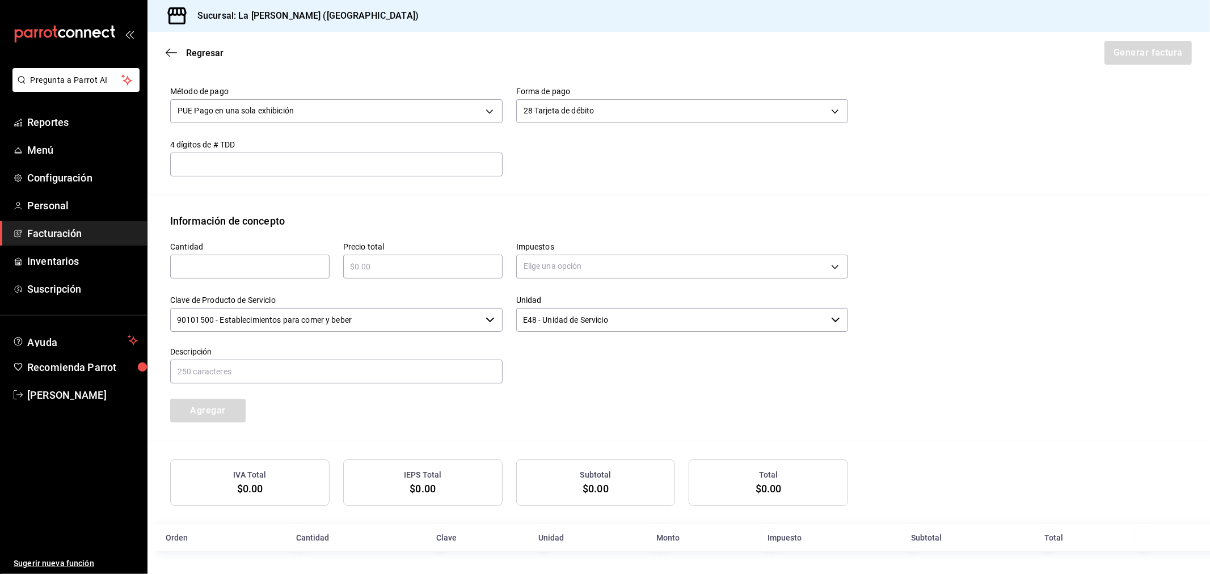
click at [261, 263] on input "text" at bounding box center [249, 267] width 159 height 14
type input "1"
click at [406, 271] on input "text" at bounding box center [422, 267] width 159 height 14
type input "$13988"
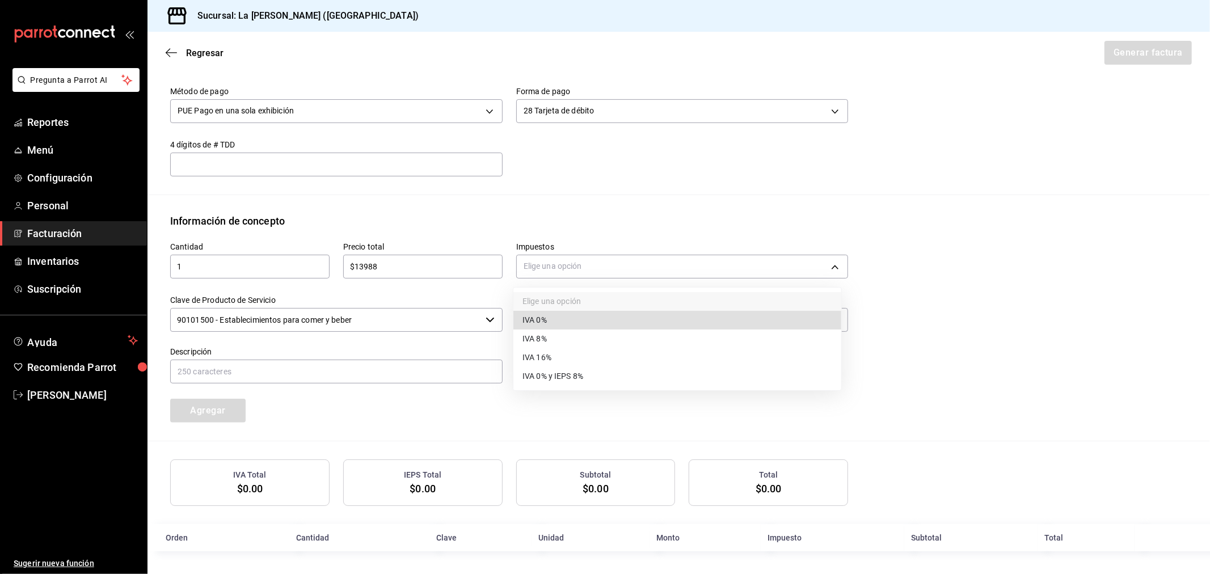
click at [550, 257] on body "Pregunta a Parrot AI Reportes Menú Configuración Personal Facturación Inventari…" at bounding box center [605, 287] width 1210 height 574
click at [547, 319] on li "IVA 0%" at bounding box center [677, 320] width 328 height 19
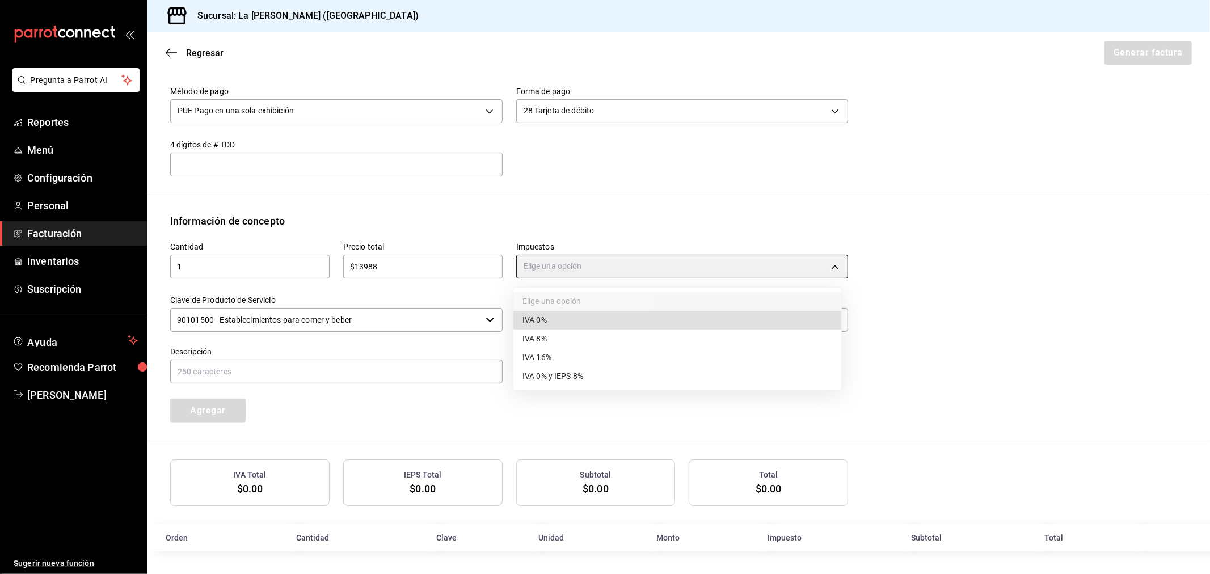
type input "IVA_0"
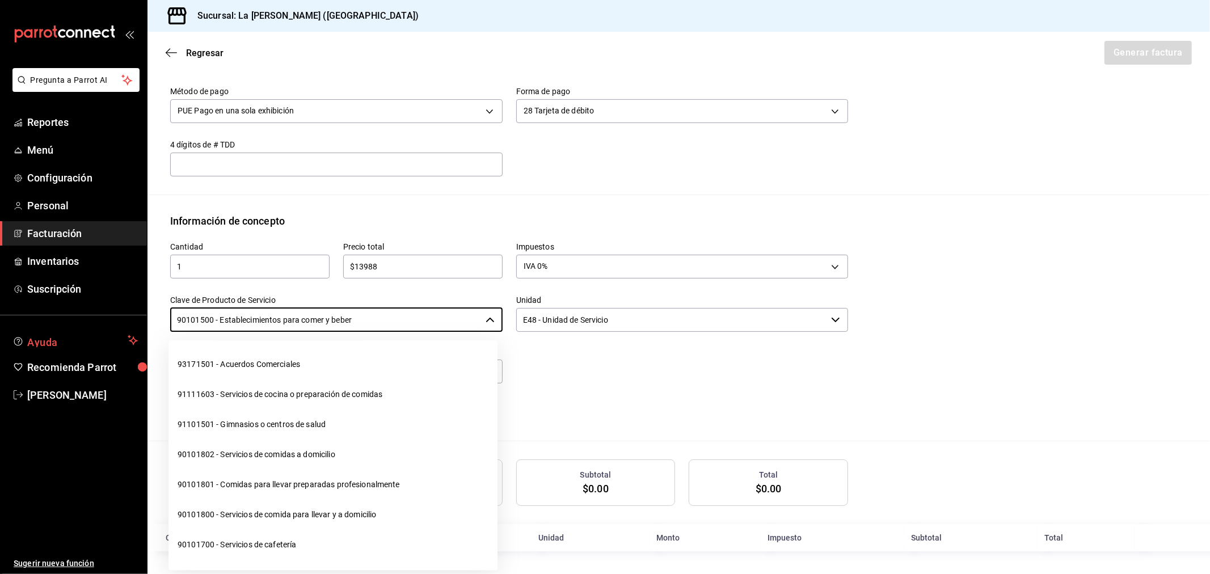
drag, startPoint x: 392, startPoint y: 318, endPoint x: 121, endPoint y: 328, distance: 271.3
click at [121, 328] on div "Pregunta a Parrot AI Reportes Menú Configuración Personal Facturación Inventari…" at bounding box center [605, 287] width 1210 height 574
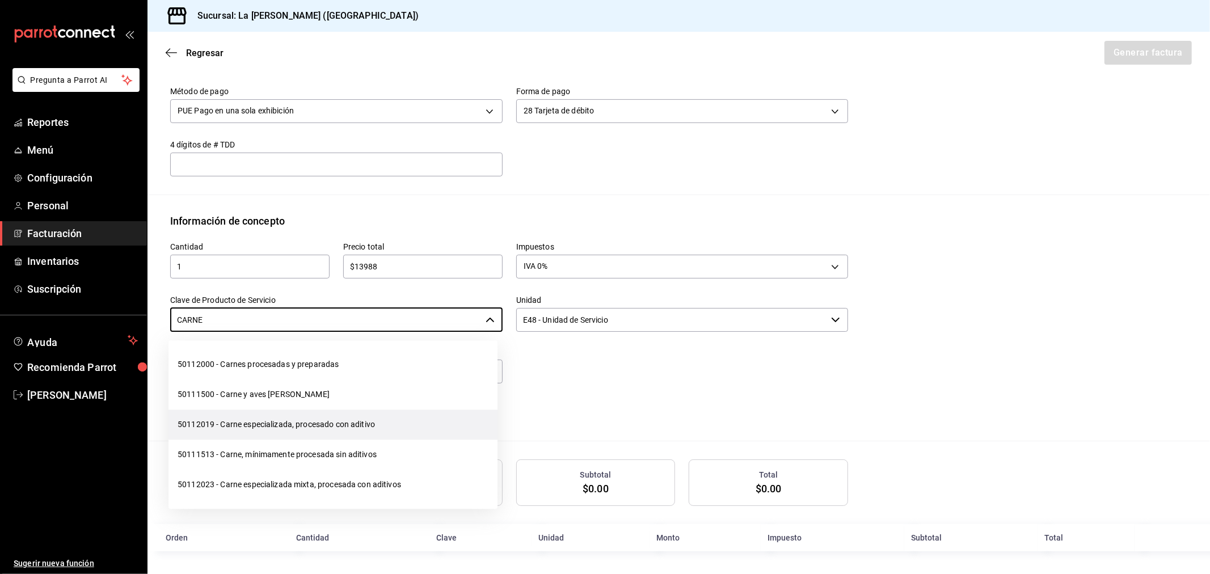
click at [271, 421] on li "50112019 - Carne especializada, procesado con aditivo" at bounding box center [332, 424] width 329 height 30
type input "50112019 - Carne especializada, procesado con aditivo"
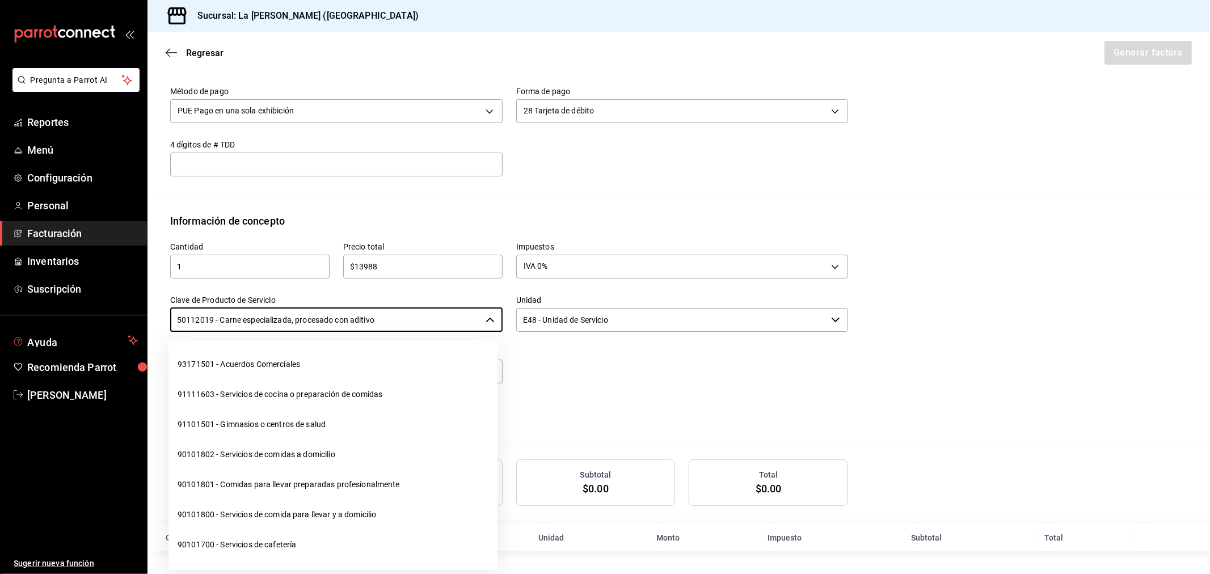
drag, startPoint x: 393, startPoint y: 318, endPoint x: 129, endPoint y: 324, distance: 264.3
click at [135, 327] on div "Pregunta a Parrot AI Reportes Menú Configuración Personal Facturación Inventari…" at bounding box center [605, 287] width 1210 height 574
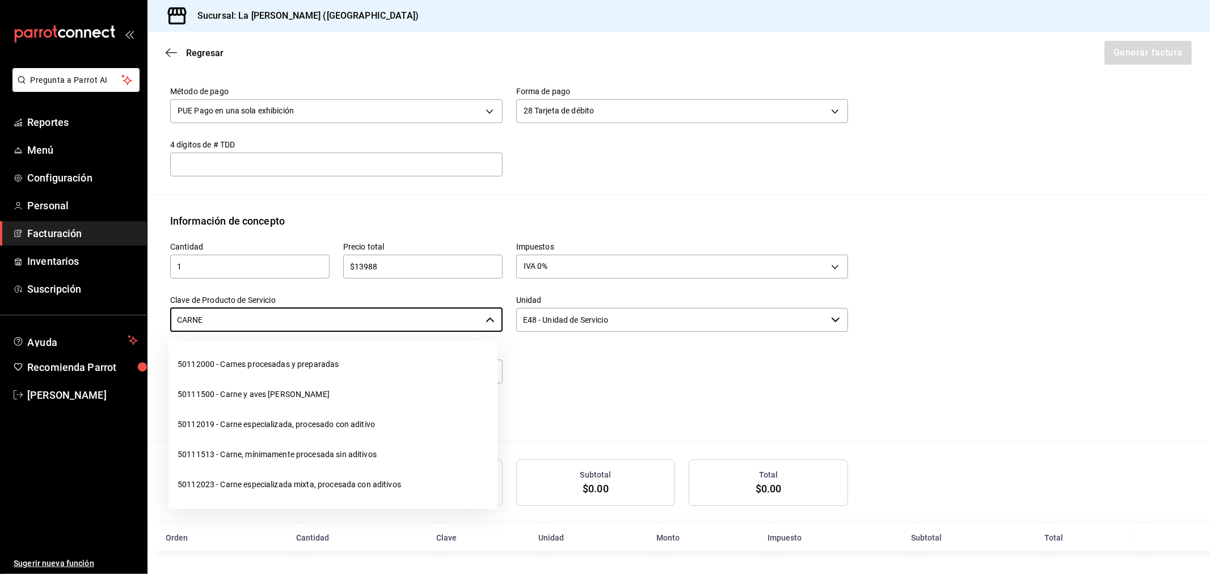
click at [302, 451] on li "50111513 - Carne, mínimamente procesada sin aditivos" at bounding box center [332, 455] width 329 height 30
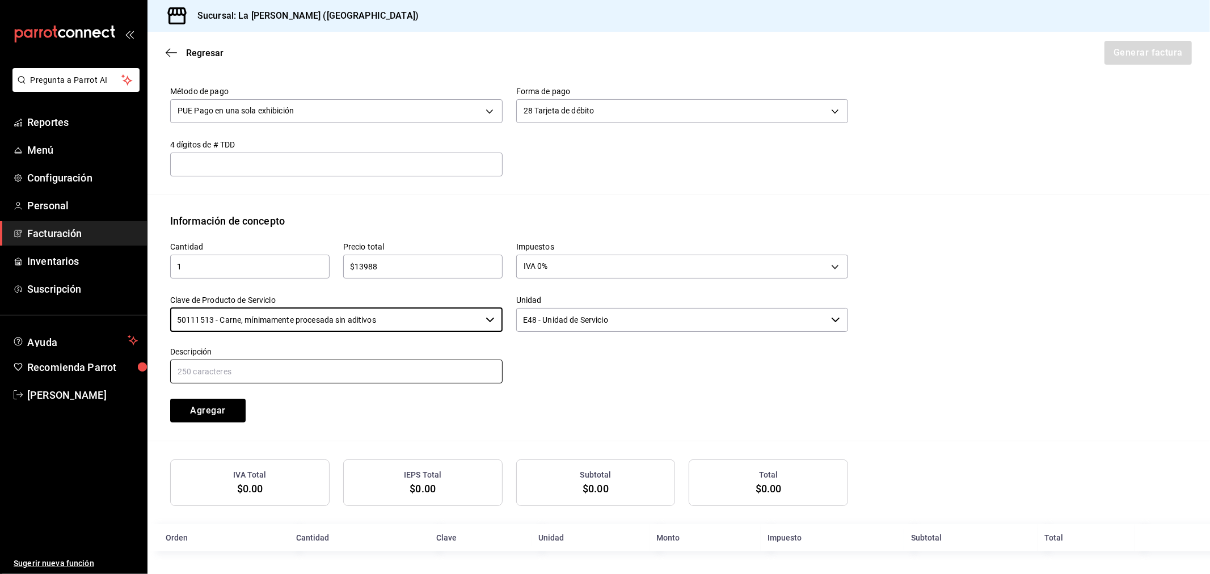
type input "50111513 - Carne, mínimamente procesada sin aditivos"
click at [320, 371] on input "text" at bounding box center [336, 372] width 332 height 24
paste input "CONSUMO DEL DIA 17/09/2025"
type input "CONSUMO DEL DIA 17/09/2025"
click at [212, 415] on button "Agregar" at bounding box center [207, 411] width 75 height 24
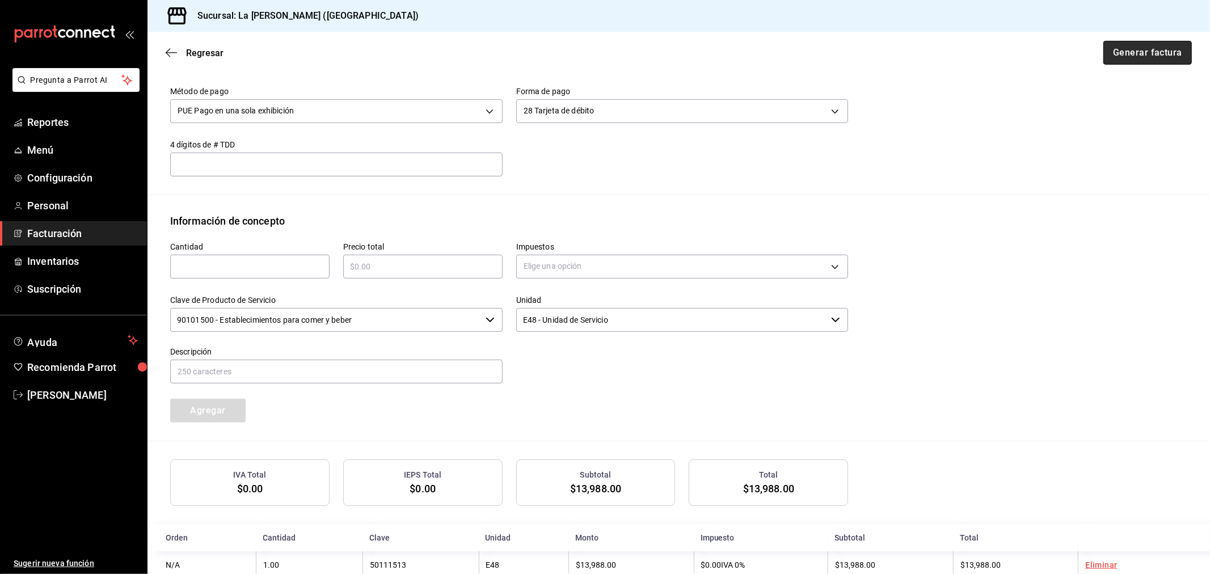
click at [1146, 53] on button "Generar factura" at bounding box center [1147, 53] width 88 height 24
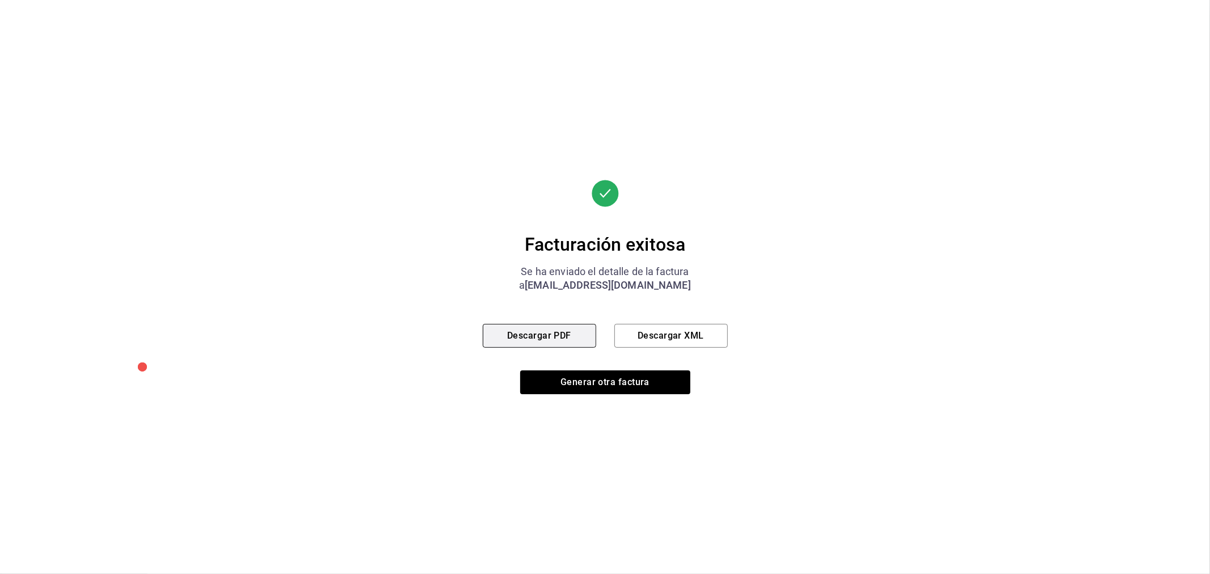
click at [543, 337] on button "Descargar PDF" at bounding box center [539, 336] width 113 height 24
click at [591, 378] on button "Generar otra factura" at bounding box center [605, 382] width 170 height 24
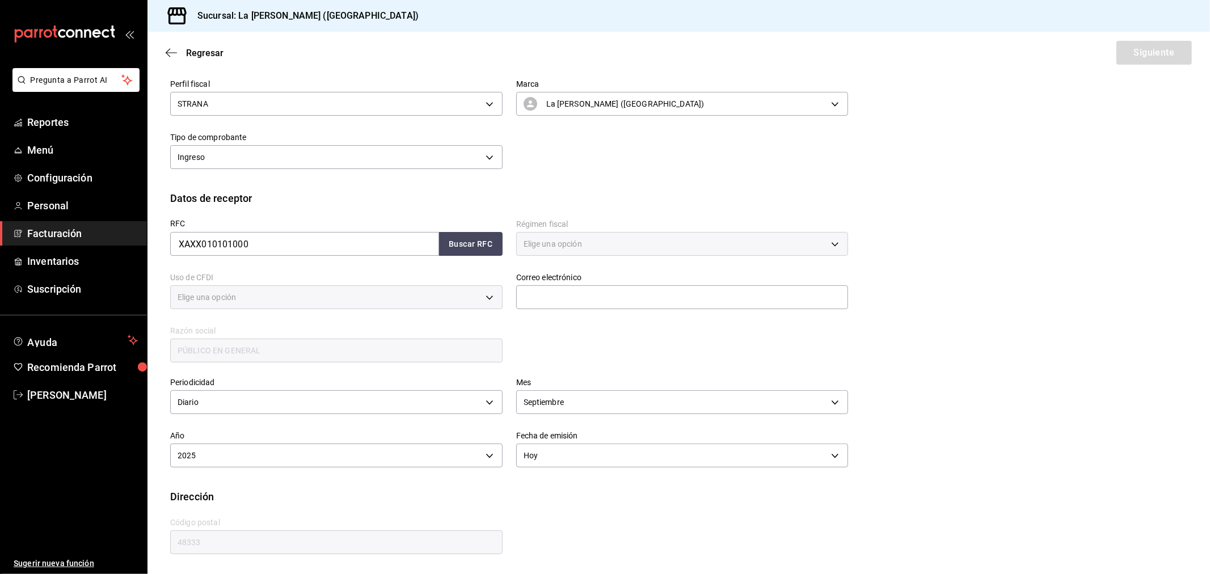
type input "616"
type input "S01"
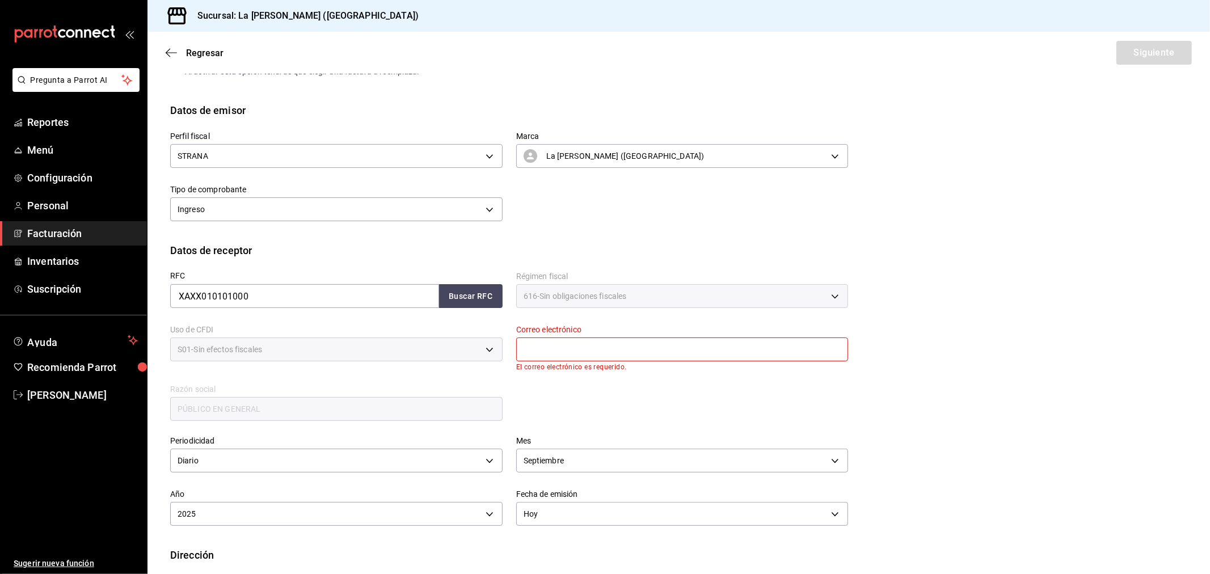
click at [582, 355] on input "text" at bounding box center [682, 349] width 332 height 24
type input "madacancun24@outlook.com"
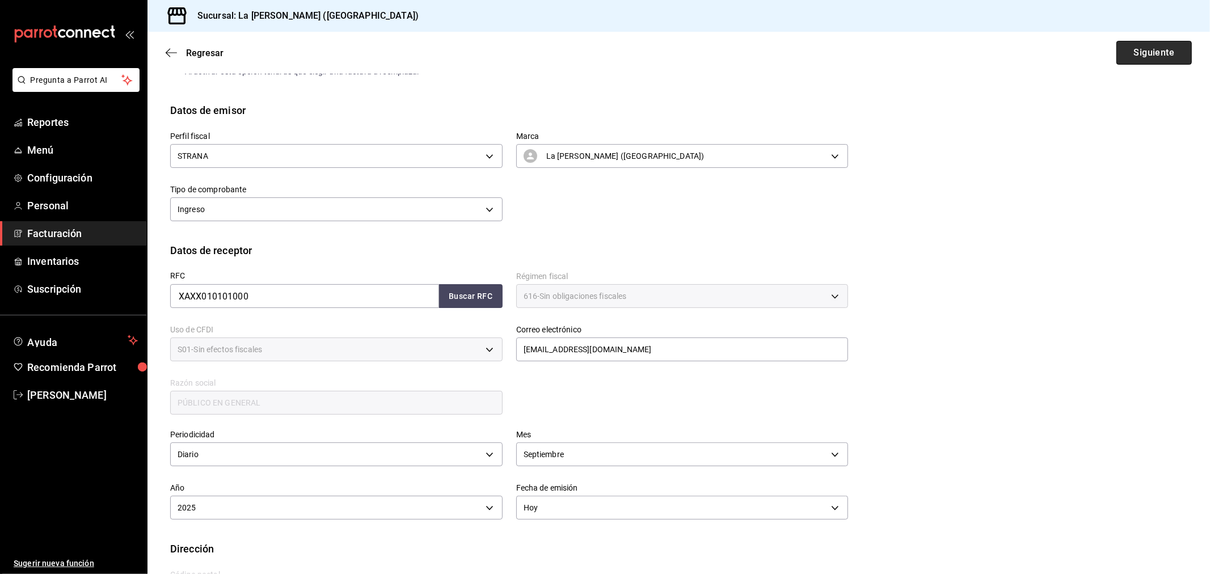
click at [1148, 49] on button "Siguiente" at bounding box center [1153, 53] width 75 height 24
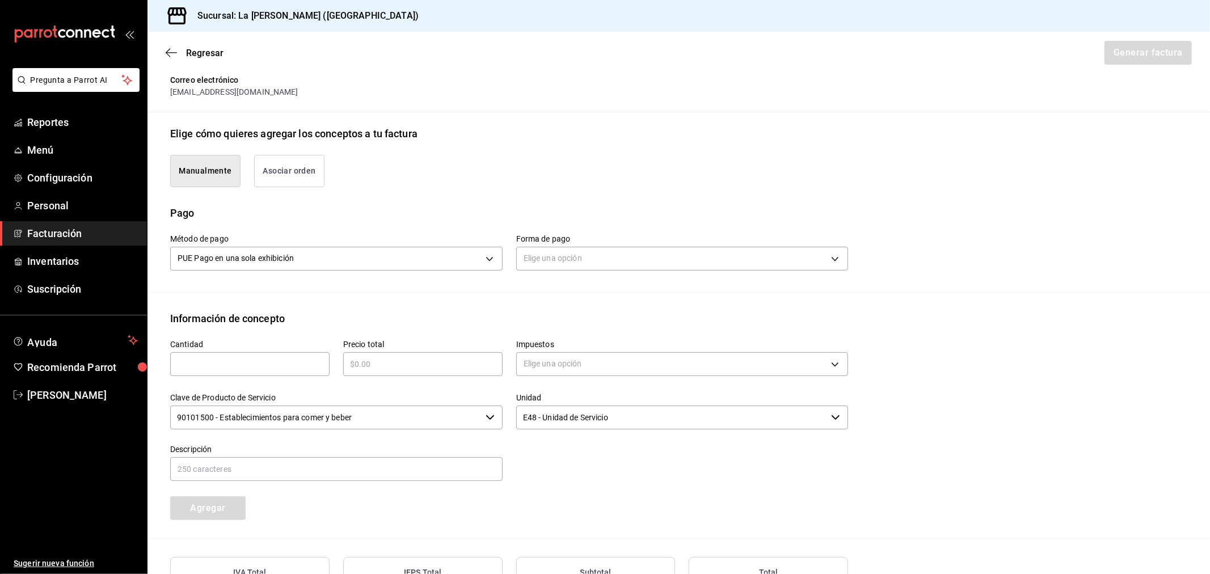
scroll to position [264, 0]
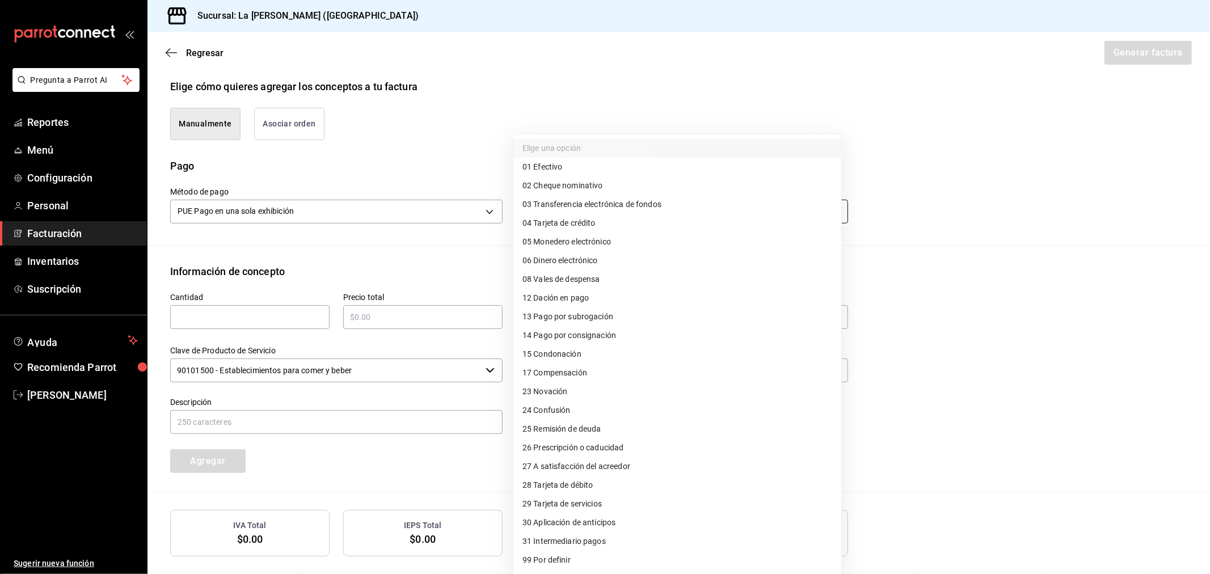
click at [661, 212] on body "Pregunta a Parrot AI Reportes Menú Configuración Personal Facturación Inventari…" at bounding box center [605, 287] width 1210 height 574
click at [592, 214] on li "04 Tarjeta de crédito" at bounding box center [677, 223] width 328 height 19
type input "04"
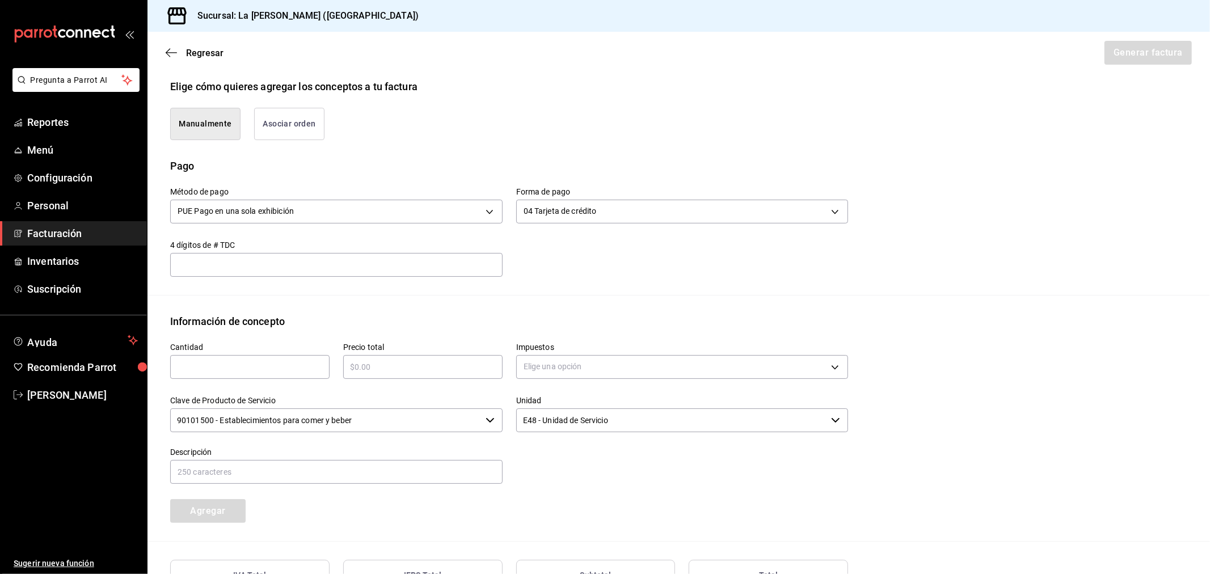
click at [234, 371] on input "text" at bounding box center [249, 367] width 159 height 14
type input "1"
click at [364, 371] on input "text" at bounding box center [422, 367] width 159 height 14
type input "$122388.74"
click at [582, 361] on body "Pregunta a Parrot AI Reportes Menú Configuración Personal Facturación Inventari…" at bounding box center [605, 287] width 1210 height 574
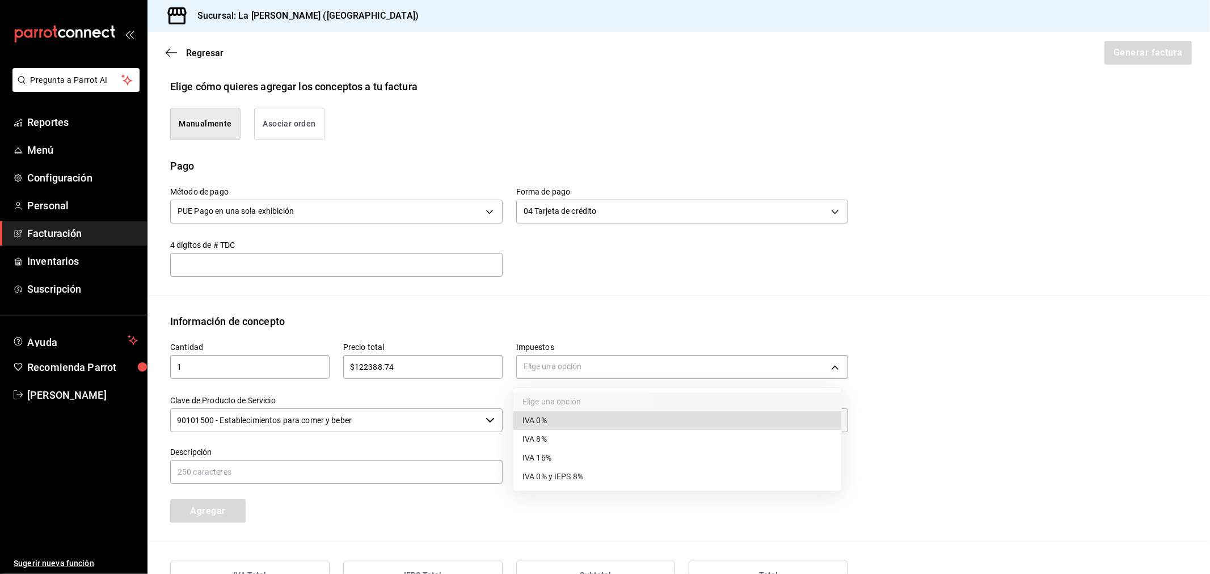
click at [552, 459] on li "IVA 16%" at bounding box center [677, 458] width 328 height 19
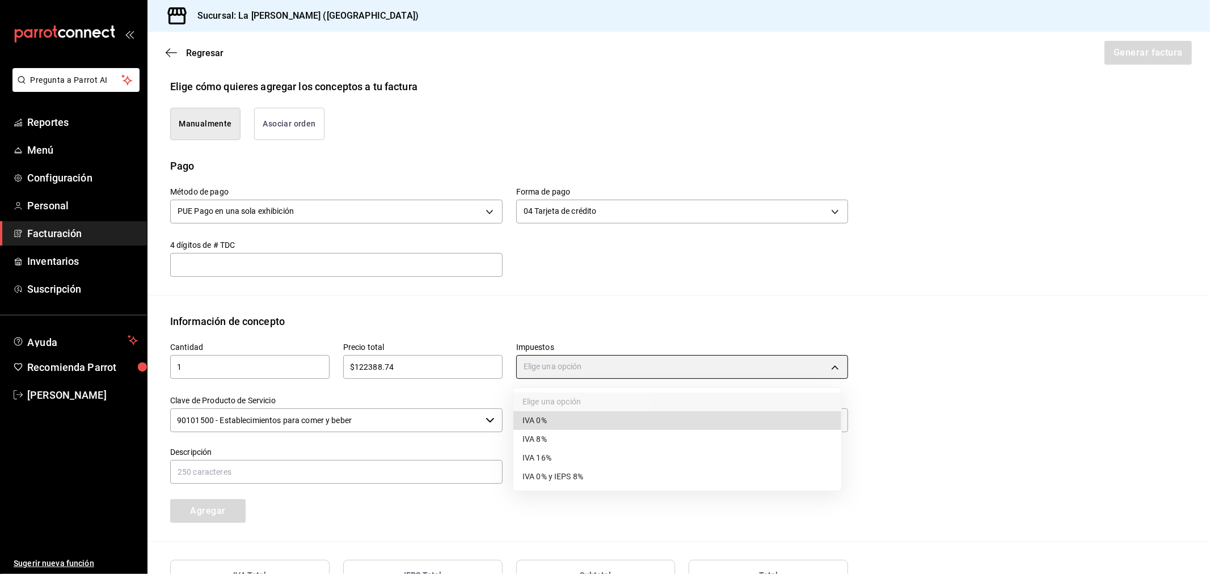
type input "IVA_16"
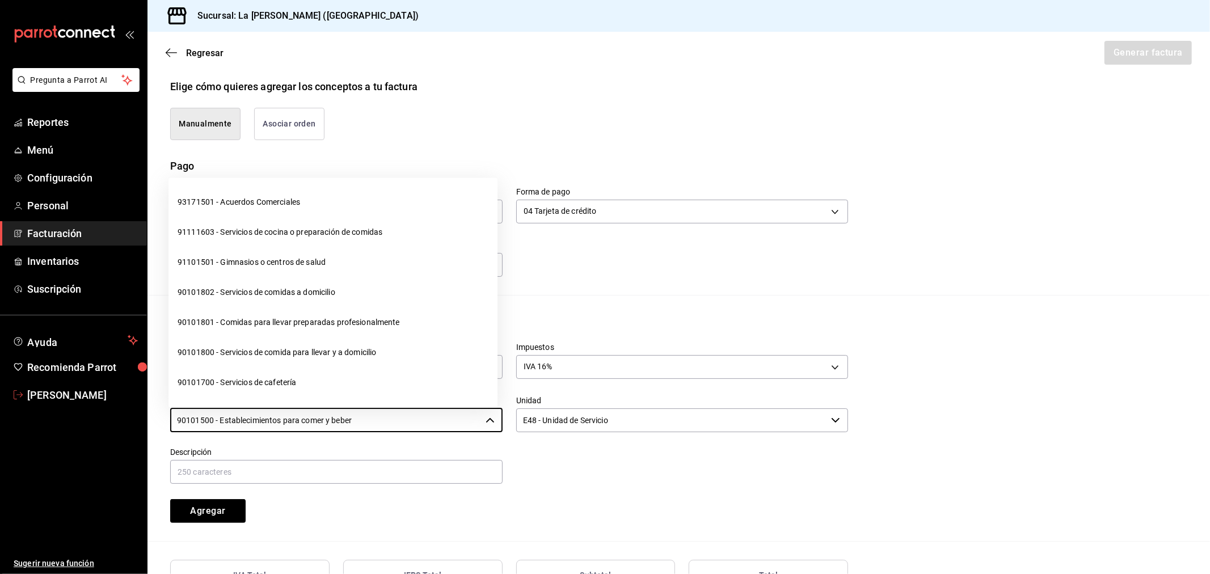
drag, startPoint x: 362, startPoint y: 416, endPoint x: 85, endPoint y: 381, distance: 279.0
click at [90, 382] on div "Pregunta a Parrot AI Reportes Menú Configuración Personal Facturación Inventari…" at bounding box center [605, 287] width 1210 height 574
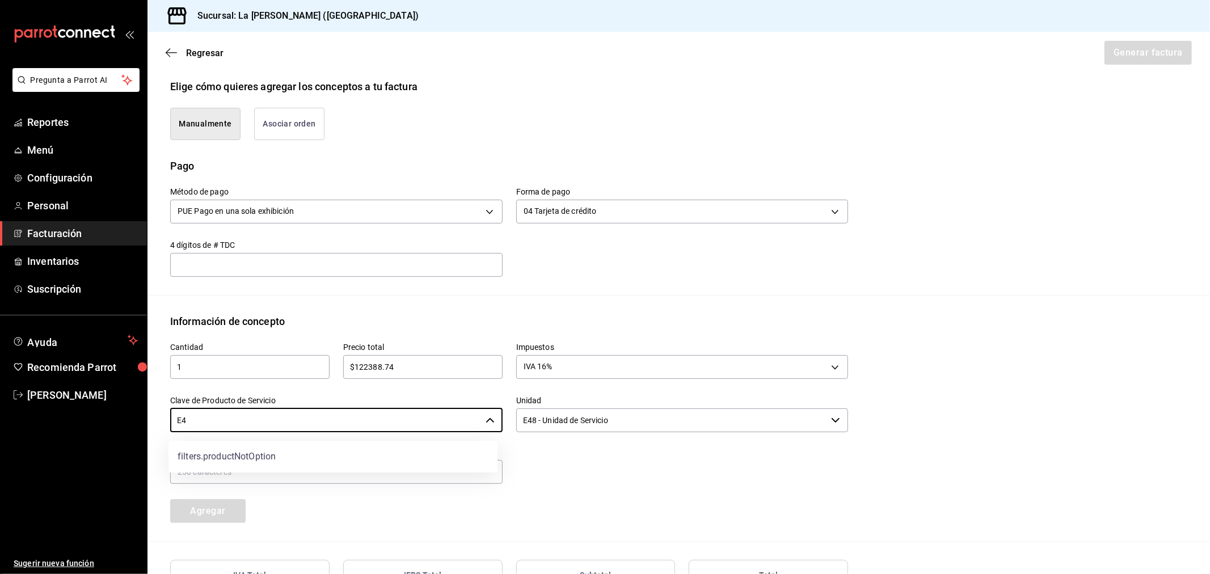
type input "E"
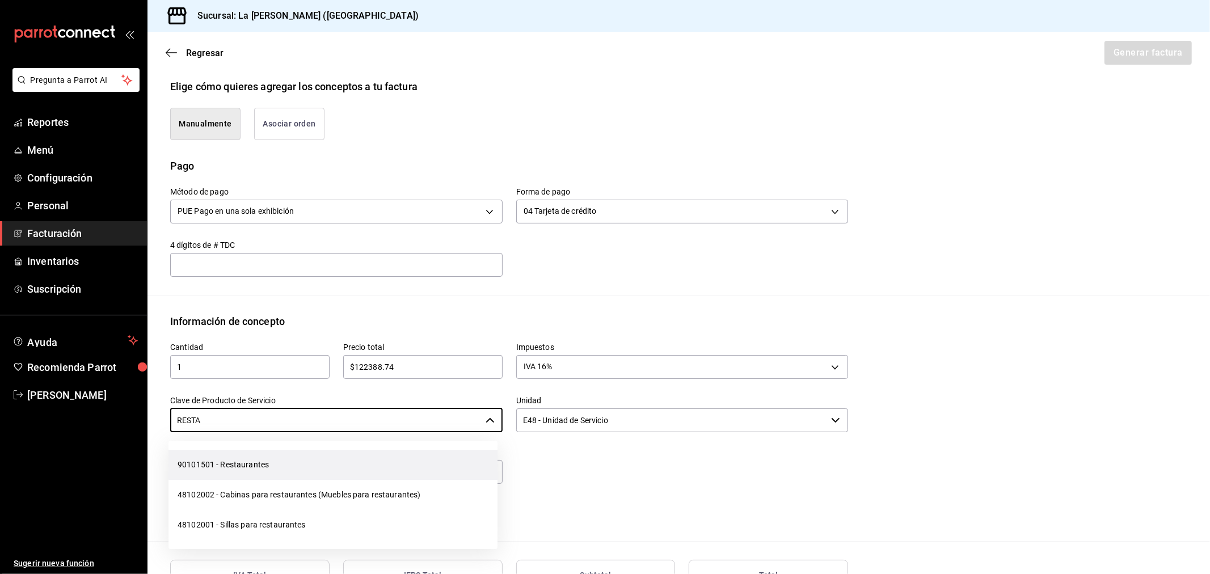
click at [265, 468] on li "90101501 - Restaurantes" at bounding box center [332, 465] width 329 height 30
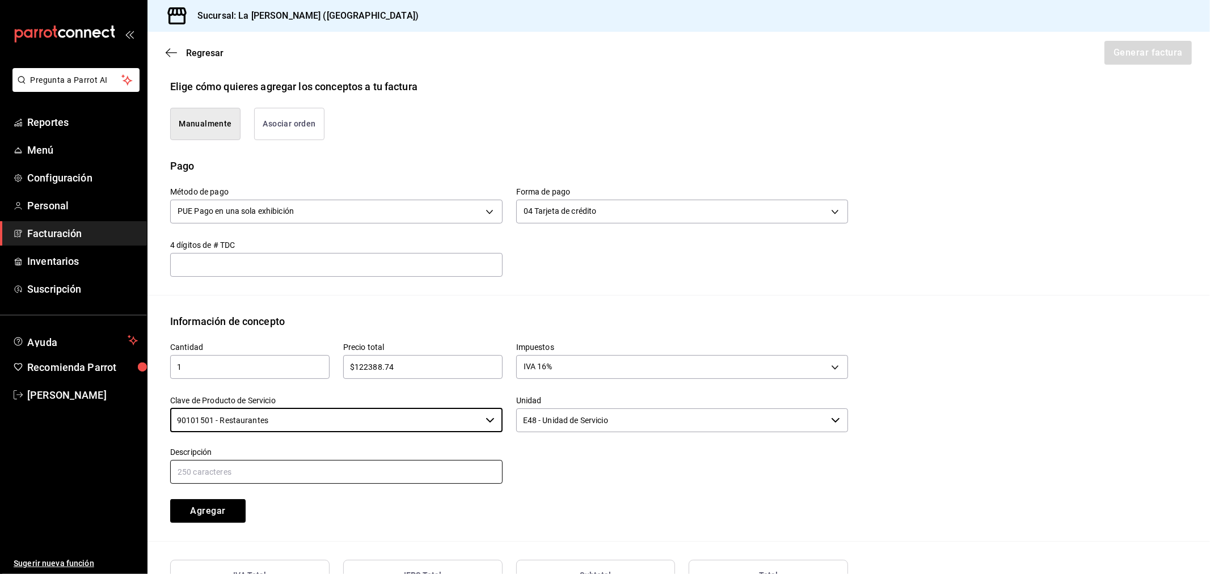
type input "90101501 - Restaurantes"
click at [265, 467] on input "text" at bounding box center [336, 472] width 332 height 24
paste input "CONSUMO DEL DIA 17/09/2025"
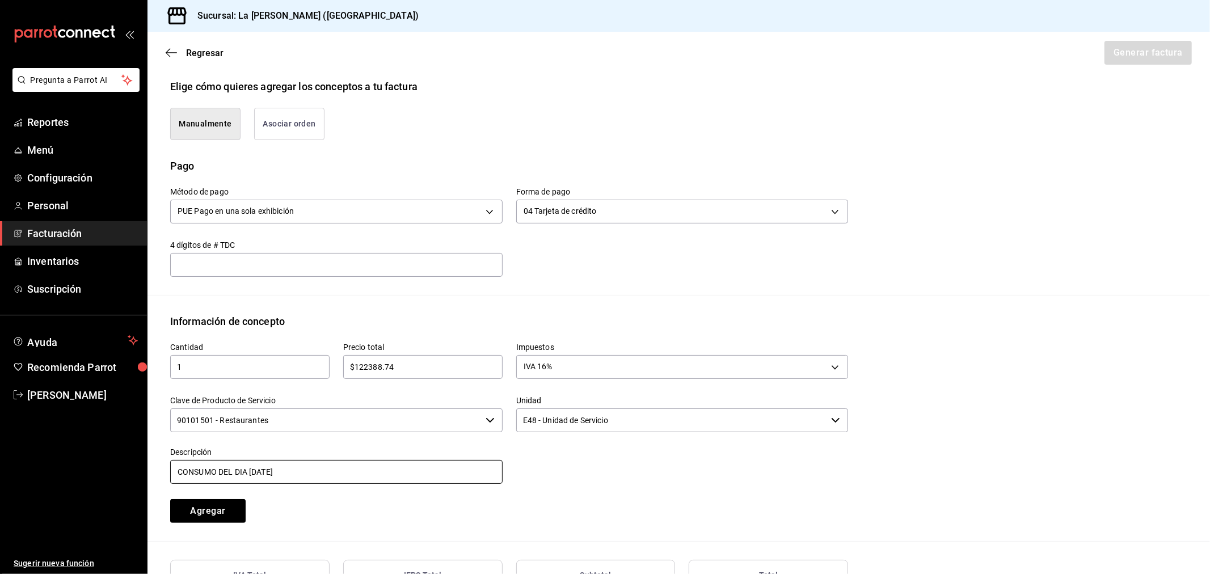
type input "CONSUMO DEL DIA 17/09/2025"
click at [356, 367] on input "$122388.74" at bounding box center [422, 367] width 159 height 14
click at [364, 366] on input "$122388.74" at bounding box center [422, 367] width 159 height 14
type input "$122388.74"
click at [228, 516] on button "Agregar" at bounding box center [207, 511] width 75 height 24
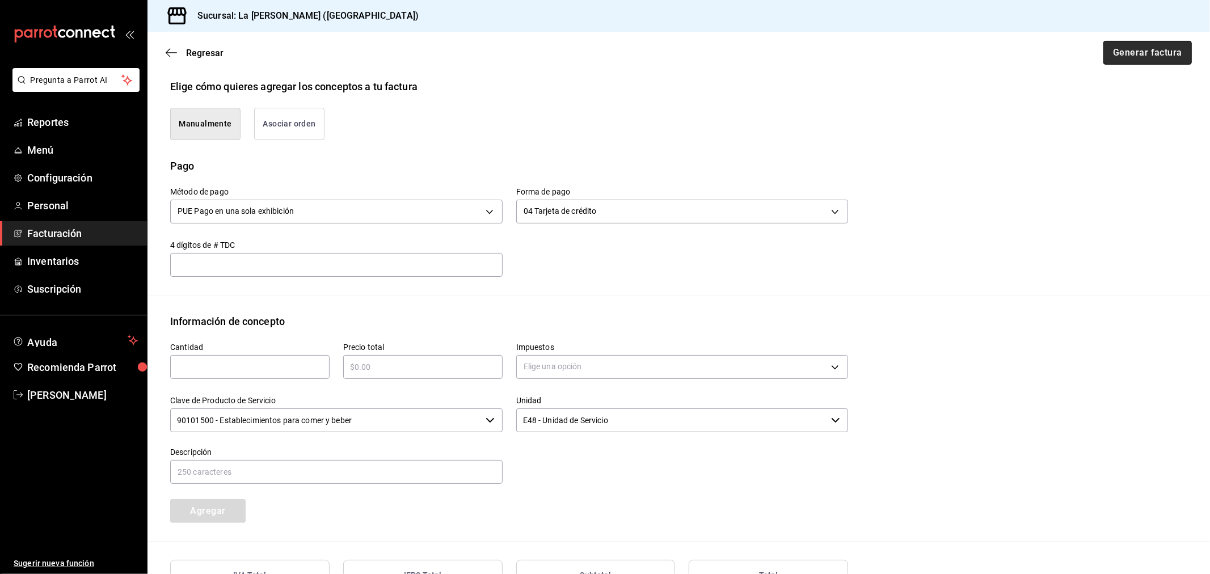
click at [1169, 44] on button "Generar factura" at bounding box center [1147, 53] width 88 height 24
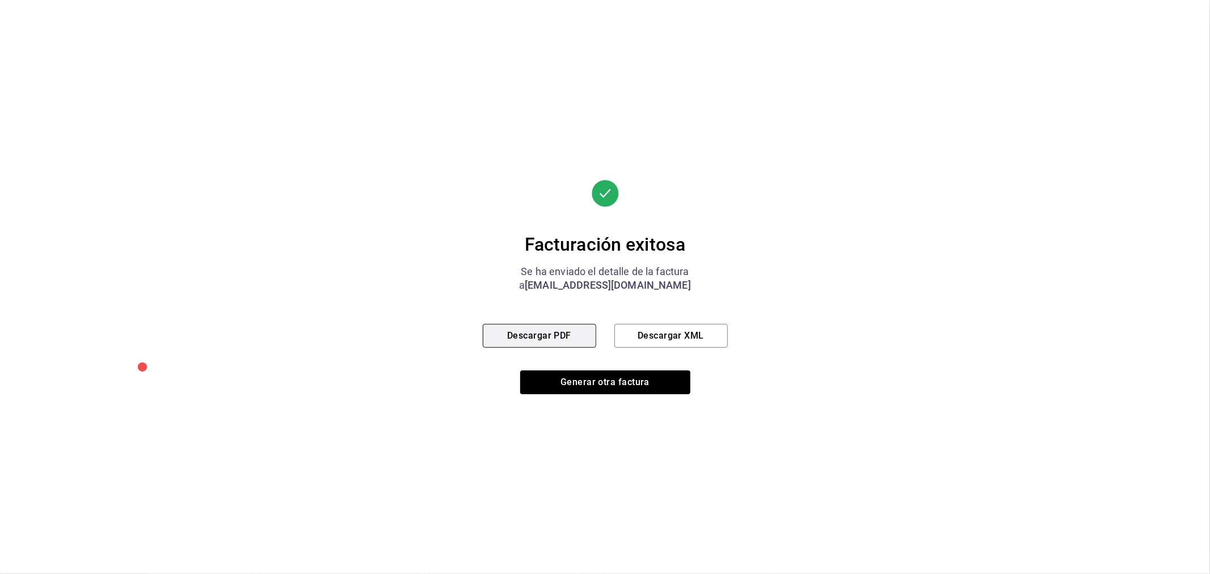
drag, startPoint x: 1169, startPoint y: 44, endPoint x: 552, endPoint y: 335, distance: 682.2
click at [552, 335] on button "Descargar PDF" at bounding box center [539, 336] width 113 height 24
click at [631, 377] on button "Generar otra factura" at bounding box center [605, 382] width 170 height 24
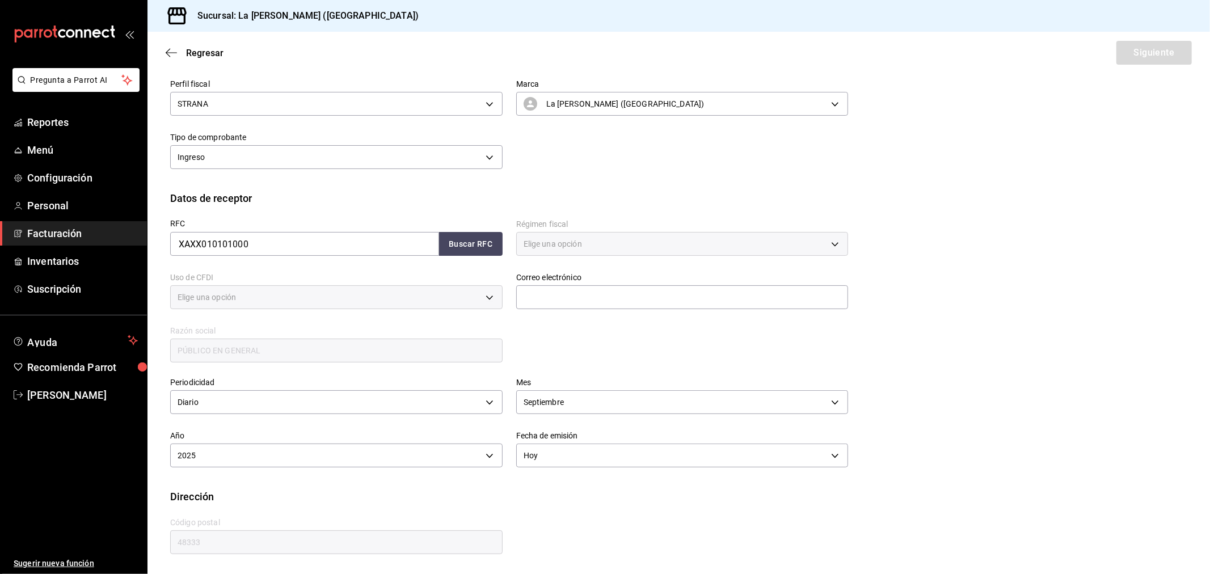
type input "616"
type input "S01"
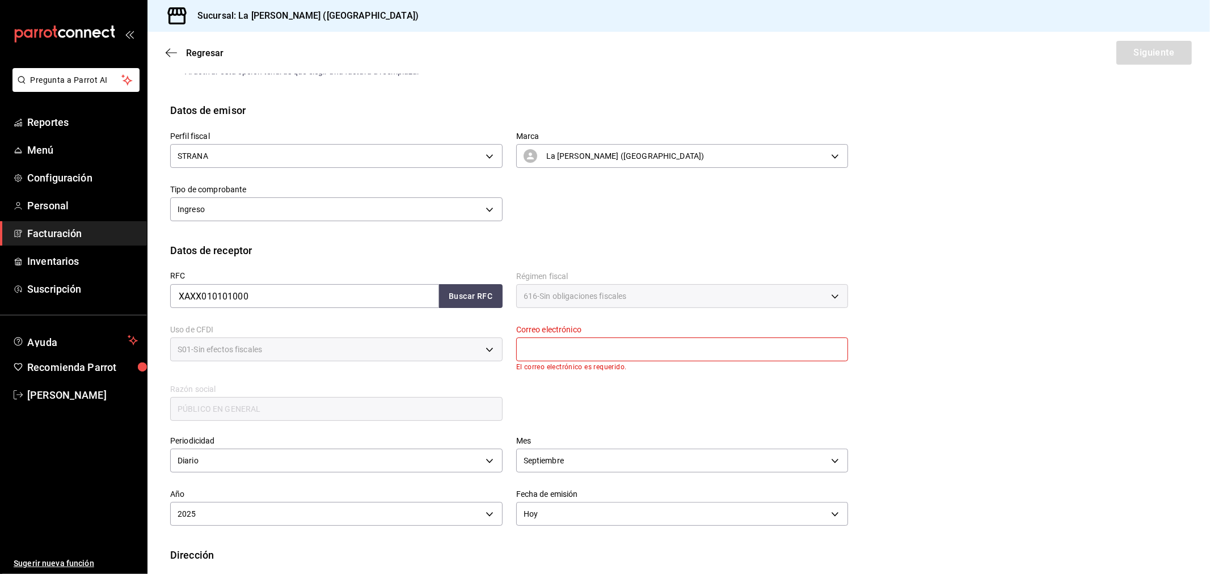
click at [644, 340] on input "text" at bounding box center [682, 349] width 332 height 24
type input "madacancun24@outlook.com"
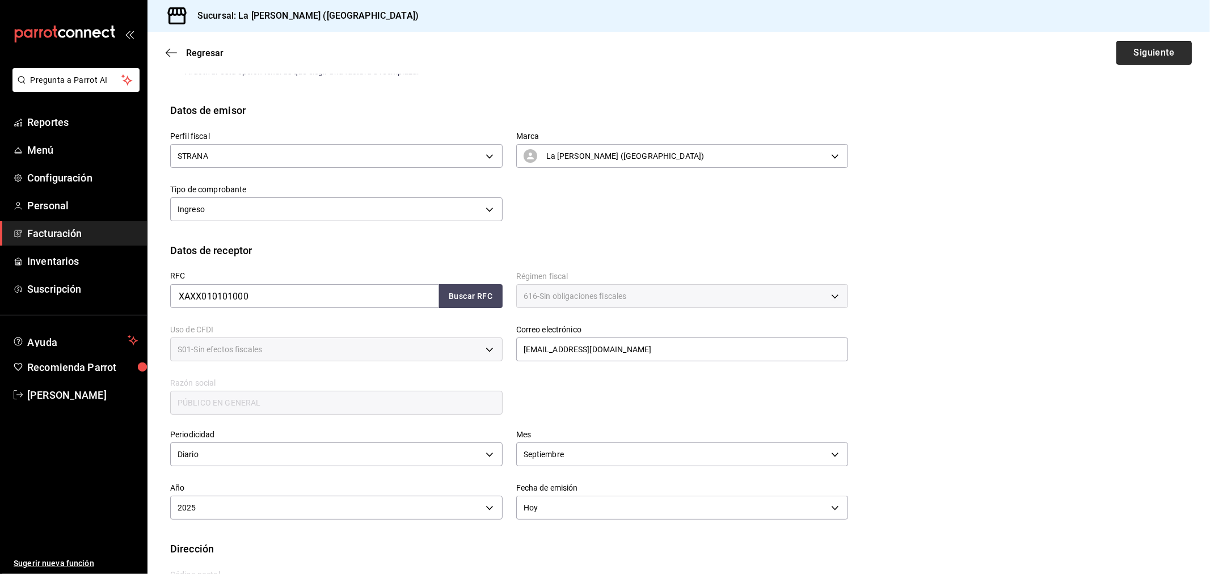
click at [1152, 54] on button "Siguiente" at bounding box center [1153, 53] width 75 height 24
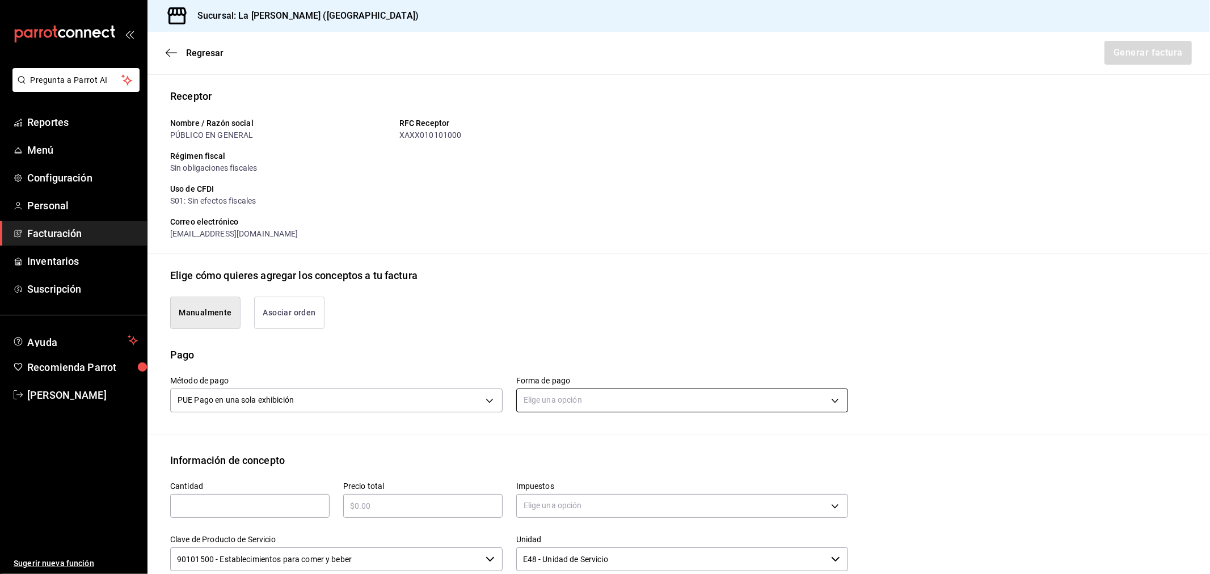
click at [540, 388] on body "Pregunta a Parrot AI Reportes Menú Configuración Personal Facturación Inventari…" at bounding box center [605, 287] width 1210 height 574
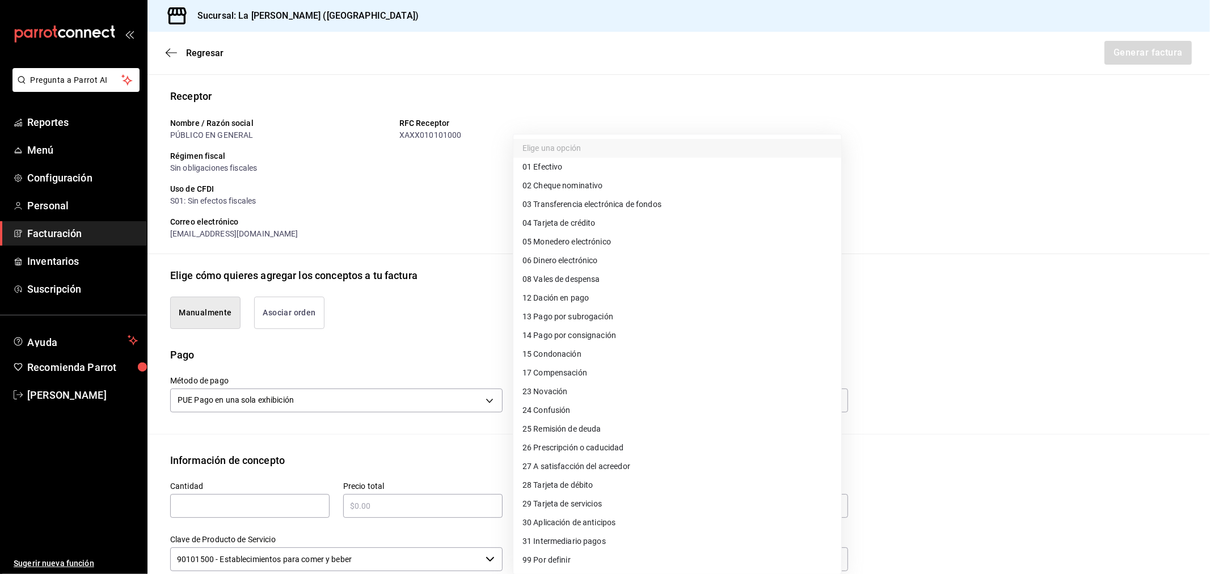
click at [597, 484] on li "28 Tarjeta de débito" at bounding box center [677, 485] width 328 height 19
type input "28"
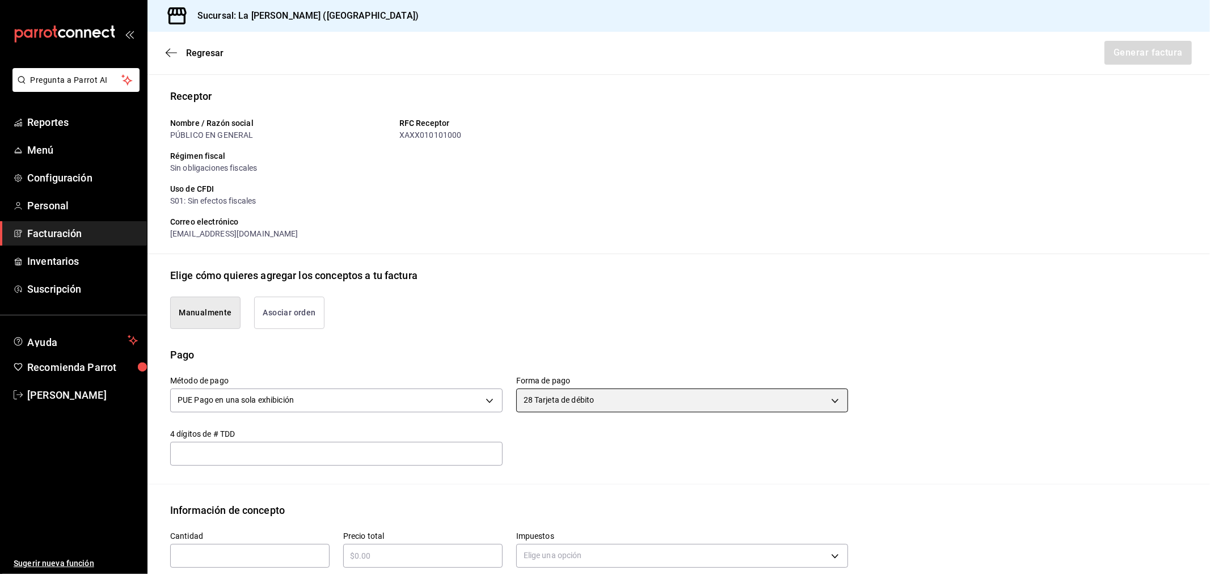
scroll to position [327, 0]
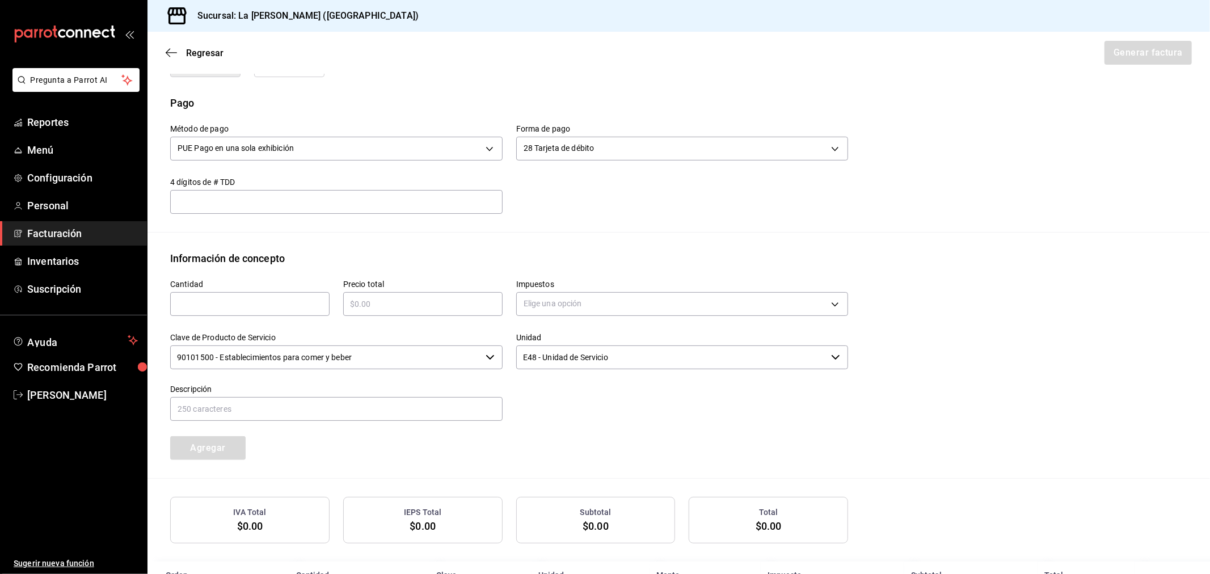
click at [263, 299] on input "text" at bounding box center [249, 304] width 159 height 14
click at [393, 298] on input "text" at bounding box center [422, 304] width 159 height 14
click at [563, 302] on body "Pregunta a Parrot AI Reportes Menú Configuración Personal Facturación Inventari…" at bounding box center [605, 287] width 1210 height 574
click at [548, 394] on span "IVA 16%" at bounding box center [536, 395] width 29 height 12
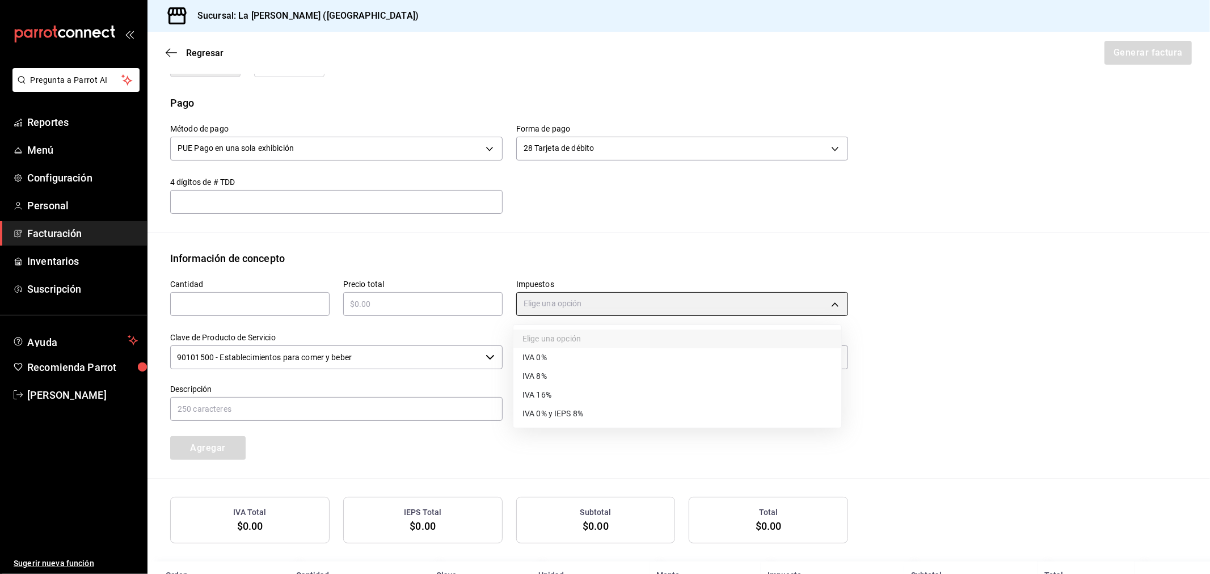
type input "IVA_16"
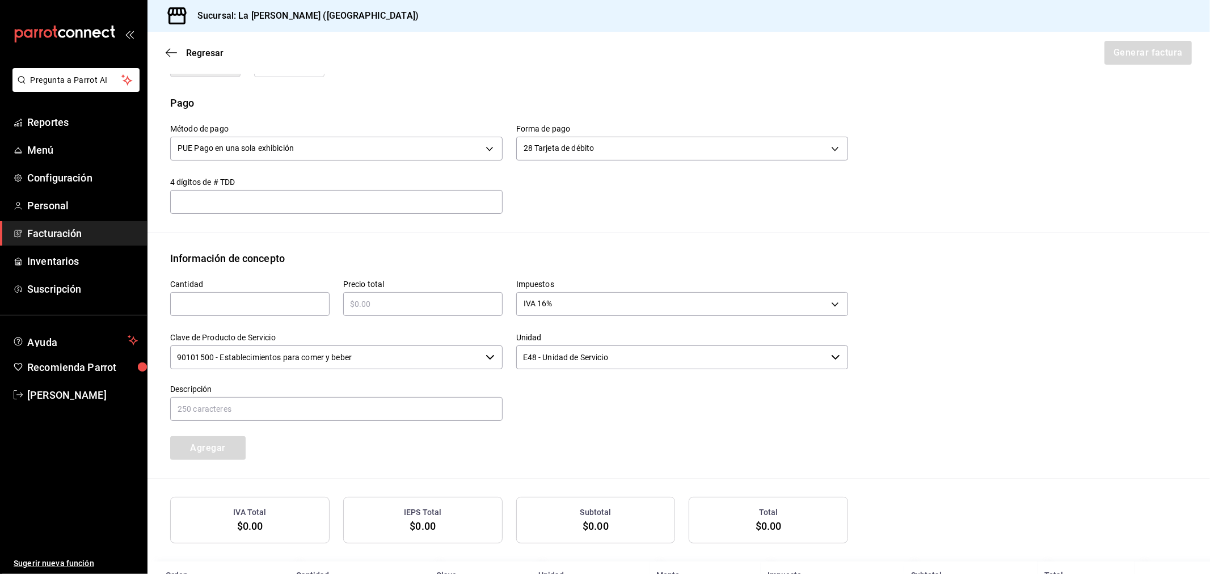
click at [394, 299] on input "text" at bounding box center [422, 304] width 159 height 14
type input "$25234.09"
click at [282, 293] on div "​" at bounding box center [249, 304] width 159 height 24
type input "1"
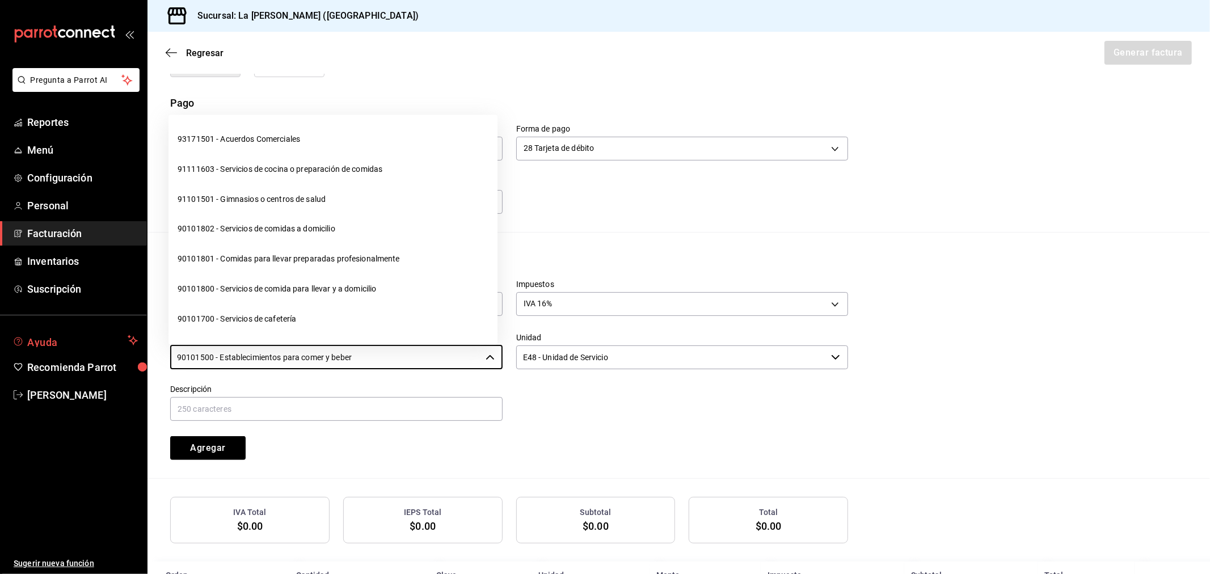
drag, startPoint x: 366, startPoint y: 354, endPoint x: 110, endPoint y: 349, distance: 256.4
click at [110, 349] on div "Pregunta a Parrot AI Reportes Menú Configuración Personal Facturación Inventari…" at bounding box center [605, 287] width 1210 height 574
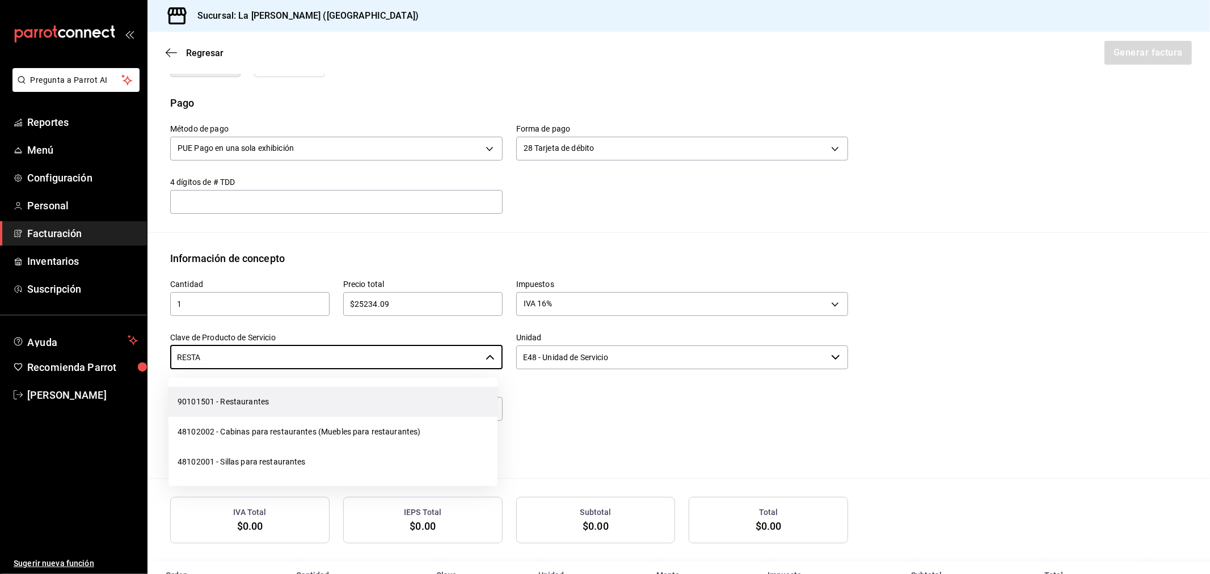
click at [275, 404] on li "90101501 - Restaurantes" at bounding box center [332, 402] width 329 height 30
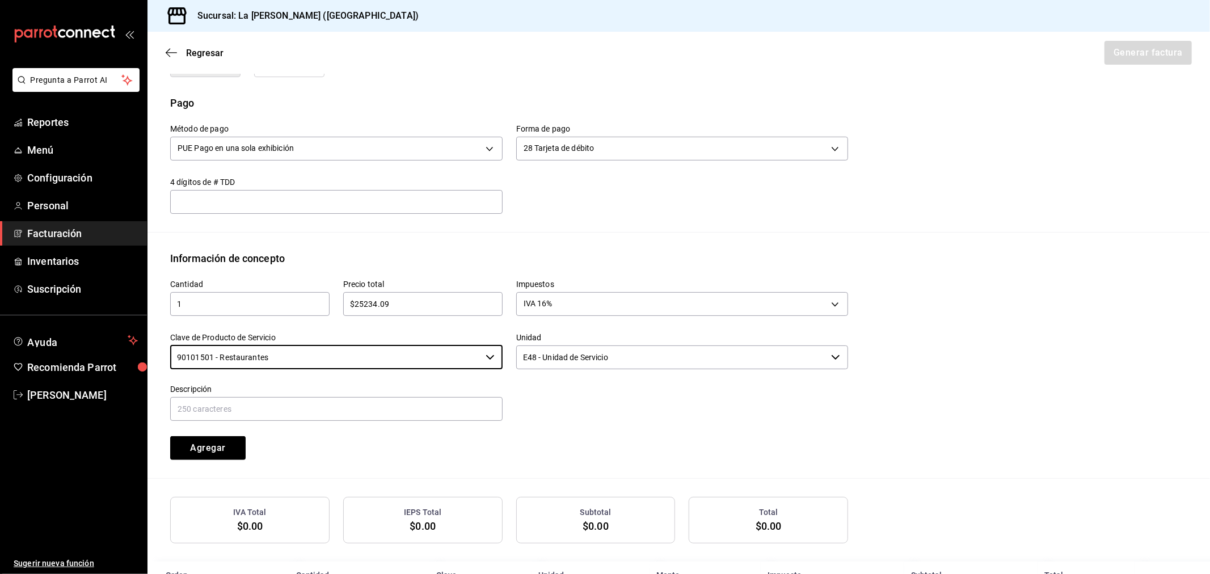
type input "90101501 - Restaurantes"
click at [275, 404] on input "text" at bounding box center [336, 409] width 332 height 24
paste input "CONSUMO DEL DIA 17/09/2025"
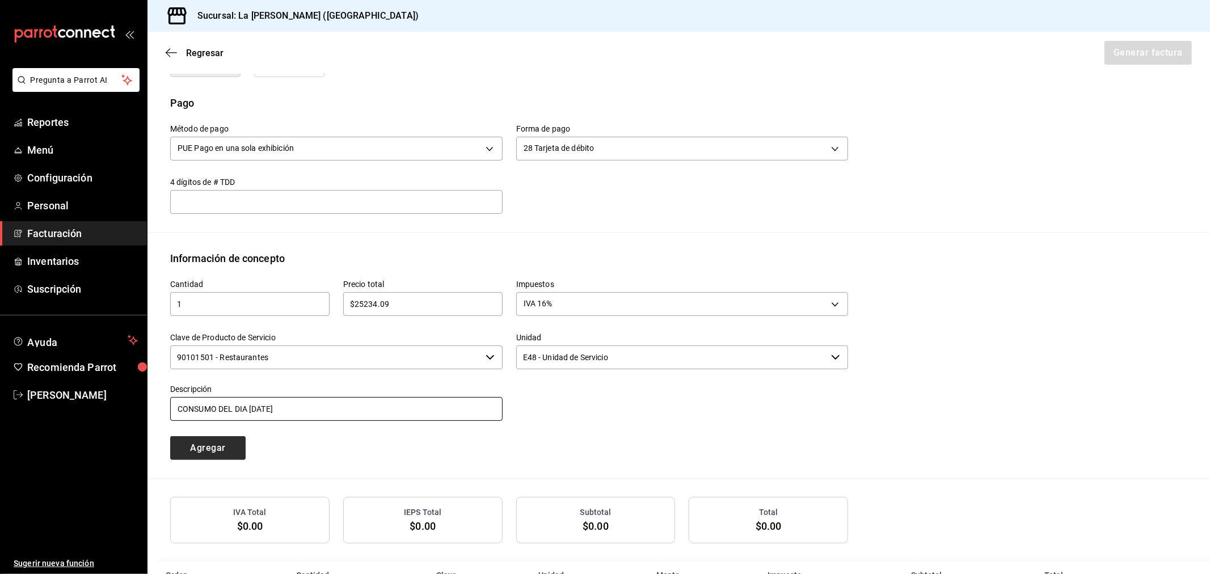
type input "CONSUMO DEL DIA 17/09/2025"
click at [224, 447] on button "Agregar" at bounding box center [207, 448] width 75 height 24
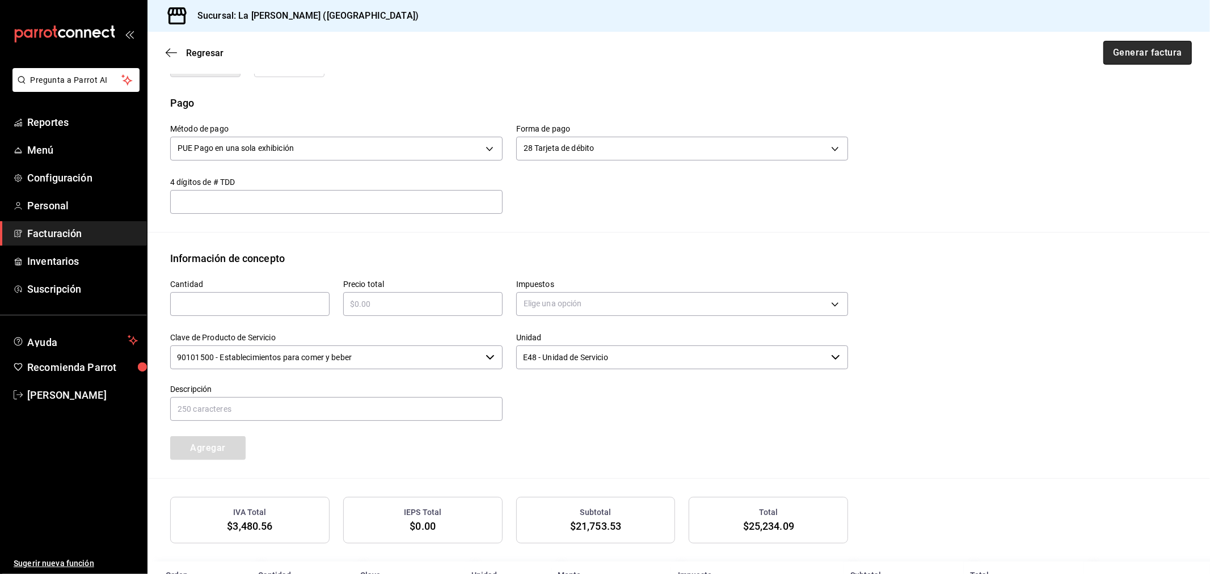
click at [1155, 50] on button "Generar factura" at bounding box center [1147, 53] width 88 height 24
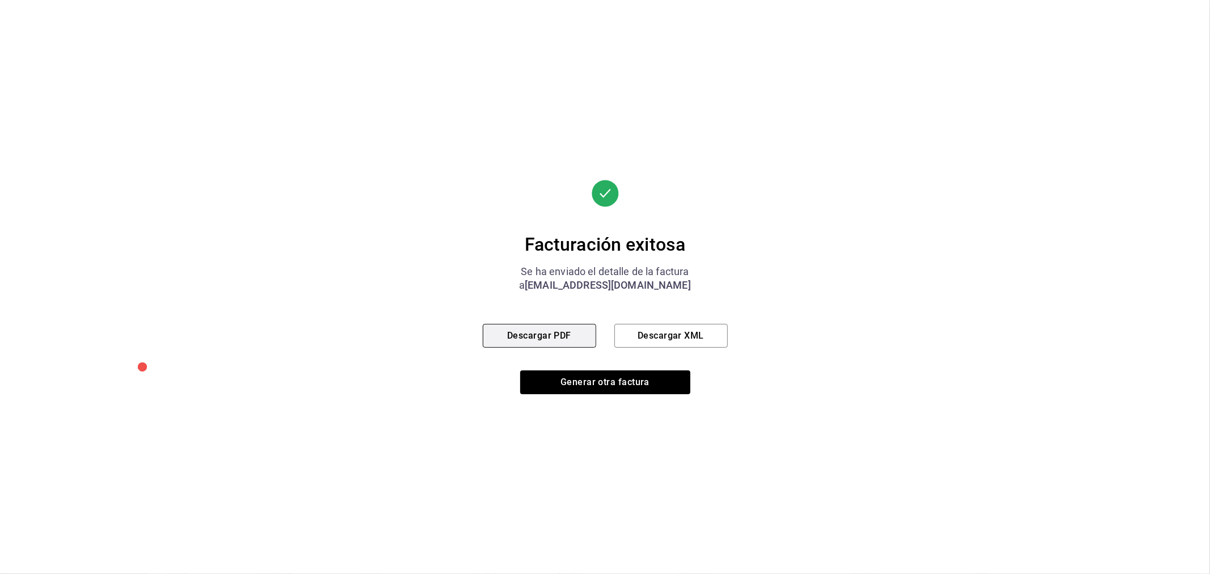
click at [550, 336] on button "Descargar PDF" at bounding box center [539, 336] width 113 height 24
click at [614, 367] on div "Facturación exitosa Se ha enviado el detalle de la factura a madacancun24@outlo…" at bounding box center [605, 287] width 245 height 214
click at [615, 378] on button "Generar otra factura" at bounding box center [605, 382] width 170 height 24
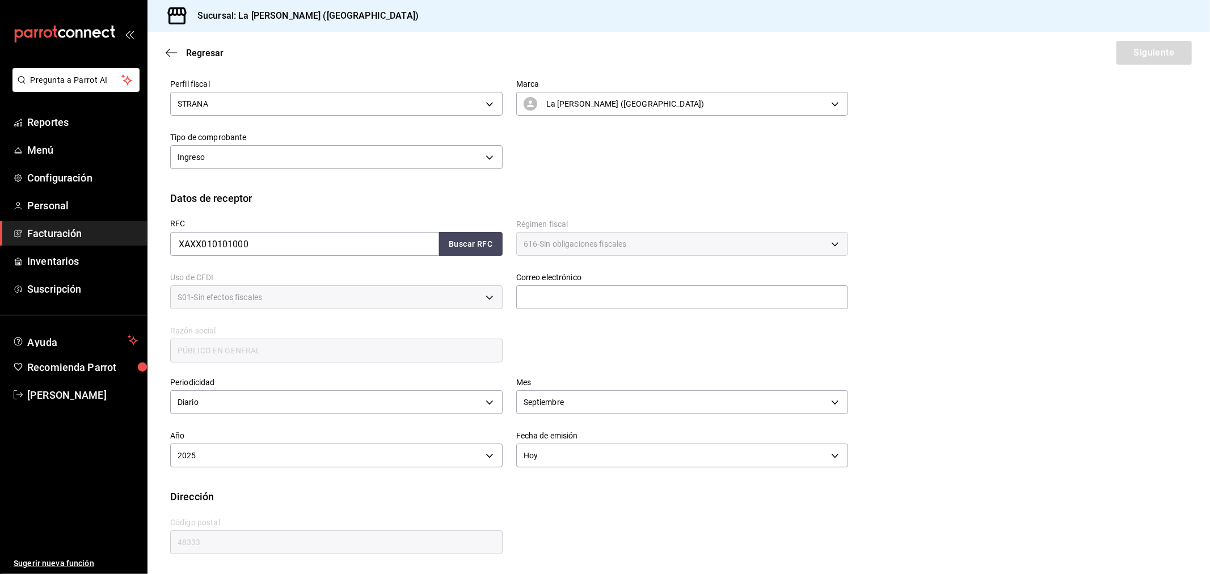
scroll to position [75, 0]
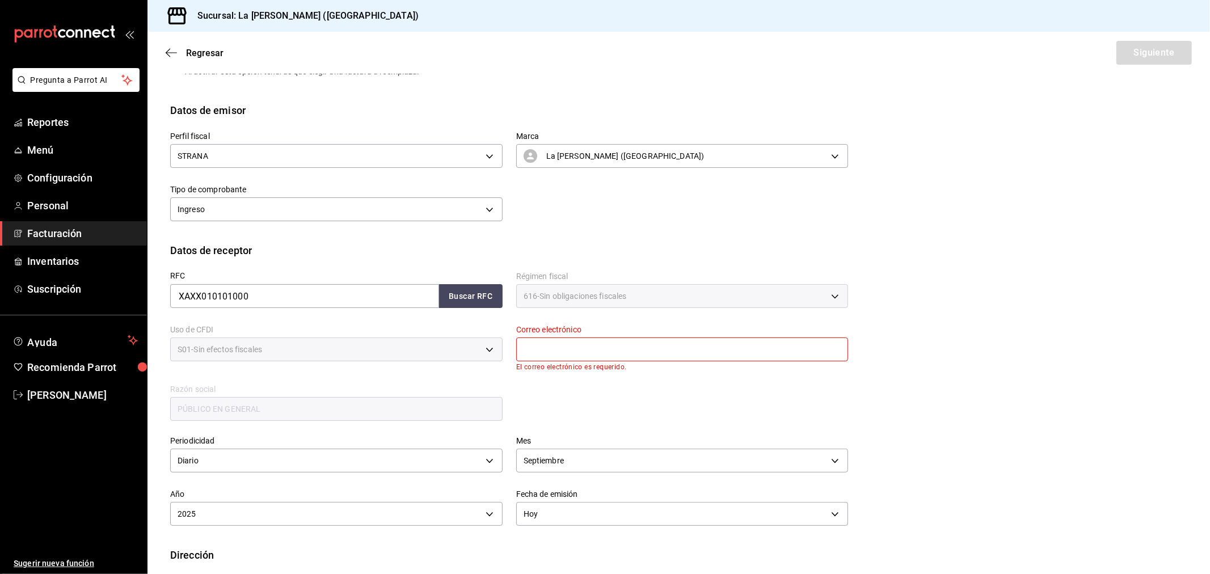
click at [60, 235] on span "Facturación" at bounding box center [82, 233] width 111 height 15
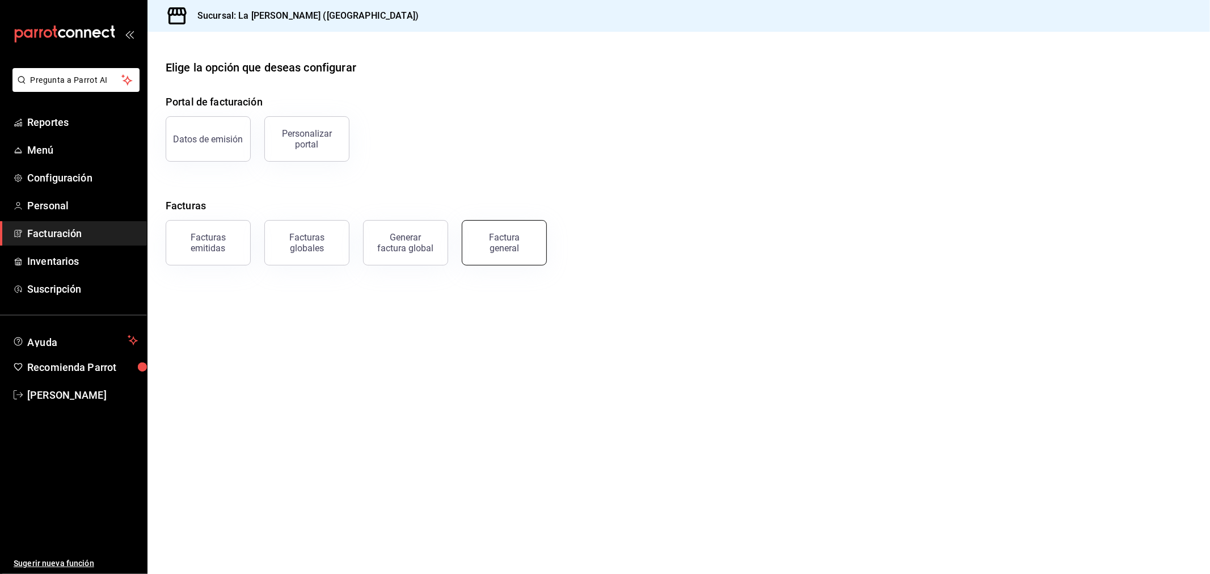
click at [534, 252] on button "Factura general" at bounding box center [504, 242] width 85 height 45
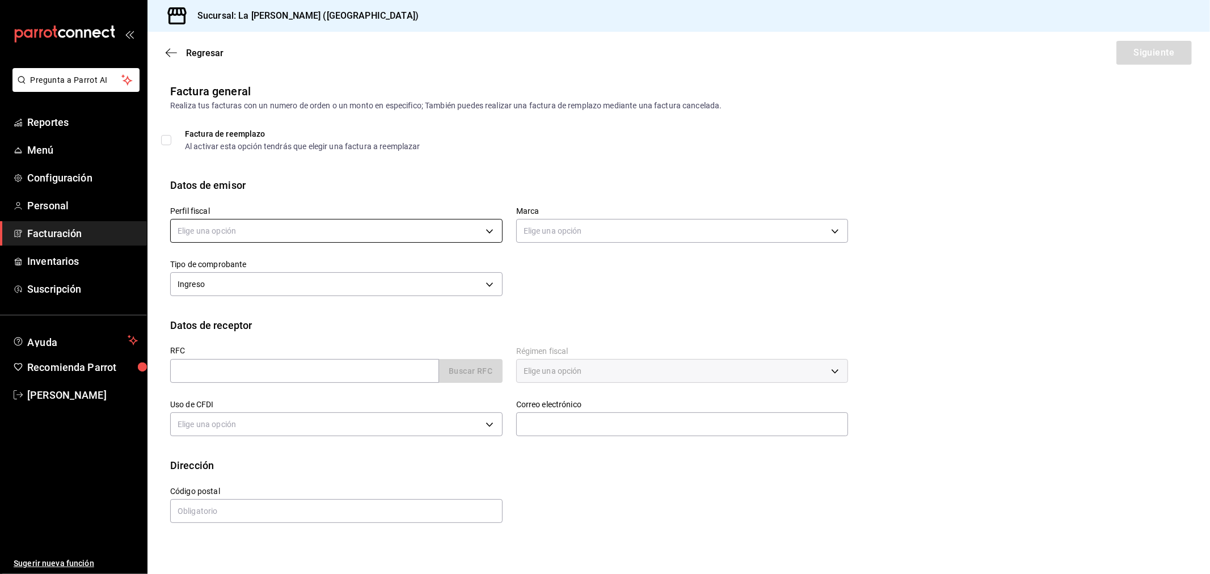
click at [438, 230] on body "Pregunta a Parrot AI Reportes Menú Configuración Personal Facturación Inventari…" at bounding box center [605, 287] width 1210 height 574
click at [312, 288] on li "STRANA" at bounding box center [336, 288] width 331 height 21
type input "d36eceeb-f451-4f62-8527-fdcfc00e458f"
type input "768cf5f5-9f29-4846-9f23-2ee3d48c8f52"
click at [250, 365] on input "text" at bounding box center [304, 371] width 269 height 24
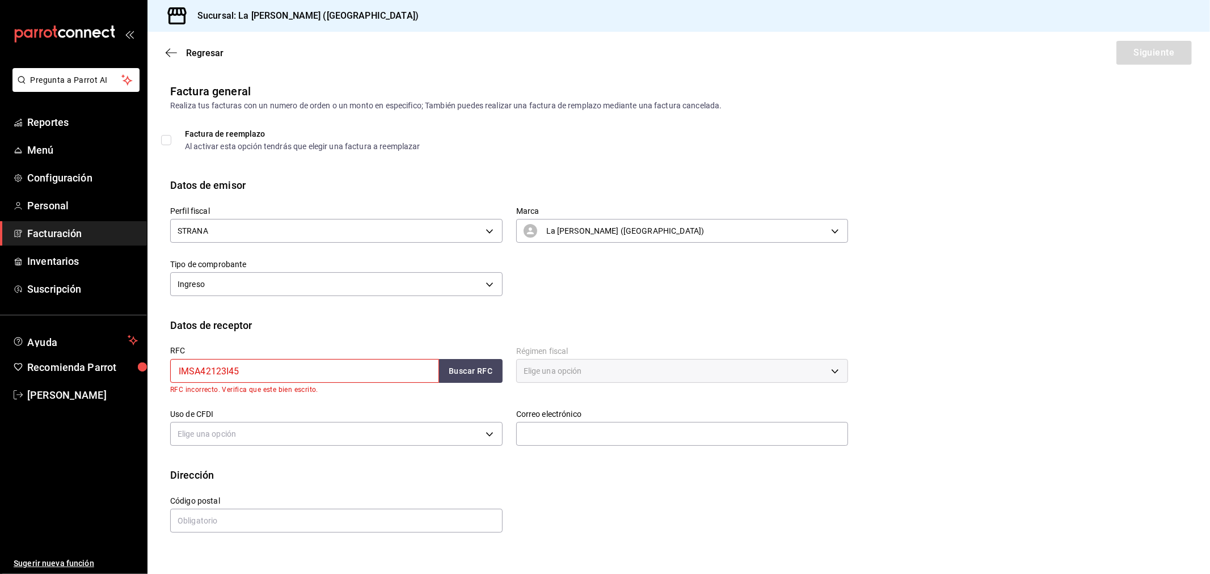
click at [199, 370] on input "IMSA42123I45" at bounding box center [304, 371] width 269 height 24
click at [223, 371] on input "IMS42123I45" at bounding box center [304, 371] width 269 height 24
click at [399, 374] on input "IMS42123I45" at bounding box center [304, 371] width 269 height 24
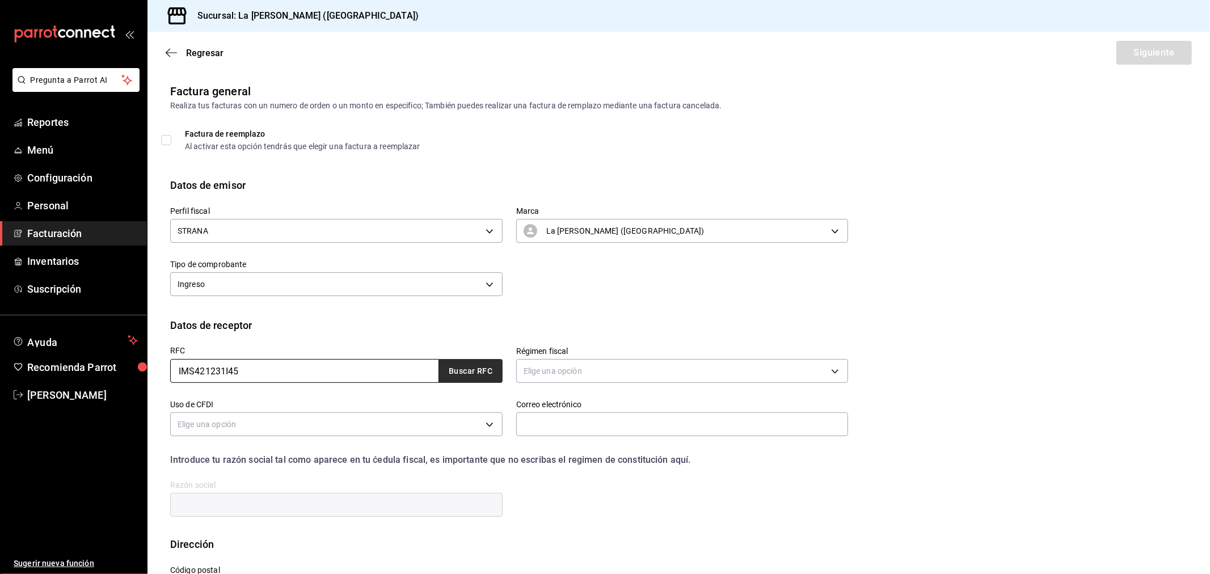
type input "IMS421231I45"
click at [442, 366] on button "Buscar RFC" at bounding box center [471, 371] width 64 height 24
click at [569, 377] on body "Pregunta a Parrot AI Reportes Menú Configuración Personal Facturación Inventari…" at bounding box center [605, 287] width 1210 height 574
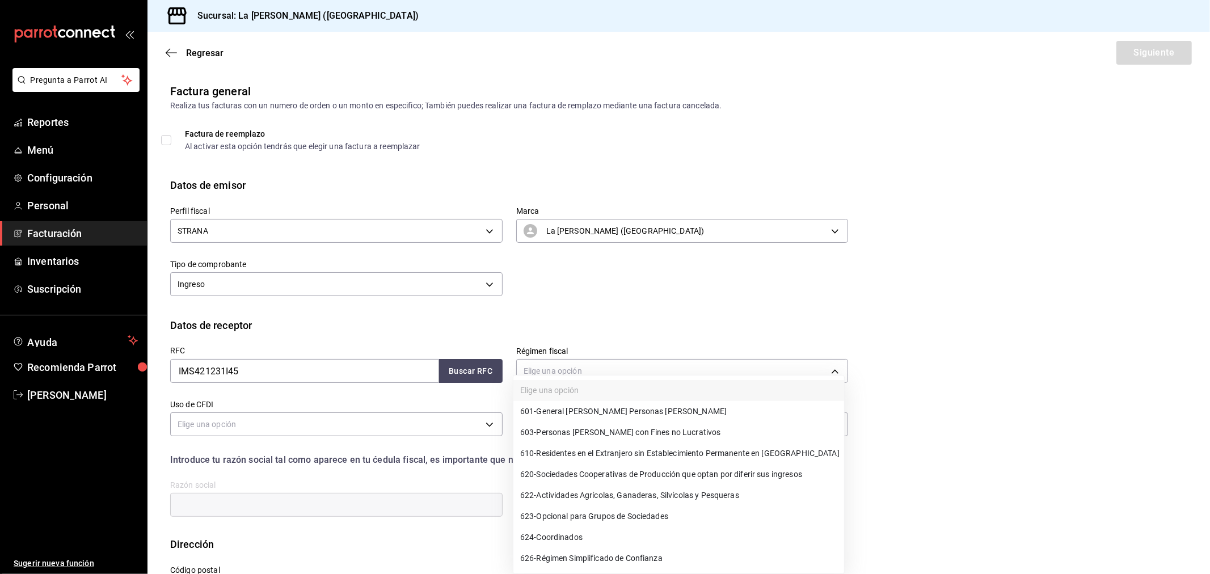
click at [630, 414] on span "601 - General de Ley Personas Morales" at bounding box center [623, 412] width 206 height 12
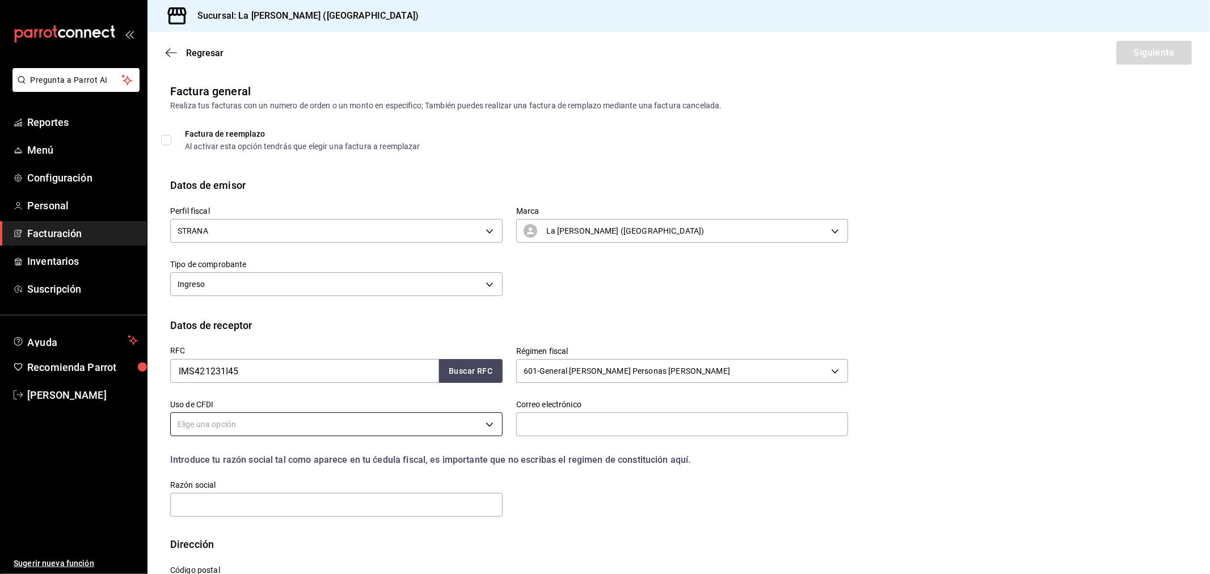
click at [296, 427] on body "Pregunta a Parrot AI Reportes Menú Configuración Personal Facturación Inventari…" at bounding box center [605, 287] width 1210 height 574
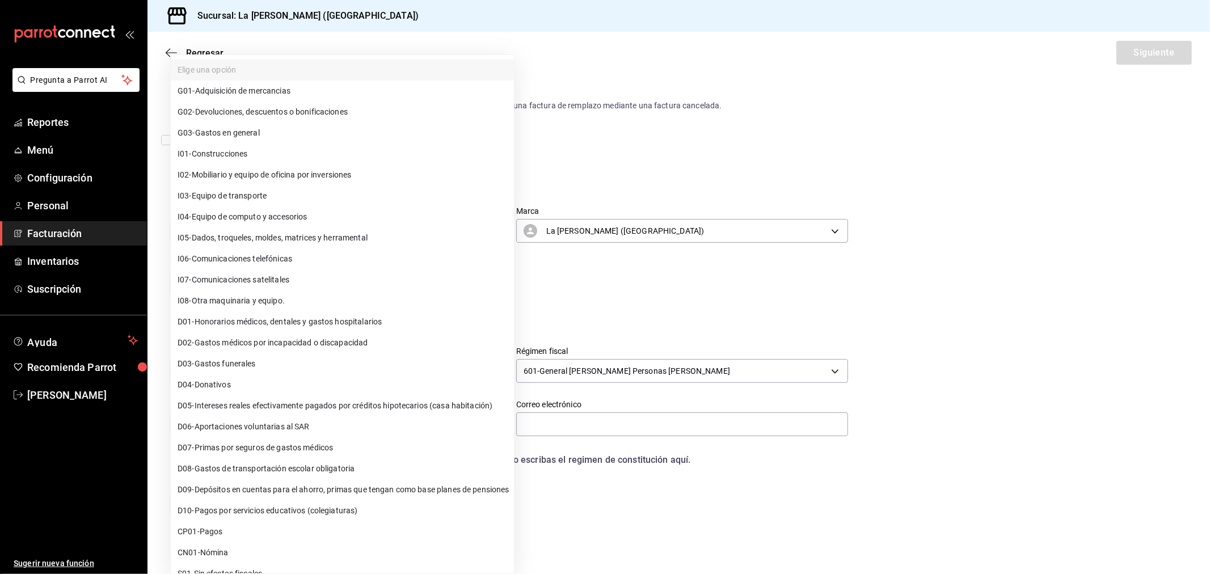
click at [620, 297] on div at bounding box center [605, 287] width 1210 height 574
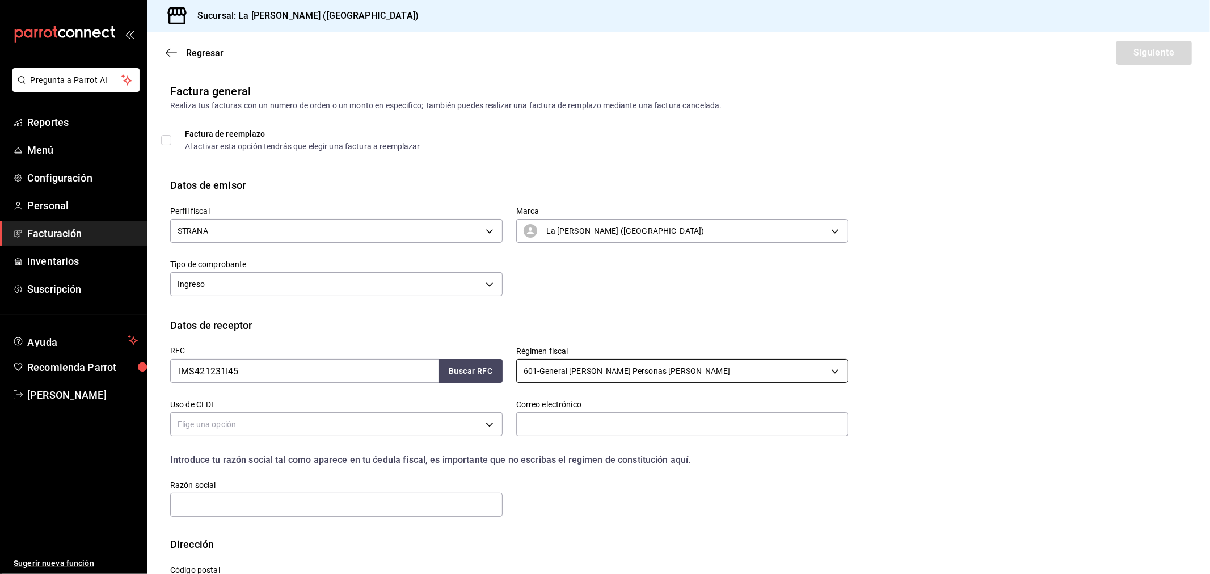
click at [602, 369] on body "Pregunta a Parrot AI Reportes Menú Configuración Personal Facturación Inventari…" at bounding box center [605, 287] width 1210 height 574
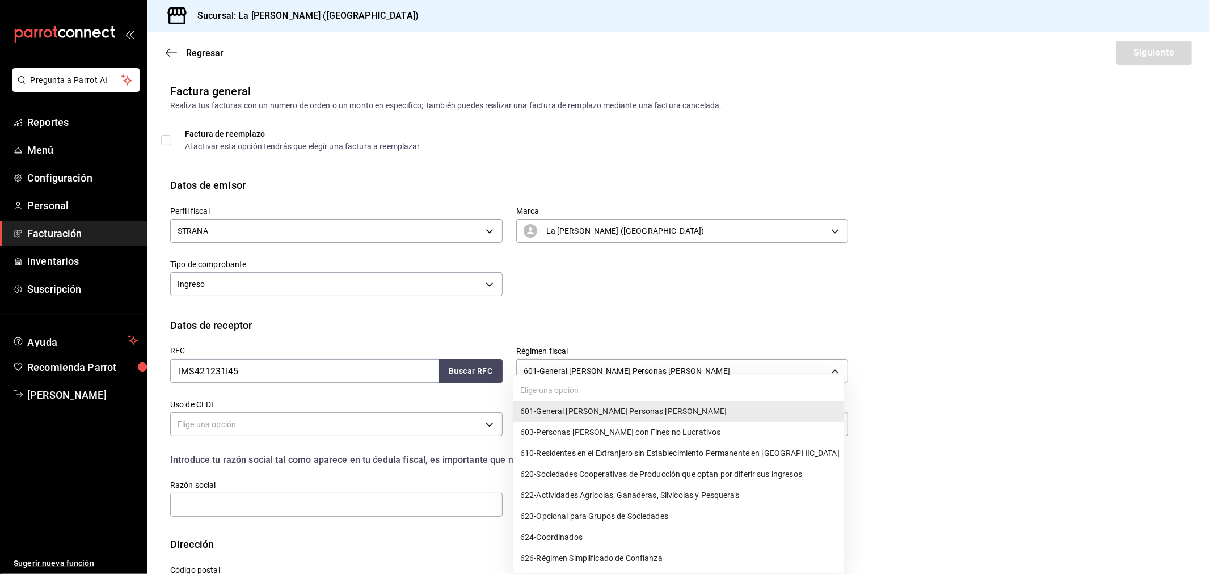
click at [614, 433] on span "603 - Personas Morales con Fines no Lucrativos" at bounding box center [620, 432] width 201 height 12
type input "603"
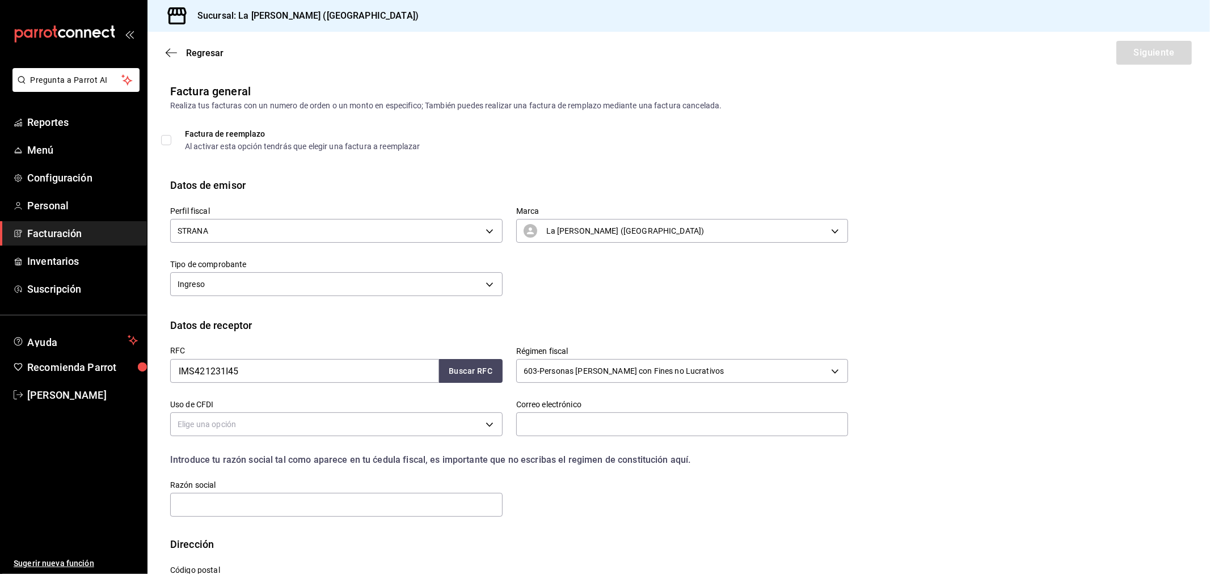
click at [325, 411] on div "Elige una opción" at bounding box center [336, 423] width 332 height 30
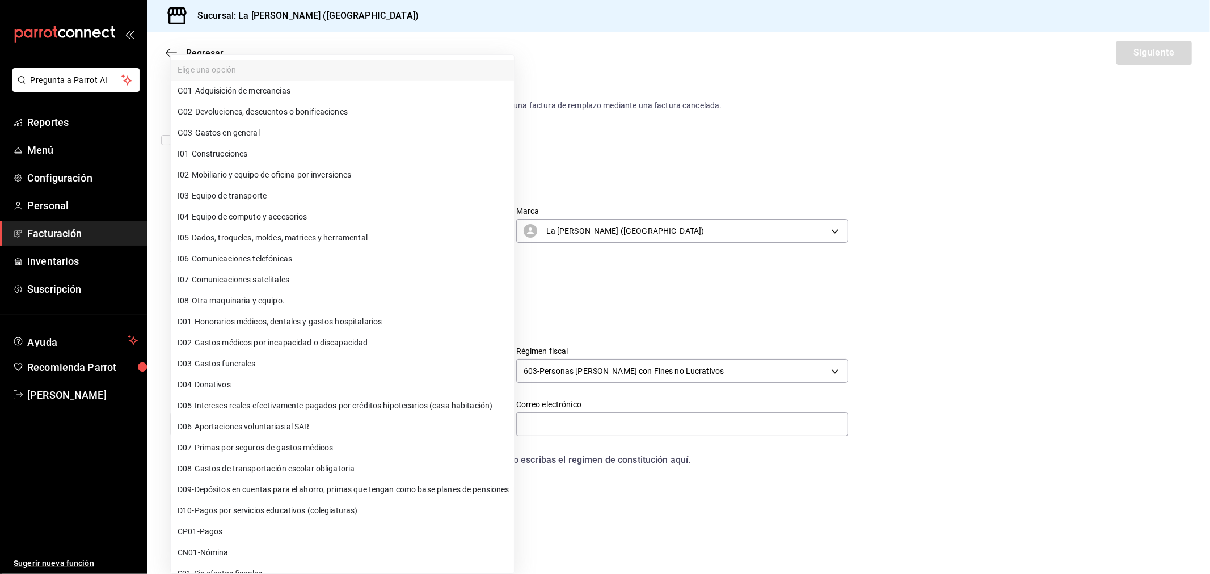
click at [315, 424] on body "Pregunta a Parrot AI Reportes Menú Configuración Personal Facturación Inventari…" at bounding box center [605, 287] width 1210 height 574
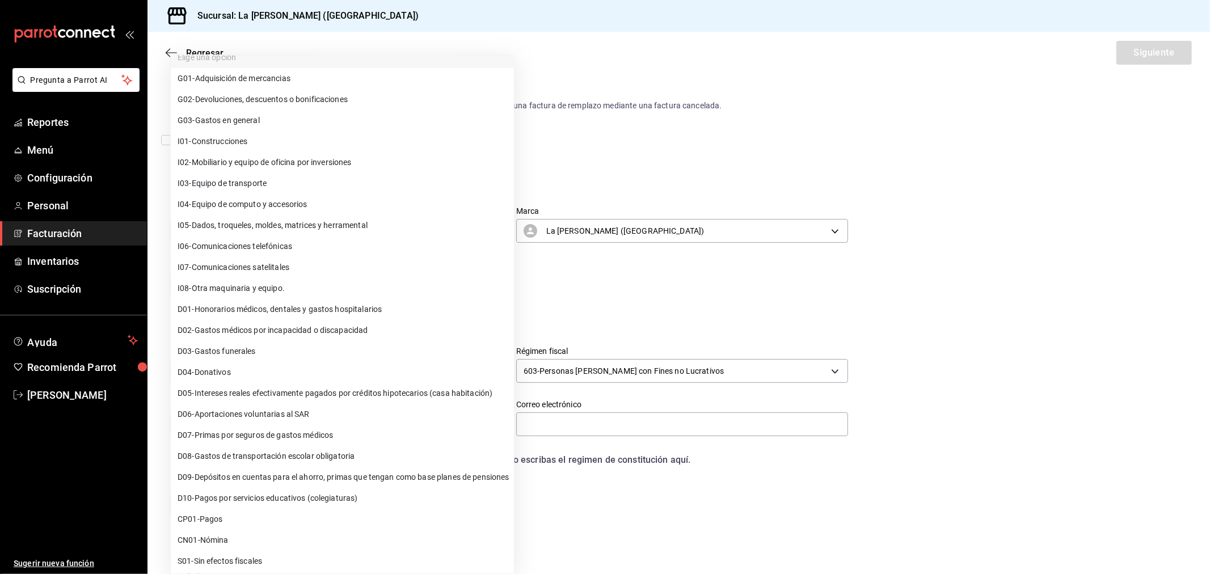
scroll to position [14, 0]
click at [233, 562] on span "S01 - Sin efectos fiscales" at bounding box center [220, 560] width 85 height 12
type input "S01"
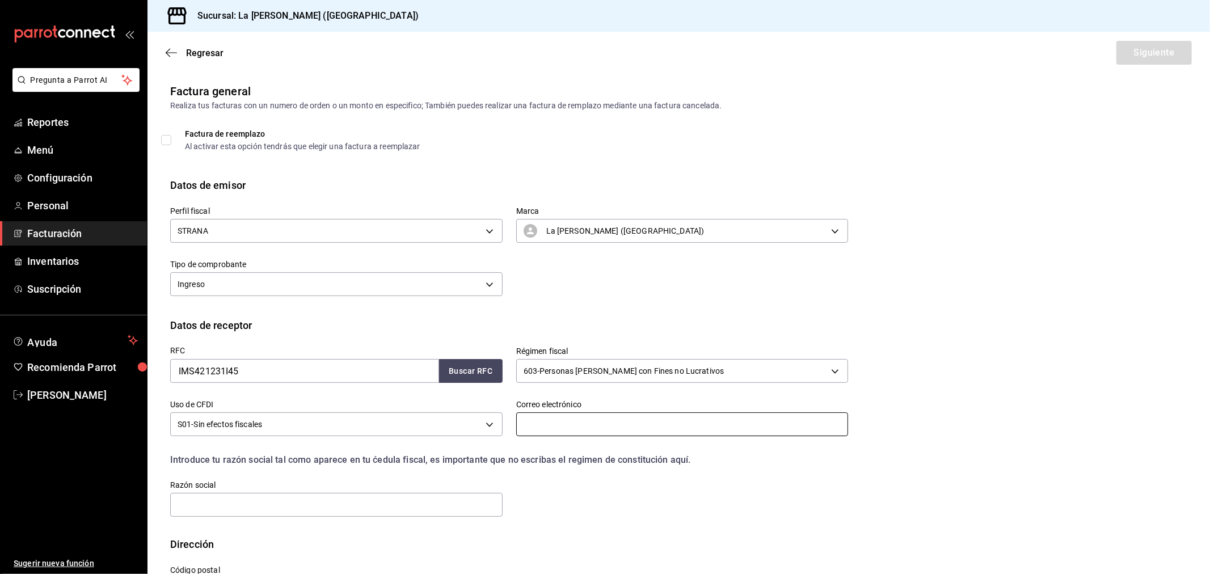
click at [573, 433] on input "text" at bounding box center [682, 424] width 332 height 24
type input "ALEX8408@HOTMAIL.COM"
drag, startPoint x: 644, startPoint y: 422, endPoint x: 512, endPoint y: 428, distance: 132.3
click at [516, 428] on input "ALEX8408@HOTMAIL.COM" at bounding box center [682, 424] width 332 height 24
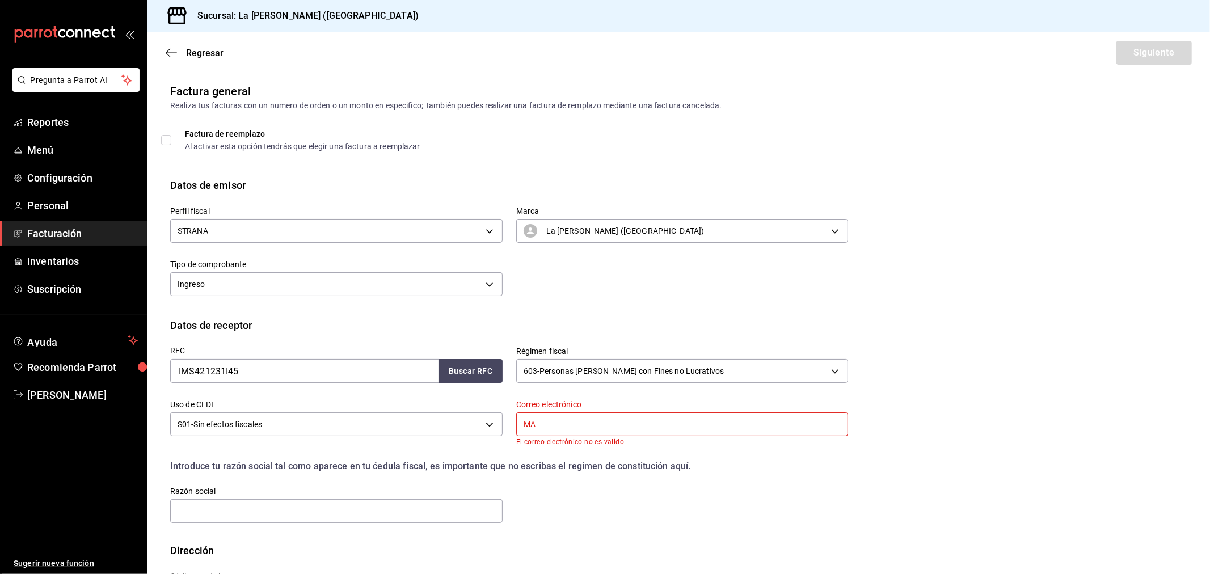
type input "madacancun24@outlook.com"
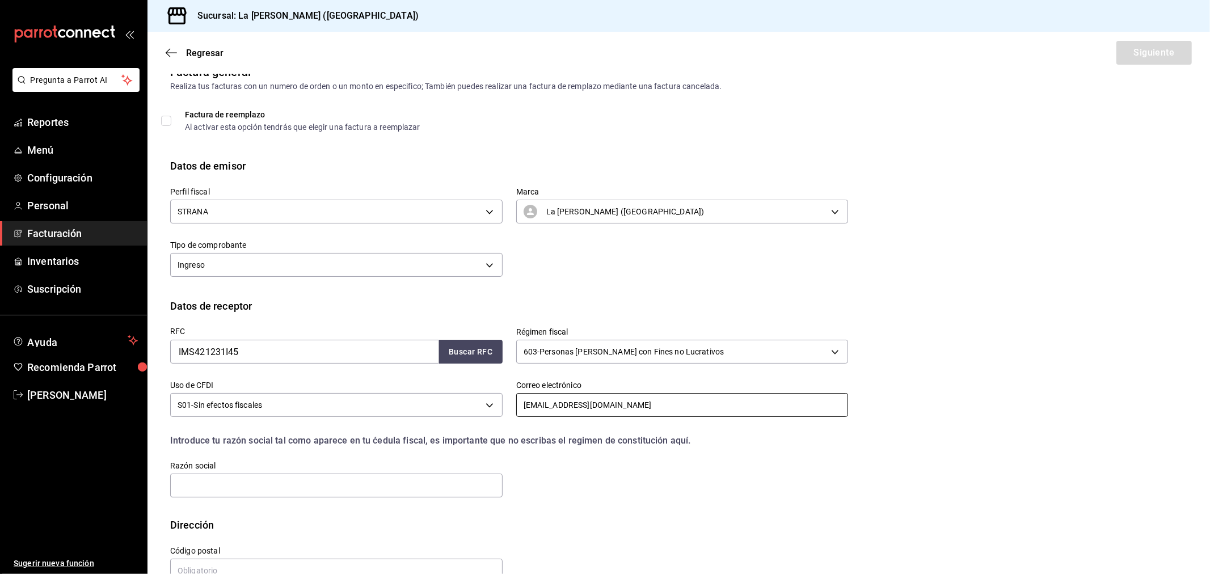
scroll to position [47, 0]
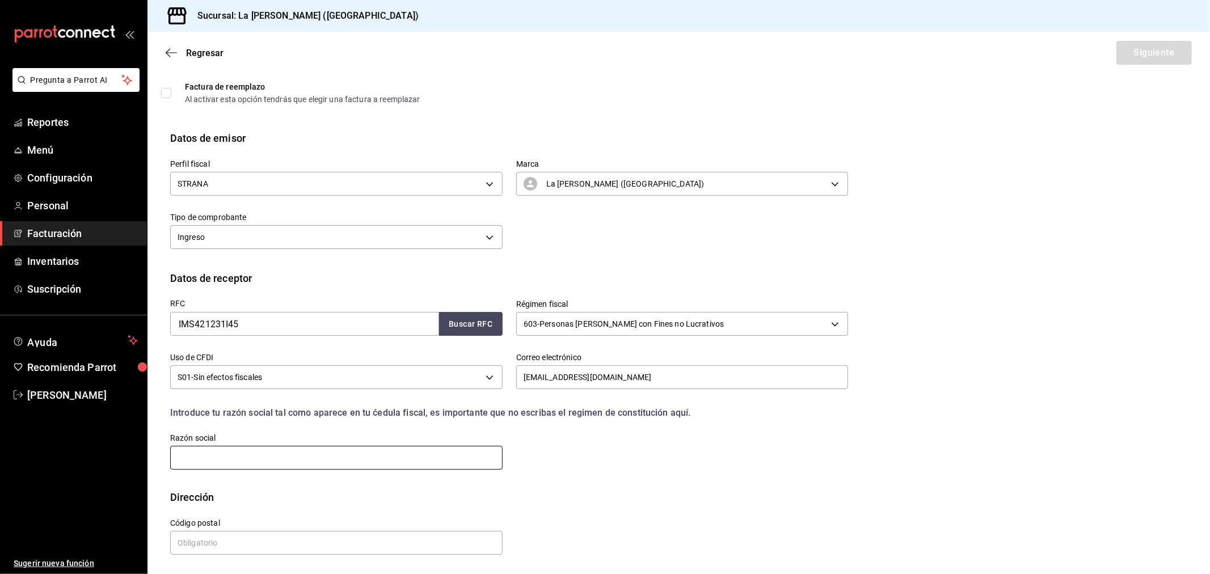
click at [252, 457] on input "text" at bounding box center [336, 458] width 332 height 24
type input "INSTITUTO MEXICANO DEL SEGURO SOCIAL"
click at [248, 546] on input "text" at bounding box center [336, 543] width 332 height 24
type input "06600"
click at [1171, 53] on button "Siguiente" at bounding box center [1153, 53] width 75 height 24
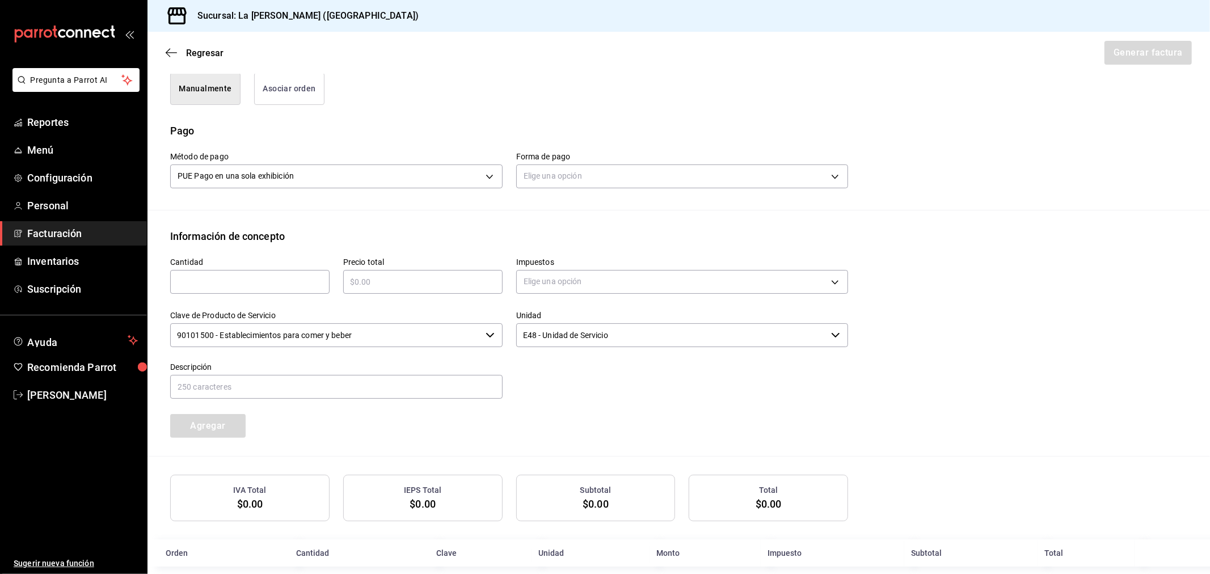
scroll to position [314, 0]
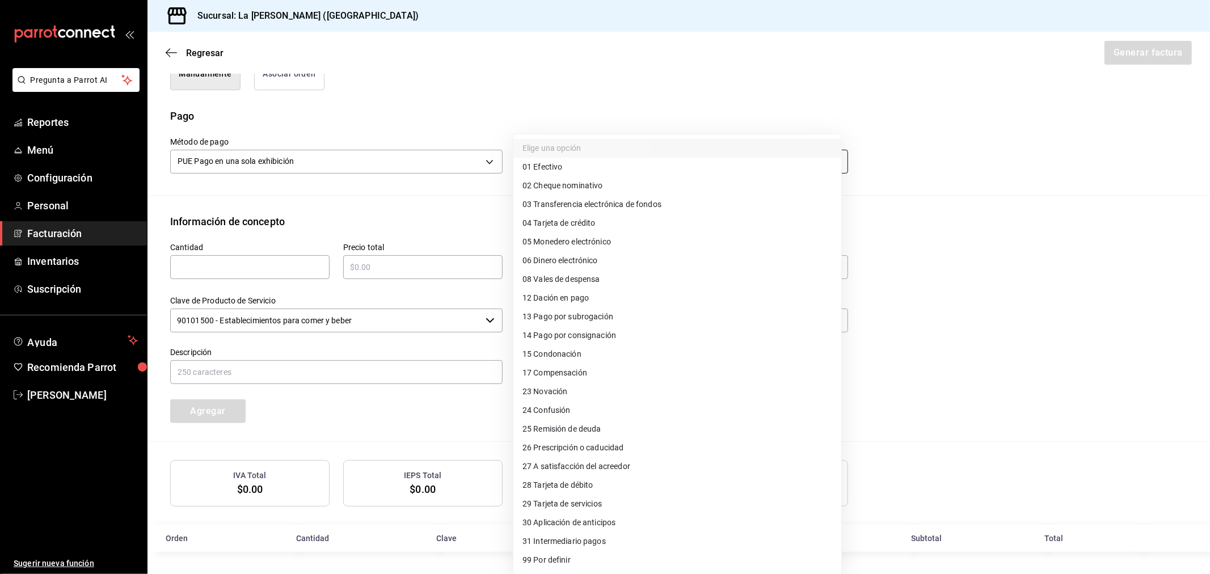
click at [568, 168] on body "Pregunta a Parrot AI Reportes Menú Configuración Personal Facturación Inventari…" at bounding box center [605, 287] width 1210 height 574
click at [570, 221] on span "04 Tarjeta de crédito" at bounding box center [558, 223] width 73 height 12
type input "04"
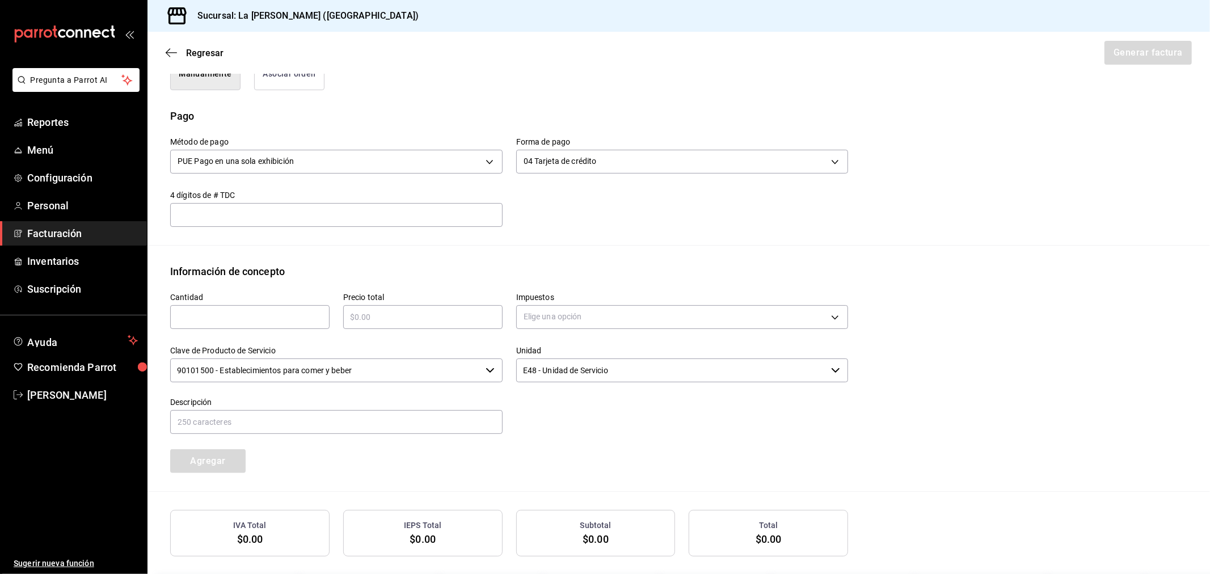
click at [285, 316] on input "text" at bounding box center [249, 317] width 159 height 14
type input "1"
click at [361, 322] on input "text" at bounding box center [422, 317] width 159 height 14
type input "$2261"
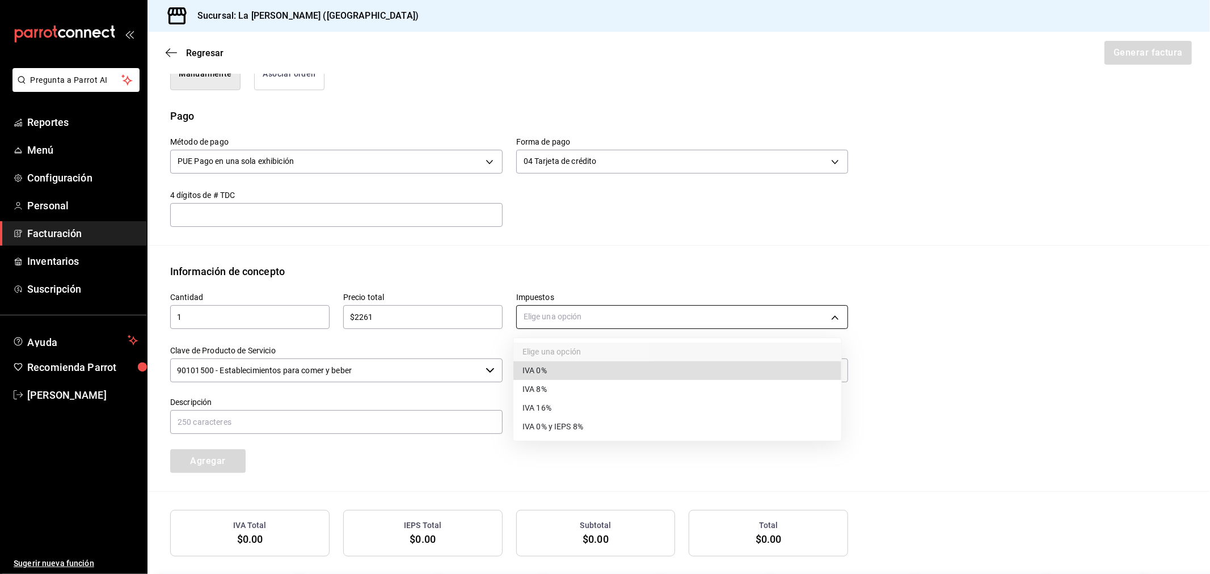
click at [543, 322] on body "Pregunta a Parrot AI Reportes Menú Configuración Personal Facturación Inventari…" at bounding box center [605, 287] width 1210 height 574
click at [551, 403] on span "IVA 16%" at bounding box center [536, 408] width 29 height 12
type input "IVA_16"
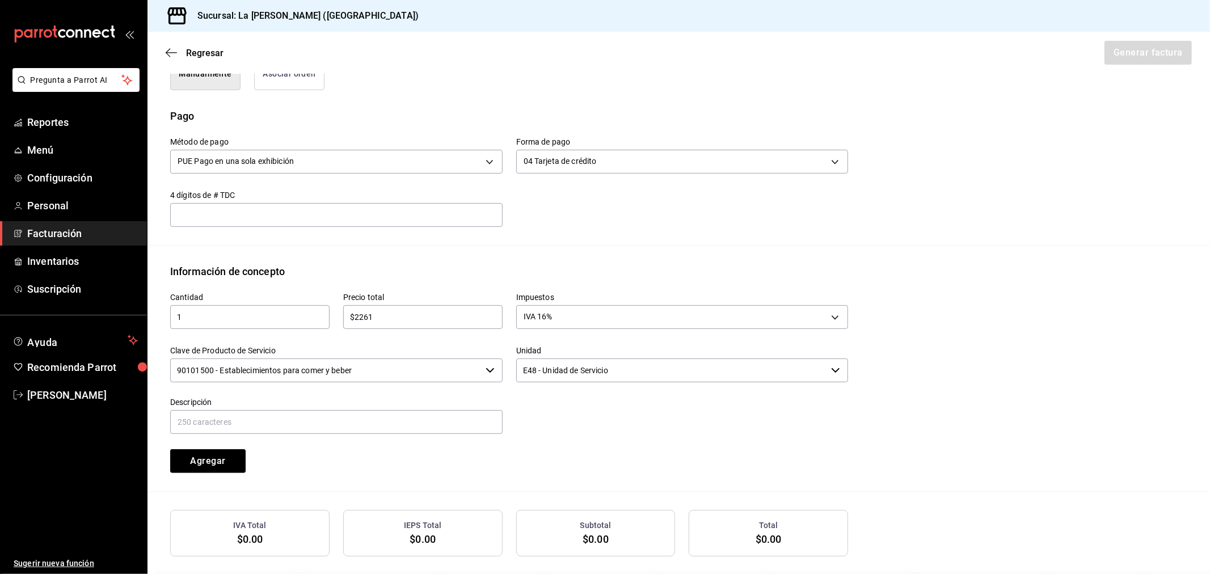
click at [394, 370] on input "90101500 - Establecimientos para comer y beber" at bounding box center [325, 370] width 311 height 24
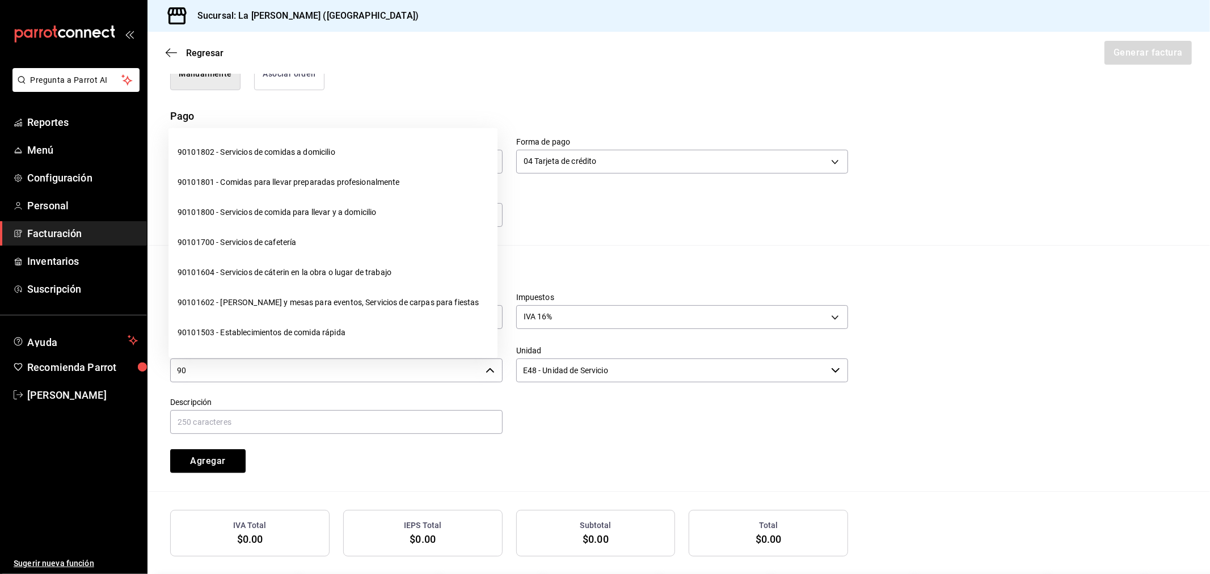
type input "9"
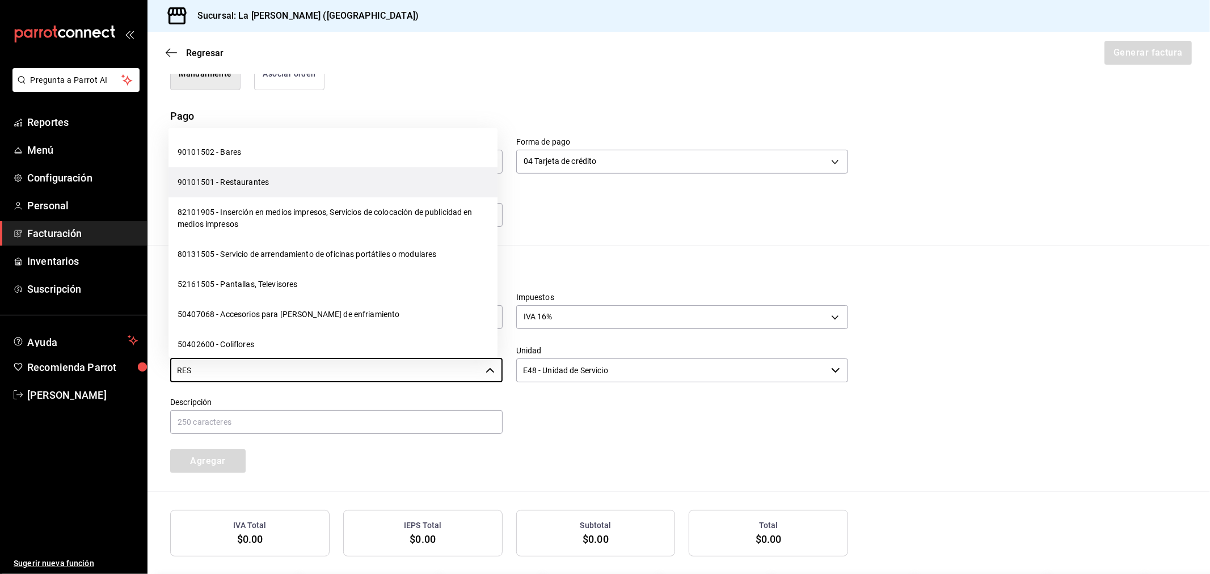
click at [319, 184] on li "90101501 - Restaurantes" at bounding box center [332, 182] width 329 height 30
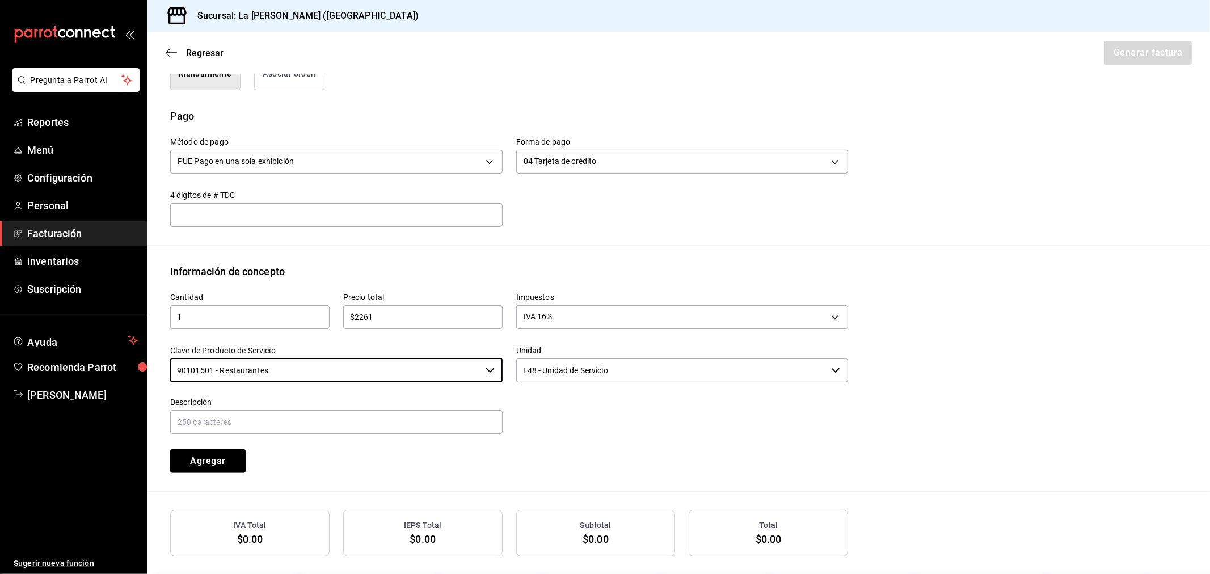
type input "90101501 - Restaurantes"
click at [579, 375] on input "E48 - Unidad de Servicio" at bounding box center [671, 370] width 311 height 24
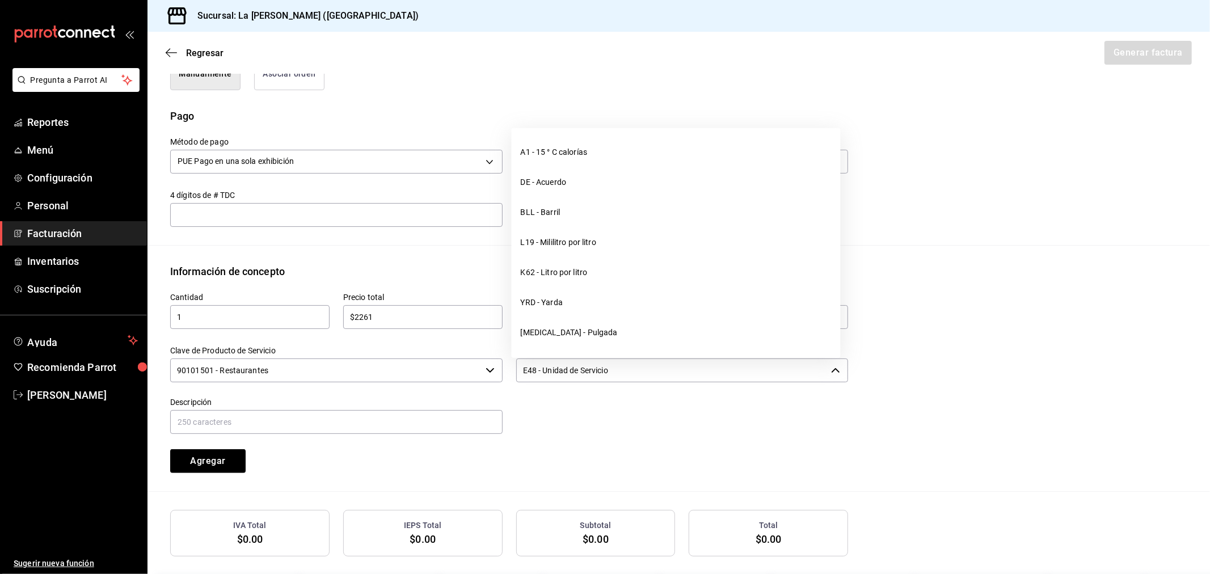
click at [579, 375] on input "E48 - Unidad de Servicio" at bounding box center [671, 370] width 311 height 24
click at [530, 438] on div "Cantidad 1 ​ Precio total $2261 ​ Impuestos IVA 16% IVA_16 Clave de Producto de…" at bounding box center [502, 376] width 691 height 194
click at [293, 432] on input "text" at bounding box center [336, 422] width 332 height 24
click at [563, 461] on div "Cantidad 1 ​ Precio total $2261 ​ Impuestos IVA 16% IVA_16 Clave de Producto de…" at bounding box center [502, 376] width 691 height 194
click at [597, 374] on input "E48 - Unidad de Servicio" at bounding box center [671, 370] width 311 height 24
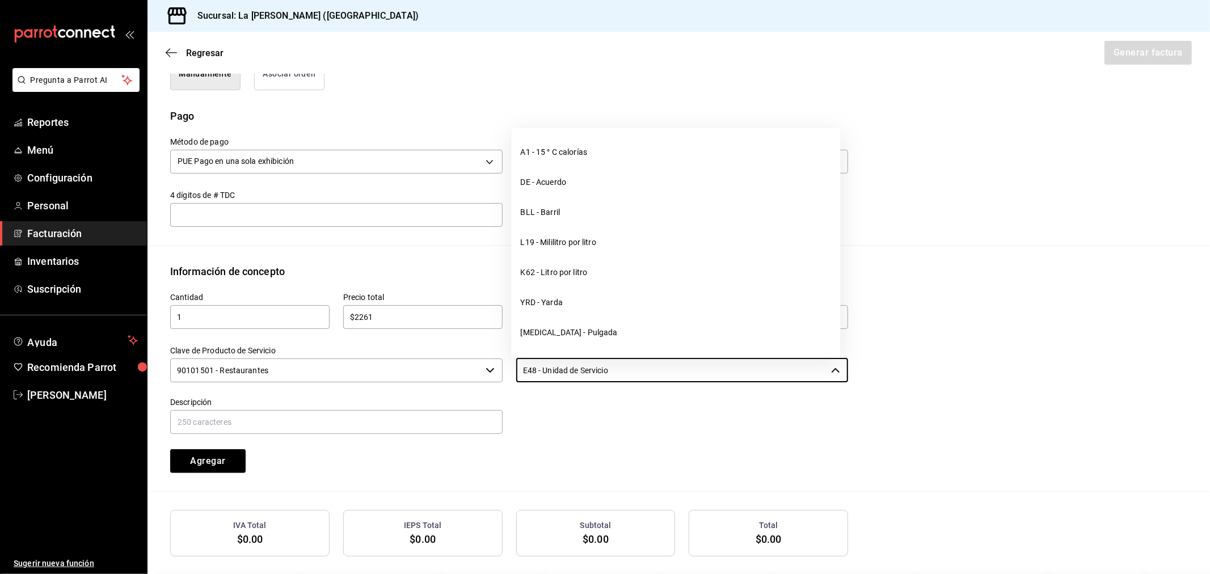
click at [416, 382] on div "Clave de Producto de Servicio 90101501 - Restaurantes ​" at bounding box center [336, 365] width 332 height 38
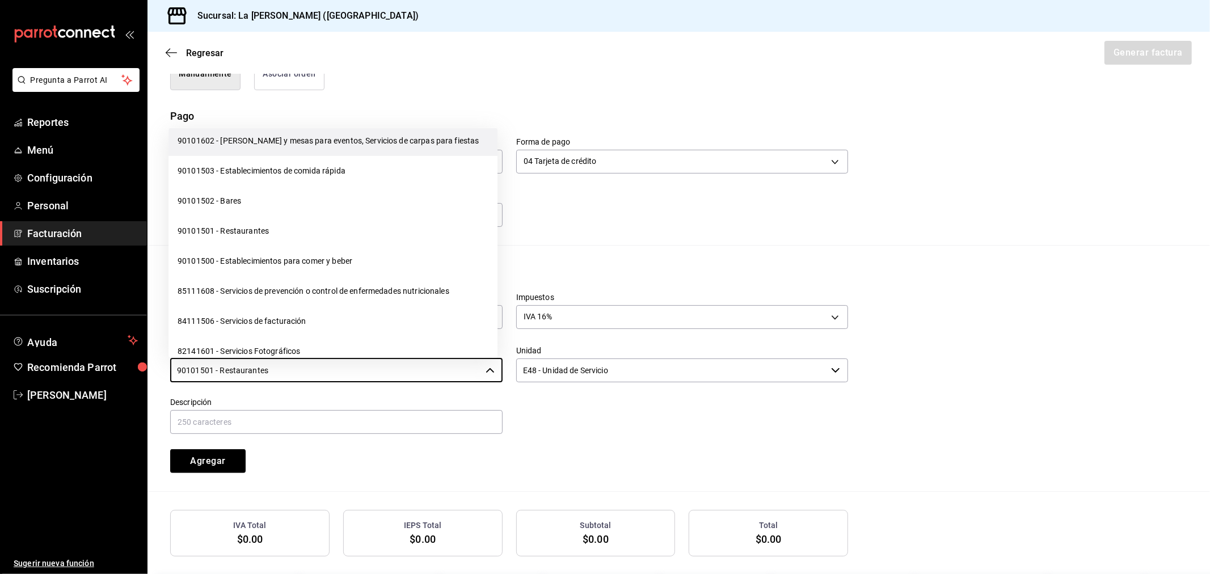
scroll to position [315, 0]
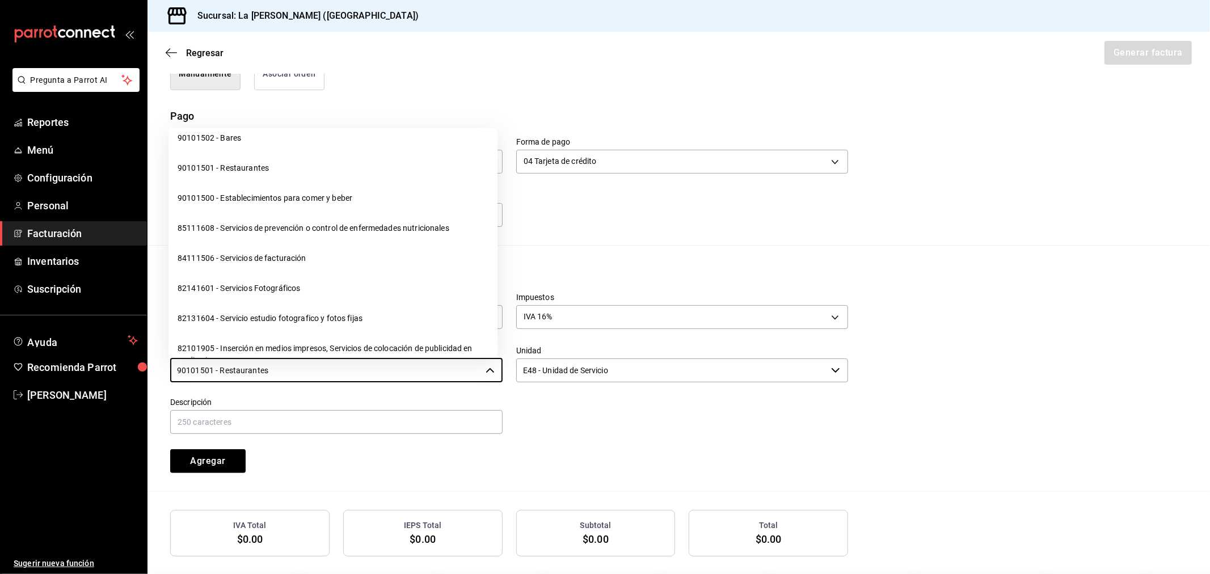
click at [552, 422] on div at bounding box center [675, 410] width 346 height 52
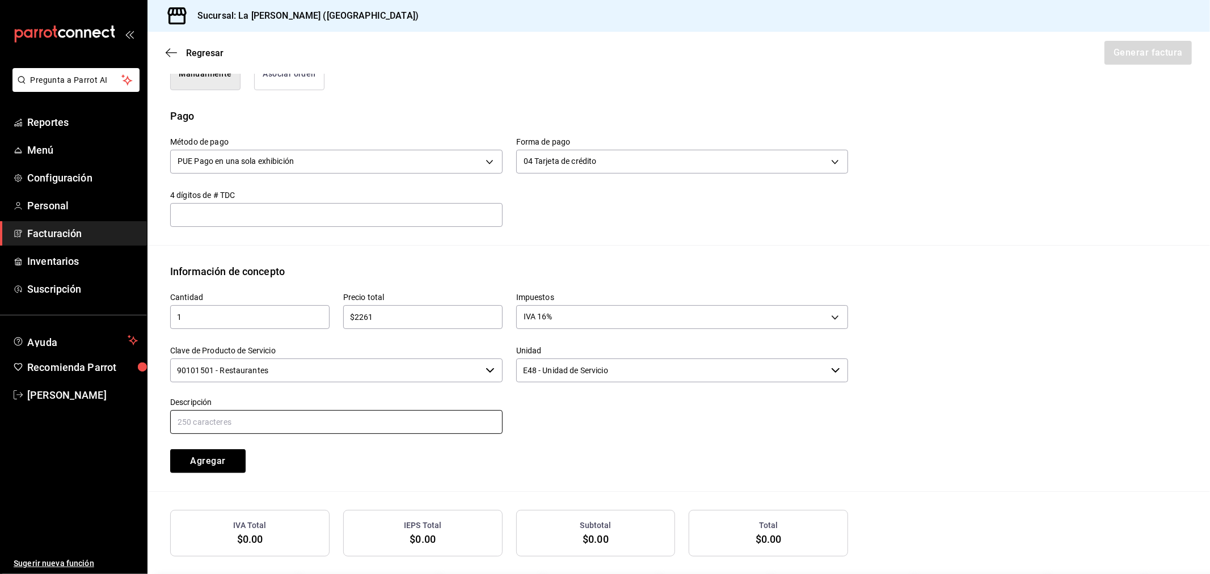
click at [425, 429] on input "text" at bounding box center [336, 422] width 332 height 24
paste input "CONSUMO DEL DIA 17/09/2025"
click at [258, 420] on input "CONSUMO DEL DIA 17/09/2025" at bounding box center [336, 422] width 332 height 24
type input "CONSUMO DEL DIA 20/09/2025"
click at [223, 467] on button "Agregar" at bounding box center [207, 461] width 75 height 24
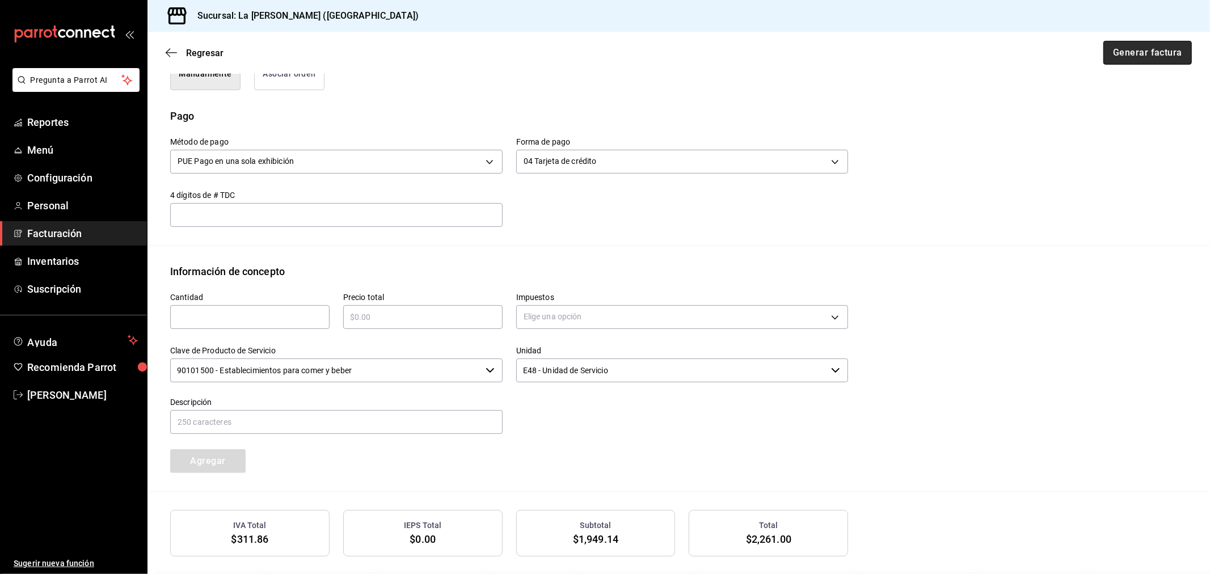
click at [1114, 55] on button "Generar factura" at bounding box center [1147, 53] width 88 height 24
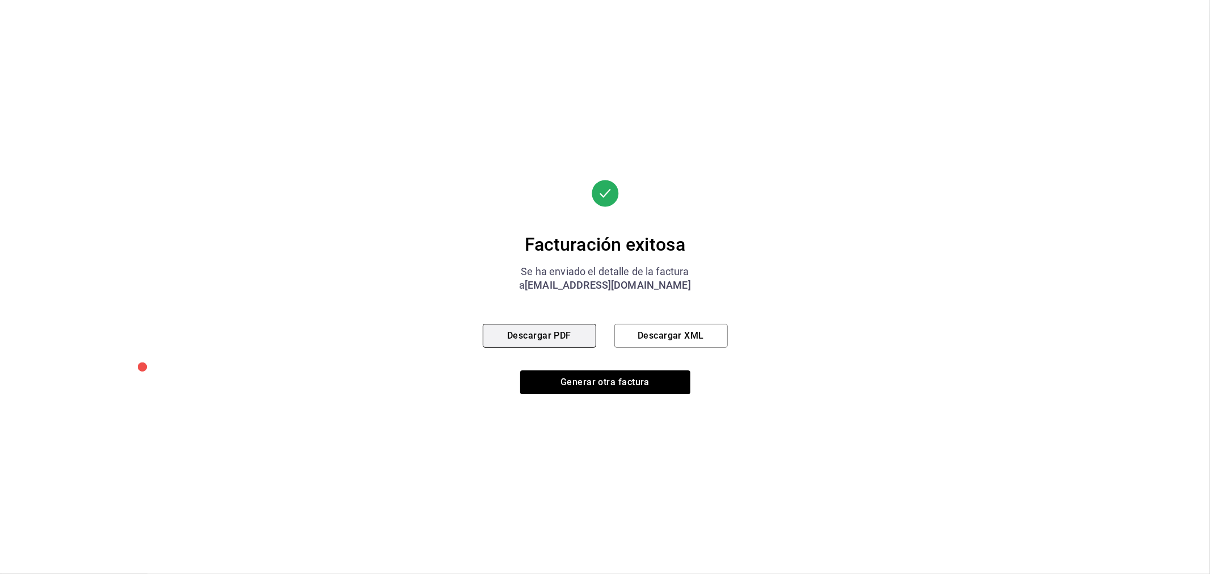
click at [557, 331] on button "Descargar PDF" at bounding box center [539, 336] width 113 height 24
click at [625, 381] on button "Generar otra factura" at bounding box center [605, 382] width 170 height 24
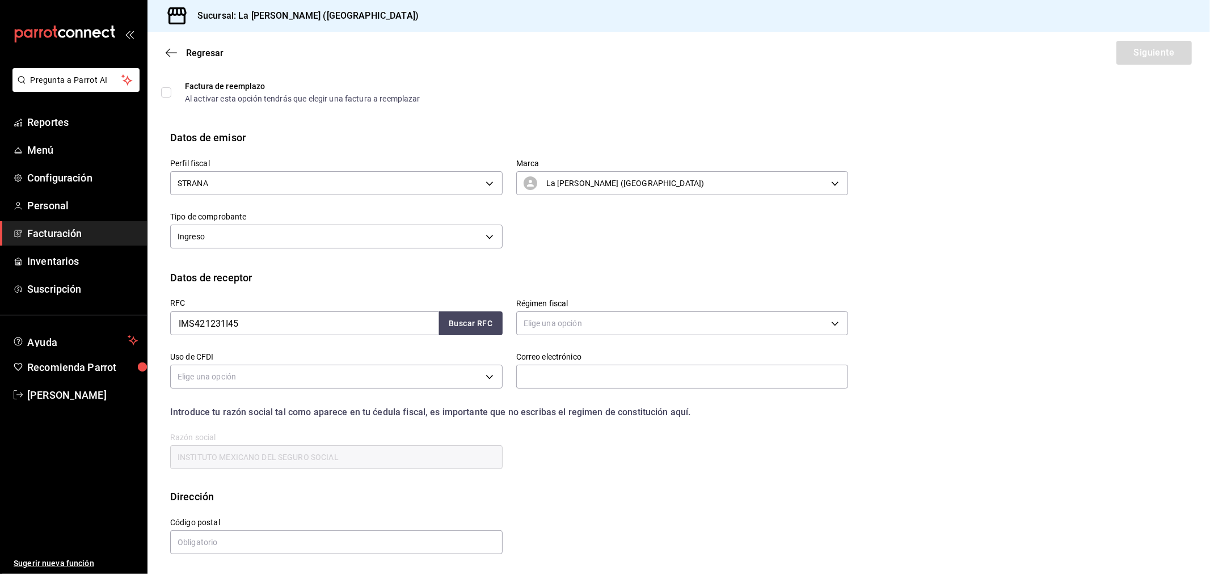
scroll to position [0, 0]
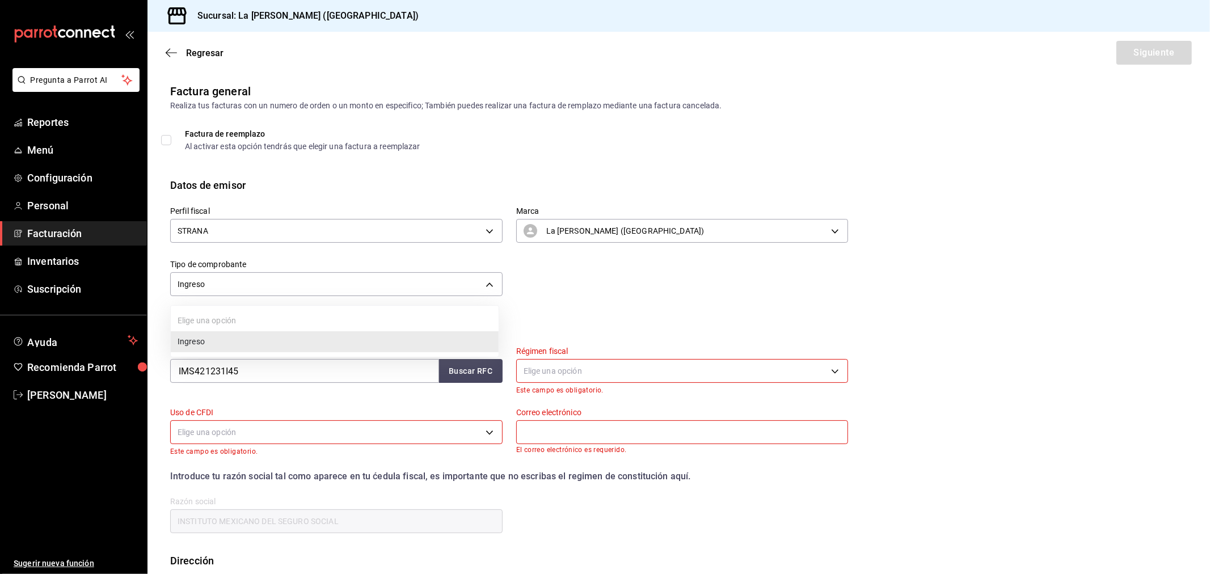
click at [323, 279] on body "Pregunta a Parrot AI Reportes Menú Configuración Personal Facturación Inventari…" at bounding box center [605, 287] width 1210 height 574
click at [320, 279] on div at bounding box center [605, 287] width 1210 height 574
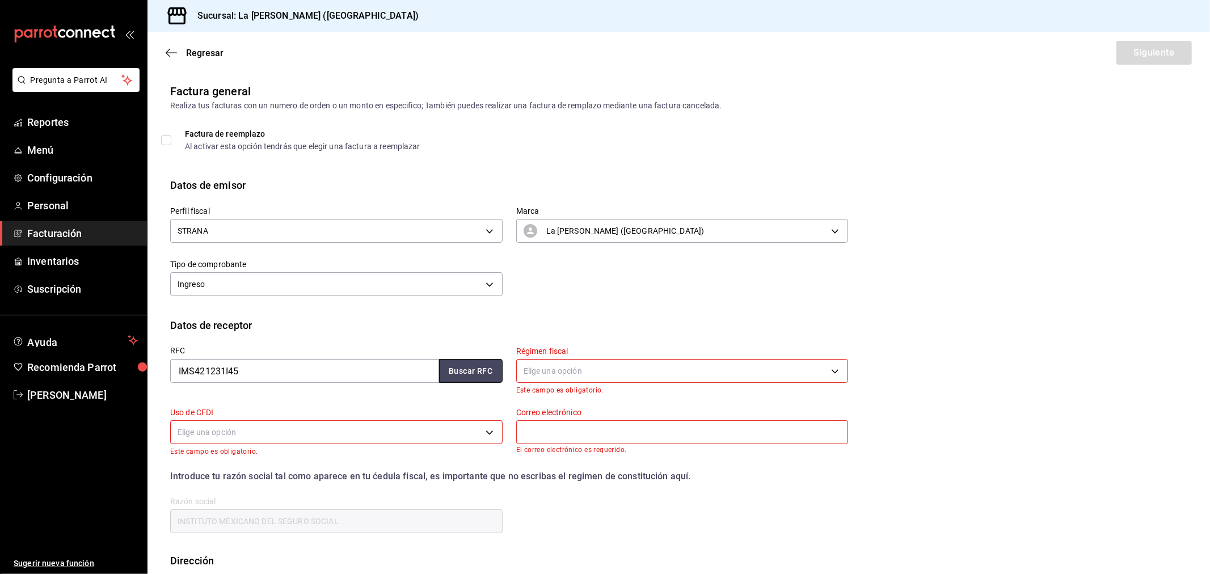
click at [472, 369] on button "Buscar RFC" at bounding box center [471, 371] width 64 height 24
type input "603"
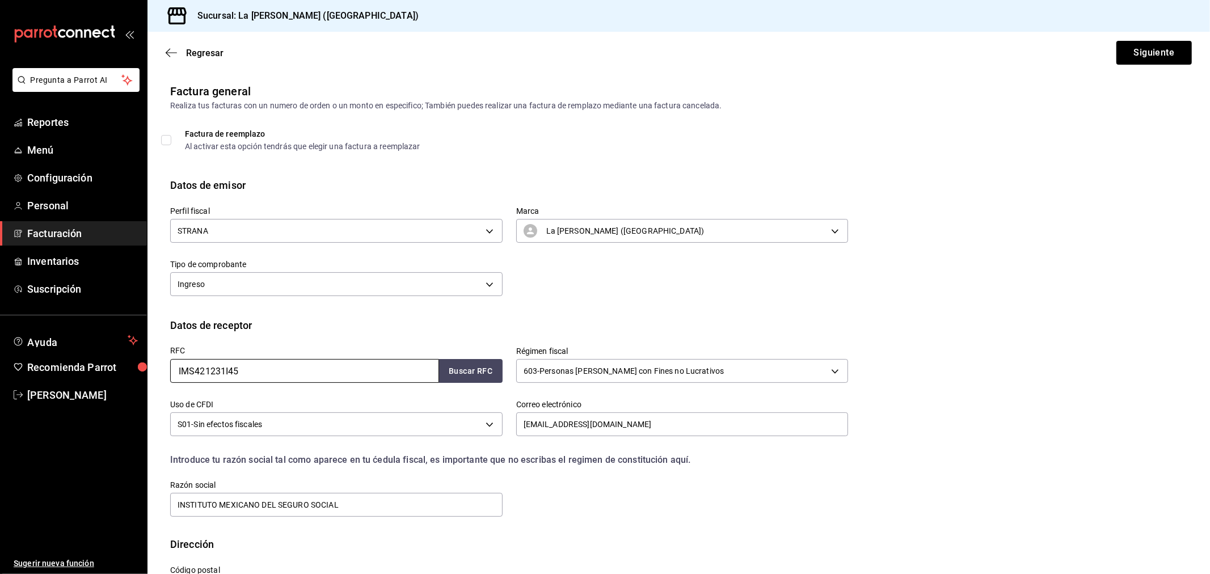
click at [366, 381] on input "IMS421231I45" at bounding box center [304, 371] width 269 height 24
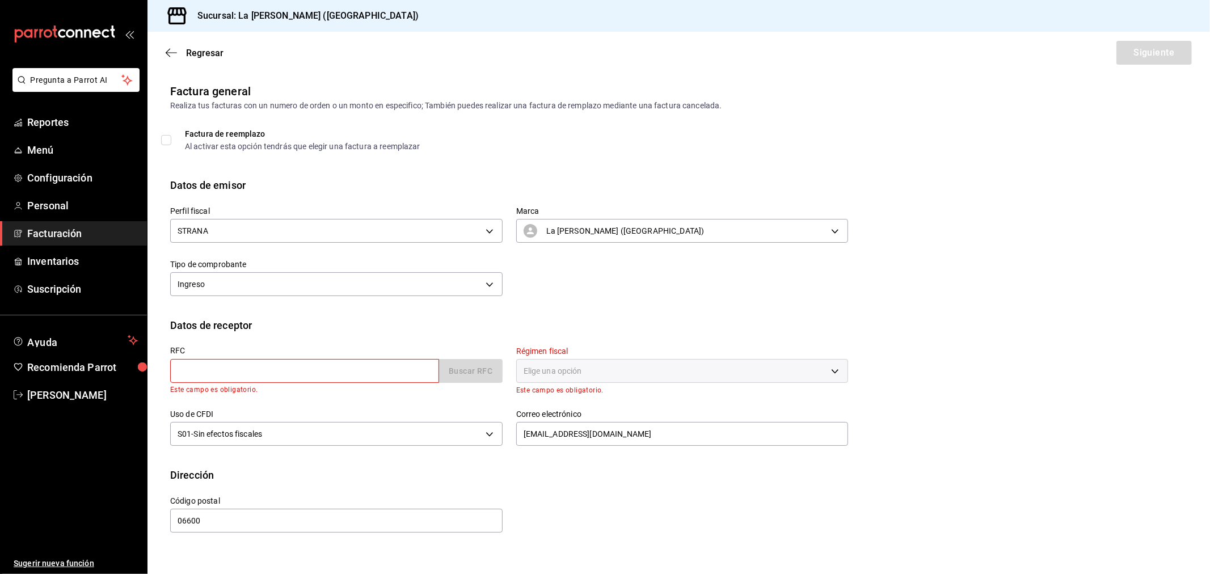
click at [201, 44] on div "Regresar Siguiente" at bounding box center [678, 53] width 1062 height 42
click at [201, 49] on span "Regresar" at bounding box center [204, 53] width 37 height 11
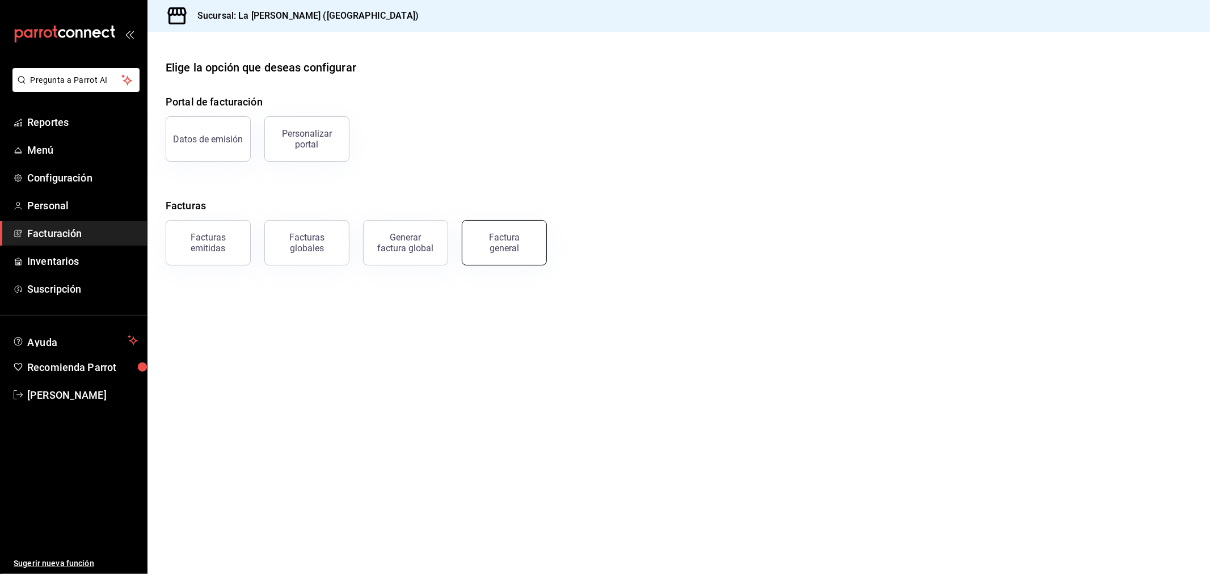
click at [474, 235] on button "Factura general" at bounding box center [504, 242] width 85 height 45
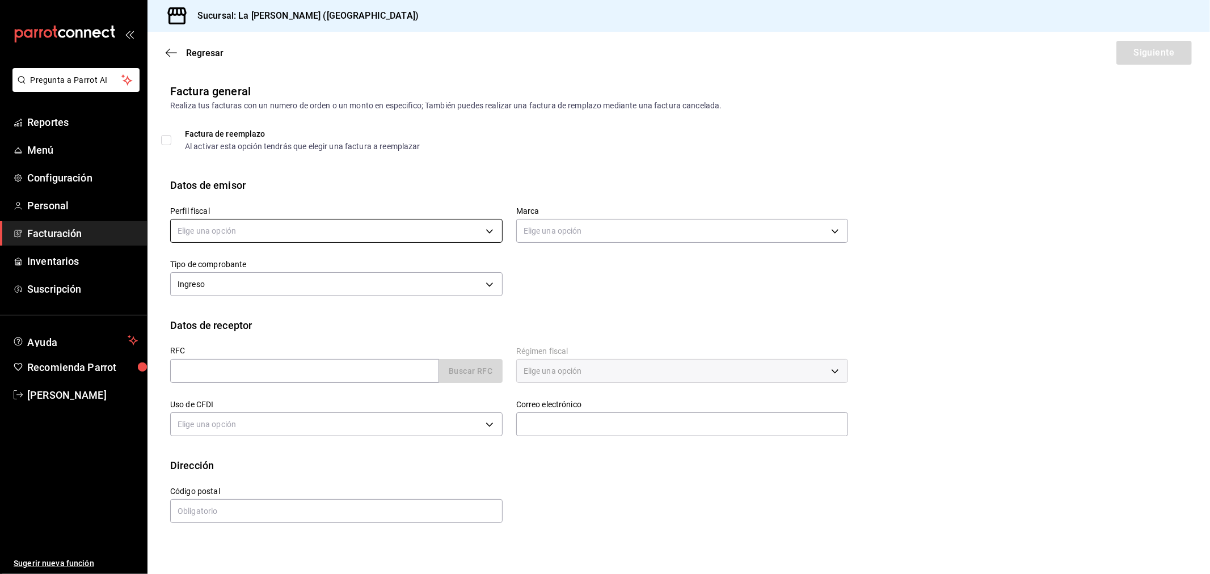
click at [303, 227] on body "Pregunta a Parrot AI Reportes Menú Configuración Personal Facturación Inventari…" at bounding box center [605, 287] width 1210 height 574
click at [243, 290] on li "STRANA" at bounding box center [336, 288] width 331 height 21
click at [230, 370] on input "text" at bounding box center [304, 371] width 269 height 24
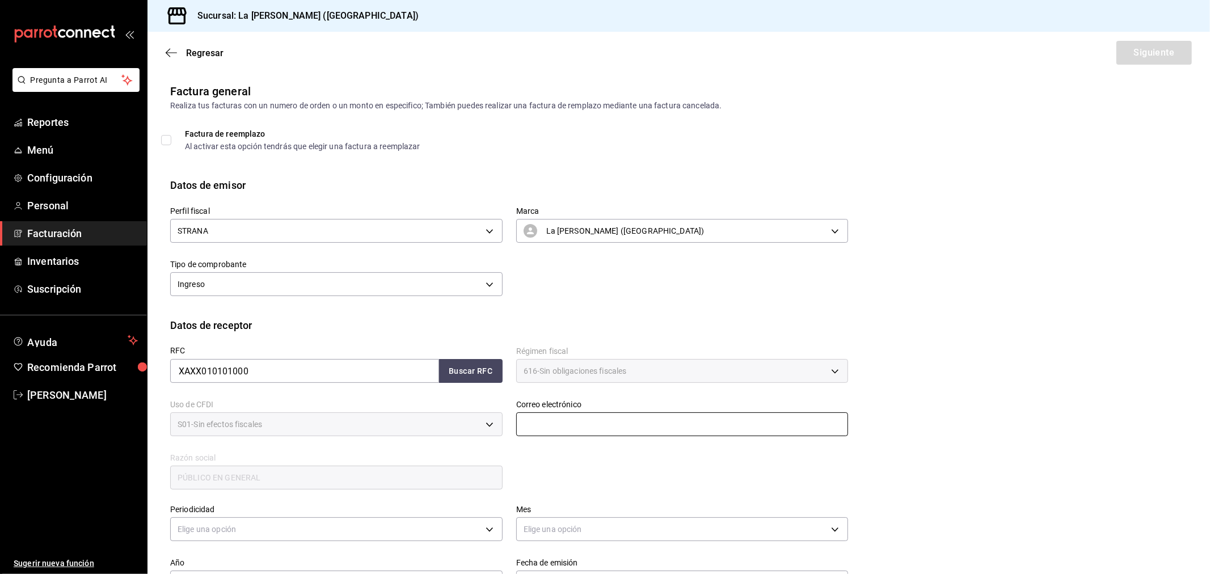
click at [529, 418] on input "text" at bounding box center [682, 424] width 332 height 24
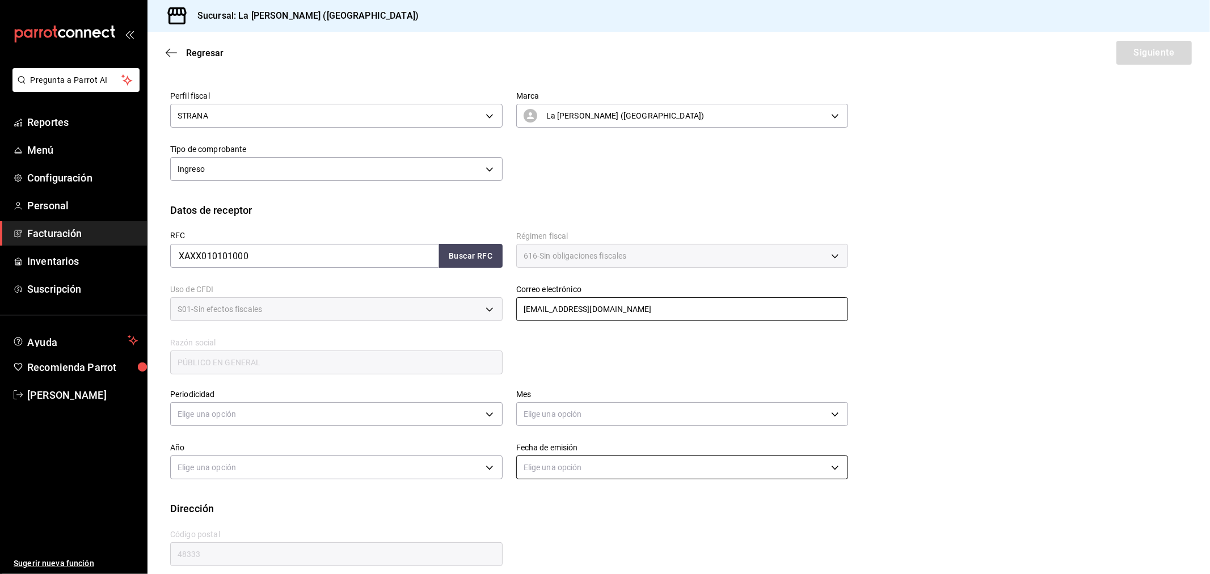
scroll to position [126, 0]
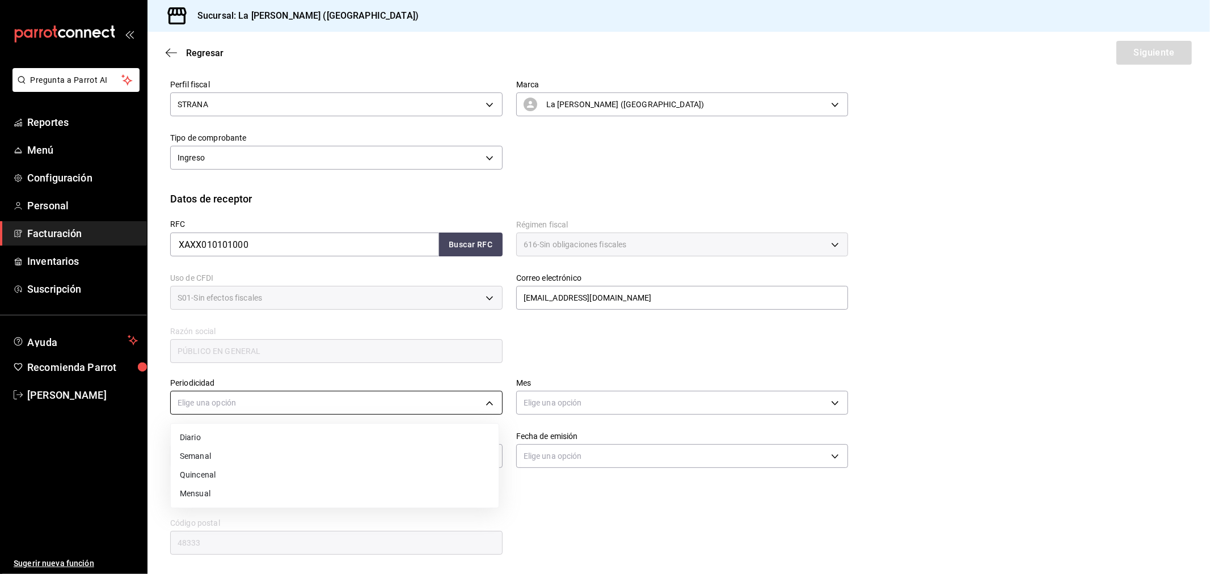
click at [400, 402] on body "Pregunta a Parrot AI Reportes Menú Configuración Personal Facturación Inventari…" at bounding box center [605, 287] width 1210 height 574
drag, startPoint x: 234, startPoint y: 436, endPoint x: 243, endPoint y: 435, distance: 9.1
click at [234, 437] on li "Diario" at bounding box center [335, 437] width 328 height 19
click at [616, 408] on body "Pregunta a Parrot AI Reportes Menú Configuración Personal Facturación Inventari…" at bounding box center [605, 287] width 1210 height 574
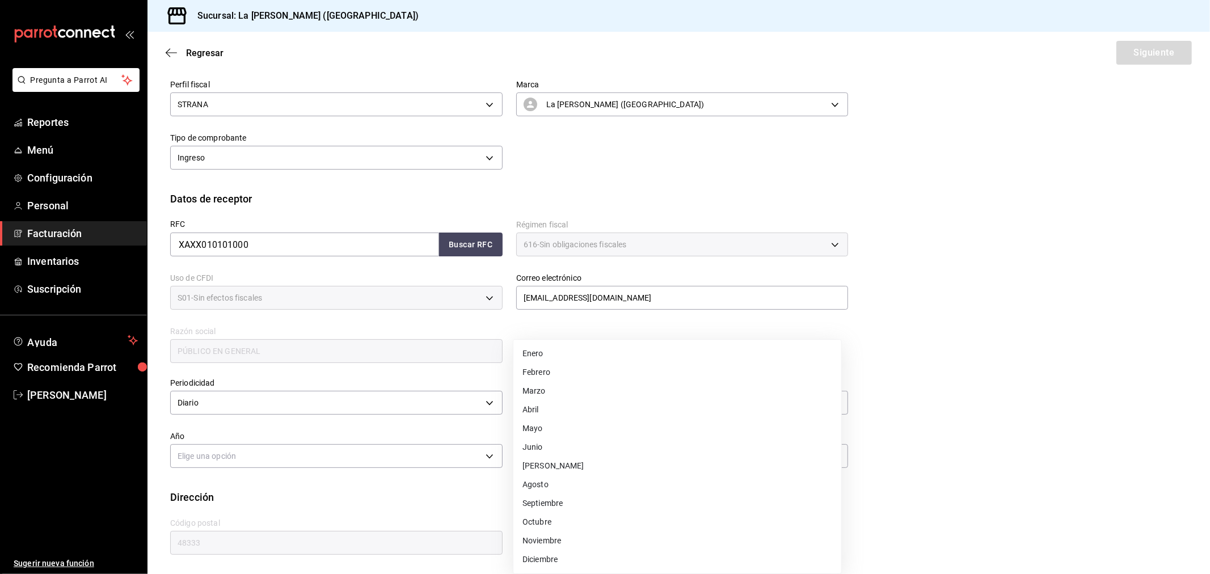
click at [552, 502] on li "Septiembre" at bounding box center [677, 503] width 328 height 19
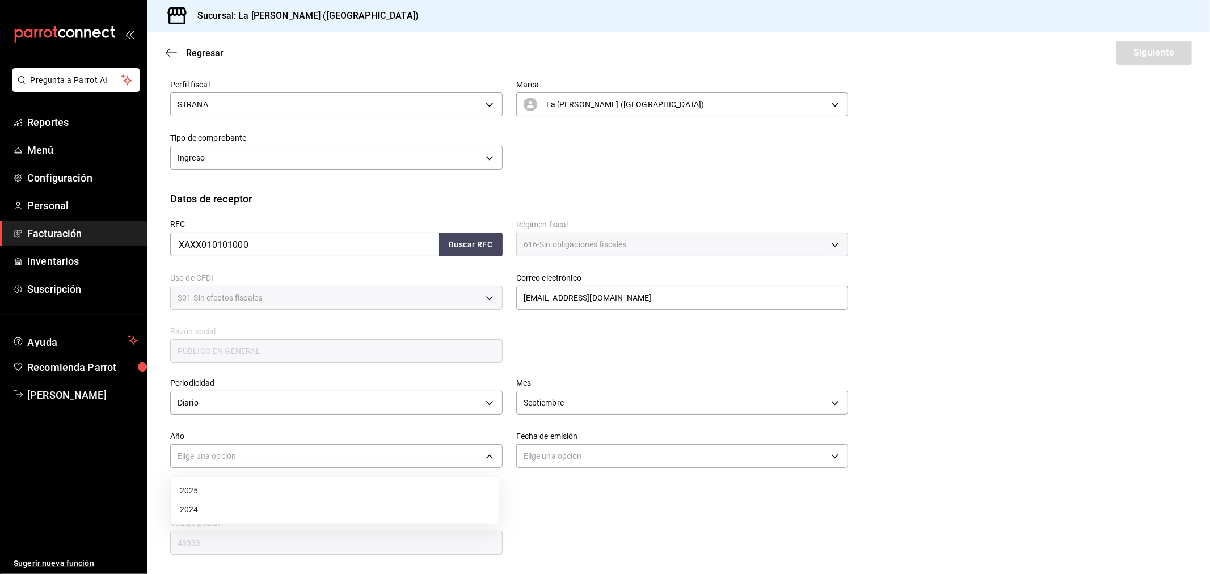
click at [420, 450] on body "Pregunta a Parrot AI Reportes Menú Configuración Personal Facturación Inventari…" at bounding box center [605, 287] width 1210 height 574
click at [235, 489] on li "2025" at bounding box center [335, 490] width 328 height 19
click at [548, 449] on body "Pregunta a Parrot AI Reportes Menú Configuración Personal Facturación Inventari…" at bounding box center [605, 287] width 1210 height 574
click at [539, 491] on li "Hoy" at bounding box center [677, 490] width 328 height 19
click at [1125, 60] on button "Siguiente" at bounding box center [1153, 53] width 75 height 24
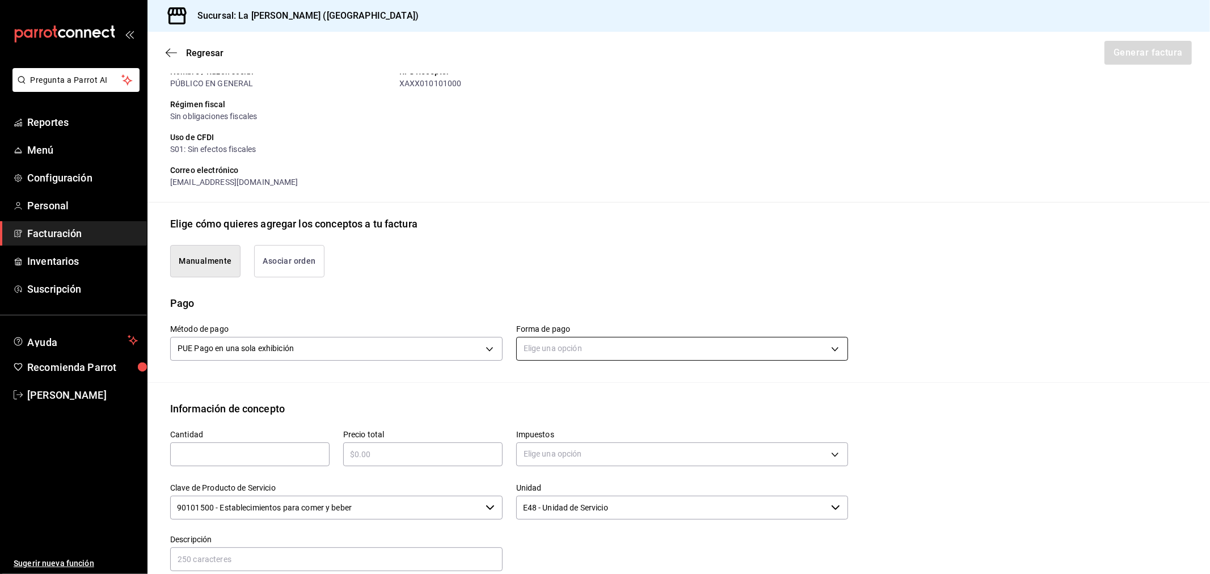
click at [577, 356] on body "Pregunta a Parrot AI Reportes Menú Configuración Personal Facturación Inventari…" at bounding box center [605, 287] width 1210 height 574
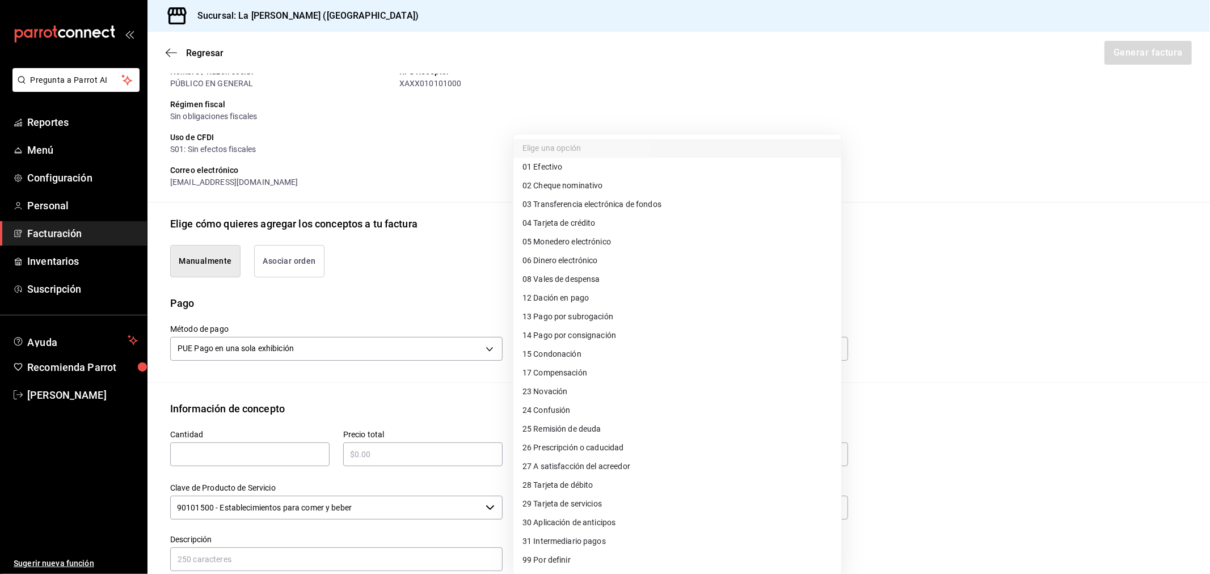
click at [605, 222] on li "04 Tarjeta de crédito" at bounding box center [677, 223] width 328 height 19
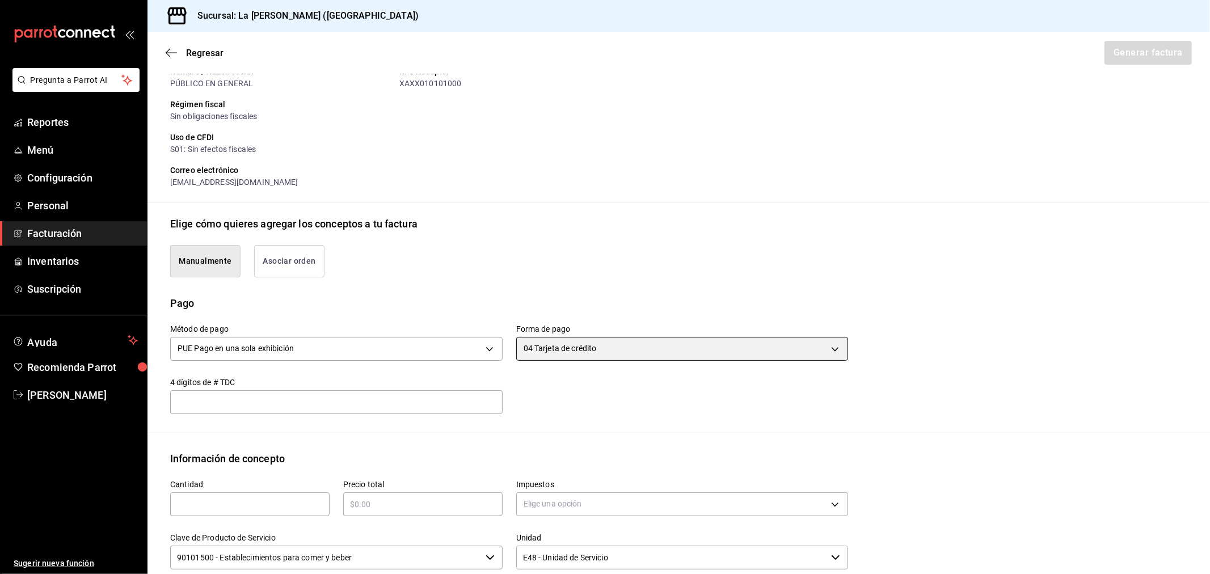
scroll to position [252, 0]
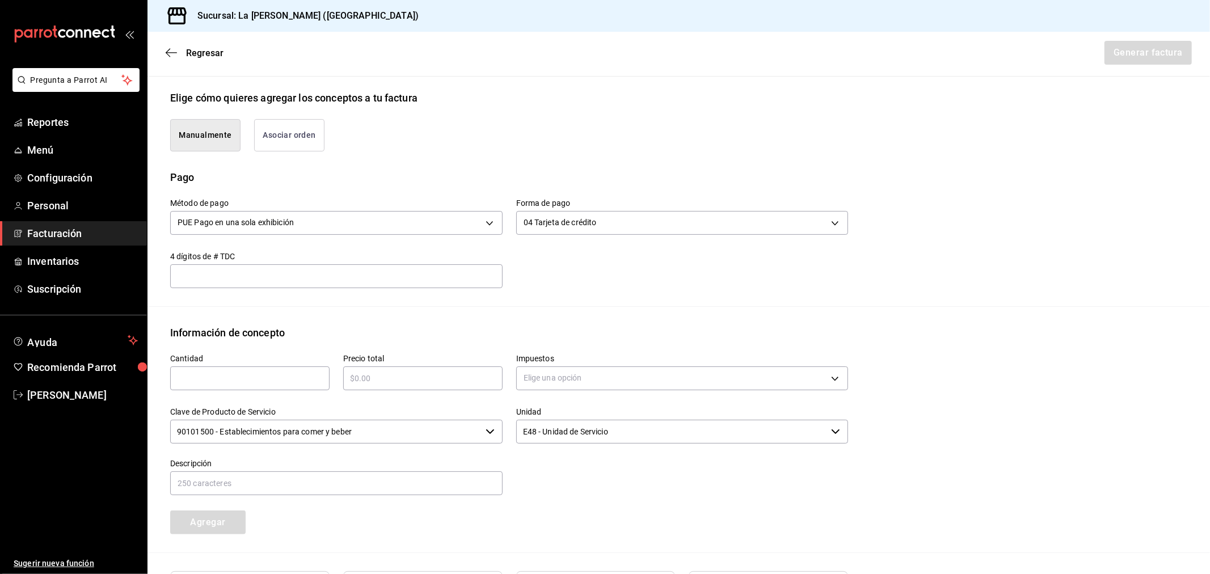
click at [221, 377] on input "text" at bounding box center [249, 378] width 159 height 14
click at [361, 378] on input "text" at bounding box center [422, 378] width 159 height 14
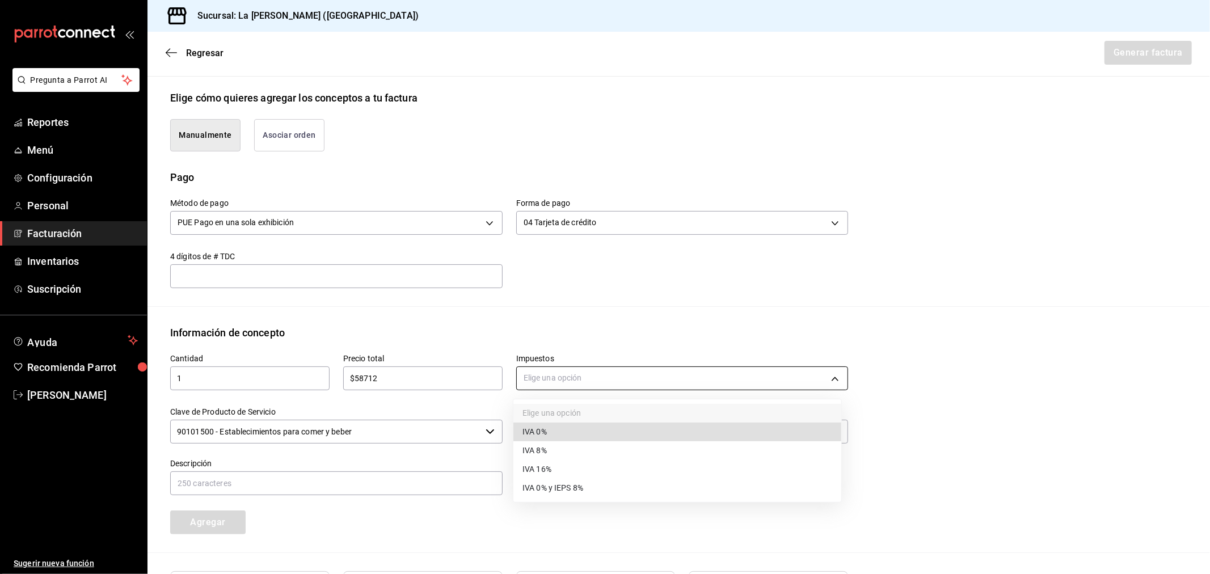
click at [590, 375] on body "Pregunta a Parrot AI Reportes Menú Configuración Personal Facturación Inventari…" at bounding box center [605, 287] width 1210 height 574
drag, startPoint x: 540, startPoint y: 432, endPoint x: 531, endPoint y: 432, distance: 9.6
click at [542, 432] on span "IVA 0%" at bounding box center [534, 432] width 24 height 12
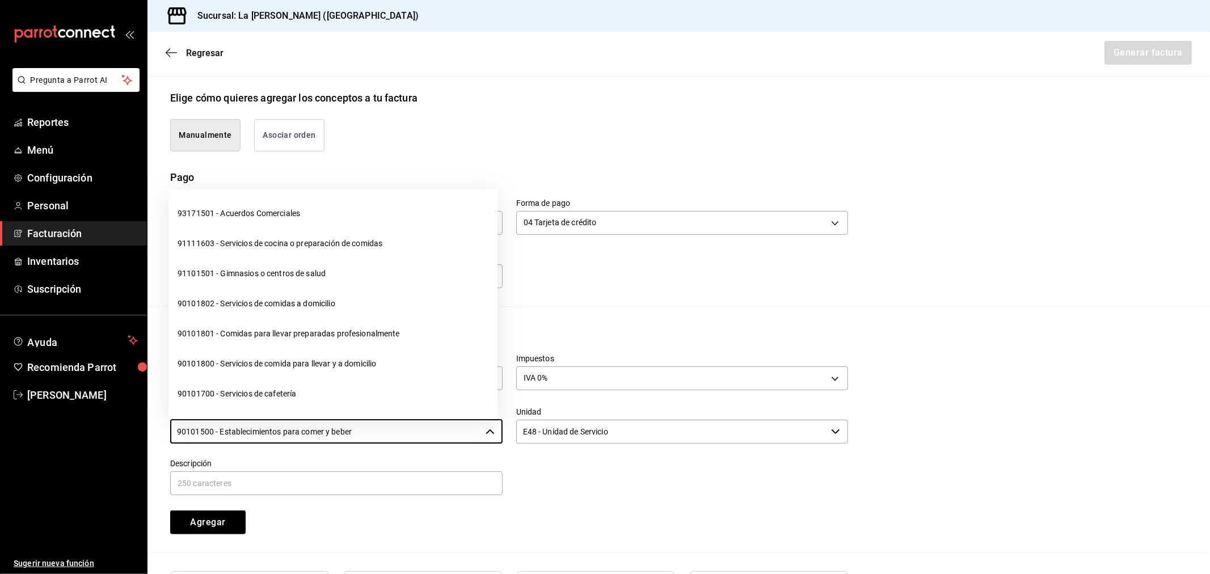
drag, startPoint x: 423, startPoint y: 428, endPoint x: 166, endPoint y: 445, distance: 256.9
click at [166, 445] on div "Cantidad 1 ​ Precio total $58712 ​ Impuestos IVA 0% IVA_0 Clave de Producto de …" at bounding box center [502, 437] width 691 height 194
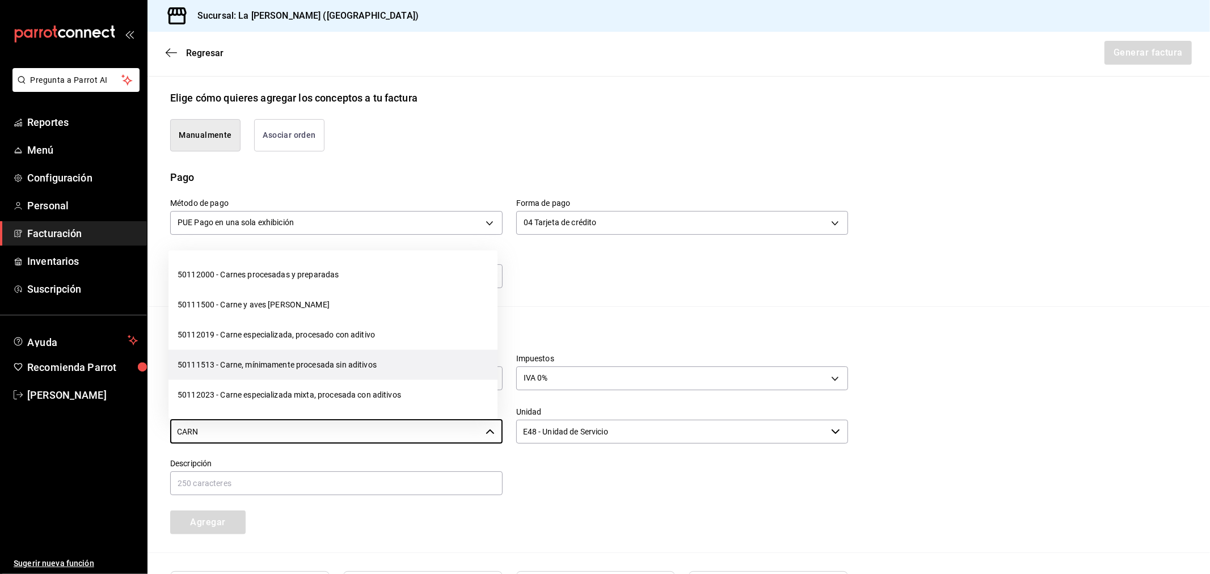
click at [259, 354] on li "50111513 - Carne, mínimamente procesada sin aditivos" at bounding box center [332, 365] width 329 height 30
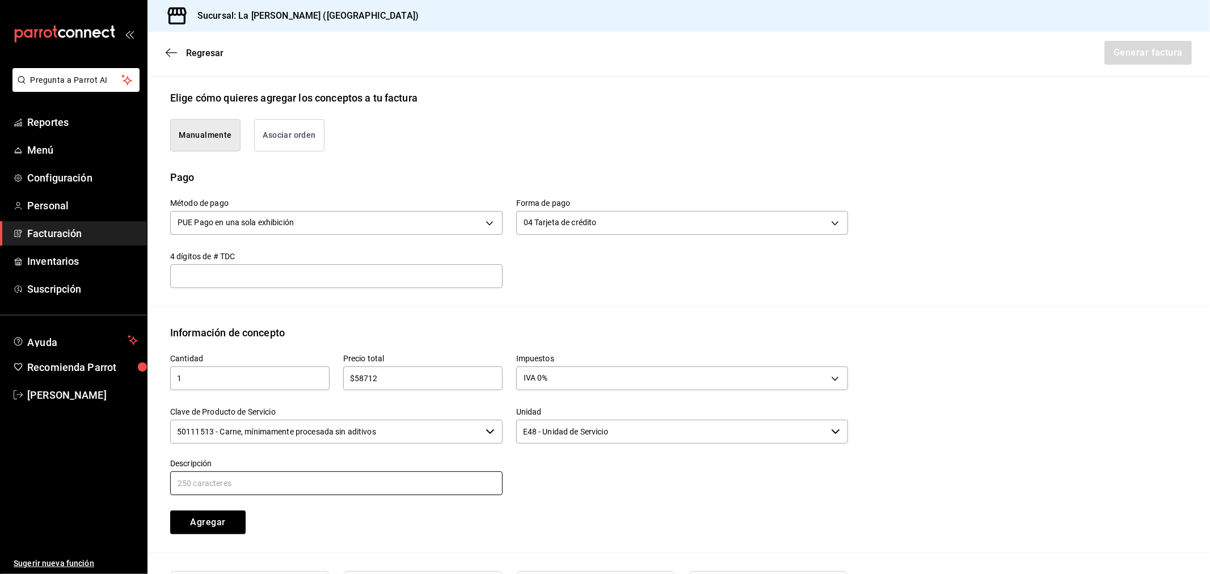
click at [343, 491] on input "text" at bounding box center [336, 483] width 332 height 24
paste input "CONSUMO DEL DIA 17/09/2025"
click at [257, 480] on input "CONSUMO DEL DIA 17/09/2025" at bounding box center [336, 483] width 332 height 24
click at [217, 525] on button "Agregar" at bounding box center [207, 522] width 75 height 24
click at [1167, 46] on button "Generar factura" at bounding box center [1147, 53] width 88 height 24
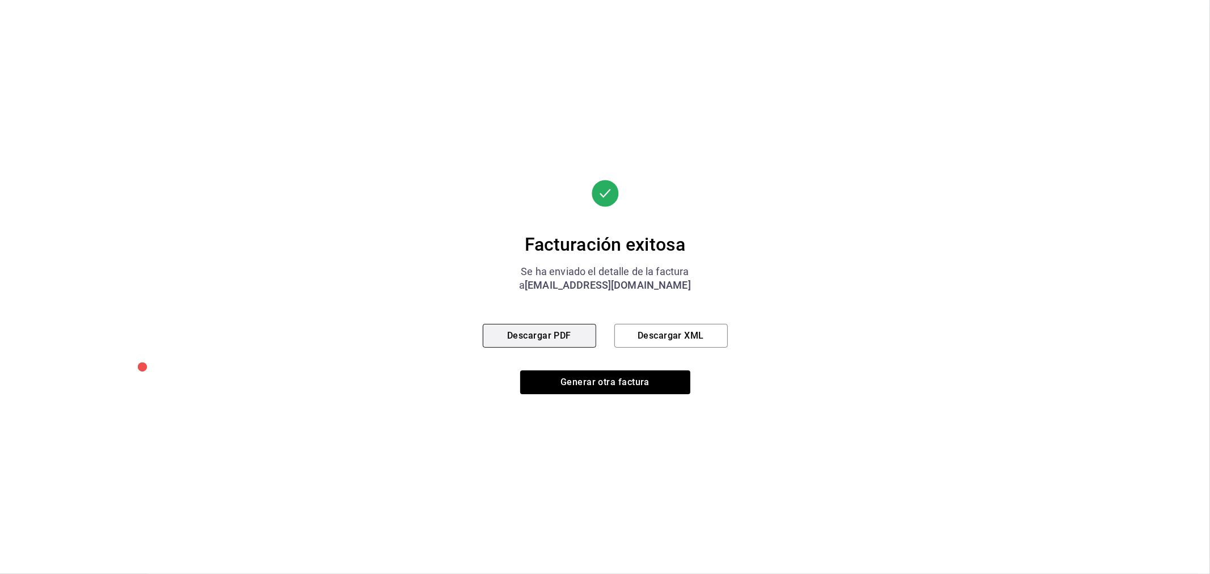
click at [565, 335] on button "Descargar PDF" at bounding box center [539, 336] width 113 height 24
click at [595, 382] on button "Generar otra factura" at bounding box center [605, 382] width 170 height 24
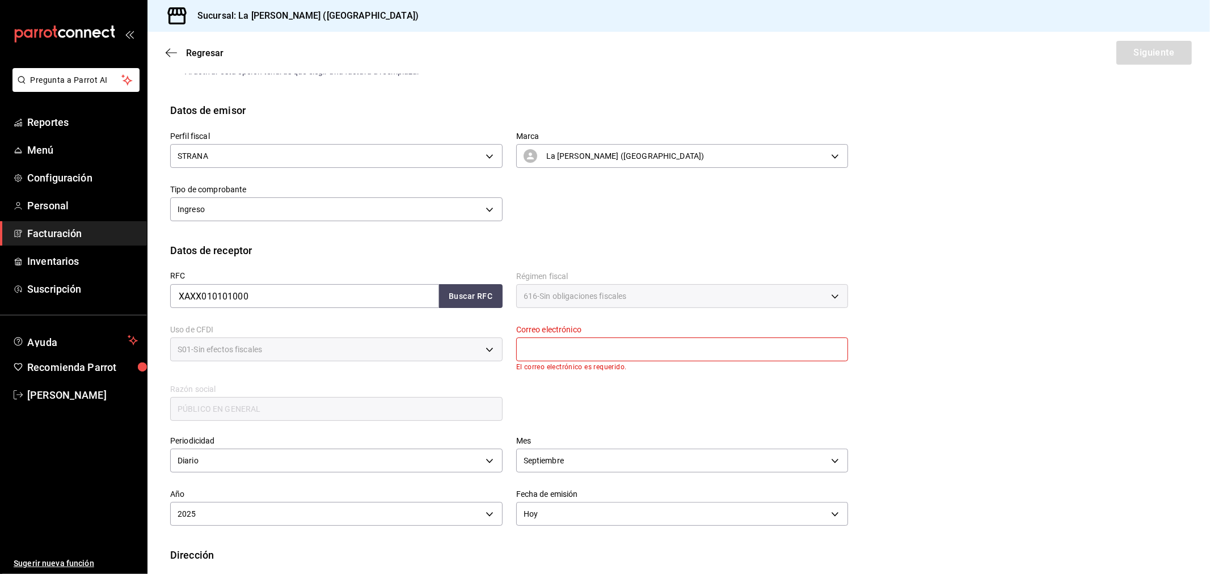
click at [572, 344] on input "text" at bounding box center [682, 349] width 332 height 24
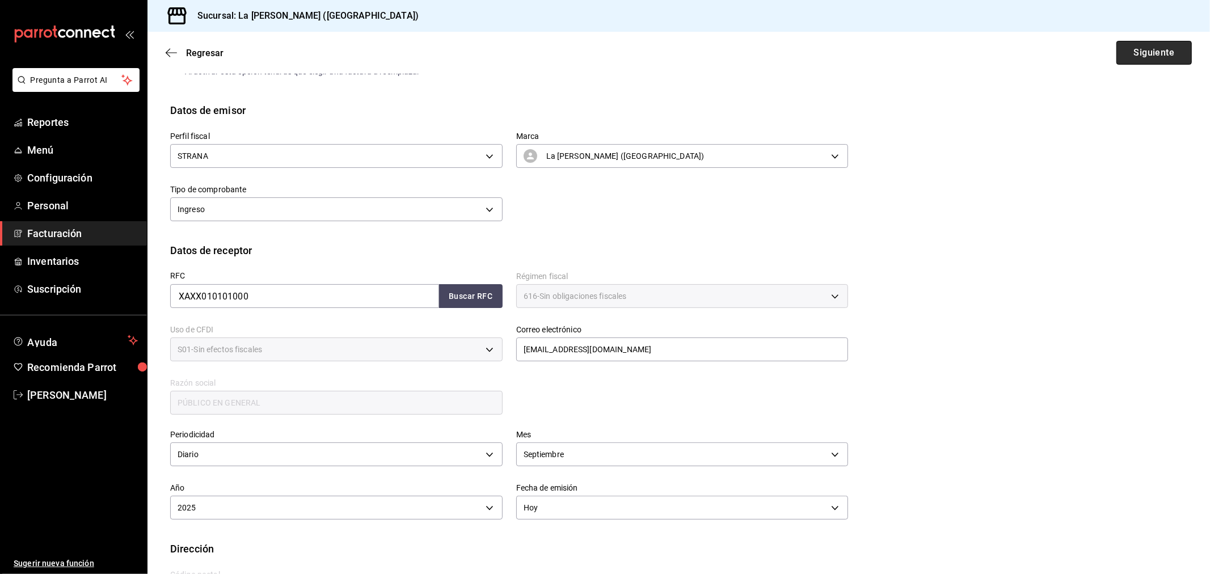
click at [1121, 47] on button "Siguiente" at bounding box center [1153, 53] width 75 height 24
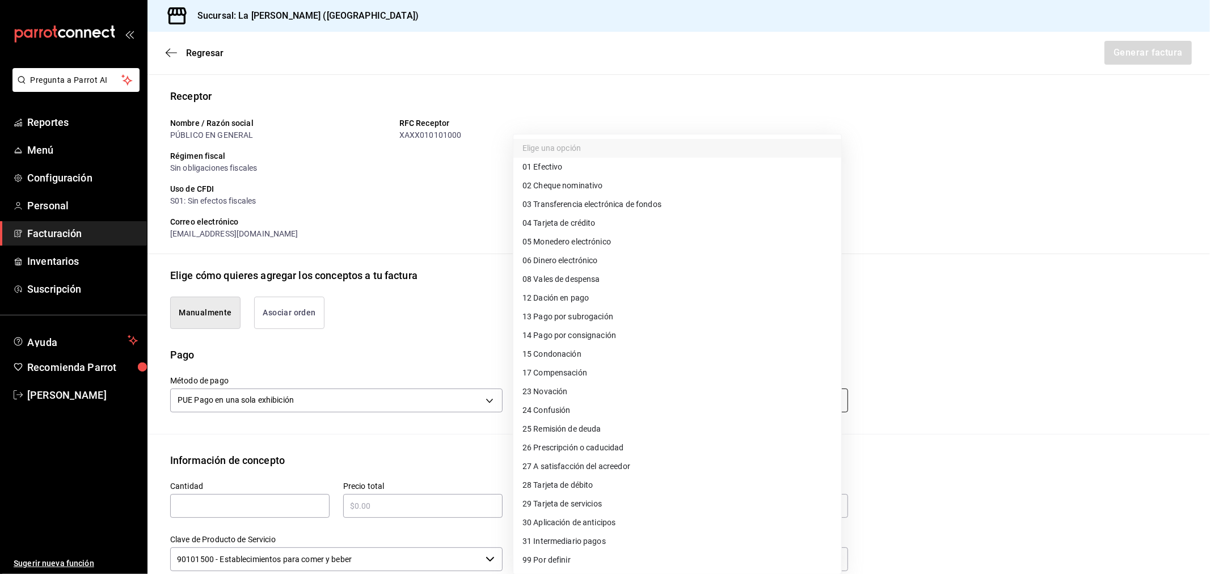
click at [606, 390] on body "Pregunta a Parrot AI Reportes Menú Configuración Personal Facturación Inventari…" at bounding box center [605, 287] width 1210 height 574
click at [587, 487] on span "28 Tarjeta de débito" at bounding box center [557, 485] width 71 height 12
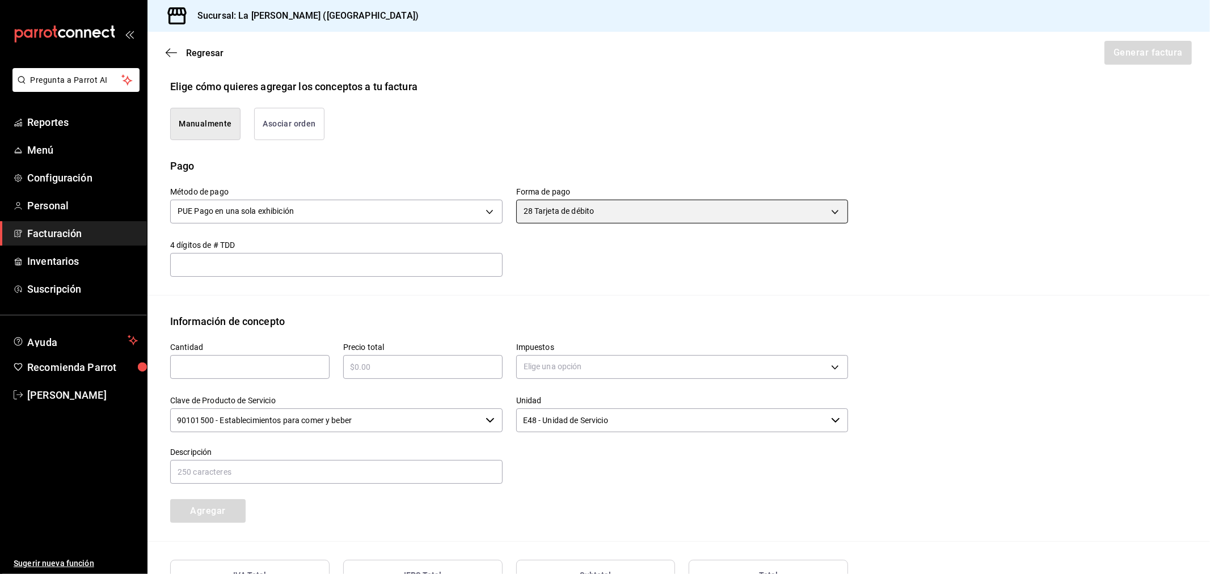
scroll to position [327, 0]
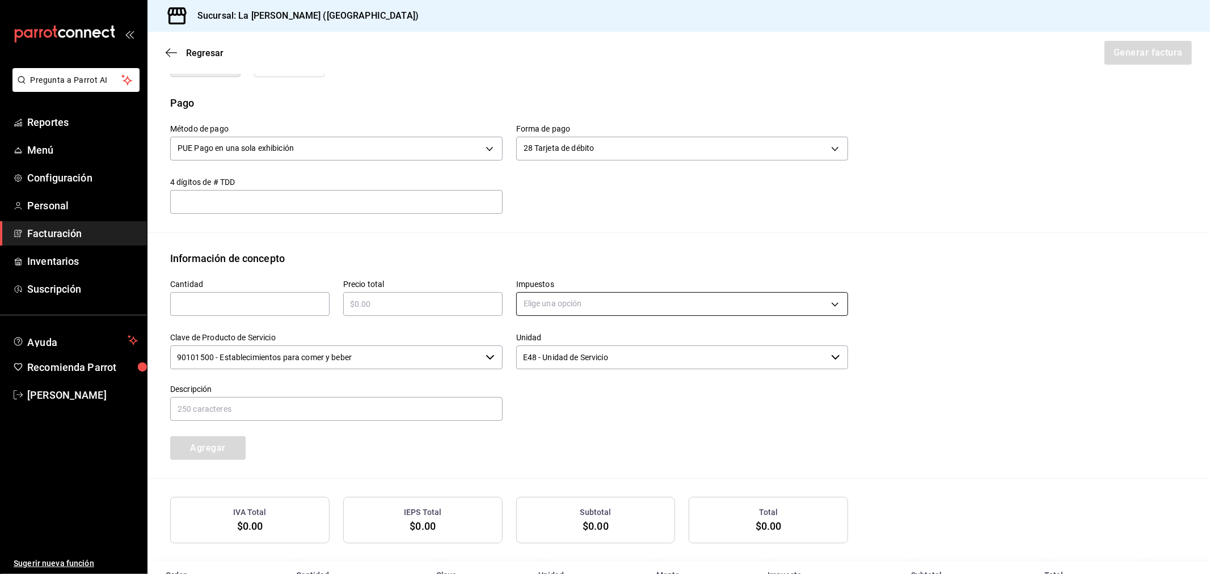
click at [590, 293] on body "Pregunta a Parrot AI Reportes Menú Configuración Personal Facturación Inventari…" at bounding box center [605, 287] width 1210 height 574
click at [542, 356] on span "IVA 0%" at bounding box center [534, 358] width 24 height 12
drag, startPoint x: 217, startPoint y: 297, endPoint x: 219, endPoint y: 326, distance: 29.6
click at [217, 297] on div "​" at bounding box center [249, 304] width 159 height 24
click at [239, 299] on input "text" at bounding box center [249, 304] width 159 height 14
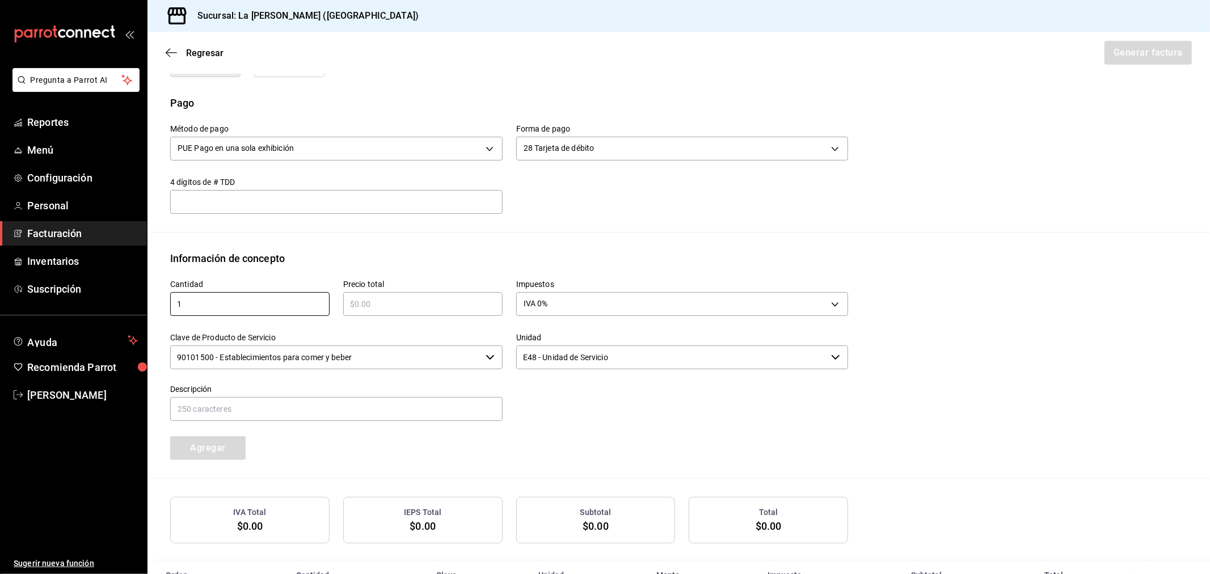
click at [386, 309] on input "text" at bounding box center [422, 304] width 159 height 14
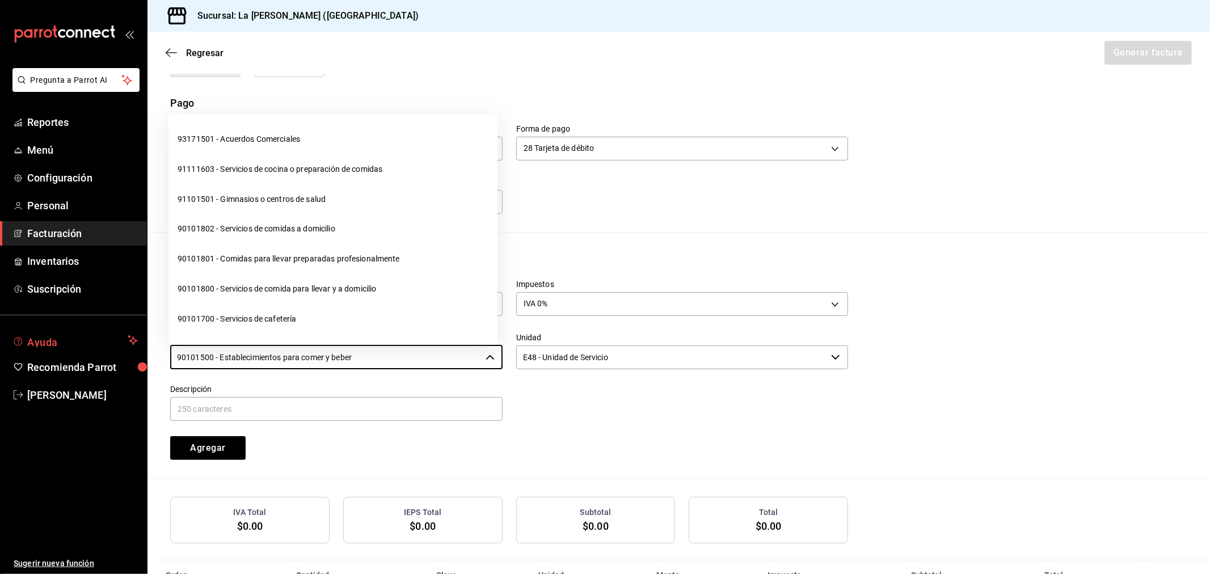
drag, startPoint x: 397, startPoint y: 358, endPoint x: 129, endPoint y: 346, distance: 268.0
click at [129, 346] on div "Pregunta a Parrot AI Reportes Menú Configuración Personal Facturación Inventari…" at bounding box center [605, 287] width 1210 height 574
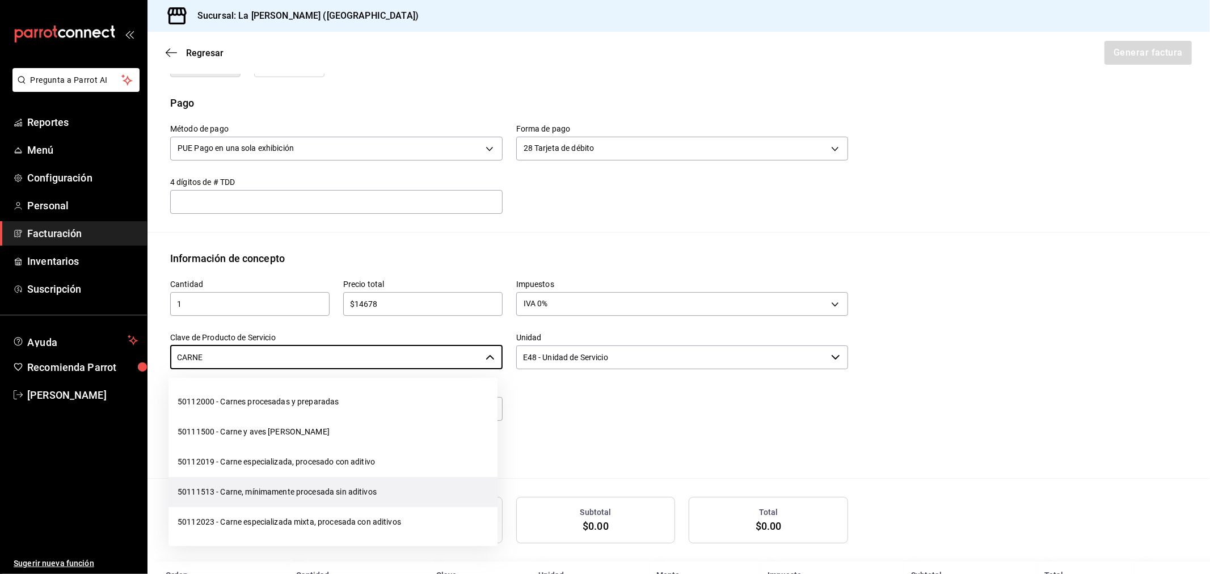
click at [284, 493] on li "50111513 - Carne, mínimamente procesada sin aditivos" at bounding box center [332, 492] width 329 height 30
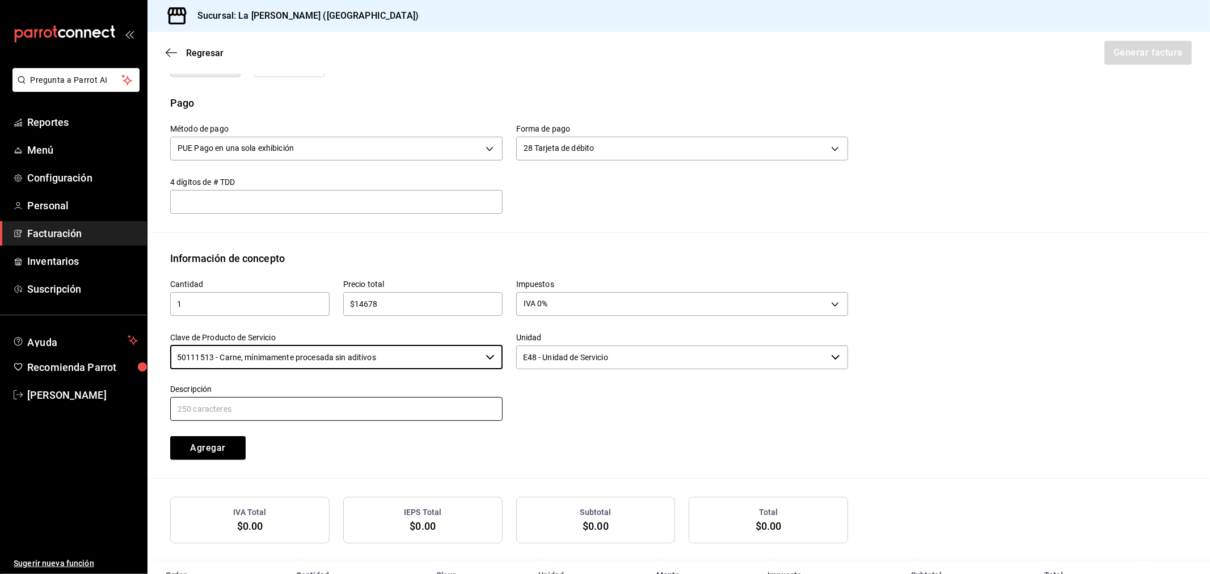
click at [373, 416] on input "text" at bounding box center [336, 409] width 332 height 24
paste input "CONSUMO DEL DIA 17/09/2025"
click at [213, 443] on button "Agregar" at bounding box center [207, 448] width 75 height 24
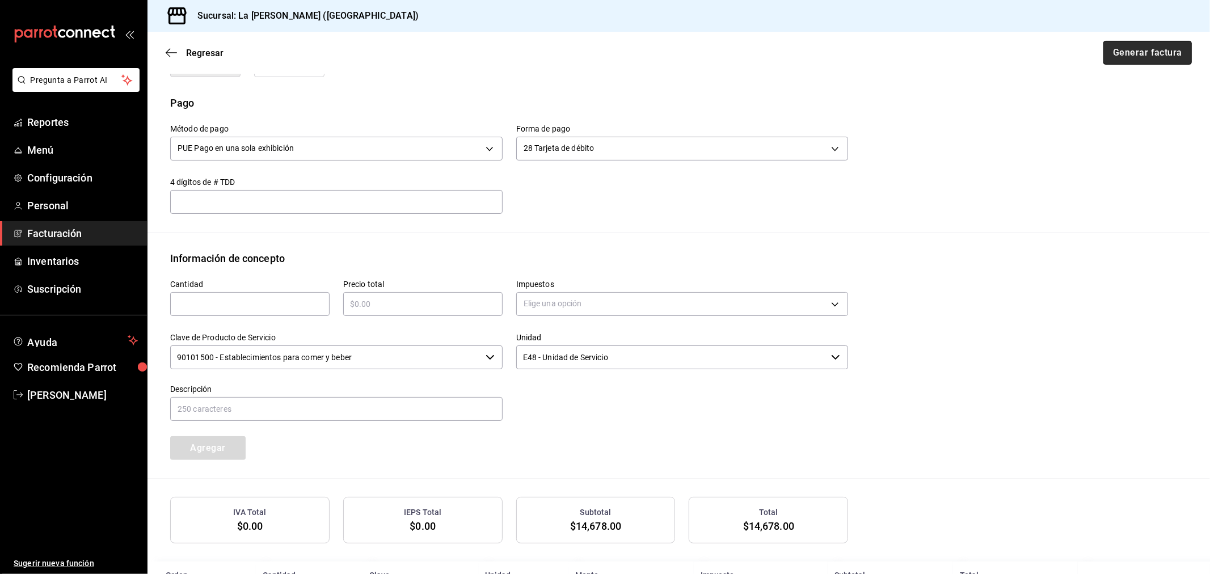
click at [1129, 44] on button "Generar factura" at bounding box center [1147, 53] width 88 height 24
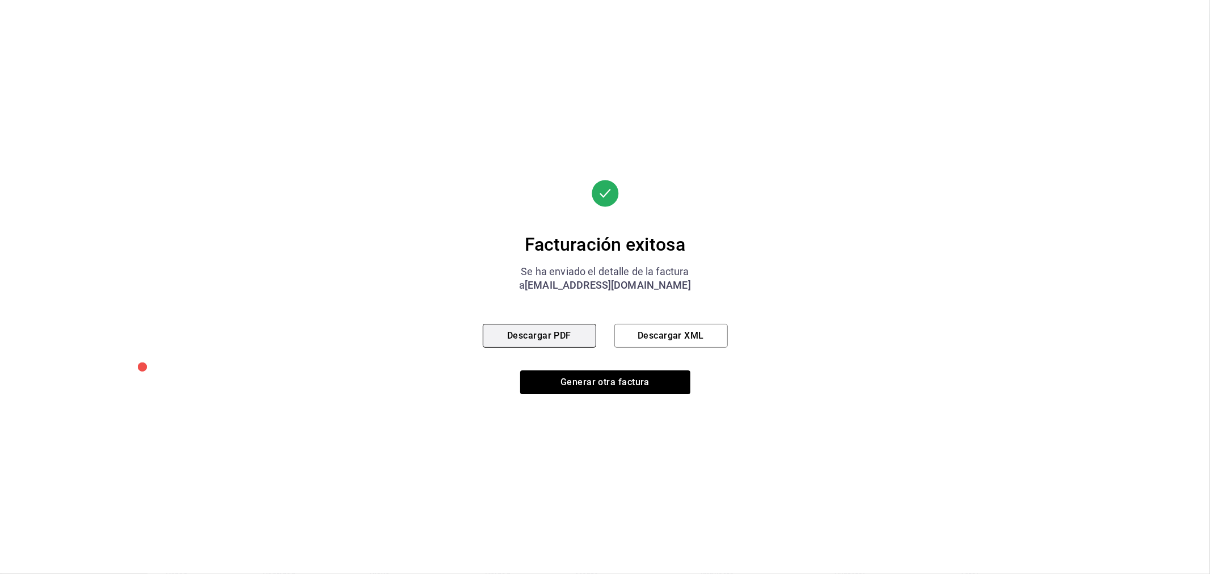
click at [580, 331] on button "Descargar PDF" at bounding box center [539, 336] width 113 height 24
click at [624, 386] on button "Generar otra factura" at bounding box center [605, 382] width 170 height 24
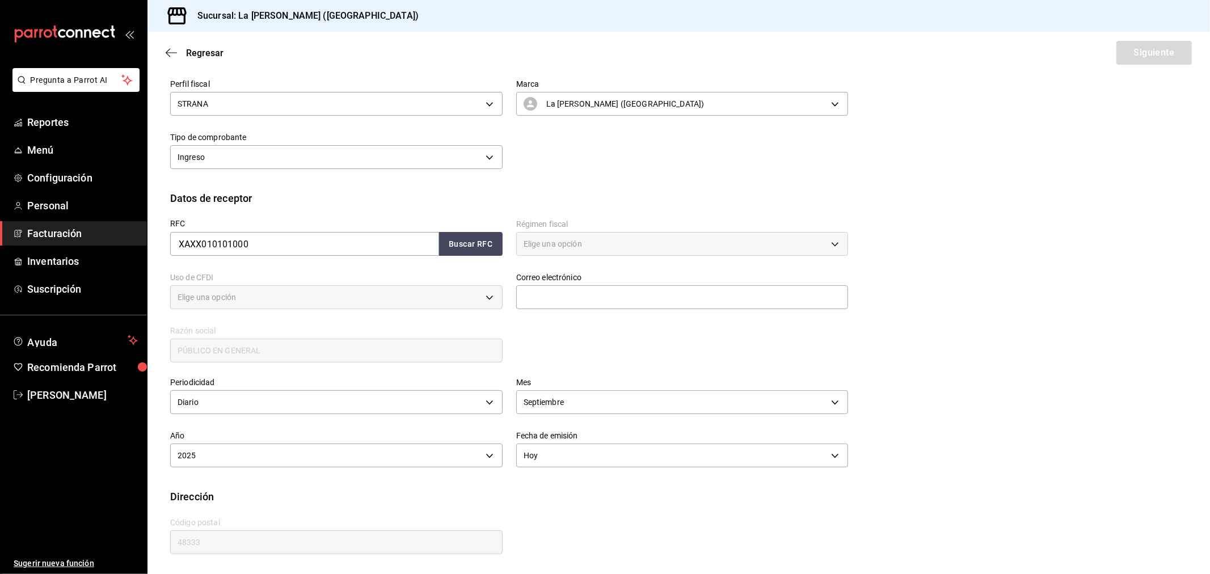
scroll to position [75, 0]
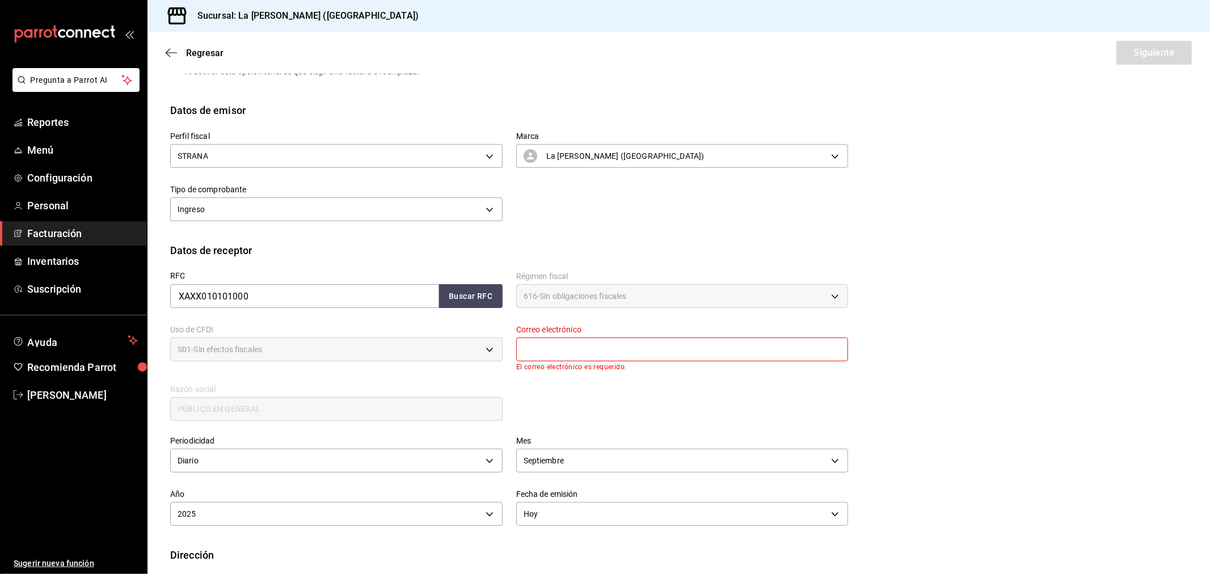
drag, startPoint x: 624, startPoint y: 386, endPoint x: 554, endPoint y: 343, distance: 83.0
click at [554, 343] on input "text" at bounding box center [682, 349] width 332 height 24
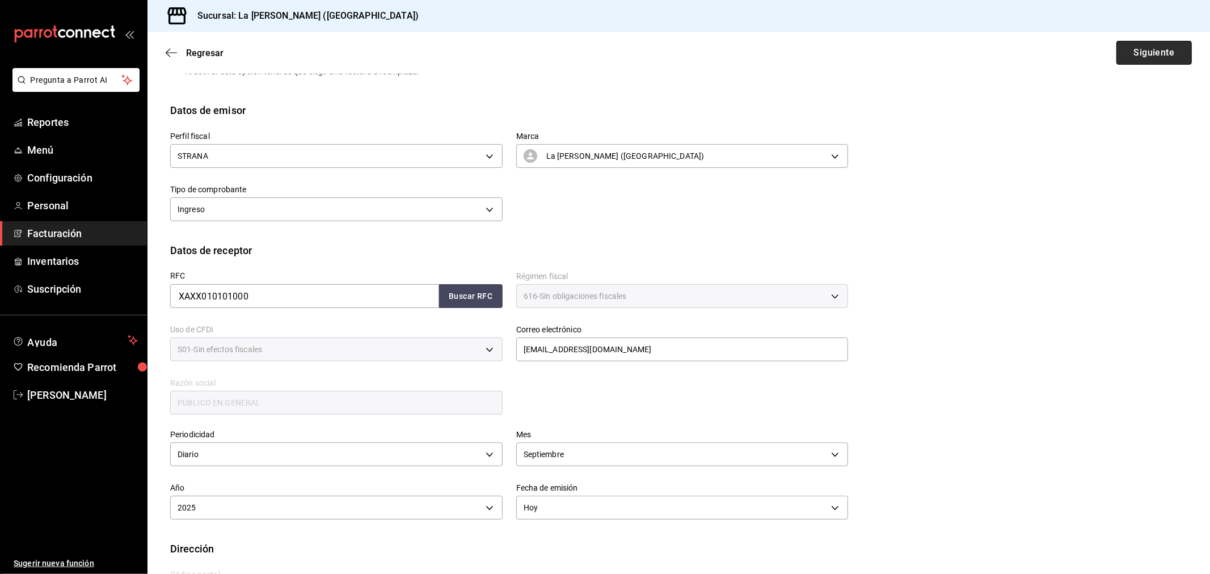
click at [1152, 52] on button "Siguiente" at bounding box center [1153, 53] width 75 height 24
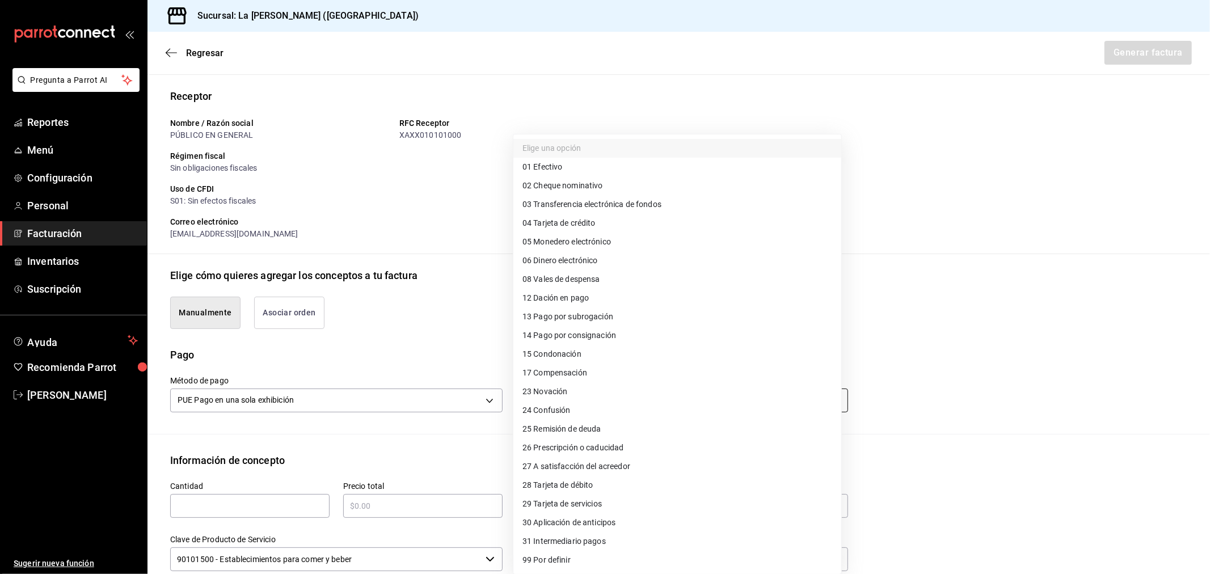
click at [588, 392] on body "Pregunta a Parrot AI Reportes Menú Configuración Personal Facturación Inventari…" at bounding box center [605, 287] width 1210 height 574
click at [591, 226] on span "04 Tarjeta de crédito" at bounding box center [558, 223] width 73 height 12
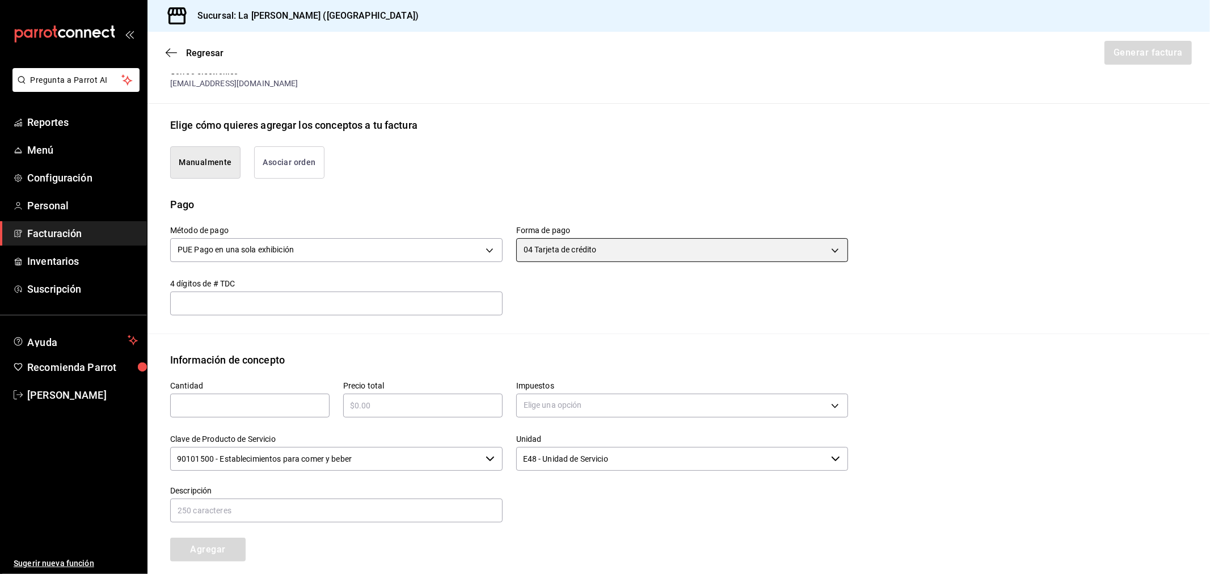
scroll to position [264, 0]
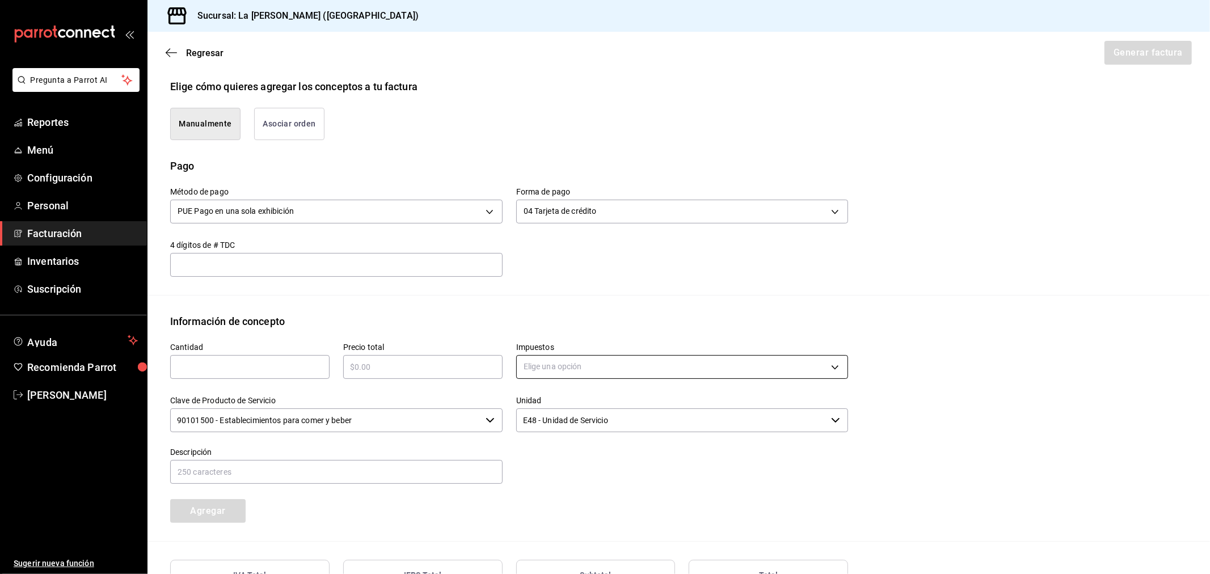
click at [605, 370] on body "Pregunta a Parrot AI Reportes Menú Configuración Personal Facturación Inventari…" at bounding box center [605, 287] width 1210 height 574
click at [552, 460] on li "IVA 16%" at bounding box center [677, 458] width 328 height 19
drag, startPoint x: 254, startPoint y: 369, endPoint x: 242, endPoint y: 373, distance: 12.6
click at [254, 369] on input "text" at bounding box center [249, 367] width 159 height 14
click at [457, 376] on div "​" at bounding box center [422, 367] width 159 height 24
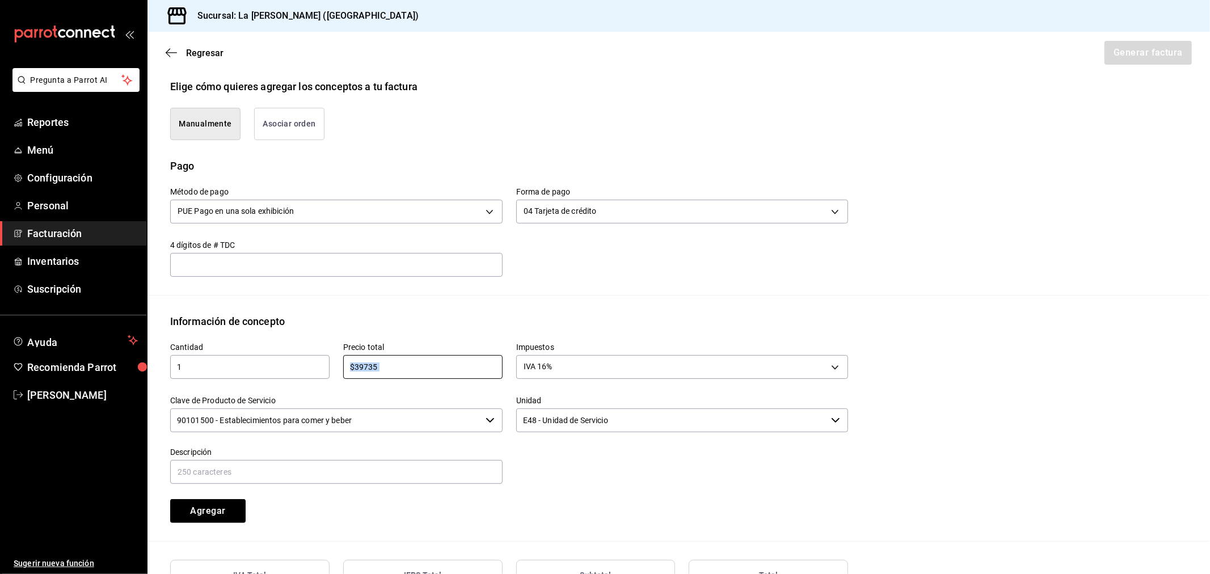
click at [450, 379] on div "Precio total $39735 ​" at bounding box center [416, 355] width 173 height 53
drag, startPoint x: 441, startPoint y: 376, endPoint x: 823, endPoint y: 492, distance: 399.5
click at [440, 375] on div "$39735 ​" at bounding box center [422, 367] width 159 height 24
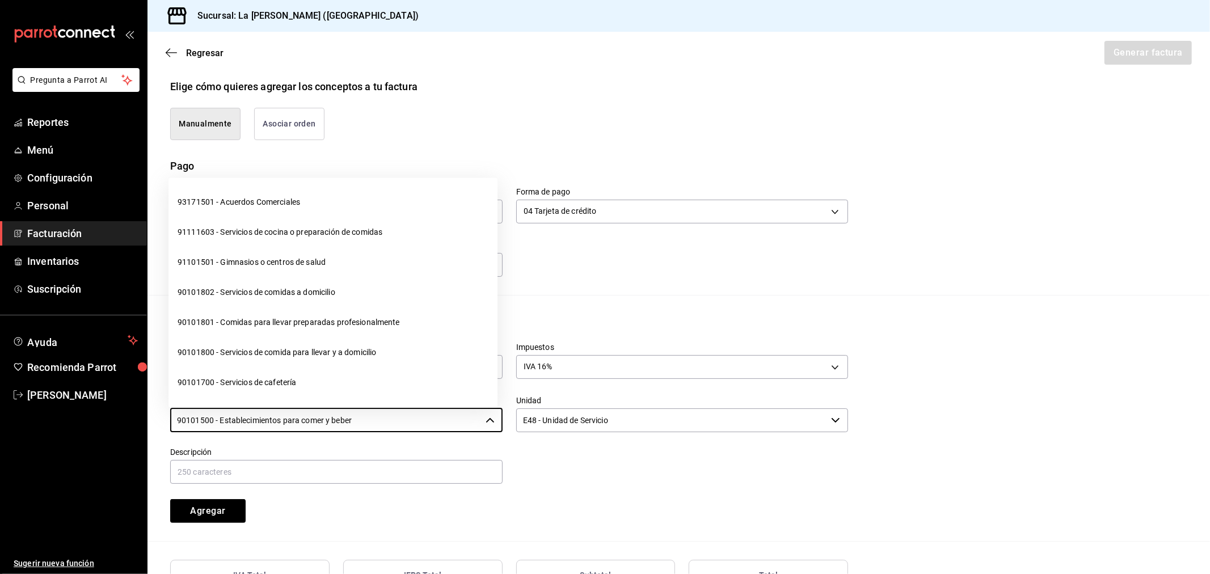
drag, startPoint x: 392, startPoint y: 419, endPoint x: 150, endPoint y: 433, distance: 242.0
click at [150, 433] on div "Información de concepto Cantidad 1 ​ Precio total $39735.75 ​ Impuestos IVA 16%…" at bounding box center [678, 428] width 1062 height 228
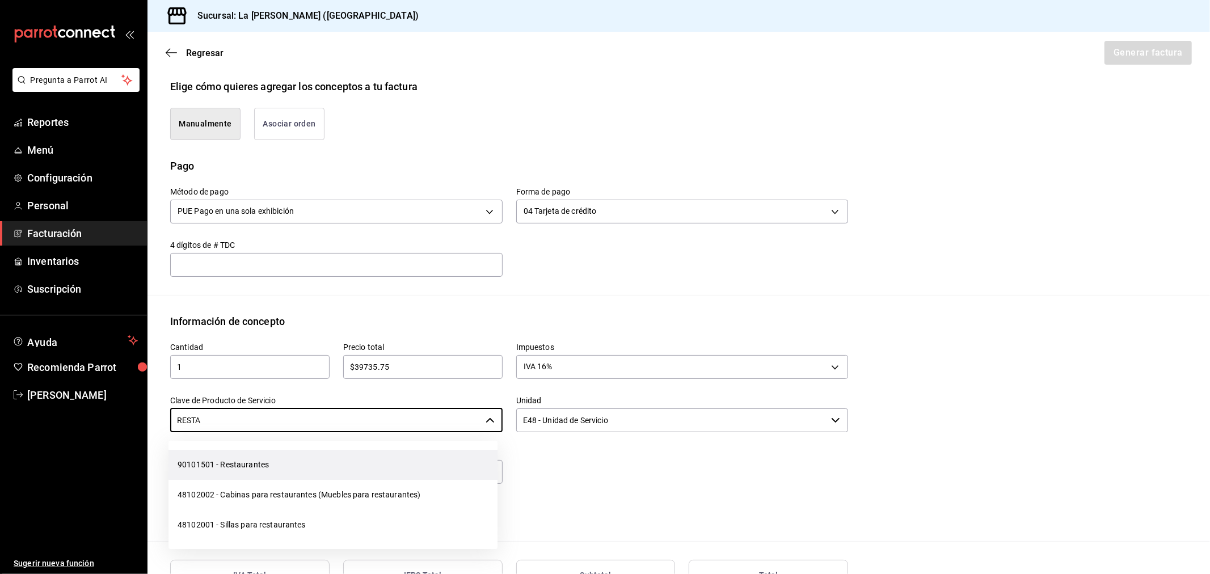
click at [226, 464] on li "90101501 - Restaurantes" at bounding box center [332, 465] width 329 height 30
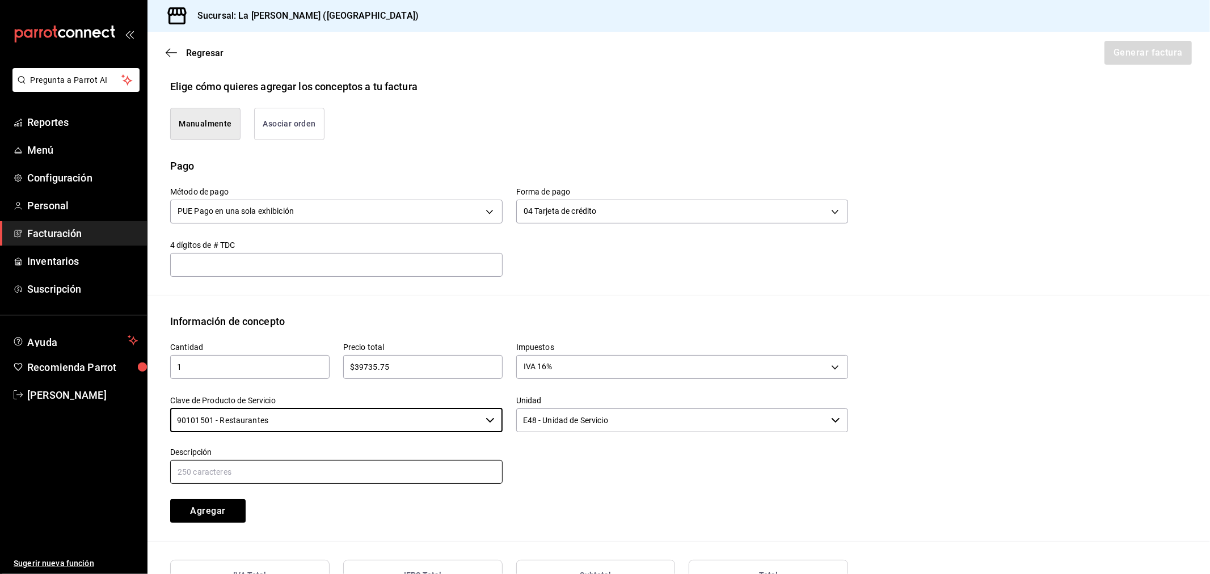
click at [226, 466] on input "text" at bounding box center [336, 472] width 332 height 24
paste input "CONSUMO DEL DIA 17/09/2025"
click at [214, 513] on button "Agregar" at bounding box center [207, 511] width 75 height 24
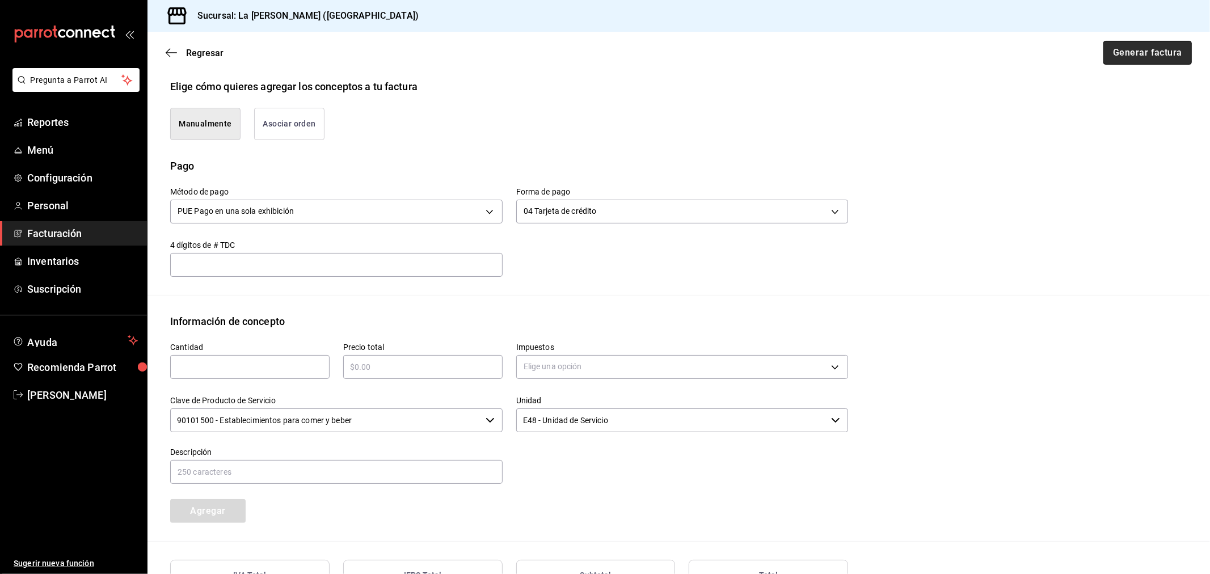
click at [1134, 51] on button "Generar factura" at bounding box center [1147, 53] width 88 height 24
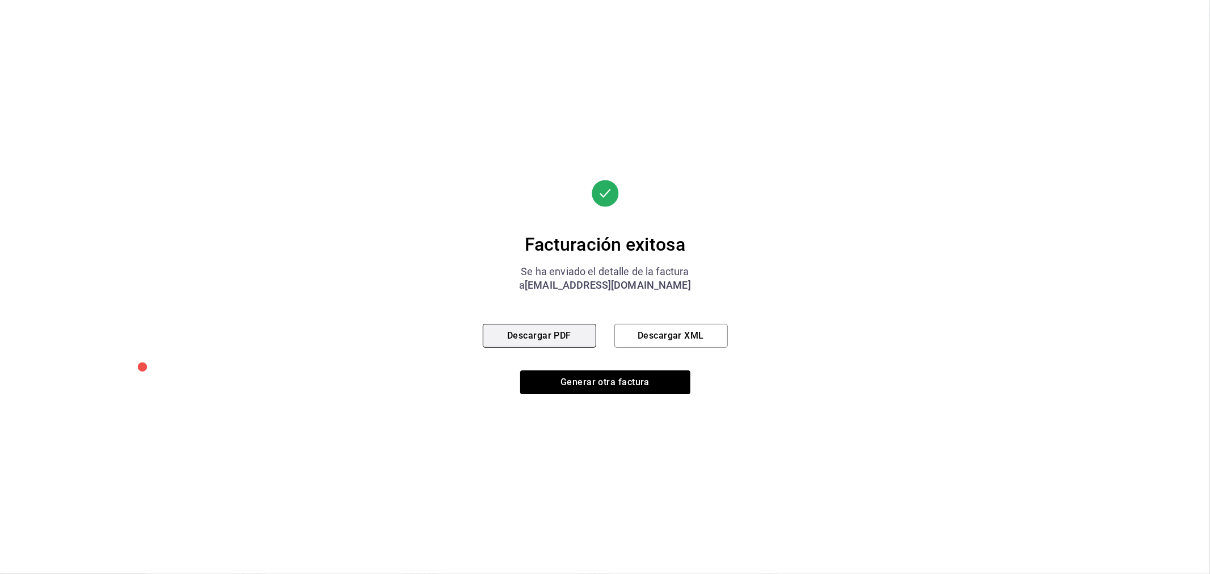
click at [547, 331] on button "Descargar PDF" at bounding box center [539, 336] width 113 height 24
click at [635, 385] on button "Generar otra factura" at bounding box center [605, 382] width 170 height 24
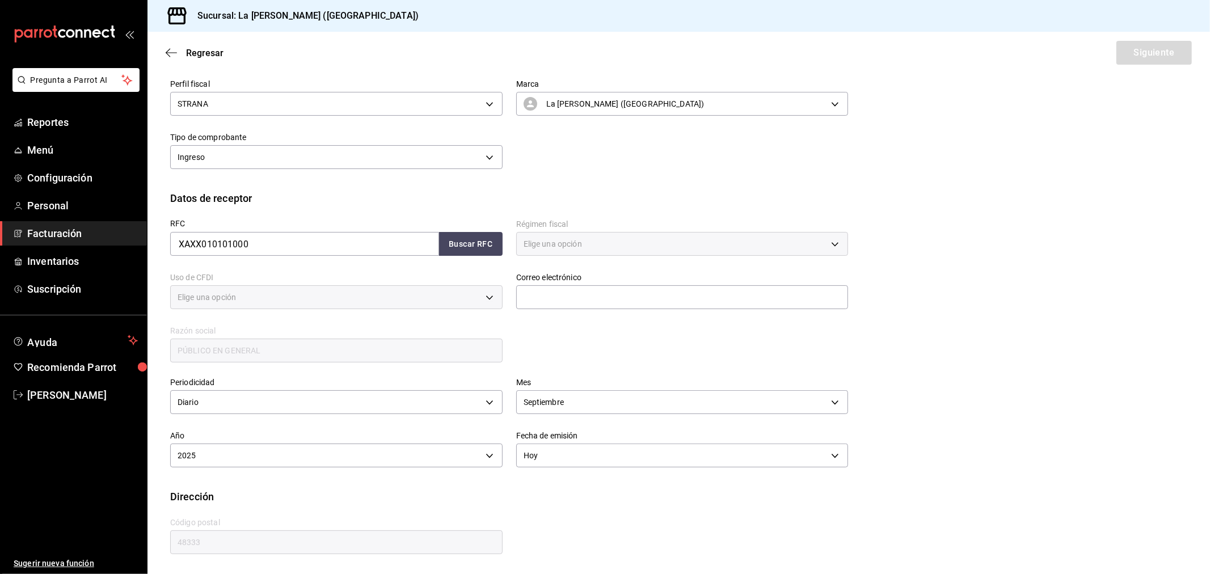
scroll to position [75, 0]
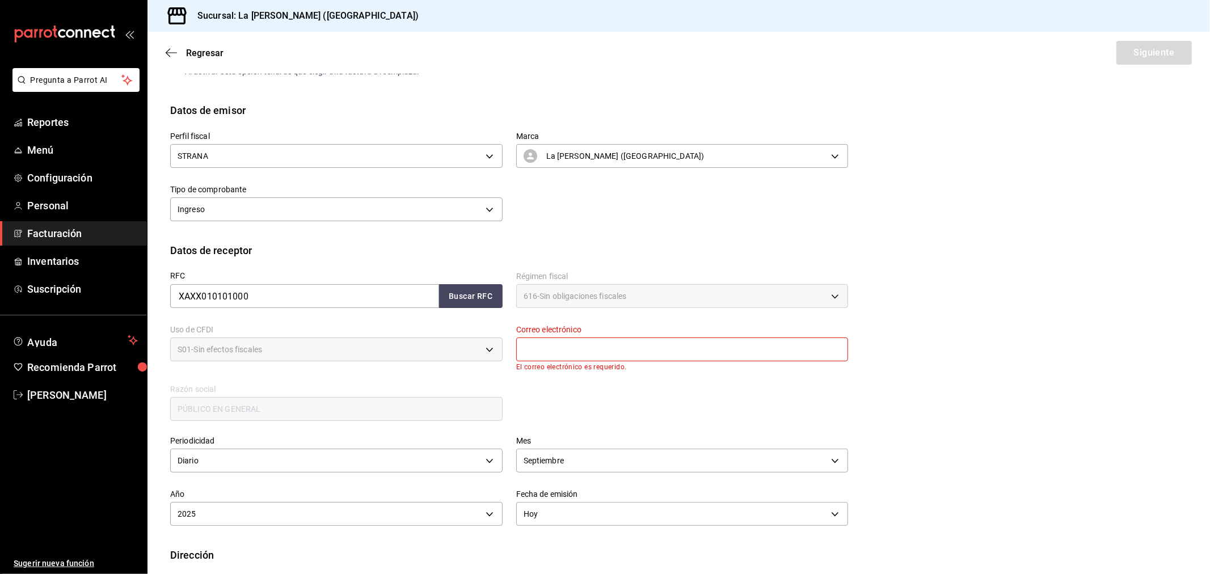
click at [619, 354] on input "text" at bounding box center [682, 349] width 332 height 24
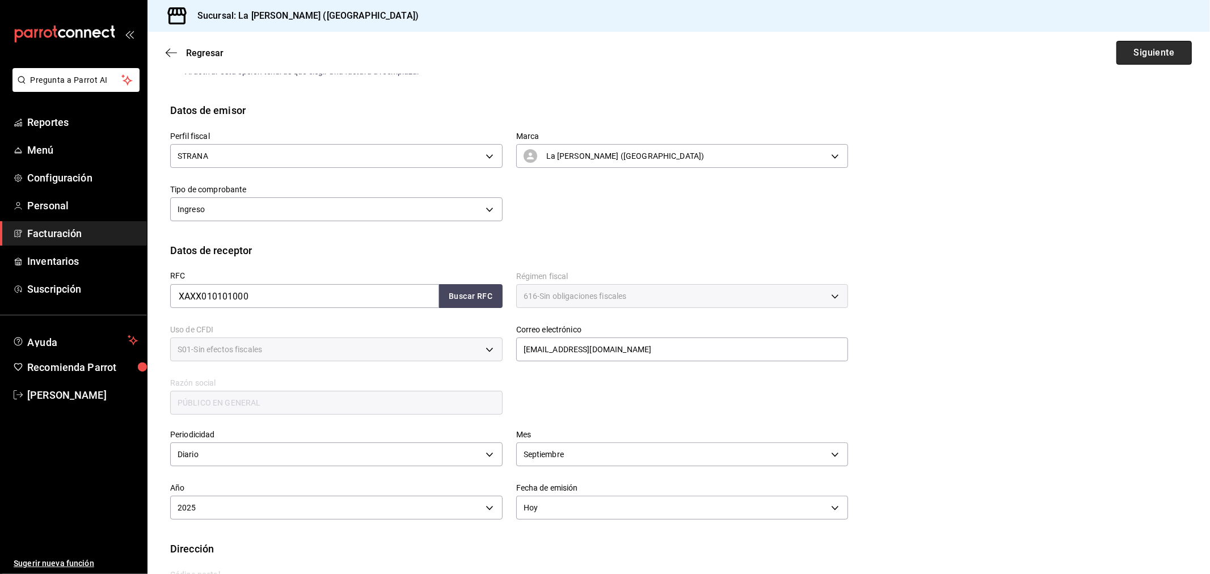
click at [1135, 47] on button "Siguiente" at bounding box center [1153, 53] width 75 height 24
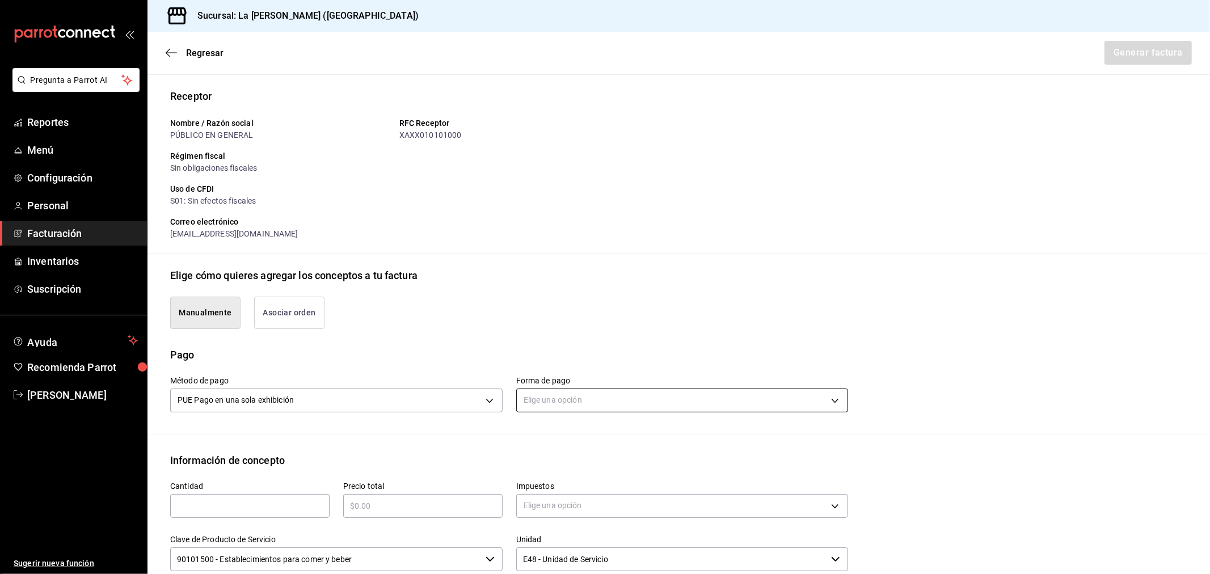
click at [539, 401] on body "Pregunta a Parrot AI Reportes Menú Configuración Personal Facturación Inventari…" at bounding box center [605, 287] width 1210 height 574
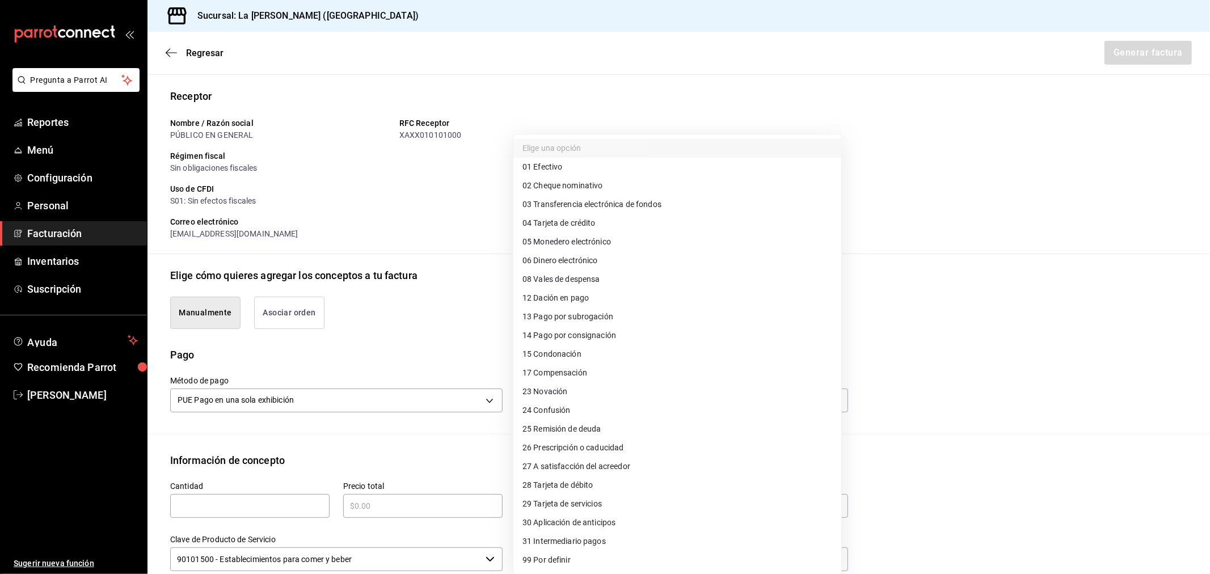
click at [580, 480] on span "28 Tarjeta de débito" at bounding box center [557, 485] width 71 height 12
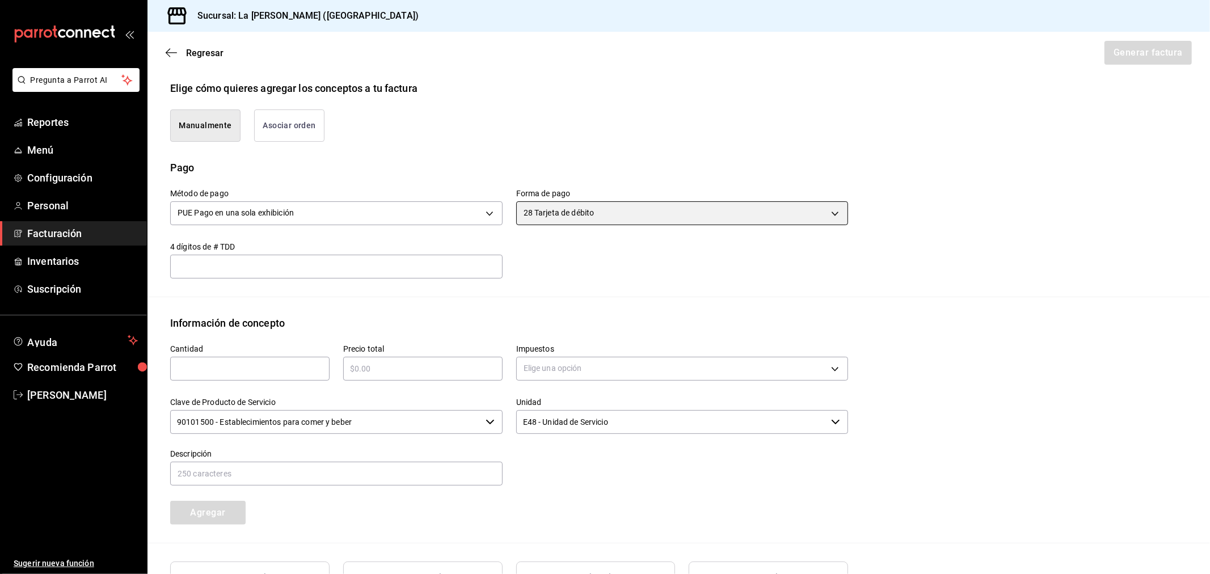
scroll to position [264, 0]
click at [222, 369] on input "text" at bounding box center [249, 367] width 159 height 14
click at [580, 365] on body "Pregunta a Parrot AI Reportes Menú Configuración Personal Facturación Inventari…" at bounding box center [605, 287] width 1210 height 574
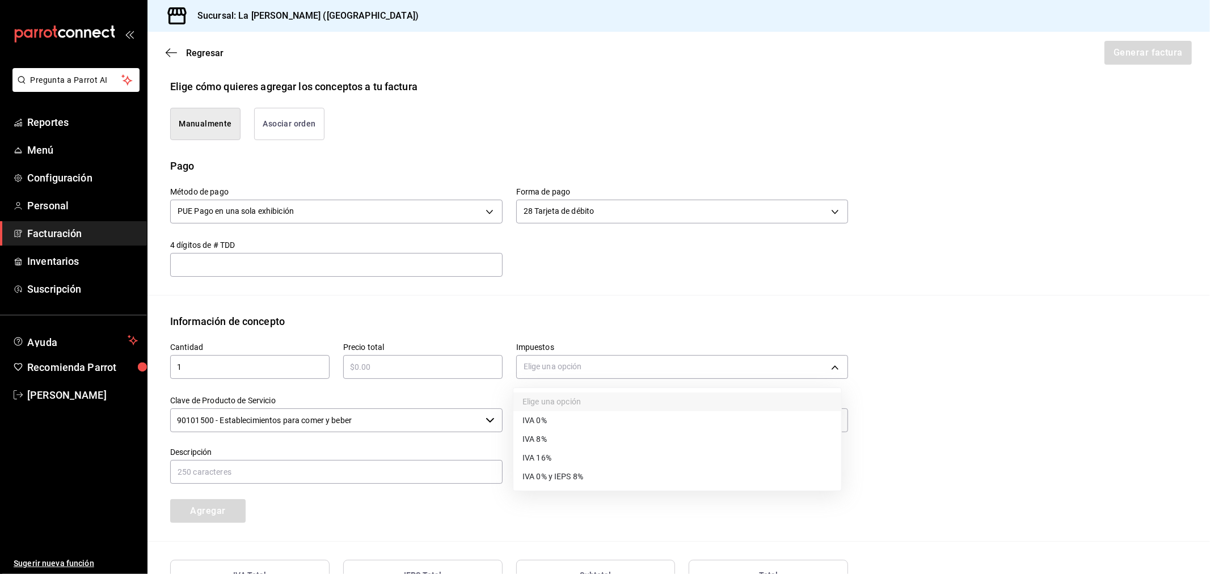
click at [549, 455] on span "IVA 16%" at bounding box center [536, 458] width 29 height 12
click at [420, 367] on input "text" at bounding box center [422, 367] width 159 height 14
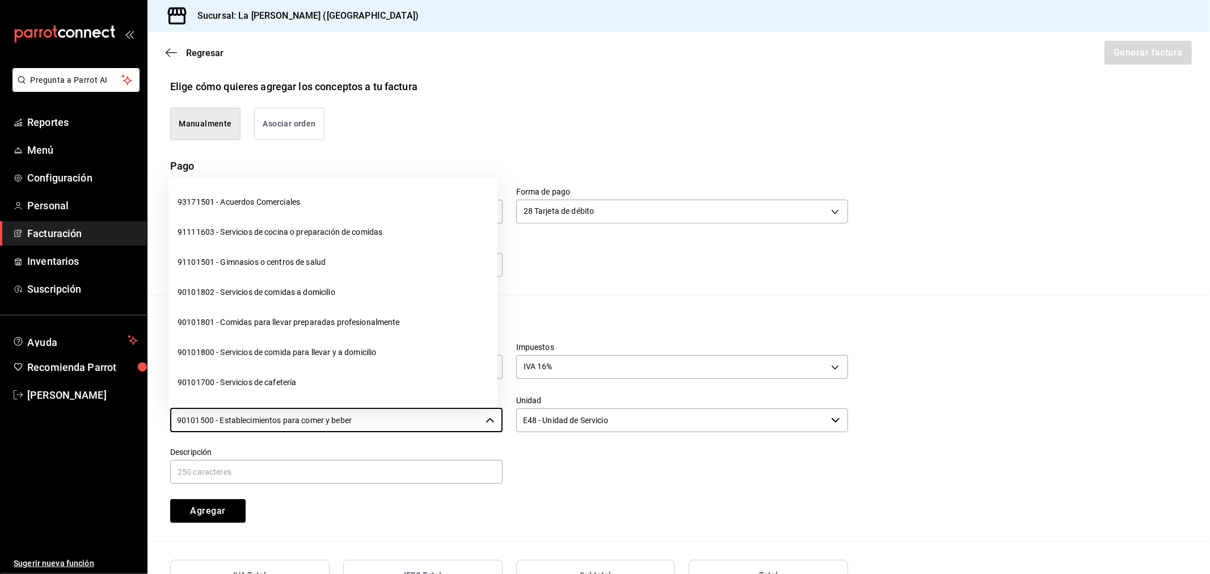
drag, startPoint x: 360, startPoint y: 421, endPoint x: 146, endPoint y: 417, distance: 213.3
click at [159, 422] on div "Clave de Producto de Servicio 90101500 - Establecimientos para comer y beber ​" at bounding box center [330, 408] width 346 height 52
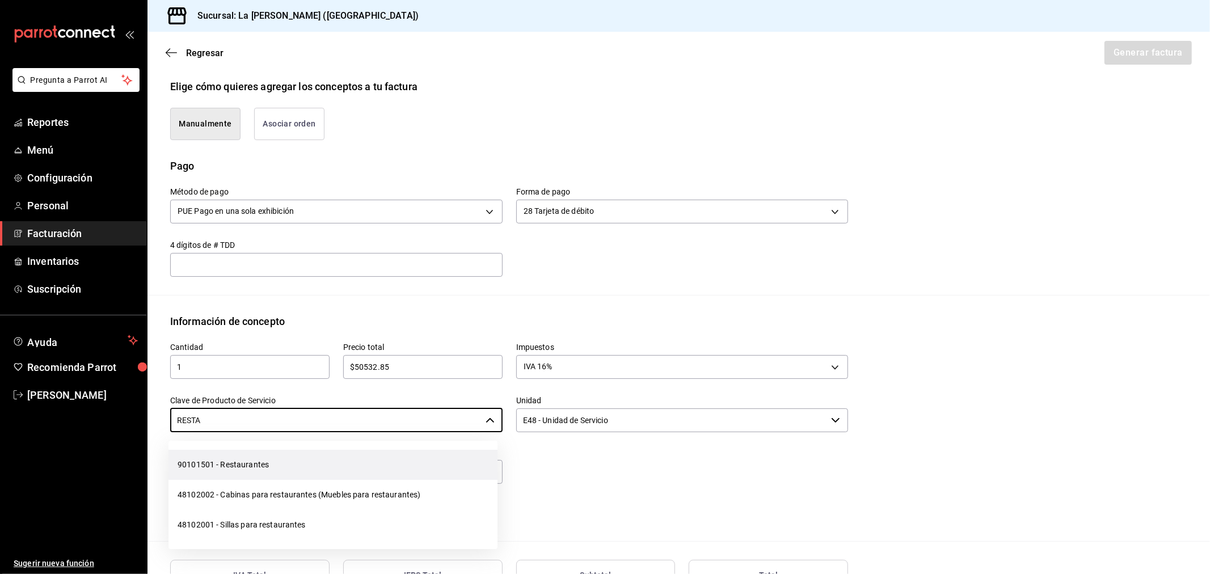
click at [235, 456] on li "90101501 - Restaurantes" at bounding box center [332, 465] width 329 height 30
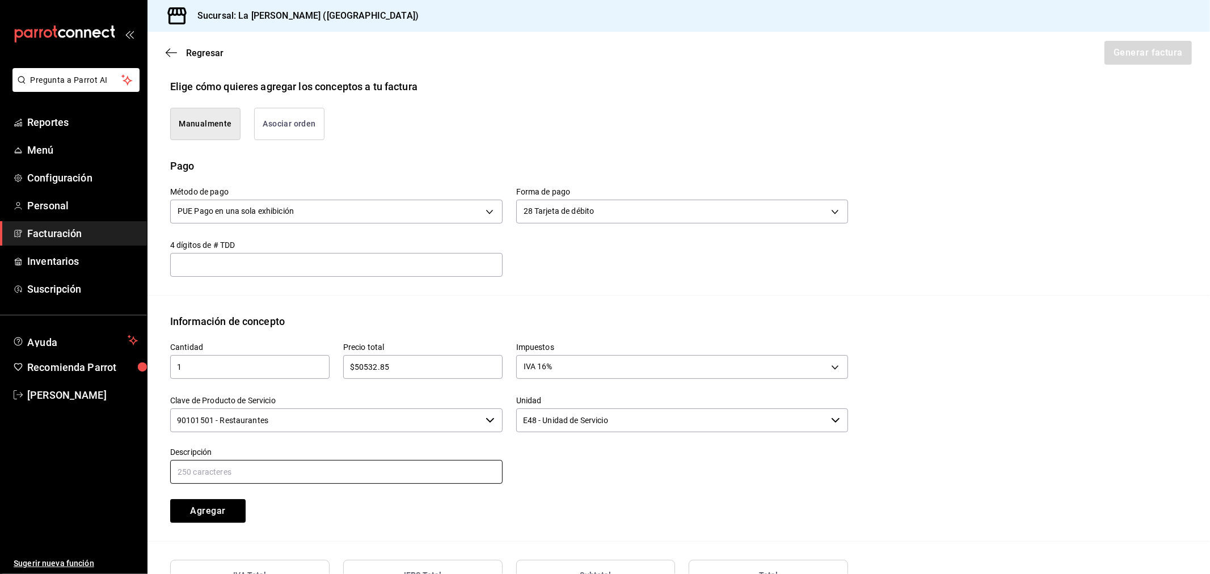
click at [230, 468] on input "text" at bounding box center [336, 472] width 332 height 24
paste input "CONSUMO DEL DIA 17/09/2025"
click at [227, 510] on button "Agregar" at bounding box center [207, 511] width 75 height 24
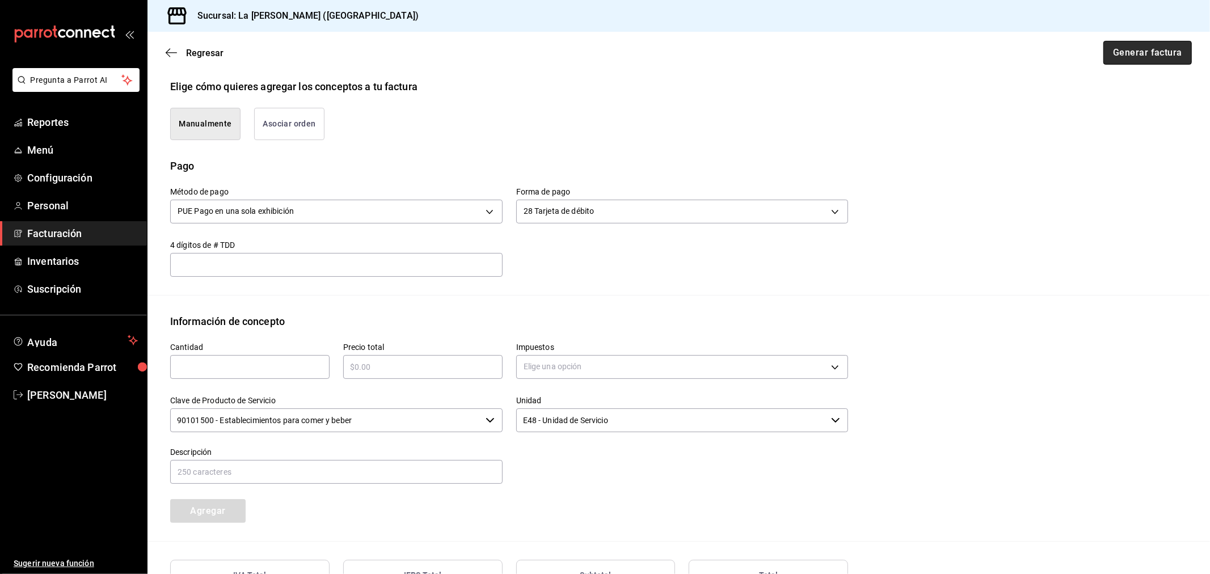
click at [1154, 53] on button "Generar factura" at bounding box center [1147, 53] width 88 height 24
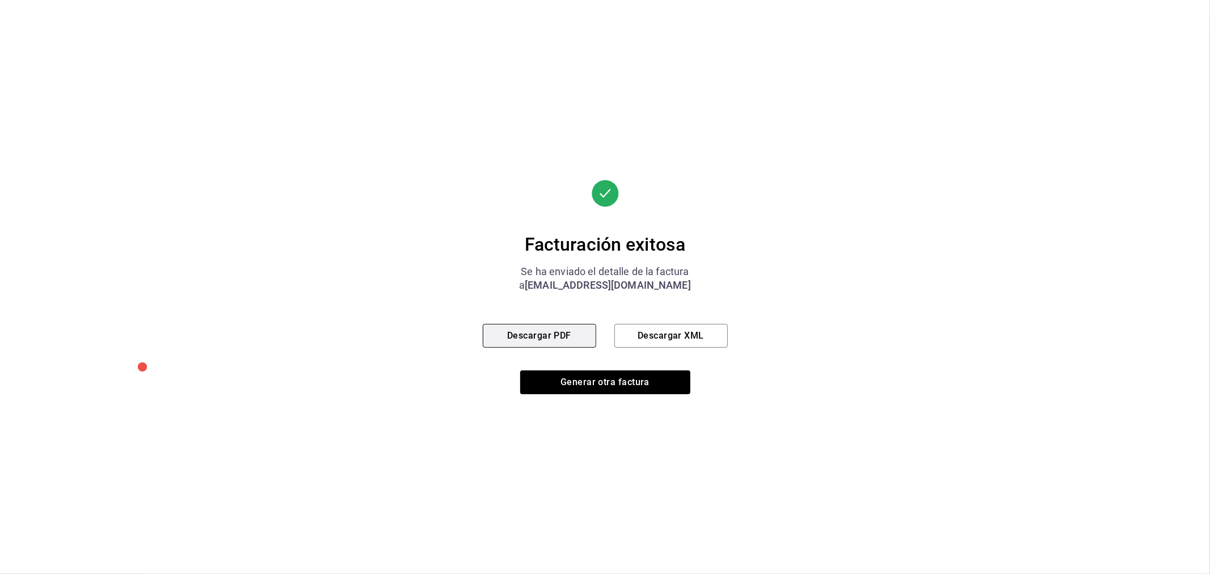
click at [564, 336] on button "Descargar PDF" at bounding box center [539, 336] width 113 height 24
